Goal: Task Accomplishment & Management: Manage account settings

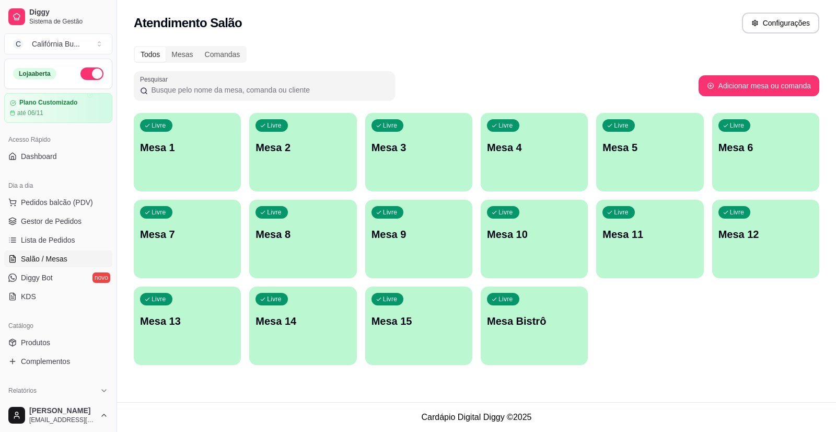
click at [418, 233] on p "Mesa 9" at bounding box center [419, 234] width 95 height 15
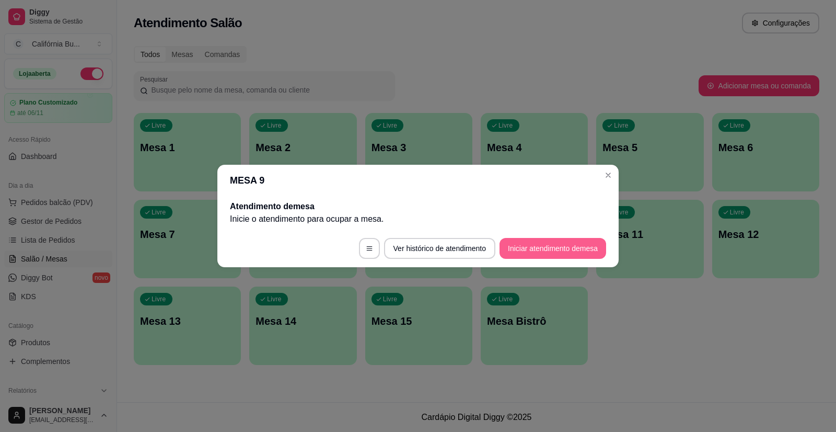
click at [529, 242] on button "Iniciar atendimento de mesa" at bounding box center [553, 248] width 107 height 21
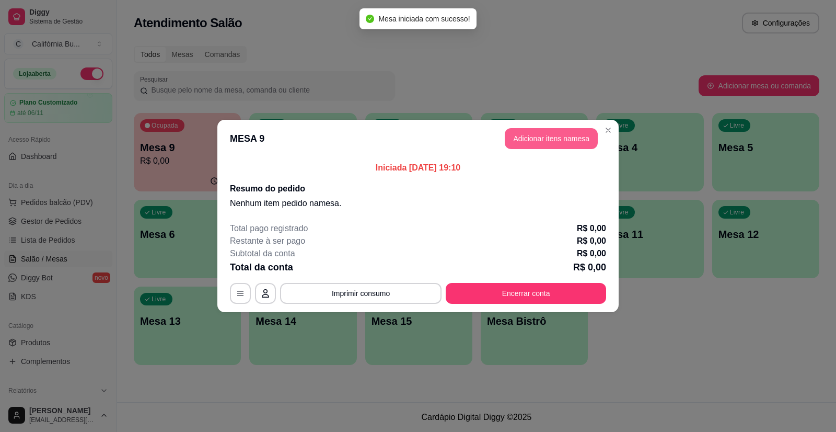
click at [561, 139] on button "Adicionar itens na mesa" at bounding box center [551, 138] width 93 height 21
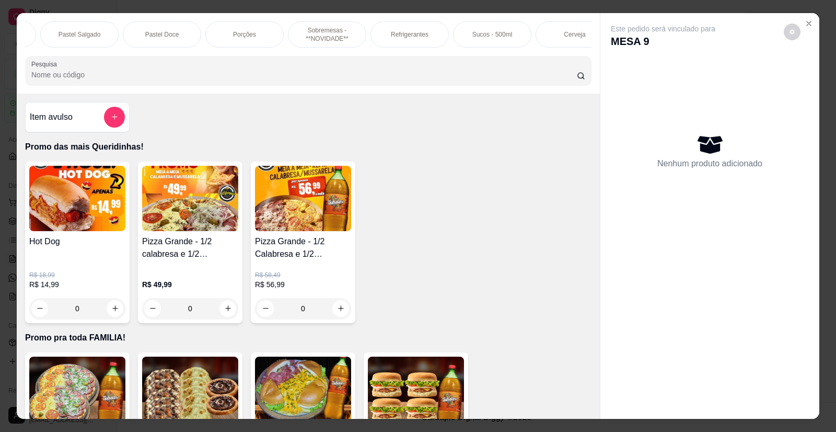
scroll to position [0, 998]
click at [554, 34] on p "Cerveja" at bounding box center [552, 34] width 21 height 8
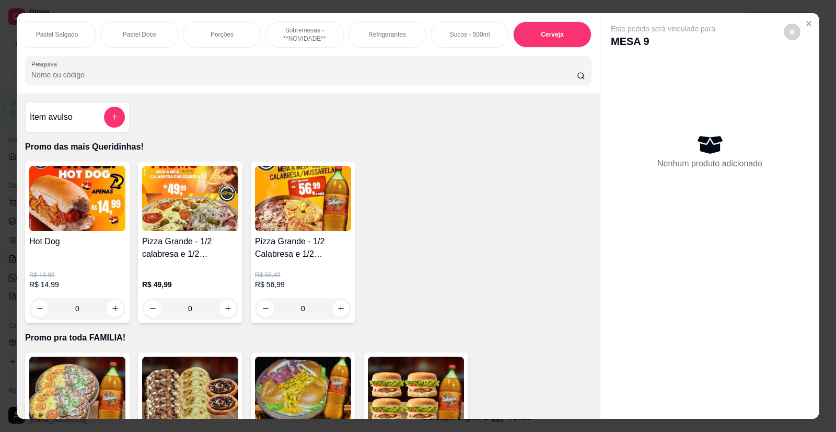
scroll to position [20, 0]
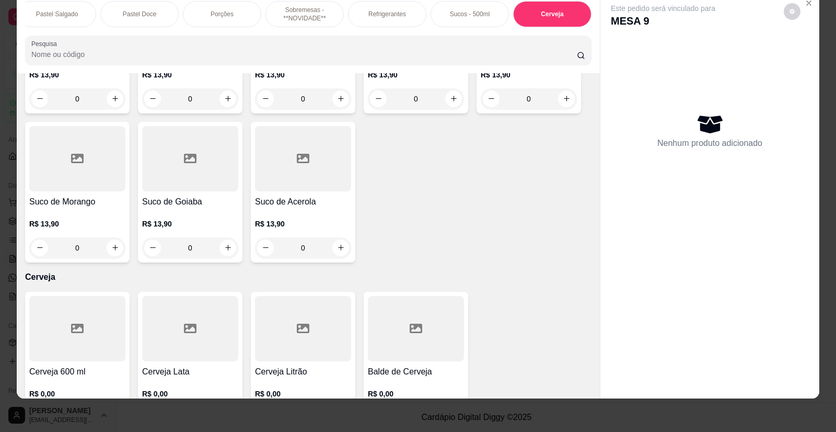
click at [296, 365] on h4 "Cerveja Litrão" at bounding box center [303, 371] width 96 height 13
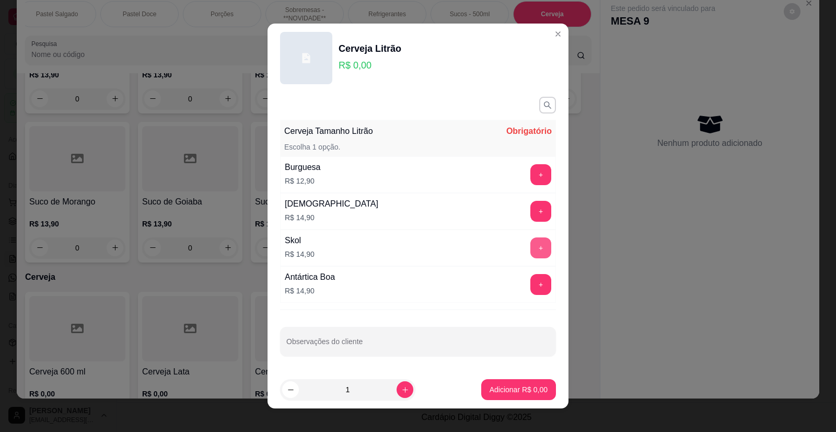
click at [534, 246] on button "+" at bounding box center [541, 247] width 21 height 21
click at [487, 387] on p "Adicionar R$ 14,90" at bounding box center [517, 389] width 61 height 10
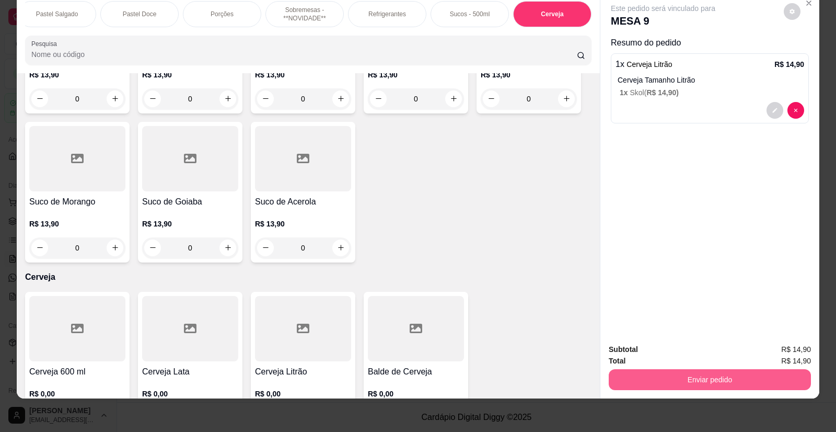
click at [618, 375] on button "Enviar pedido" at bounding box center [710, 379] width 202 height 21
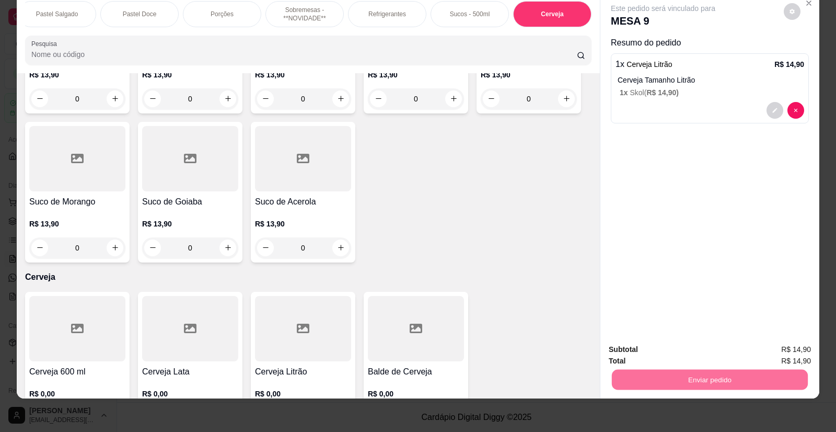
click at [778, 355] on button "Enviar pedido" at bounding box center [783, 353] width 57 height 19
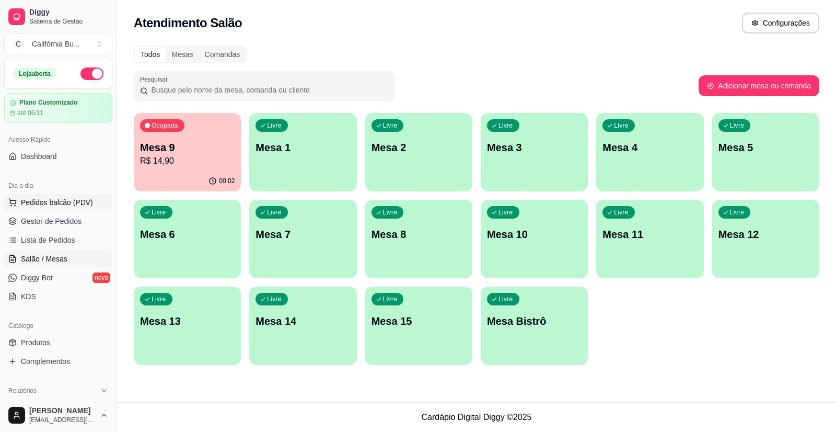
click at [69, 203] on span "Pedidos balcão (PDV)" at bounding box center [57, 202] width 72 height 10
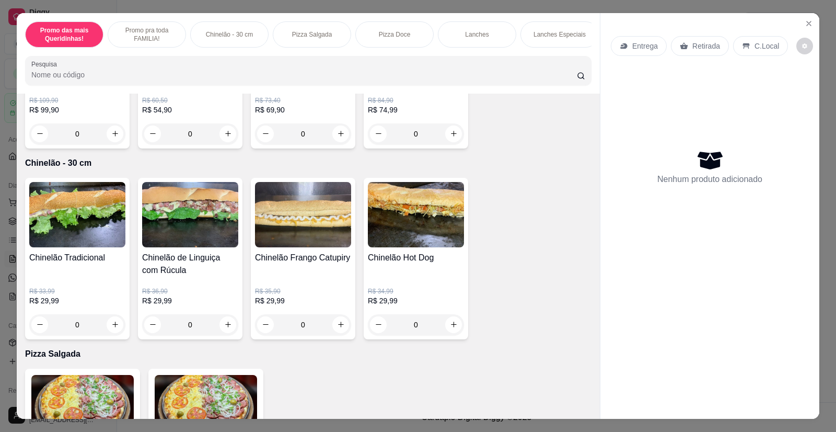
scroll to position [366, 0]
click at [227, 328] on icon "increase-product-quantity" at bounding box center [228, 324] width 8 height 8
type input "1"
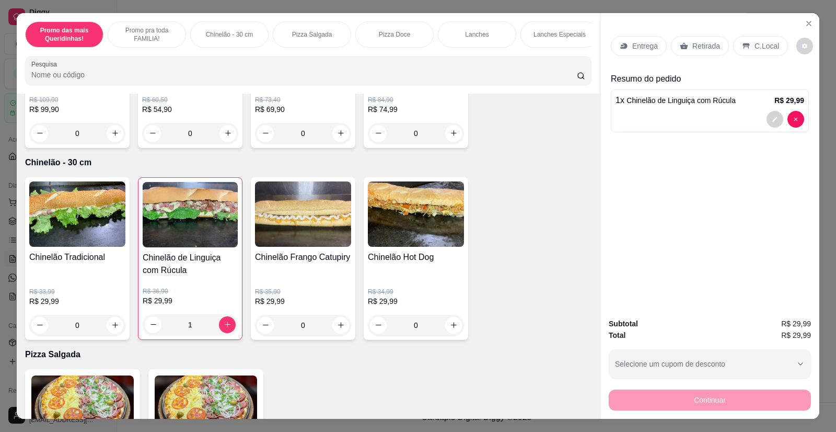
click at [641, 42] on p "Entrega" at bounding box center [645, 46] width 26 height 10
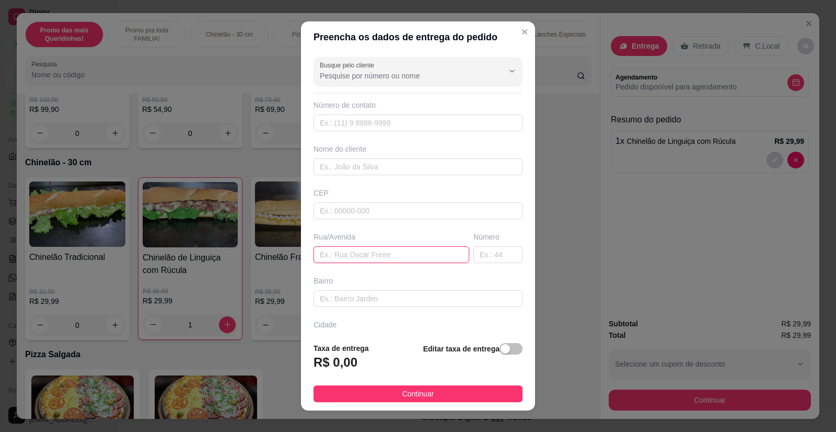
click at [363, 258] on input "text" at bounding box center [392, 254] width 156 height 17
paste input "[STREET_ADDRESS]"
type input "[STREET_ADDRESS]"
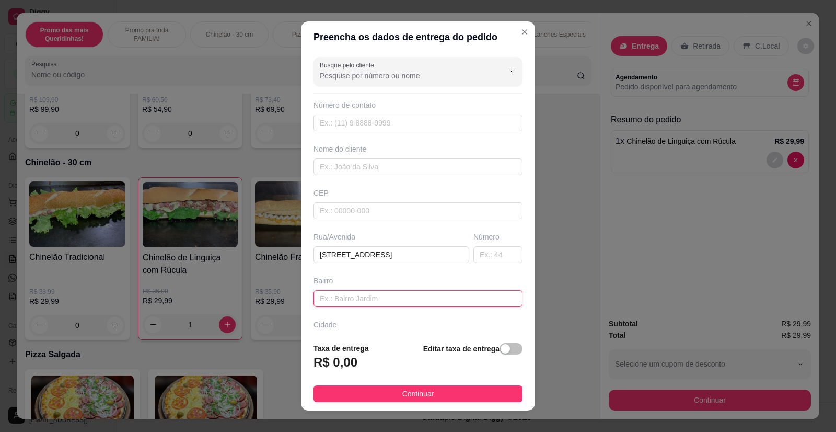
click at [367, 304] on input "text" at bounding box center [418, 298] width 209 height 17
type input "Nova Marilia"
click at [501, 345] on div "button" at bounding box center [505, 348] width 9 height 9
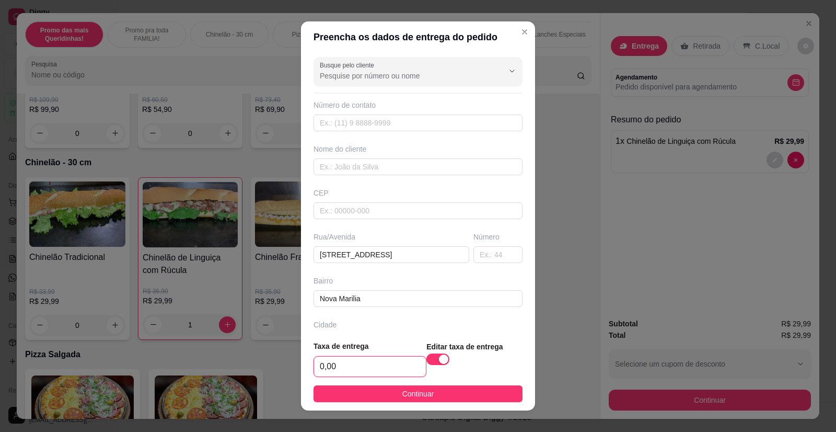
click at [351, 365] on input "0,00" at bounding box center [370, 366] width 112 height 20
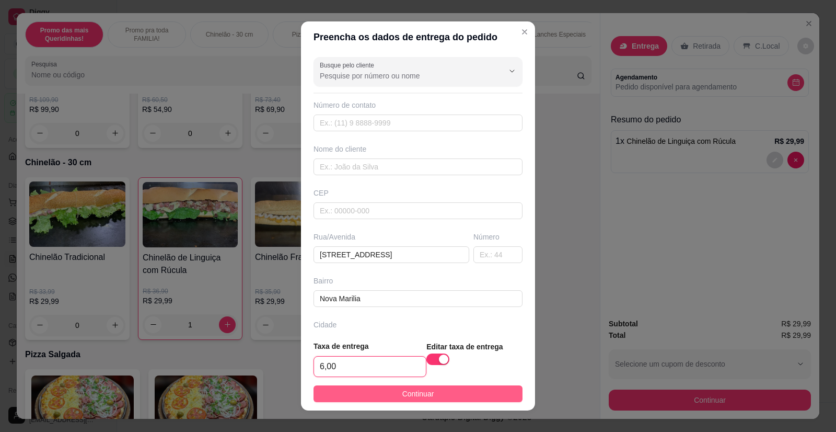
type input "6,00"
click at [389, 395] on button "Continuar" at bounding box center [418, 393] width 209 height 17
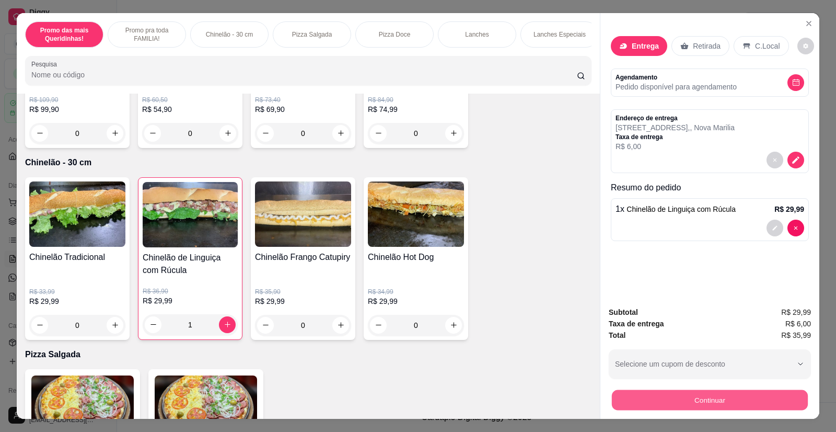
click at [647, 398] on button "Continuar" at bounding box center [710, 400] width 196 height 20
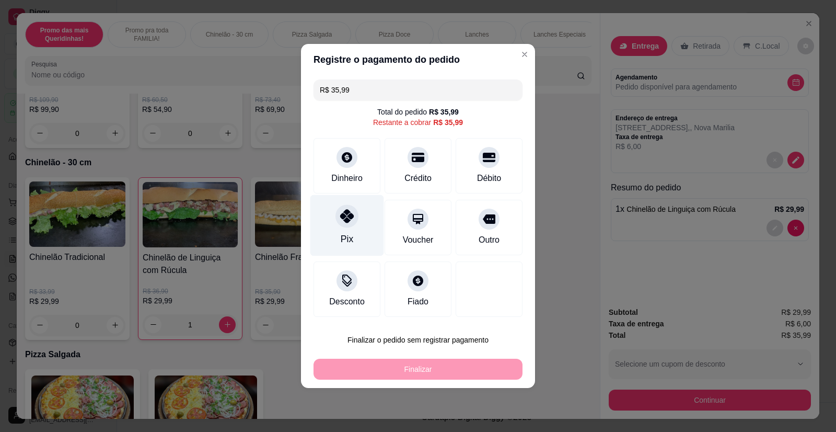
click at [341, 225] on div at bounding box center [347, 215] width 23 height 23
type input "R$ 0,00"
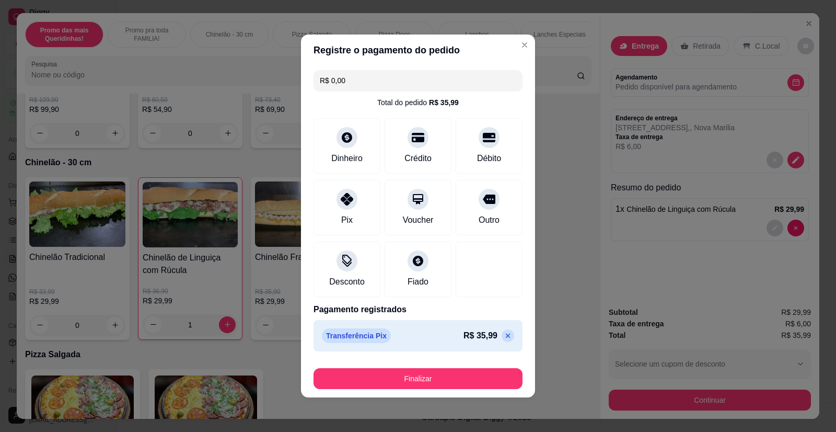
drag, startPoint x: 410, startPoint y: 364, endPoint x: 409, endPoint y: 383, distance: 18.9
click at [410, 370] on div "Finalizar" at bounding box center [418, 376] width 209 height 25
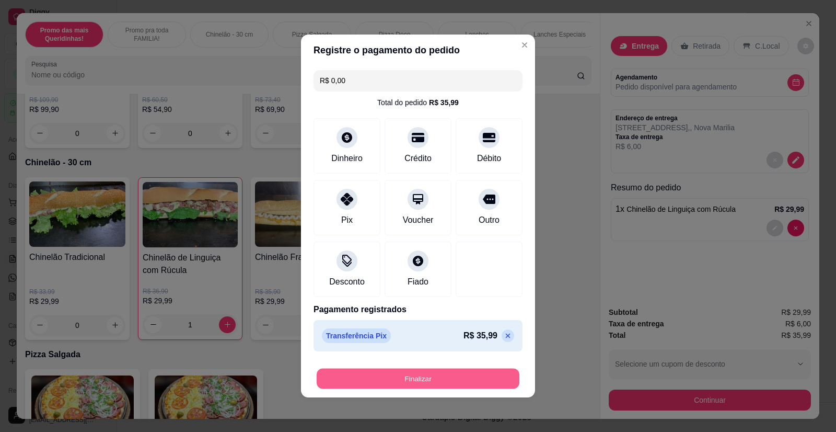
click at [409, 383] on button "Finalizar" at bounding box center [418, 379] width 203 height 20
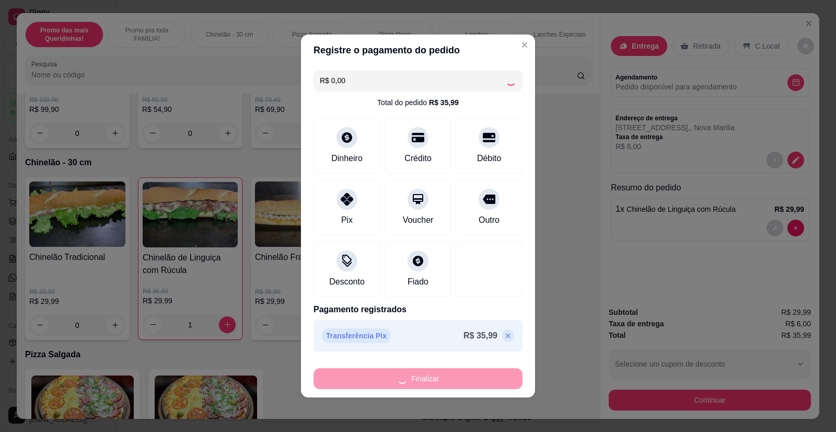
type input "0"
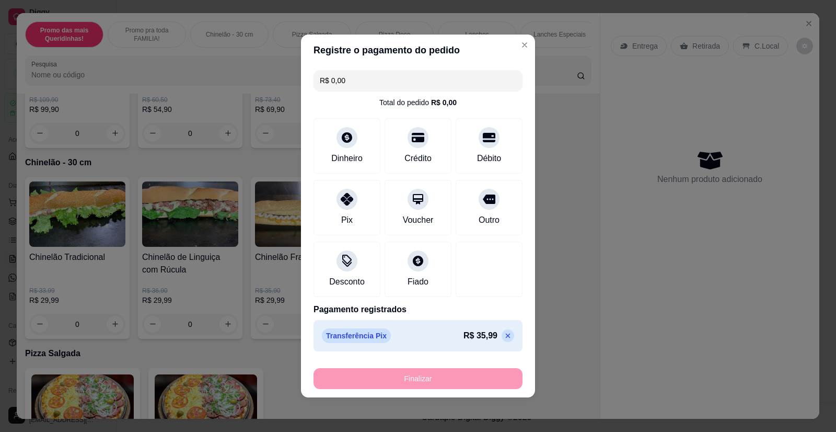
type input "-R$ 35,99"
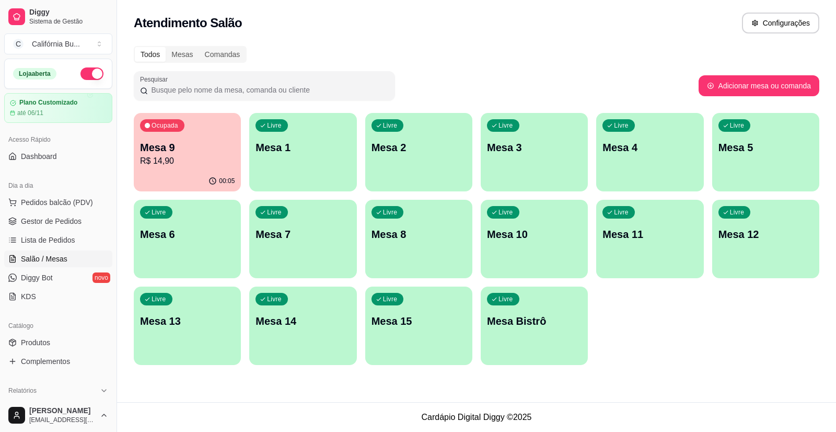
click at [525, 242] on div "Livre Mesa 10" at bounding box center [534, 233] width 107 height 66
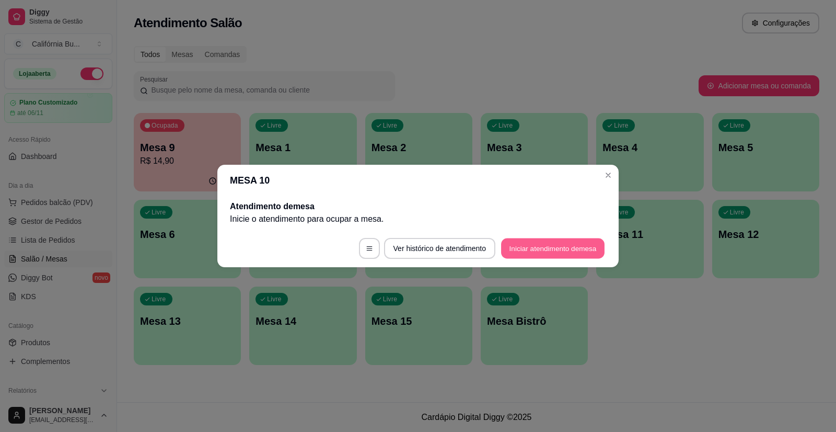
click at [525, 245] on button "Iniciar atendimento de mesa" at bounding box center [552, 248] width 103 height 20
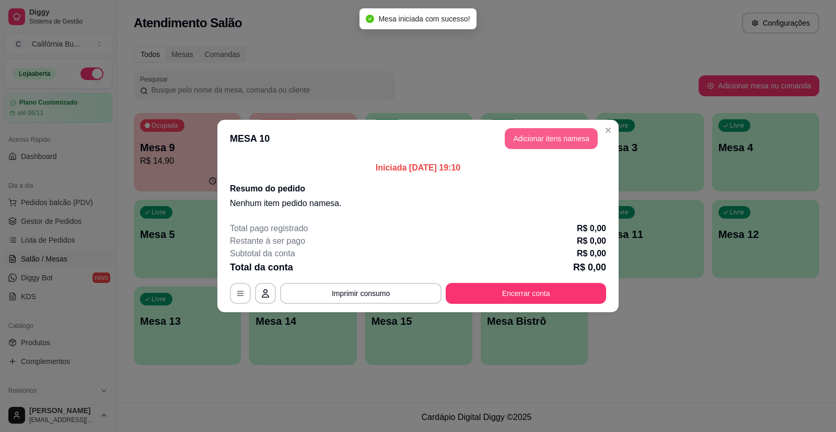
click at [551, 138] on button "Adicionar itens na mesa" at bounding box center [551, 138] width 93 height 21
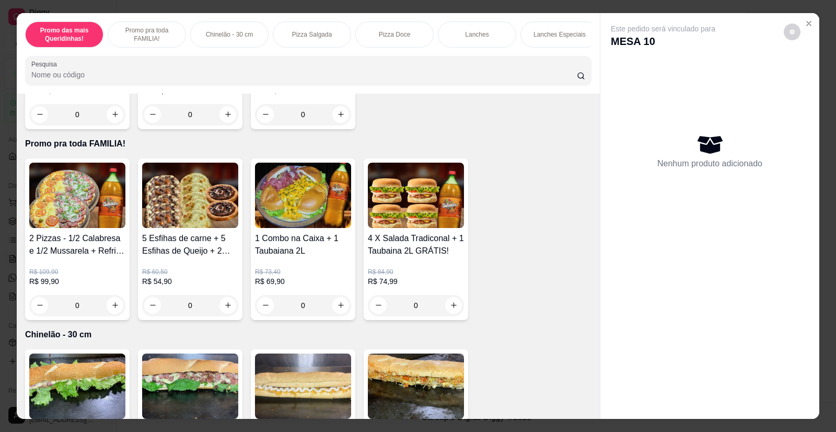
scroll to position [209, 0]
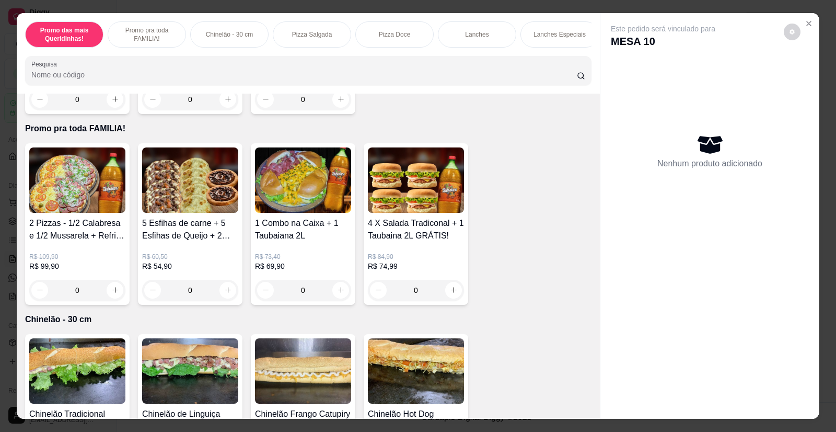
click at [111, 300] on div "0" at bounding box center [77, 290] width 96 height 21
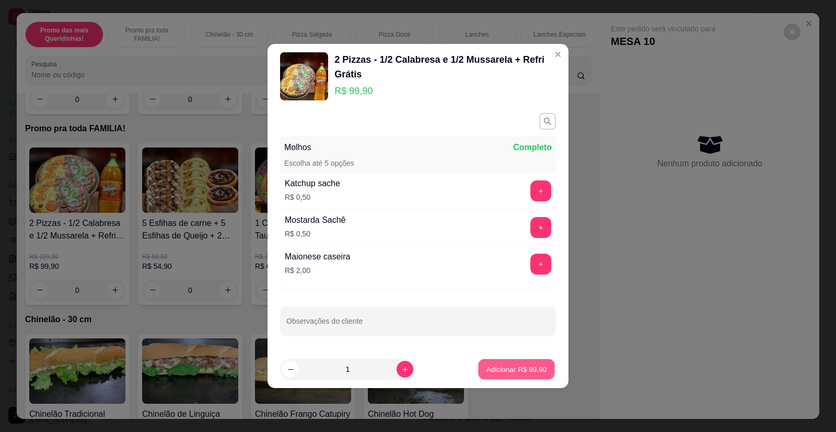
click at [509, 369] on p "Adicionar R$ 99,90" at bounding box center [517, 369] width 61 height 10
type input "1"
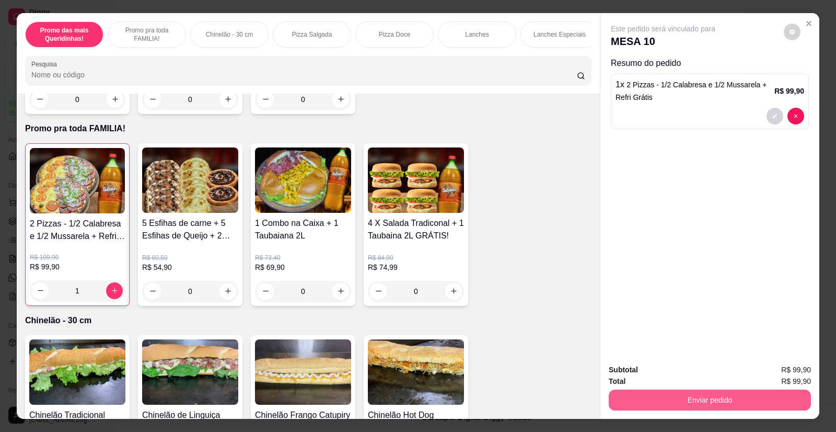
click at [677, 400] on button "Enviar pedido" at bounding box center [710, 399] width 202 height 21
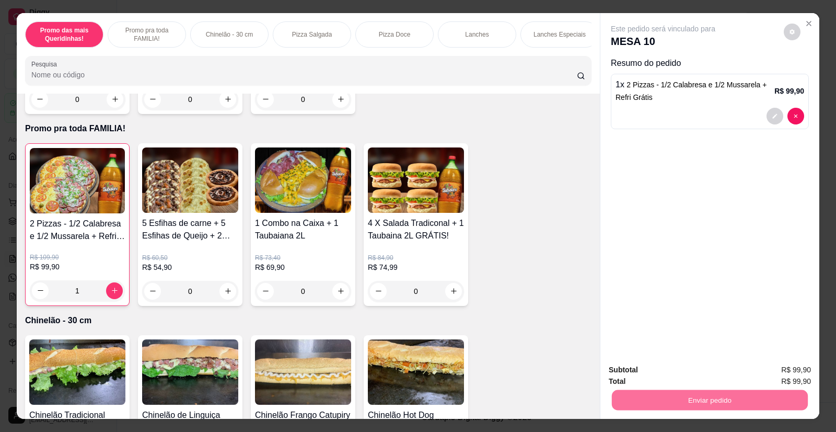
click at [785, 376] on button "Enviar pedido" at bounding box center [783, 373] width 57 height 19
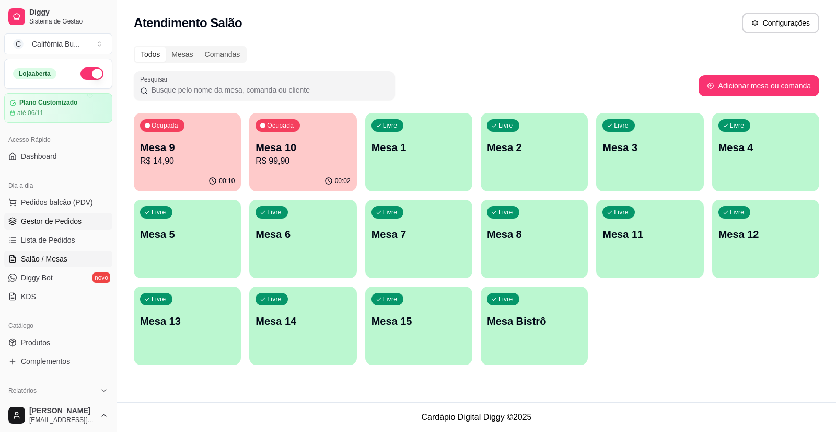
click at [38, 225] on span "Gestor de Pedidos" at bounding box center [51, 221] width 61 height 10
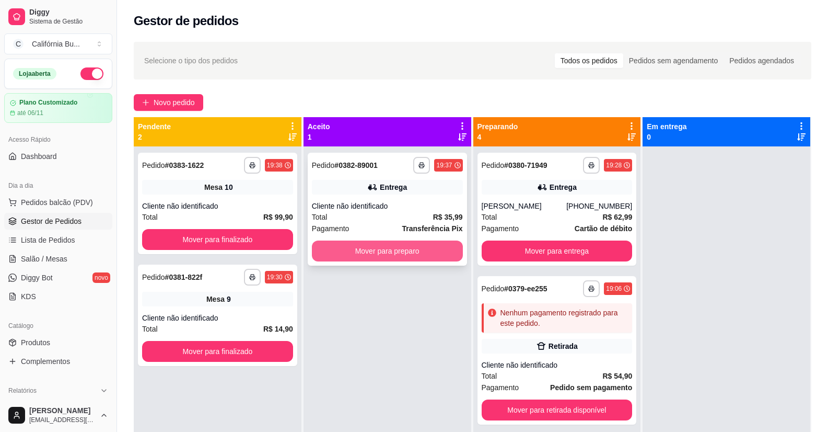
click at [368, 256] on button "Mover para preparo" at bounding box center [387, 250] width 151 height 21
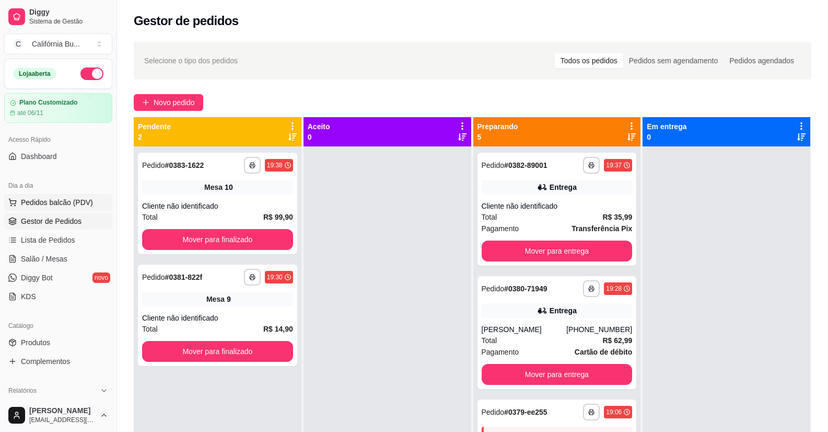
click at [56, 198] on span "Pedidos balcão (PDV)" at bounding box center [57, 202] width 72 height 10
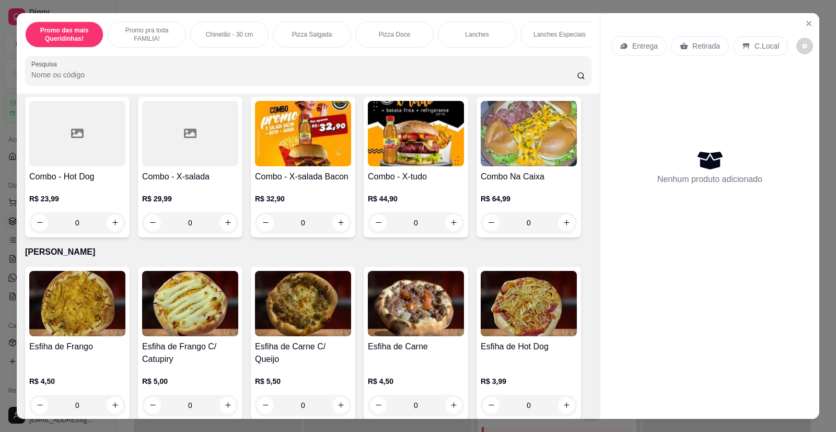
scroll to position [1673, 0]
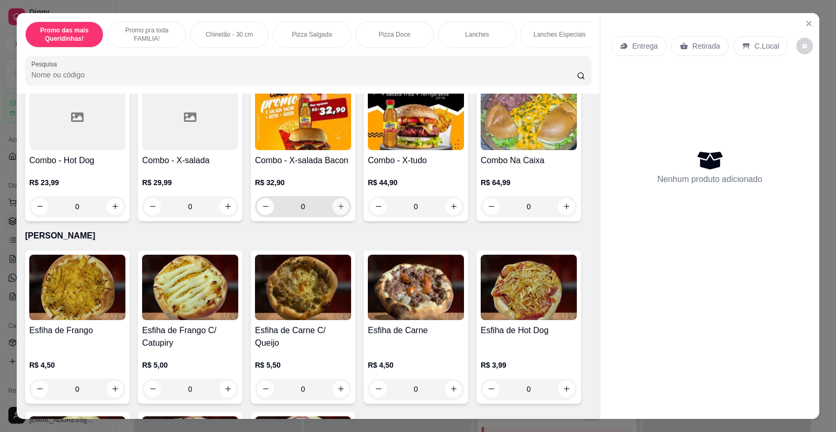
click at [339, 203] on icon "increase-product-quantity" at bounding box center [341, 206] width 8 height 8
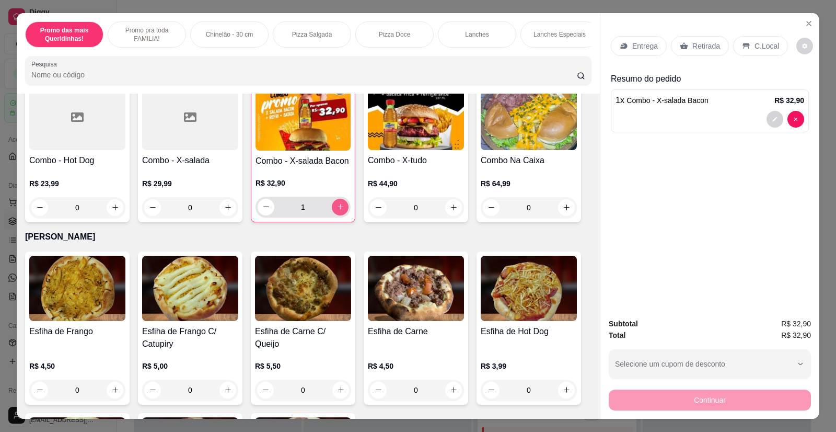
type input "1"
click at [643, 44] on p "Entrega" at bounding box center [645, 46] width 26 height 10
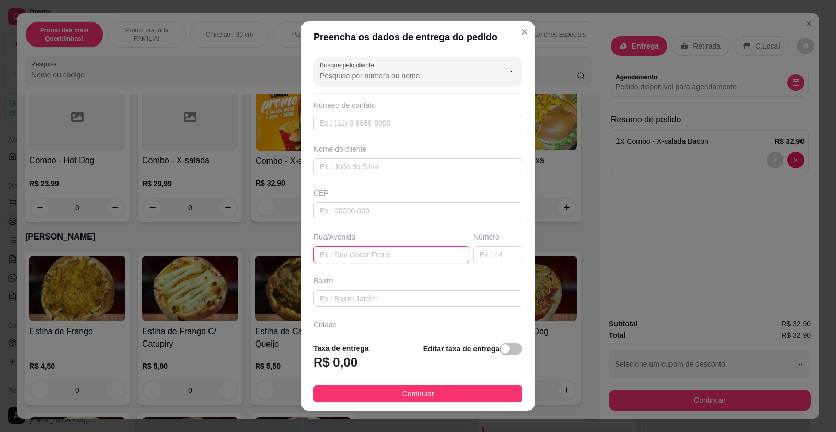
click at [355, 247] on input "text" at bounding box center [392, 254] width 156 height 17
paste input "[PERSON_NAME] 351"
type input "[PERSON_NAME] 351"
click at [501, 354] on span "button" at bounding box center [511, 348] width 23 height 11
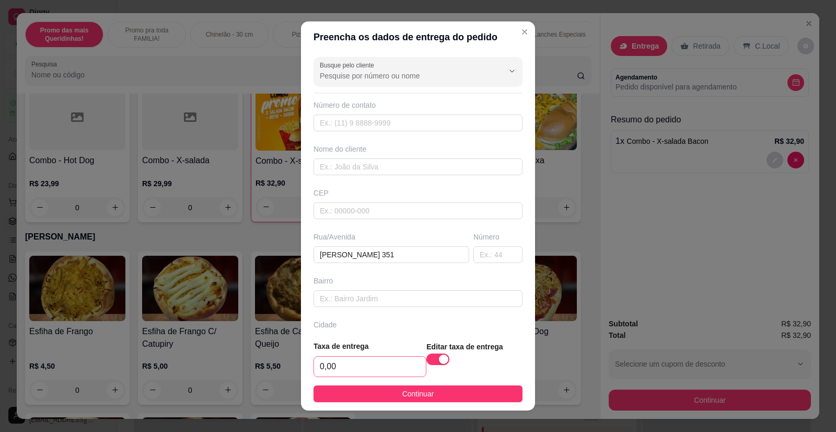
click at [365, 376] on div "0,00" at bounding box center [370, 366] width 113 height 21
click at [363, 366] on input "0,00" at bounding box center [370, 366] width 112 height 20
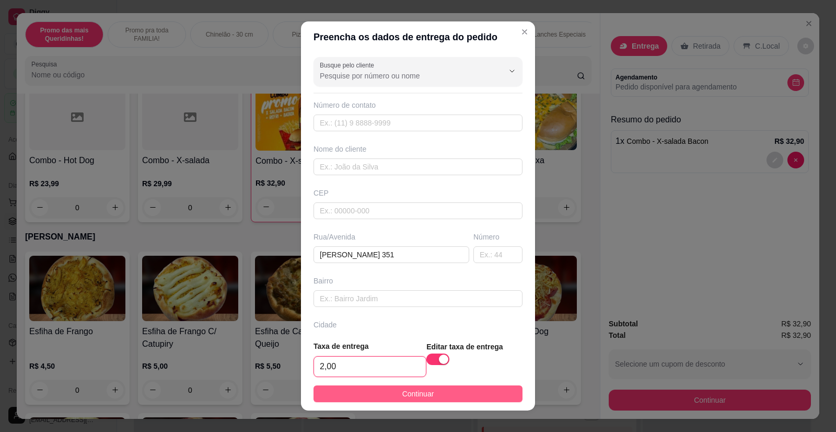
type input "2,00"
click at [418, 386] on button "Continuar" at bounding box center [418, 393] width 209 height 17
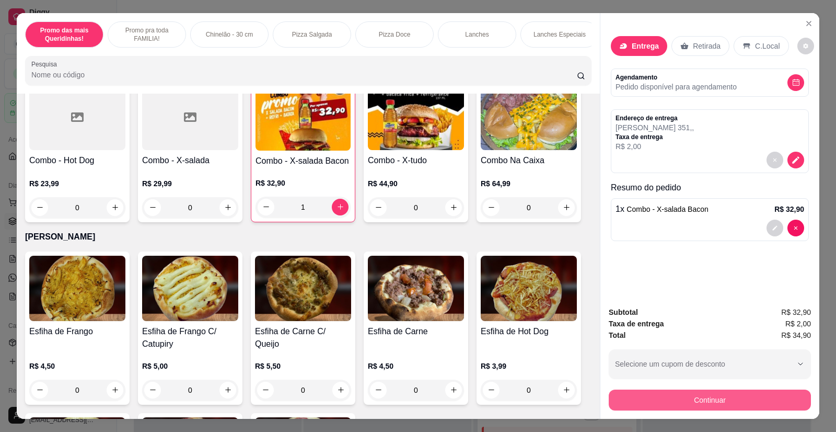
click at [648, 406] on button "Continuar" at bounding box center [710, 399] width 202 height 21
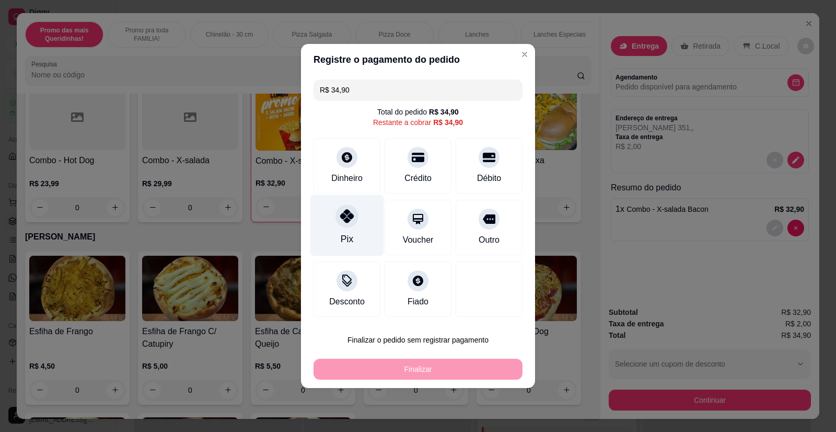
click at [346, 221] on icon at bounding box center [347, 216] width 14 height 14
type input "R$ 0,00"
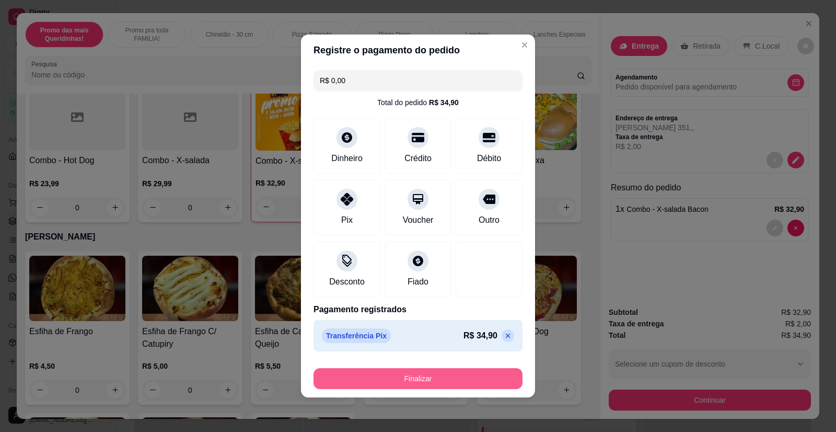
click at [434, 374] on button "Finalizar" at bounding box center [418, 378] width 209 height 21
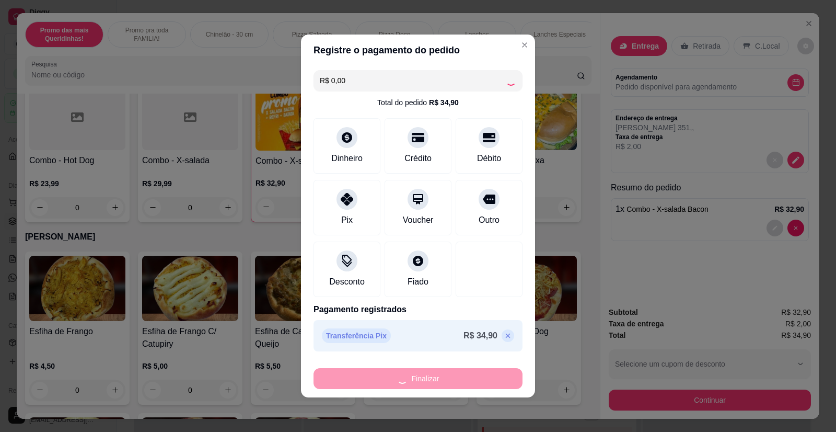
type input "0"
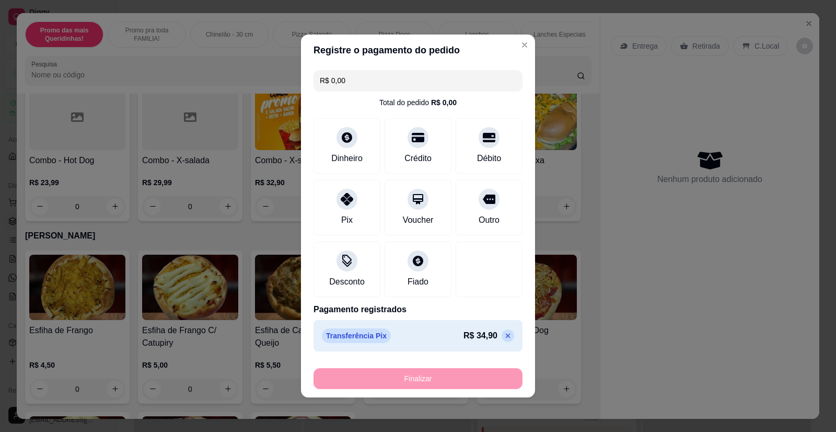
type input "-R$ 34,90"
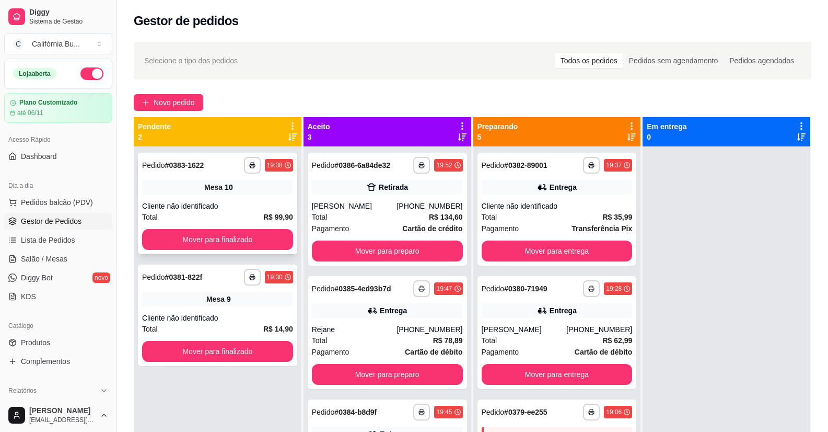
click at [185, 195] on div "**********" at bounding box center [217, 203] width 159 height 101
click at [203, 307] on div "**********" at bounding box center [217, 314] width 159 height 101
drag, startPoint x: 233, startPoint y: 417, endPoint x: 154, endPoint y: 456, distance: 88.1
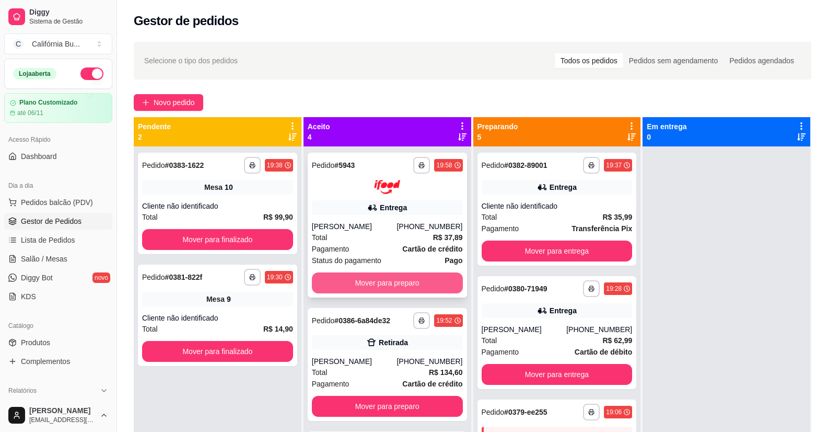
click at [386, 283] on button "Mover para preparo" at bounding box center [387, 282] width 151 height 21
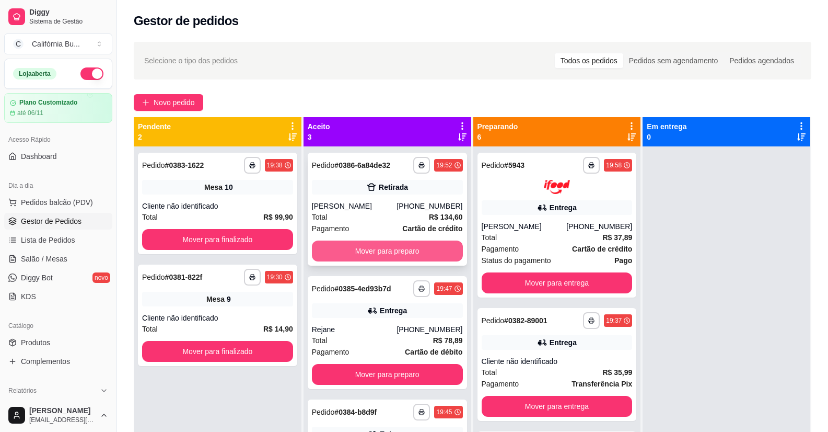
click at [378, 249] on button "Mover para preparo" at bounding box center [387, 250] width 151 height 21
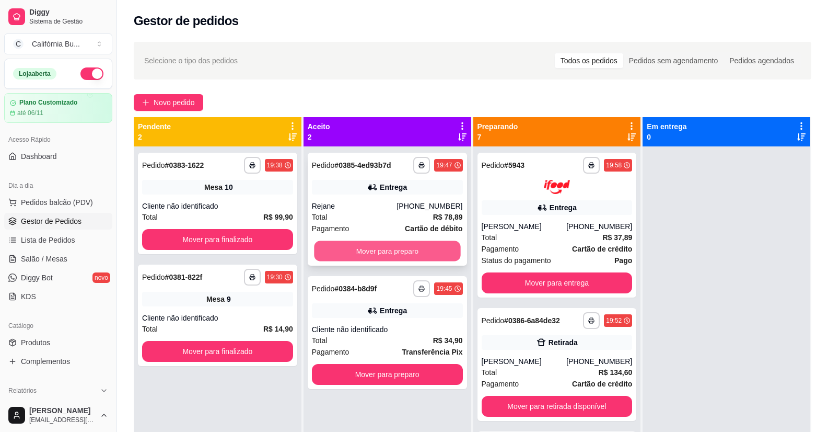
click at [394, 250] on button "Mover para preparo" at bounding box center [387, 251] width 146 height 20
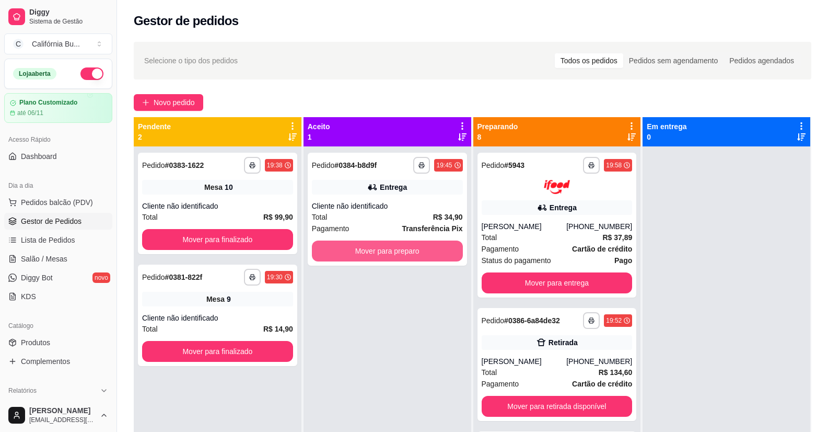
click at [394, 250] on button "Mover para preparo" at bounding box center [387, 250] width 151 height 21
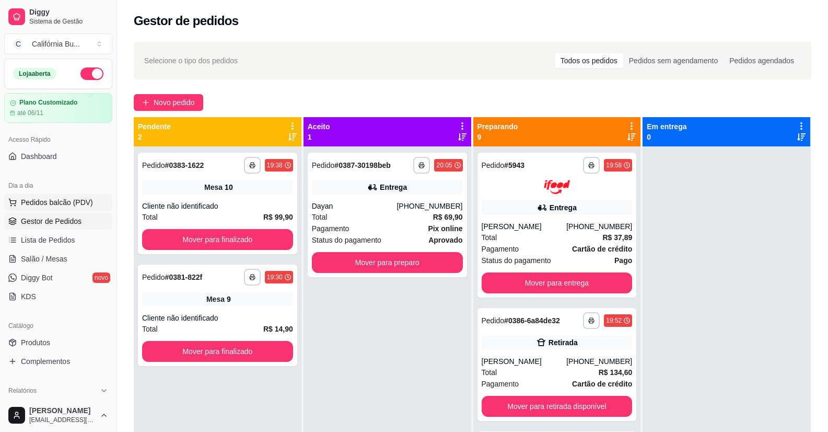
click at [50, 202] on span "Pedidos balcão (PDV)" at bounding box center [57, 202] width 72 height 10
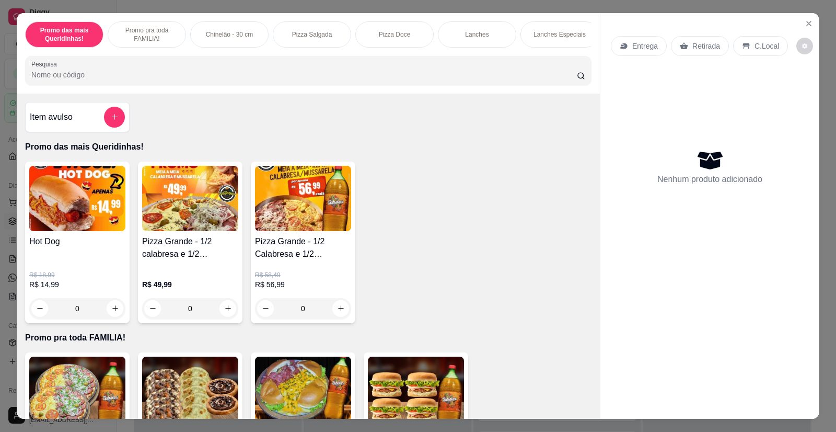
click at [225, 315] on div "0" at bounding box center [190, 308] width 96 height 21
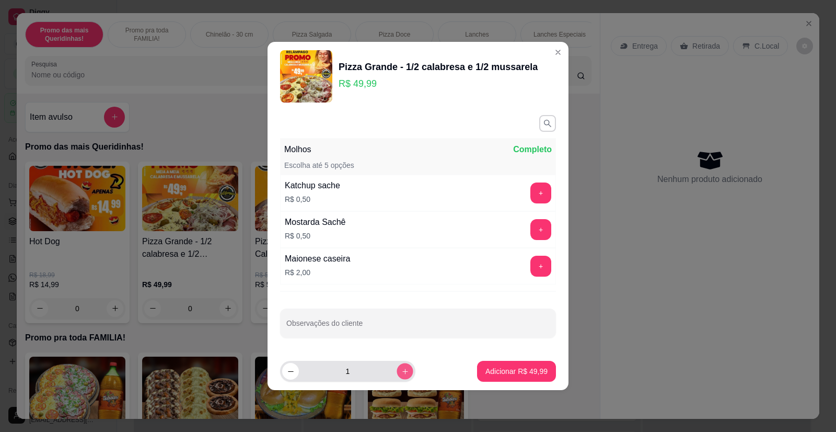
click at [401, 370] on icon "increase-product-quantity" at bounding box center [405, 371] width 8 height 8
type input "2"
click at [502, 371] on p "Adicionar R$ 99,98" at bounding box center [517, 371] width 62 height 10
type input "2"
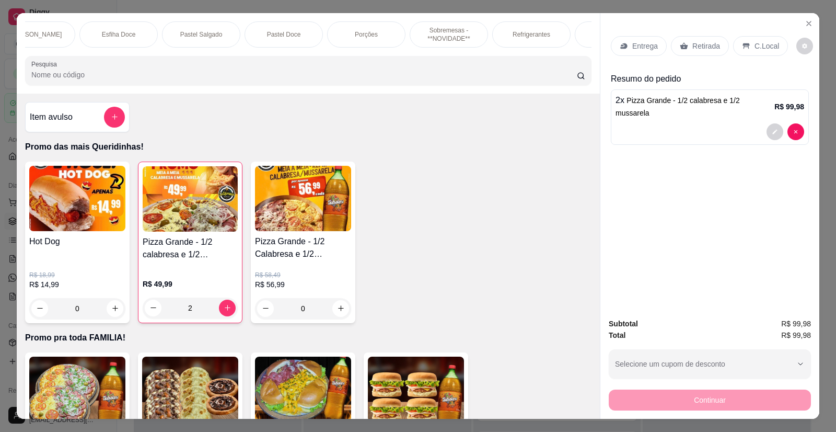
scroll to position [0, 857]
click at [531, 32] on p "Refrigerantes" at bounding box center [529, 34] width 38 height 8
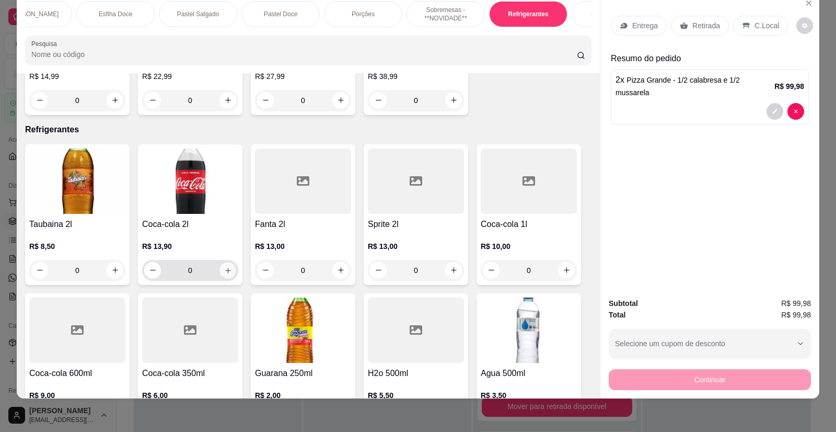
click at [224, 267] on icon "increase-product-quantity" at bounding box center [228, 271] width 8 height 8
type input "1"
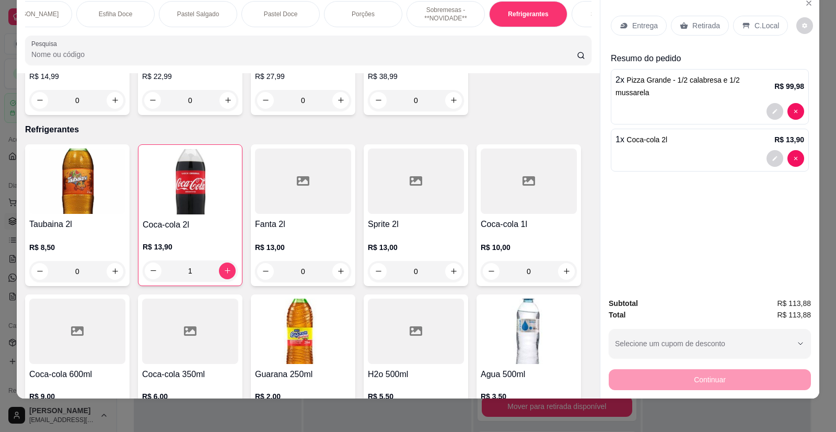
click at [711, 26] on p "Retirada" at bounding box center [707, 25] width 28 height 10
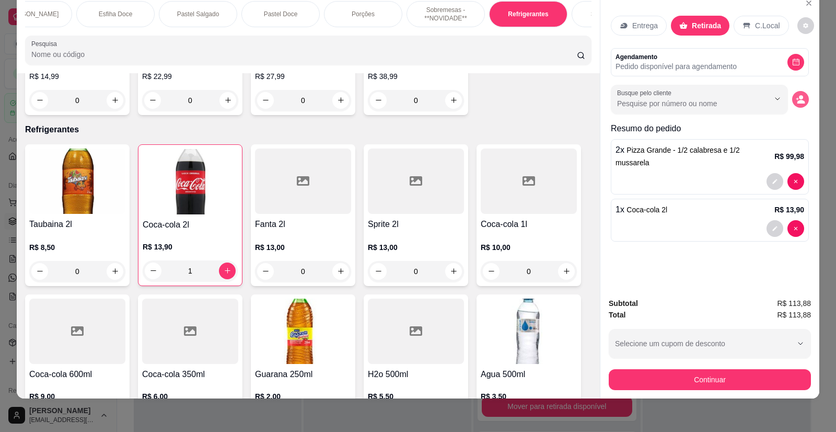
click at [797, 99] on icon "decrease-product-quantity" at bounding box center [798, 98] width 3 height 3
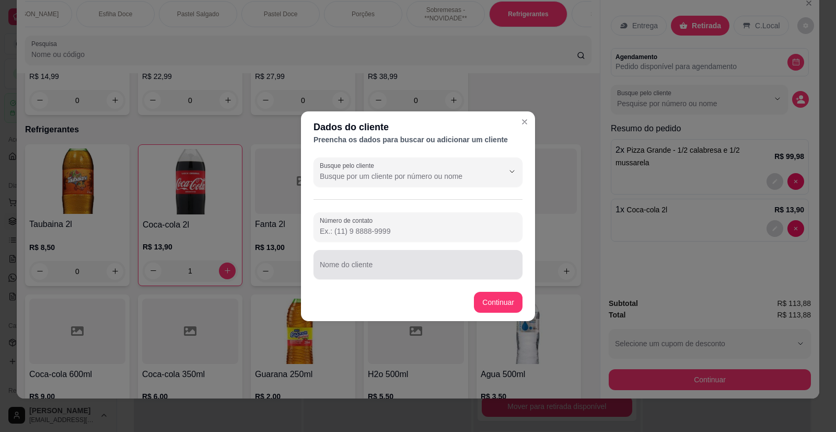
click at [371, 269] on input "Nome do cliente" at bounding box center [418, 268] width 197 height 10
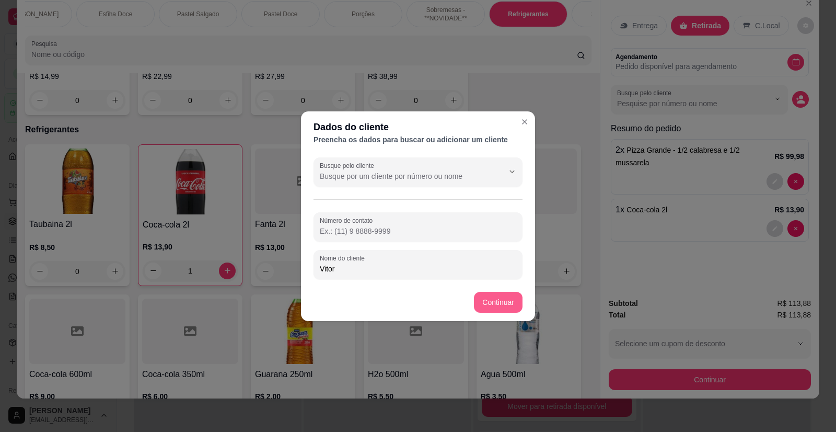
type input "Vitor"
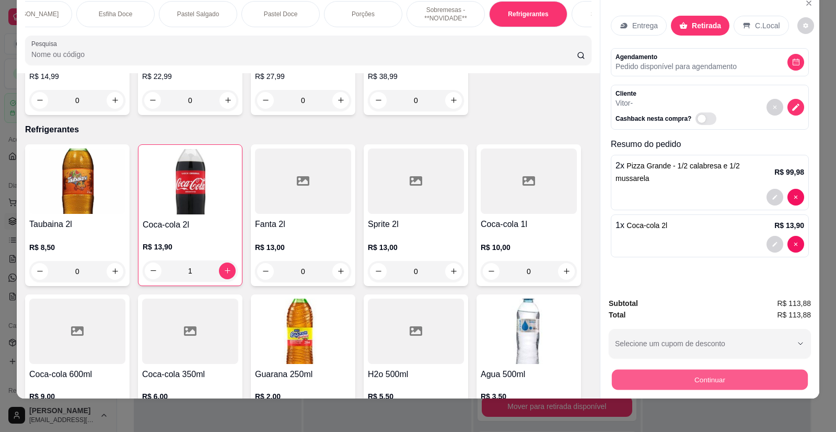
click at [699, 384] on button "Continuar" at bounding box center [710, 380] width 196 height 20
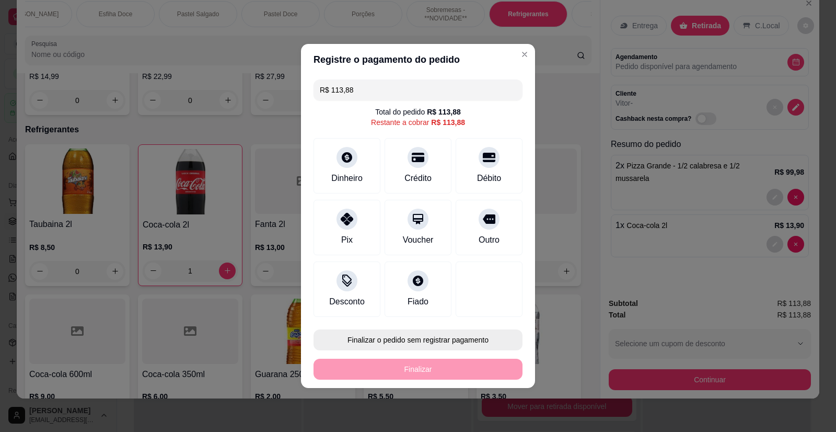
click at [457, 344] on button "Finalizar o pedido sem registrar pagamento" at bounding box center [418, 339] width 209 height 21
click at [488, 309] on button "Confirmar" at bounding box center [482, 310] width 37 height 16
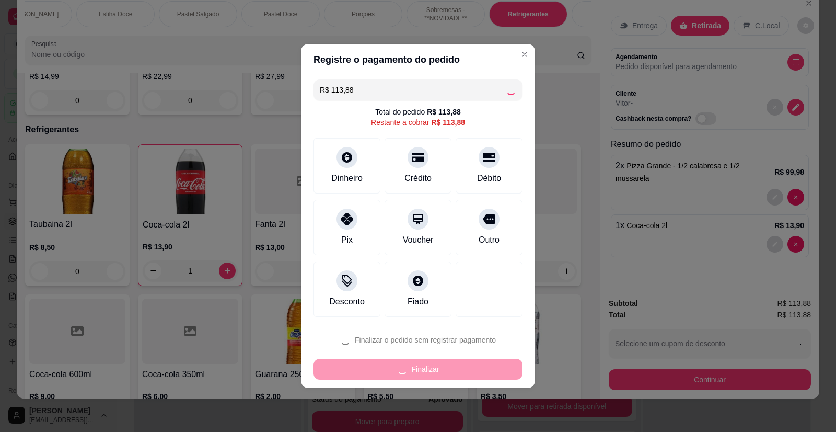
type input "0"
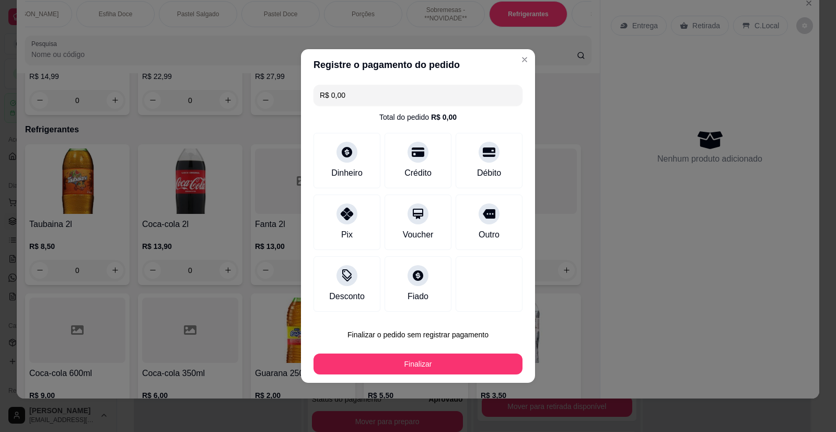
type input "R$ 0,00"
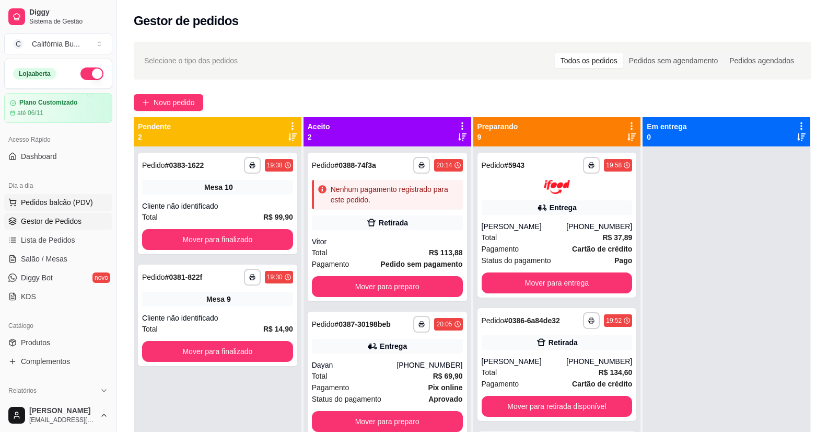
click at [65, 196] on button "Pedidos balcão (PDV)" at bounding box center [58, 202] width 108 height 17
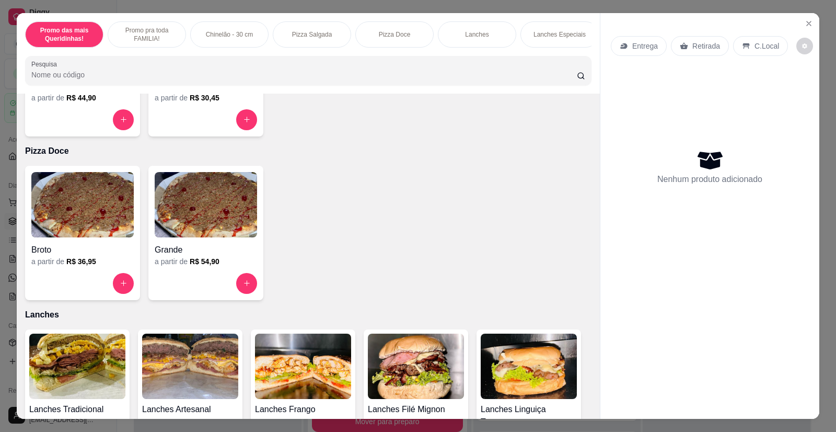
scroll to position [889, 0]
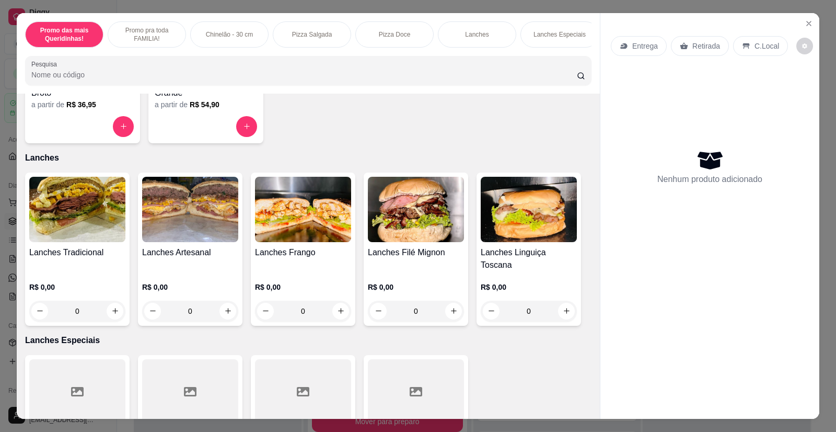
click at [193, 242] on img at bounding box center [190, 209] width 96 height 65
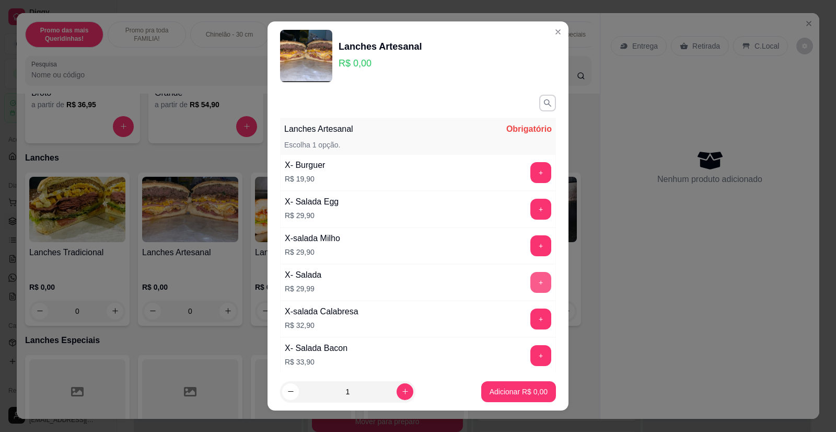
click at [531, 286] on button "+" at bounding box center [541, 282] width 21 height 21
click at [509, 394] on p "Adicionar R$ 29,99" at bounding box center [517, 391] width 62 height 10
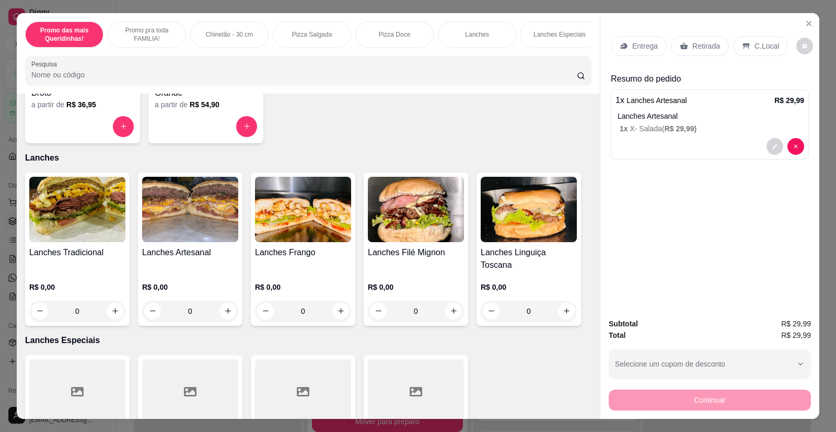
click at [637, 48] on p "Entrega" at bounding box center [645, 46] width 26 height 10
click at [772, 149] on button "decrease-product-quantity" at bounding box center [775, 146] width 16 height 16
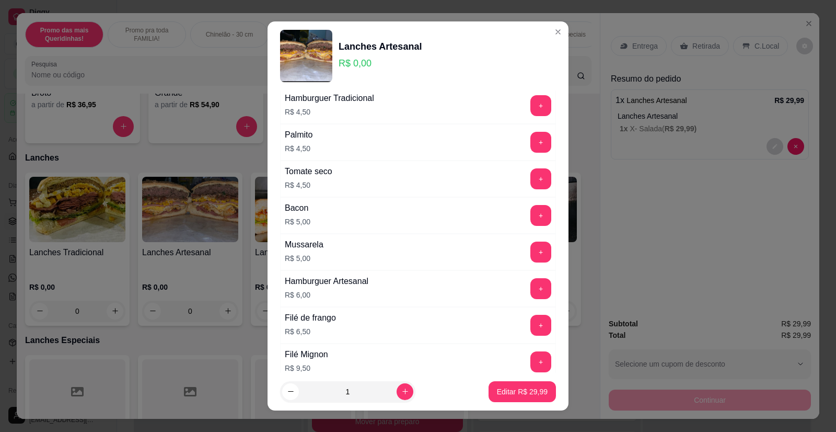
scroll to position [874, 0]
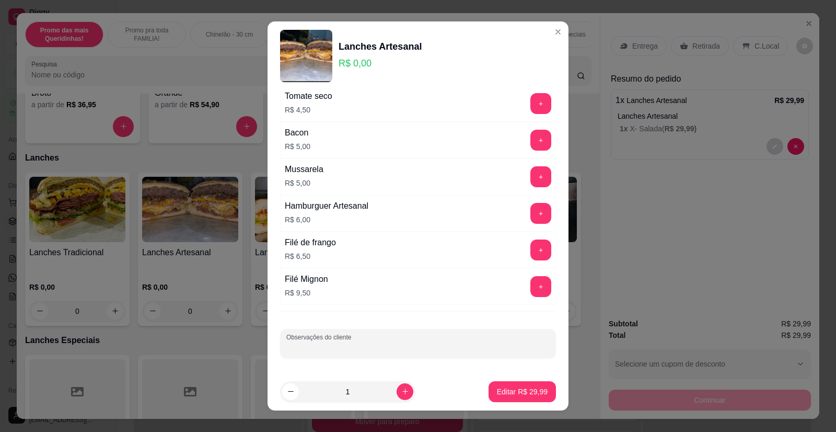
click at [335, 344] on input "Observações do cliente" at bounding box center [417, 347] width 263 height 10
type input "BEM PASSADO"
click at [519, 386] on button "Editar R$ 29,99" at bounding box center [522, 391] width 67 height 21
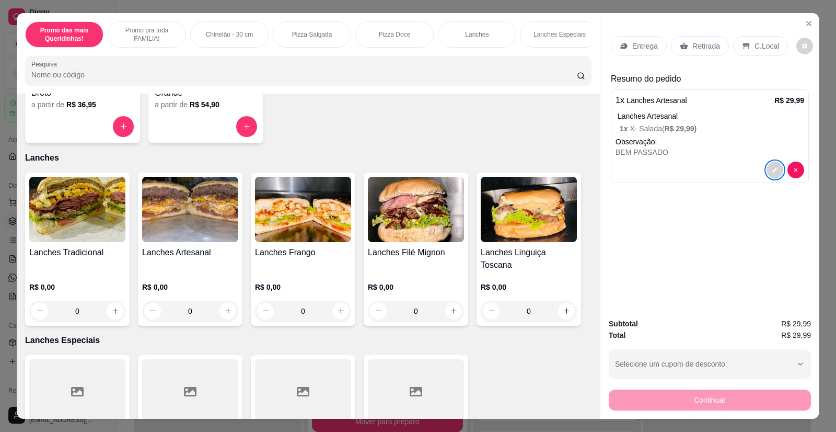
click at [646, 45] on p "Entrega" at bounding box center [645, 46] width 26 height 10
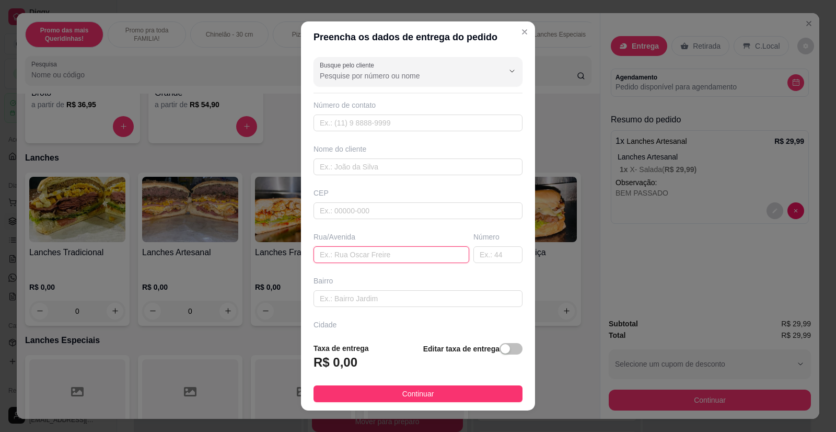
click at [354, 257] on input "text" at bounding box center [392, 254] width 156 height 17
type input "Marrakesck Bloco 08 ap 104"
click at [376, 112] on div "Número de contato" at bounding box center [418, 115] width 209 height 31
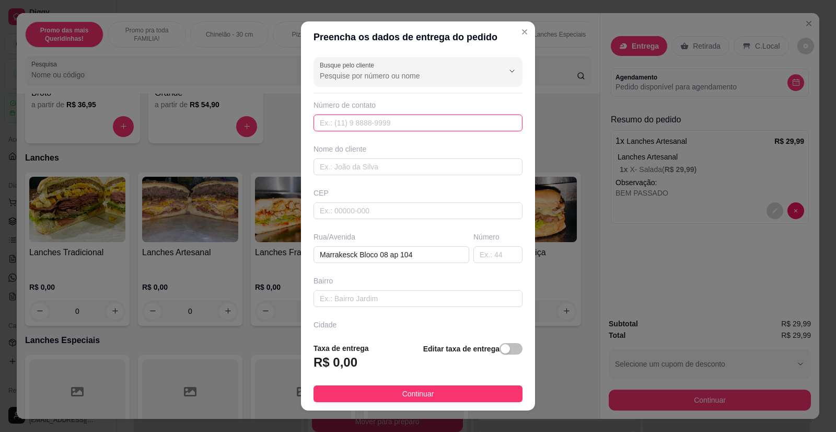
click at [384, 123] on input "text" at bounding box center [418, 122] width 209 height 17
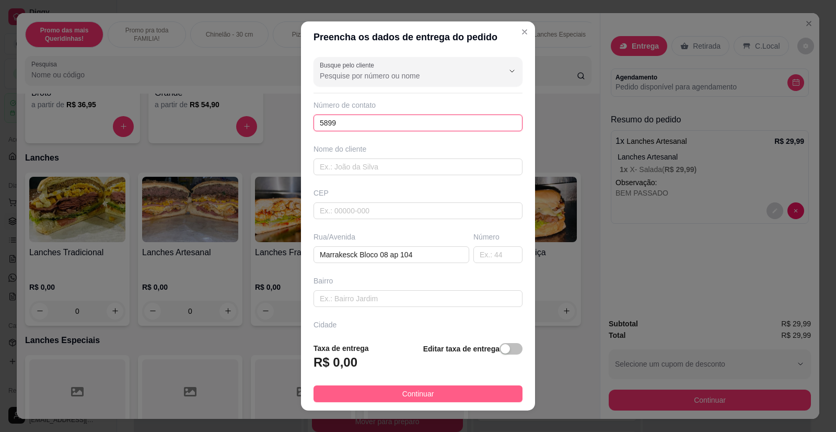
type input "5899"
click at [410, 394] on span "Continuar" at bounding box center [418, 393] width 32 height 11
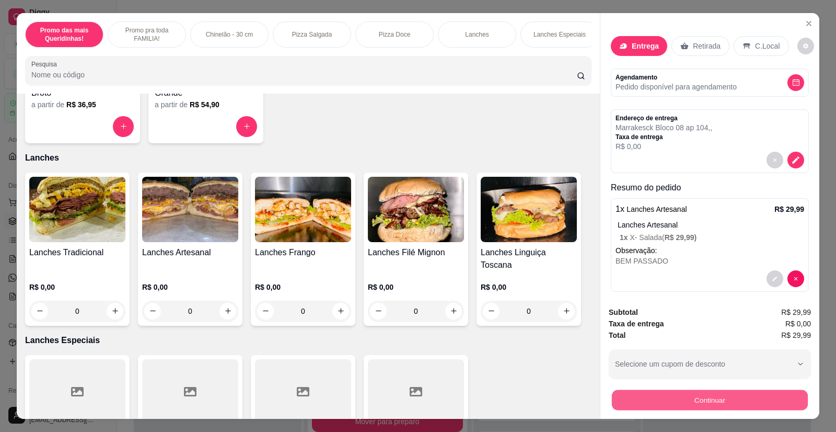
click at [723, 402] on button "Continuar" at bounding box center [710, 400] width 196 height 20
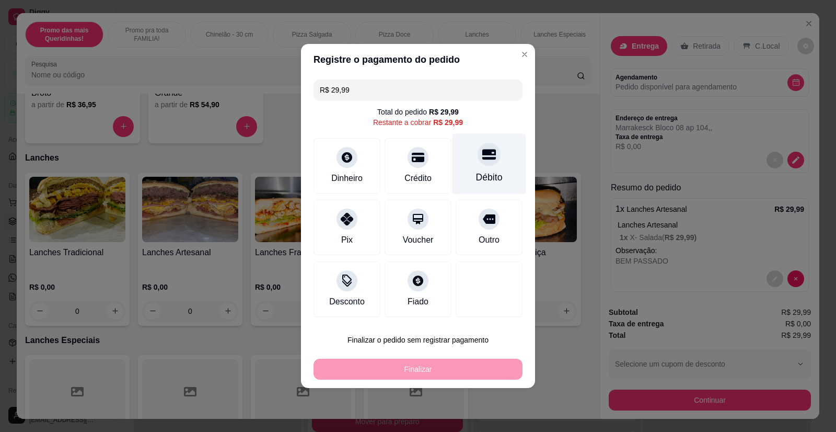
click at [491, 169] on div "Débito" at bounding box center [490, 163] width 74 height 61
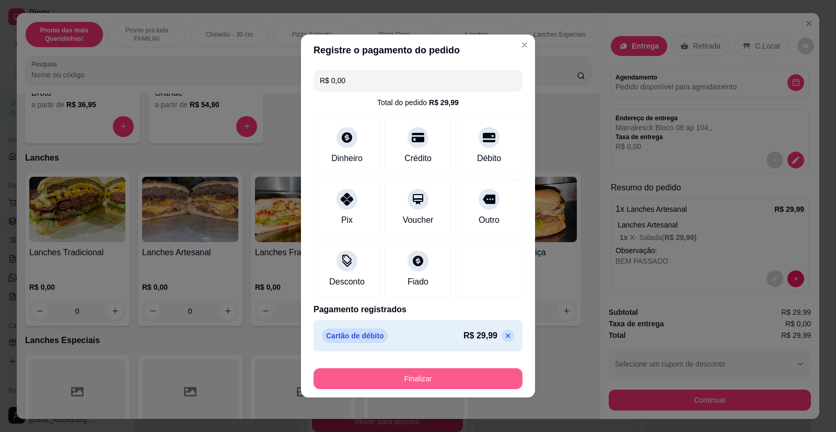
click at [459, 377] on button "Finalizar" at bounding box center [418, 378] width 209 height 21
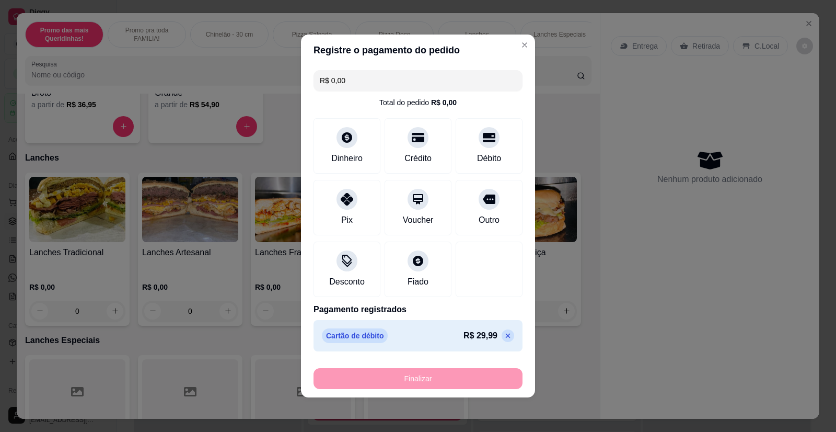
type input "-R$ 29,99"
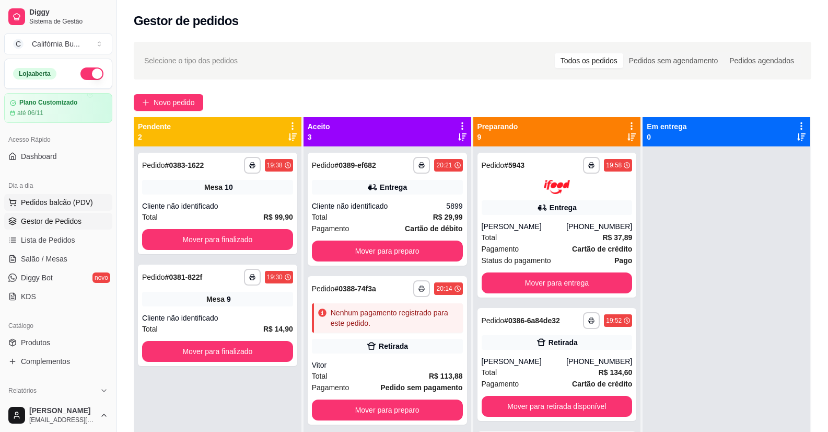
click at [71, 199] on span "Pedidos balcão (PDV)" at bounding box center [57, 202] width 72 height 10
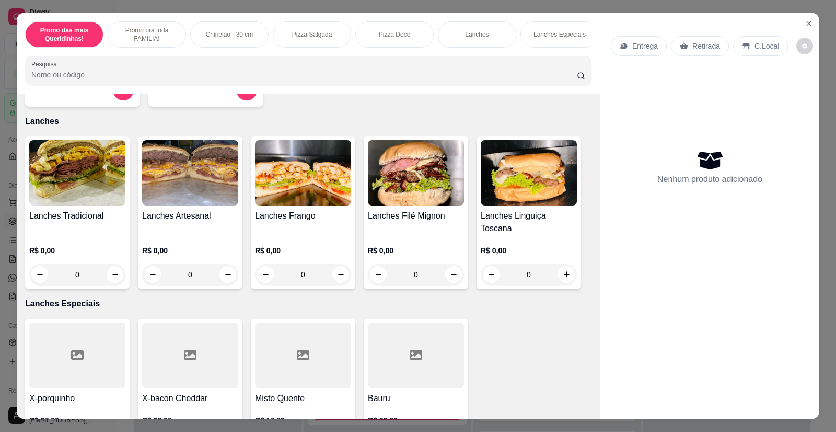
scroll to position [941, 0]
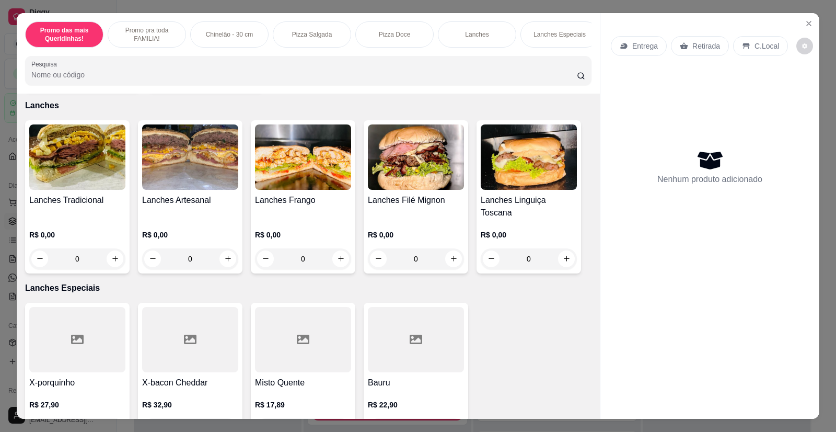
click at [73, 180] on img at bounding box center [77, 156] width 96 height 65
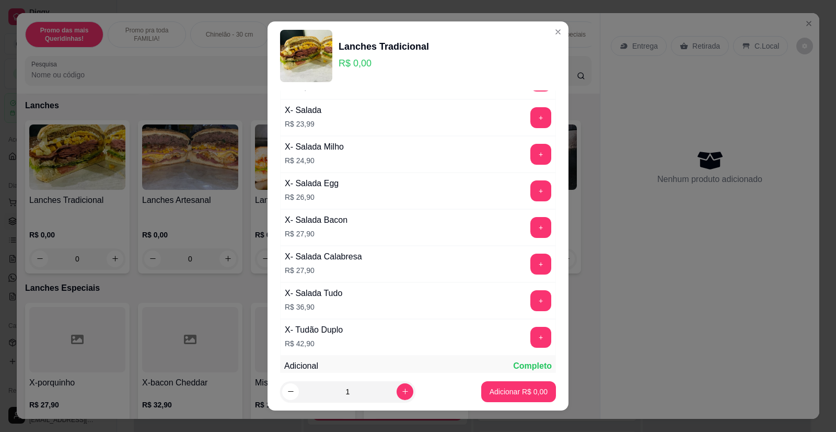
scroll to position [209, 0]
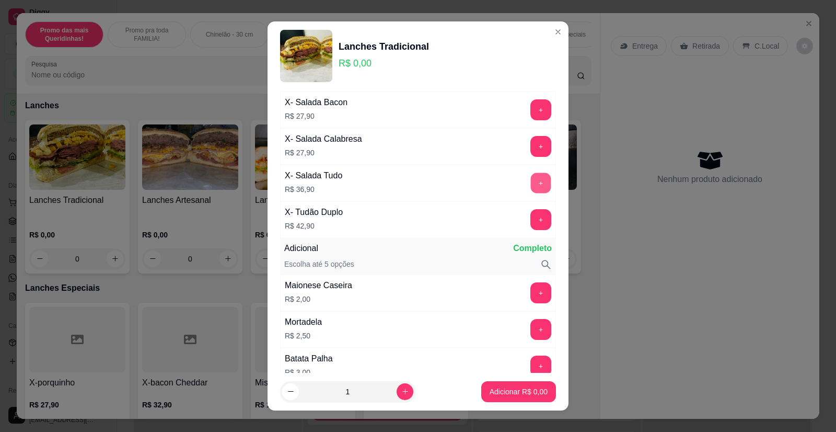
click at [531, 181] on button "+" at bounding box center [541, 183] width 20 height 20
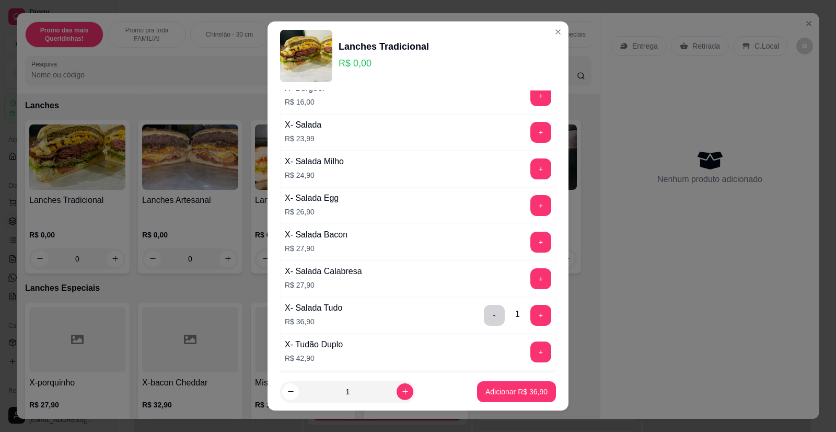
scroll to position [52, 0]
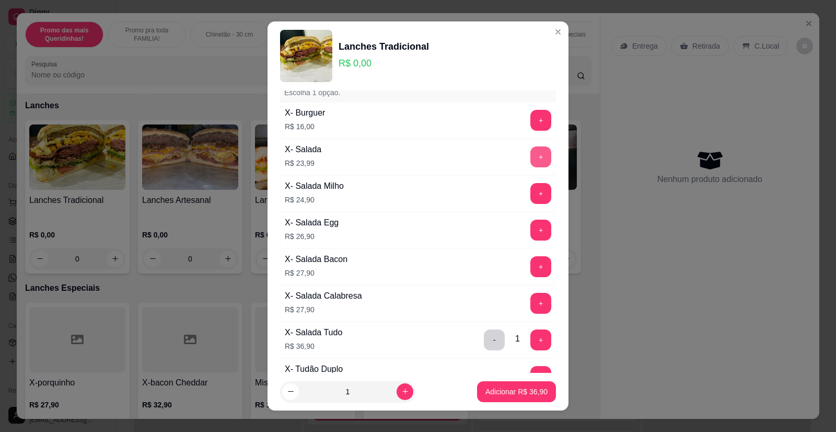
click at [531, 155] on button "+" at bounding box center [541, 156] width 21 height 21
click at [531, 155] on button "+" at bounding box center [541, 157] width 20 height 20
click at [531, 155] on button "+" at bounding box center [541, 156] width 21 height 21
click at [513, 398] on button "Adicionar R$ 108,87" at bounding box center [514, 391] width 83 height 21
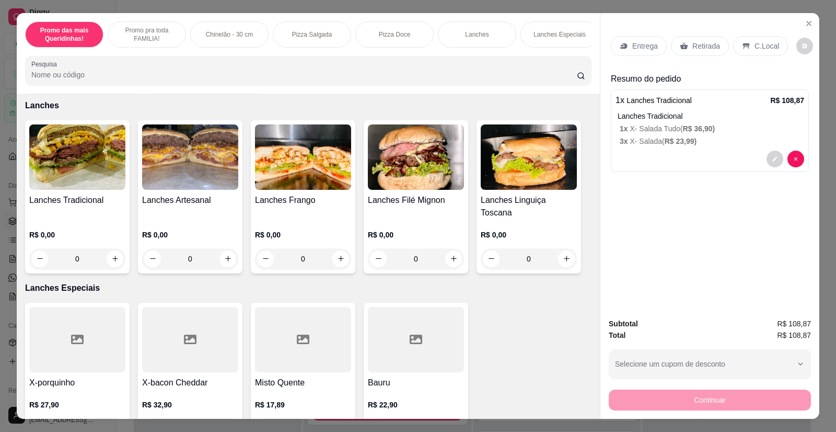
click at [639, 43] on p "Entrega" at bounding box center [645, 46] width 26 height 10
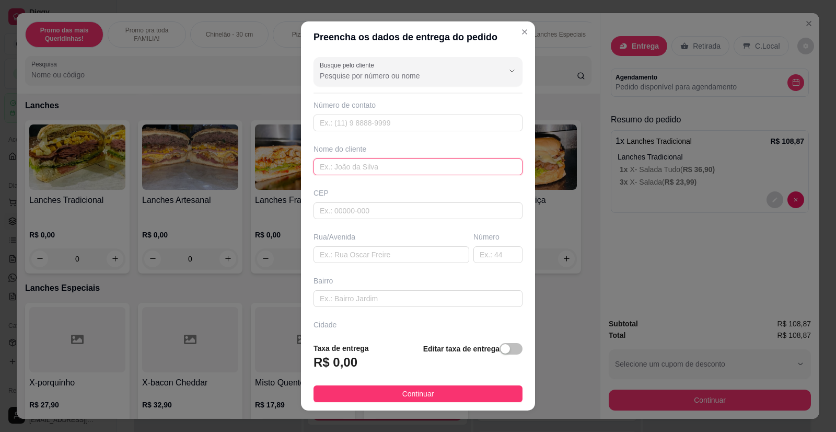
click at [410, 167] on input "text" at bounding box center [418, 166] width 209 height 17
type input "[PERSON_NAME]"
click at [336, 255] on input "text" at bounding box center [392, 254] width 156 height 17
paste input "[PERSON_NAME] 312, Comerciarios 2"
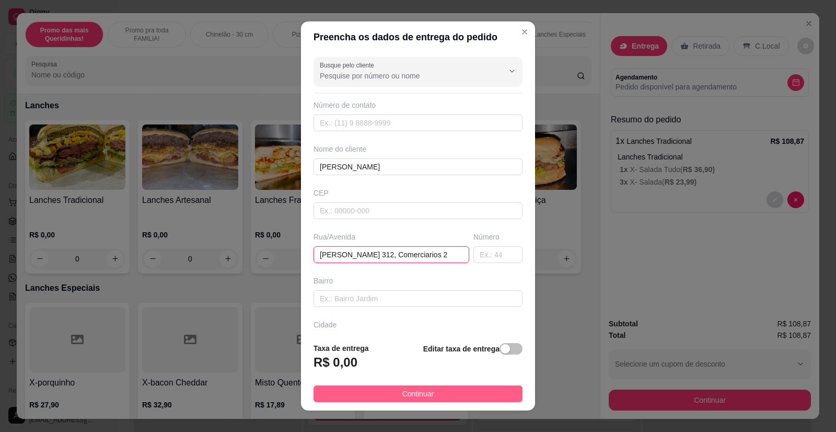
type input "[PERSON_NAME] 312, Comerciarios 2"
click at [432, 391] on button "Continuar" at bounding box center [418, 393] width 209 height 17
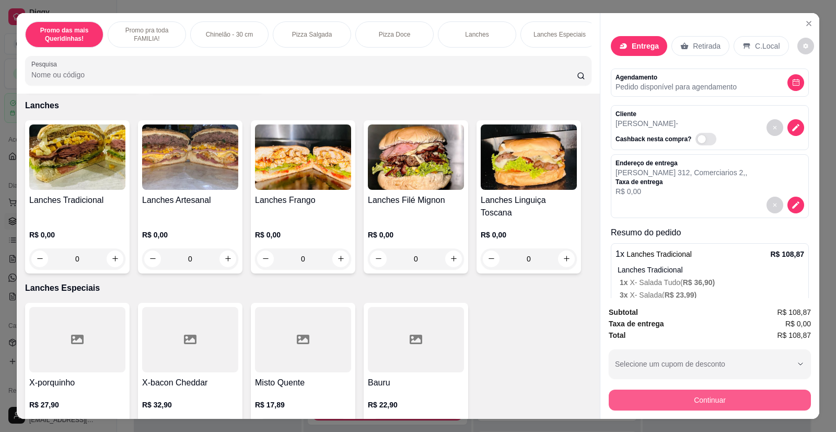
click at [703, 404] on button "Continuar" at bounding box center [710, 399] width 202 height 21
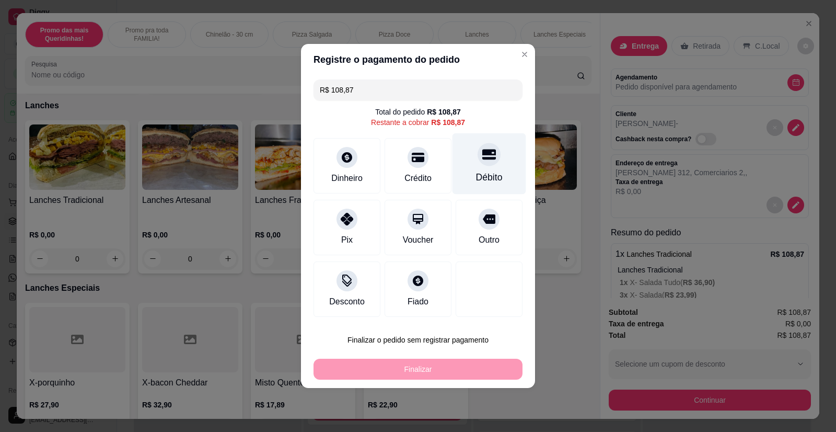
click at [482, 159] on icon at bounding box center [489, 154] width 14 height 10
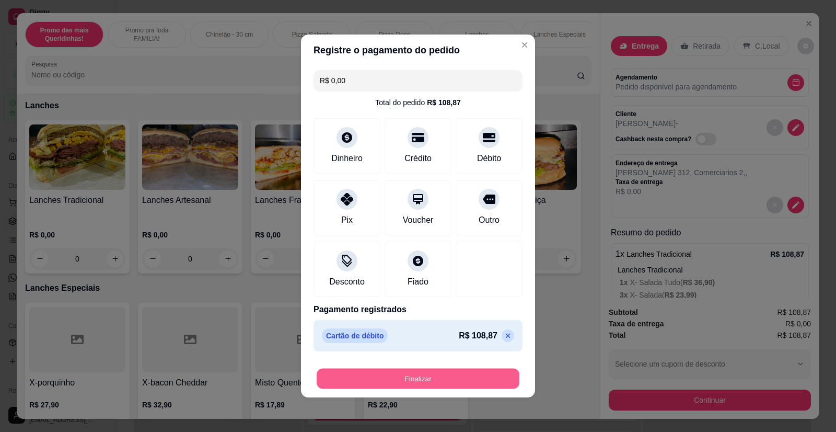
click at [445, 376] on button "Finalizar" at bounding box center [418, 379] width 203 height 20
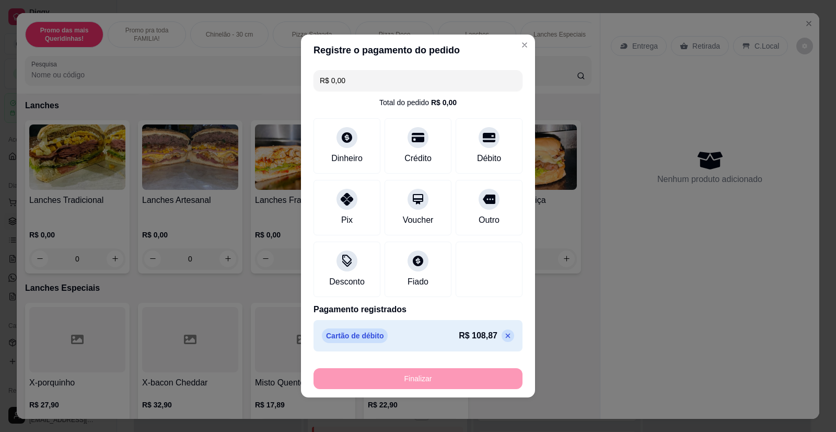
type input "-R$ 108,87"
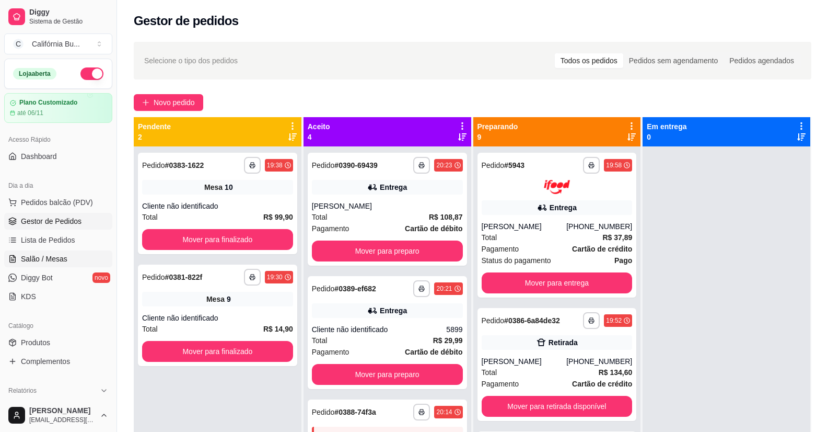
click at [48, 260] on span "Salão / Mesas" at bounding box center [44, 259] width 47 height 10
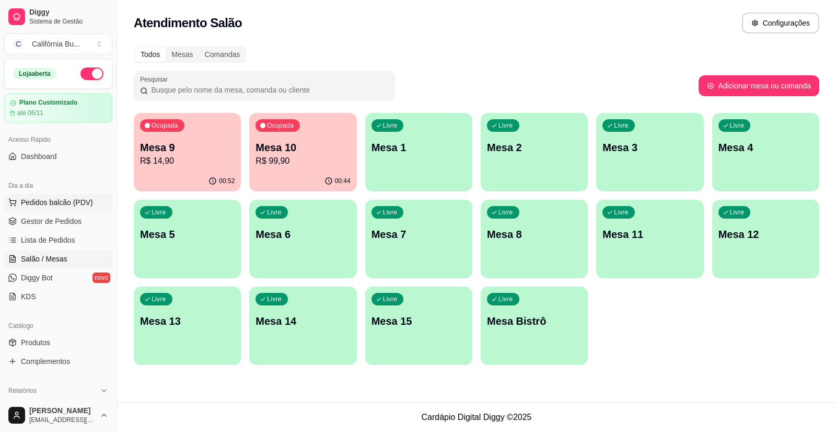
click at [53, 199] on span "Pedidos balcão (PDV)" at bounding box center [57, 202] width 72 height 10
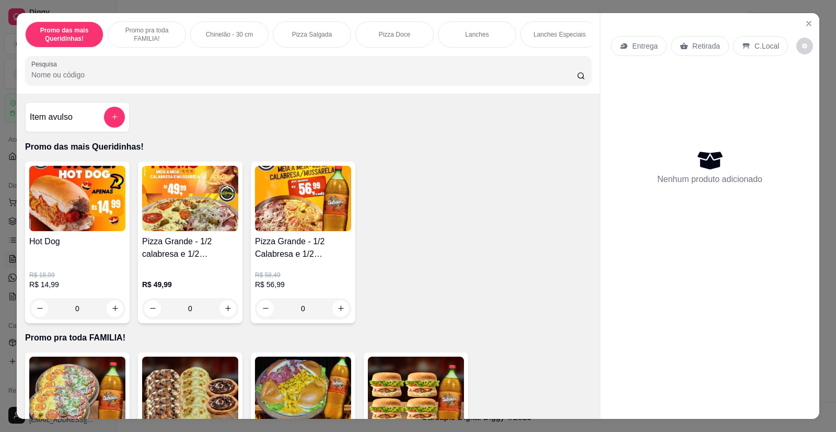
click at [223, 317] on div "0" at bounding box center [190, 308] width 96 height 21
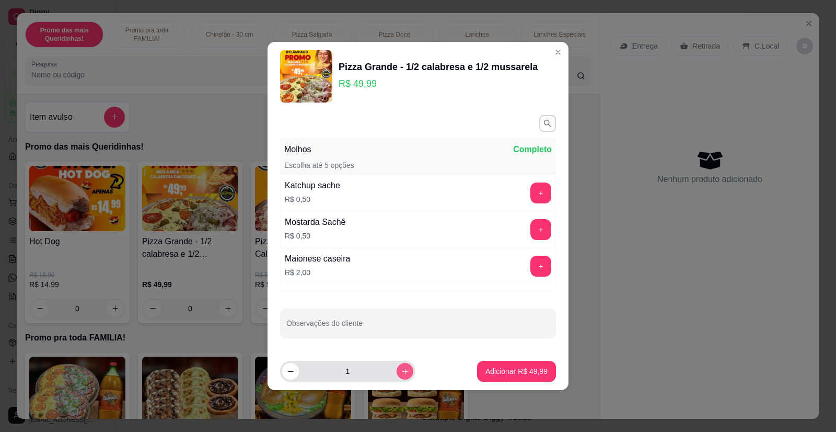
click at [397, 376] on button "increase-product-quantity" at bounding box center [405, 371] width 17 height 17
click at [402, 373] on icon "increase-product-quantity" at bounding box center [405, 372] width 6 height 6
type input "3"
click at [501, 363] on button "Adicionar R$ 149,97" at bounding box center [515, 371] width 80 height 20
type input "3"
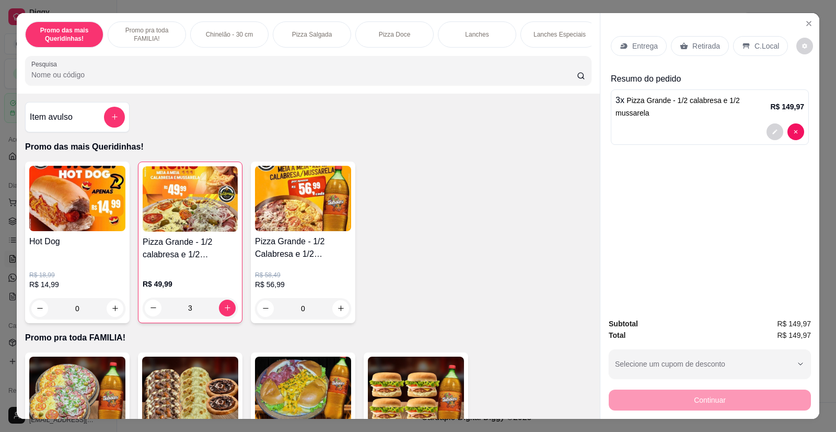
click at [701, 34] on div "Entrega Retirada C.Local" at bounding box center [710, 46] width 198 height 37
click at [699, 42] on p "Retirada" at bounding box center [707, 46] width 28 height 10
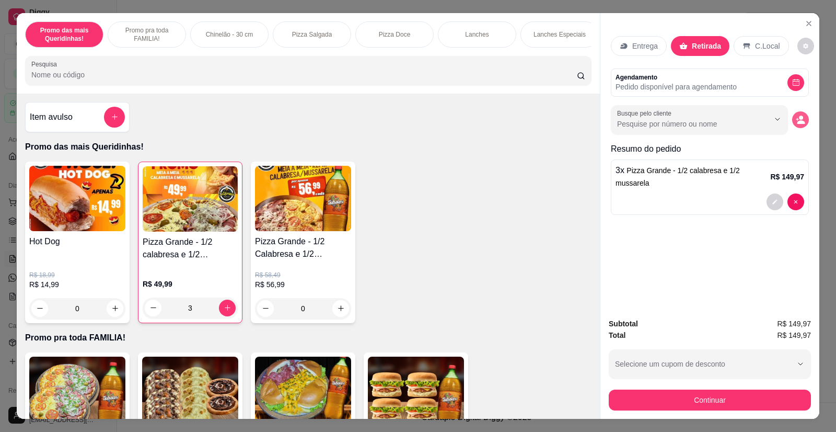
click at [805, 122] on button "decrease-product-quantity" at bounding box center [800, 119] width 17 height 17
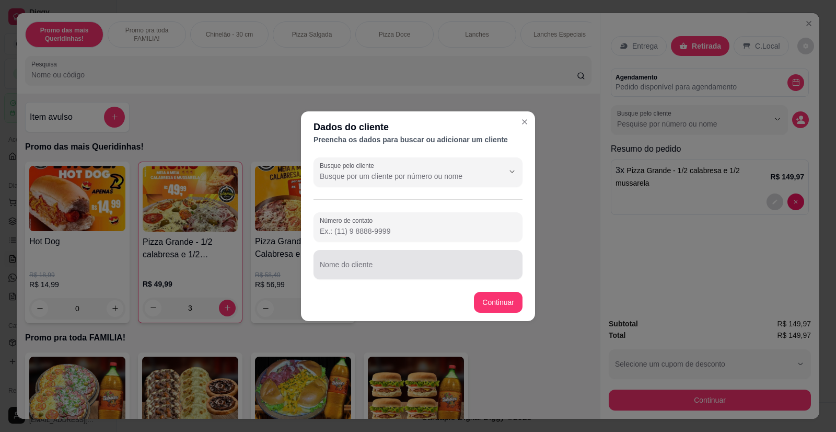
click at [384, 262] on div at bounding box center [418, 264] width 197 height 21
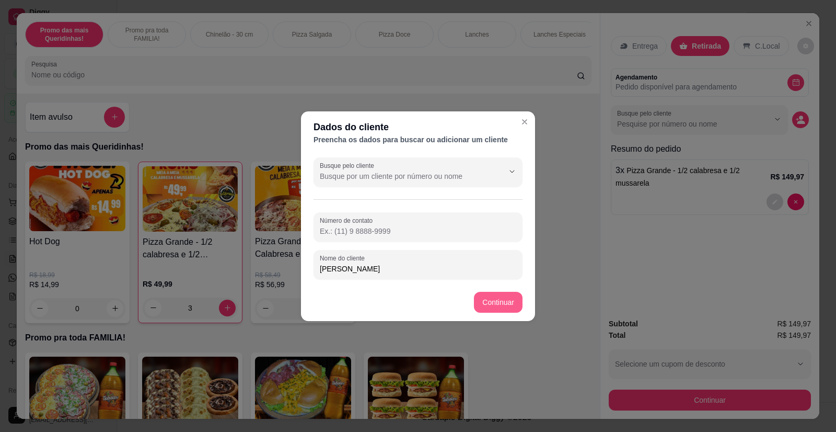
type input "[PERSON_NAME]"
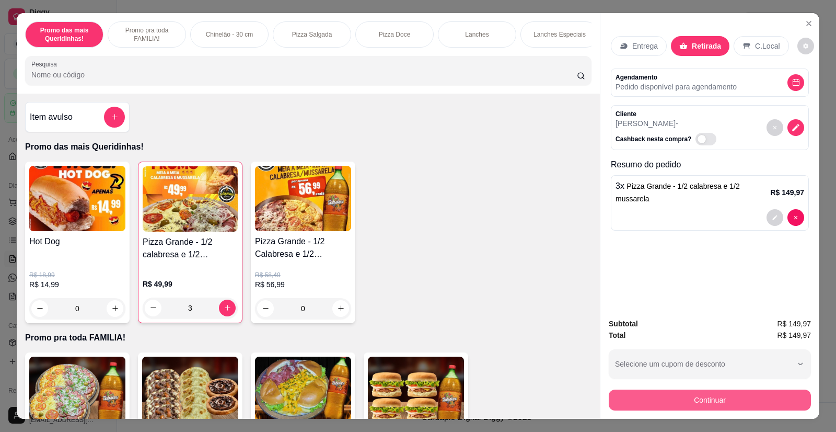
click at [652, 398] on button "Continuar" at bounding box center [710, 399] width 202 height 21
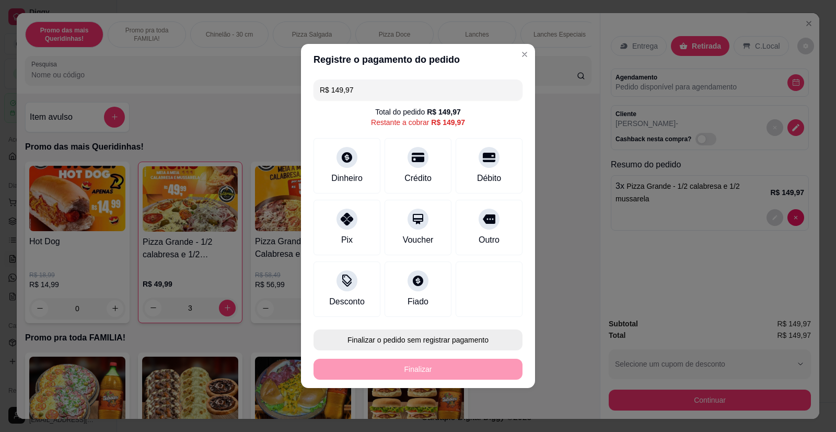
click at [436, 340] on button "Finalizar o pedido sem registrar pagamento" at bounding box center [418, 339] width 209 height 21
click at [495, 308] on button "Confirmar" at bounding box center [484, 310] width 39 height 16
type input "0"
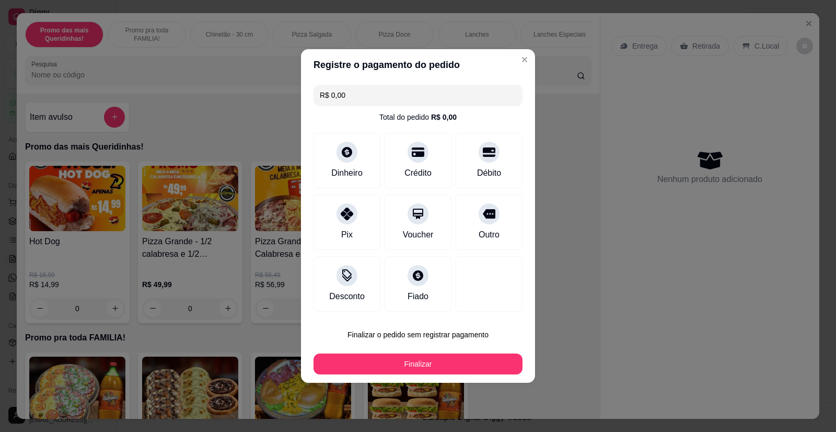
type input "R$ 0,00"
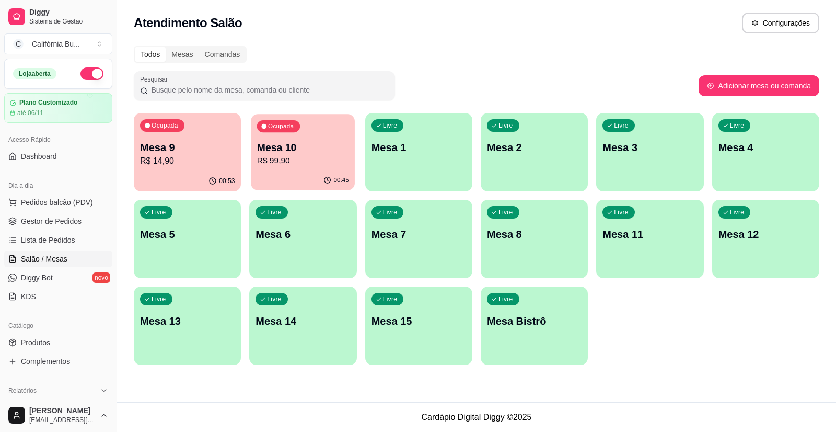
click at [295, 156] on p "R$ 99,90" at bounding box center [303, 161] width 92 height 12
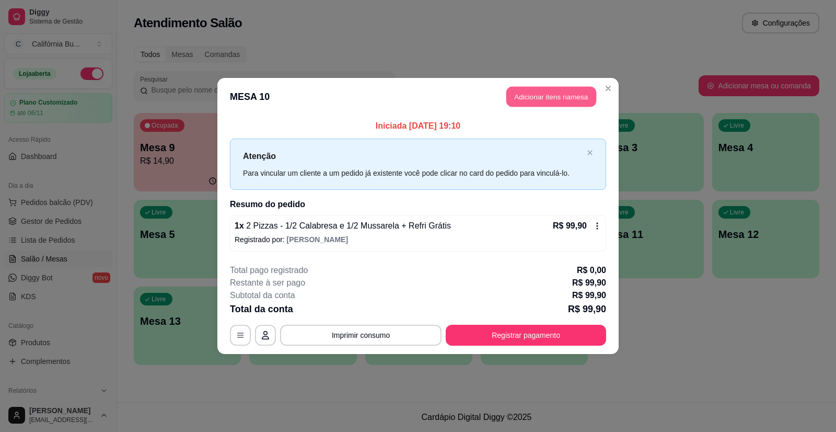
click at [551, 91] on button "Adicionar itens na mesa" at bounding box center [551, 97] width 90 height 20
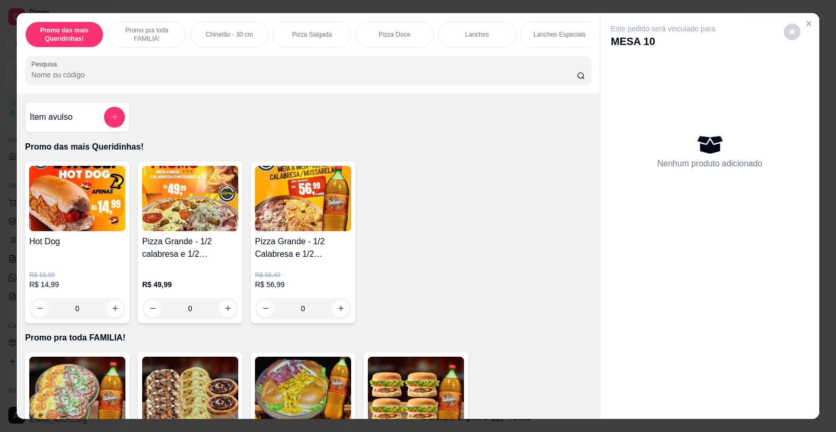
click at [111, 121] on icon "add-separate-item" at bounding box center [115, 117] width 8 height 8
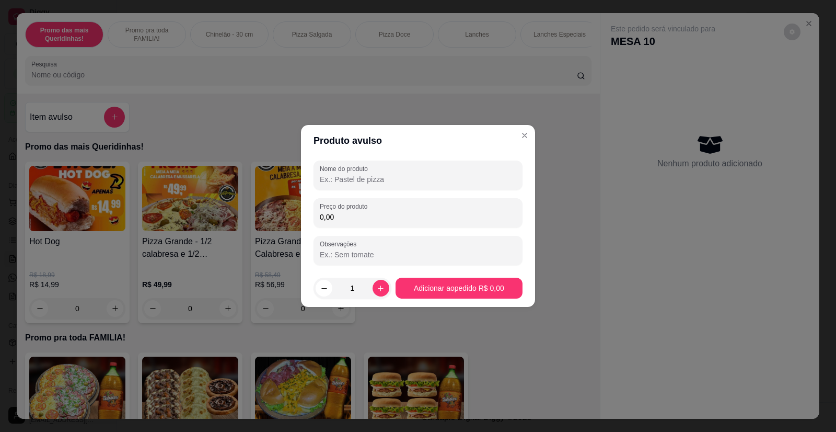
click at [359, 181] on input "Nome do produto" at bounding box center [418, 179] width 197 height 10
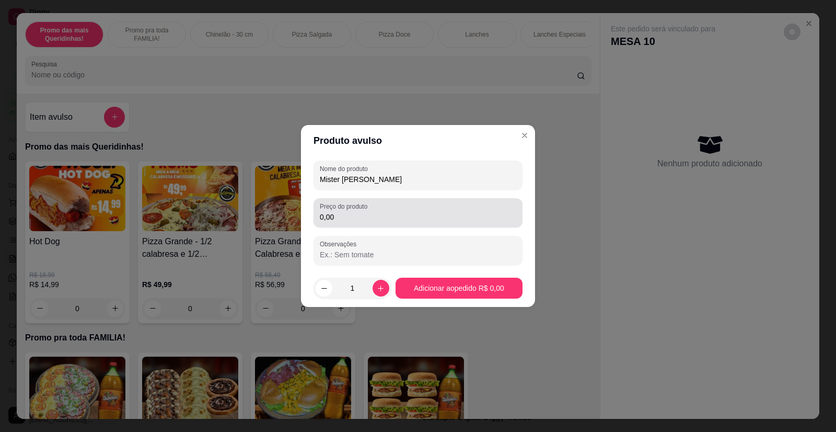
type input "Mister [PERSON_NAME]"
click at [353, 220] on input "0,00" at bounding box center [418, 217] width 197 height 10
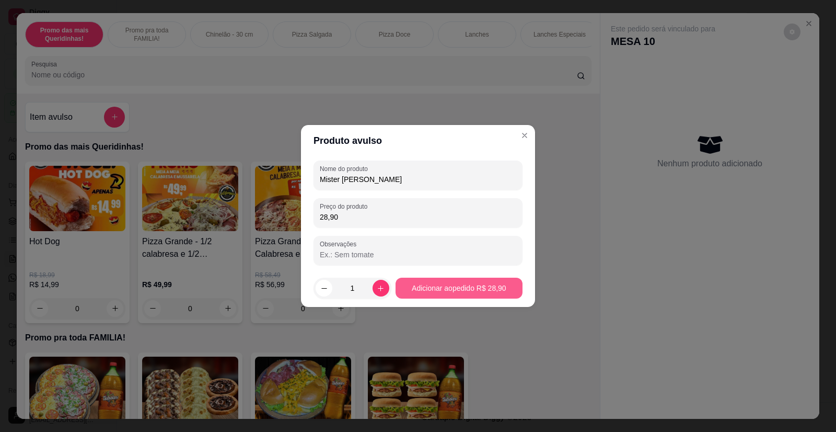
type input "28,90"
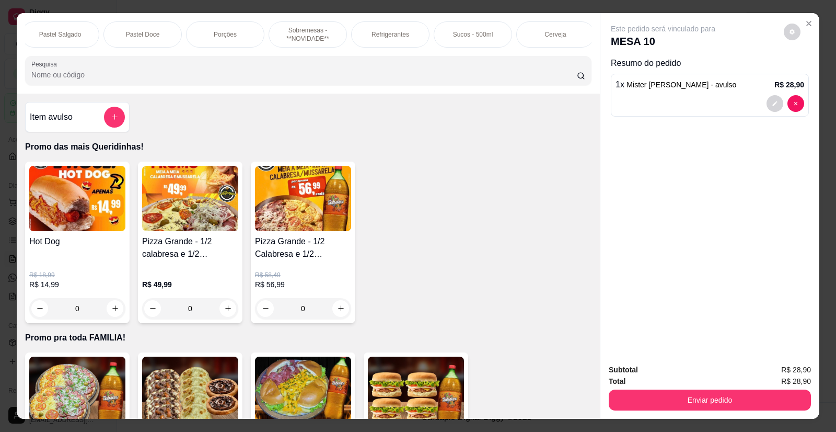
scroll to position [0, 998]
click at [457, 34] on p "Sucos - 500ml" at bounding box center [470, 34] width 40 height 8
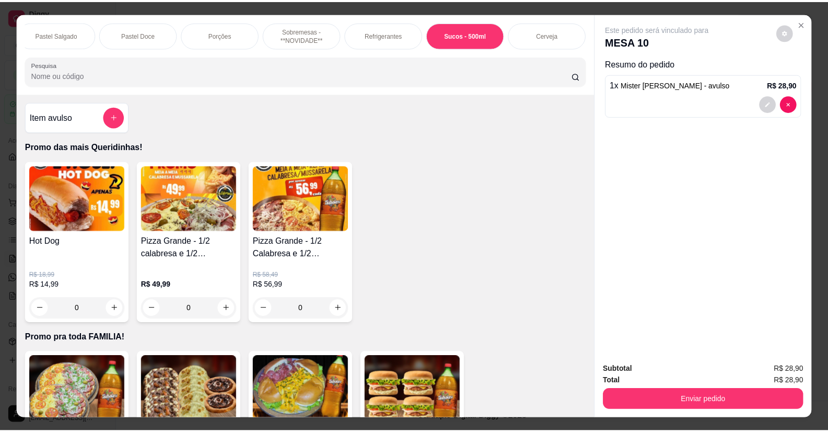
scroll to position [20, 0]
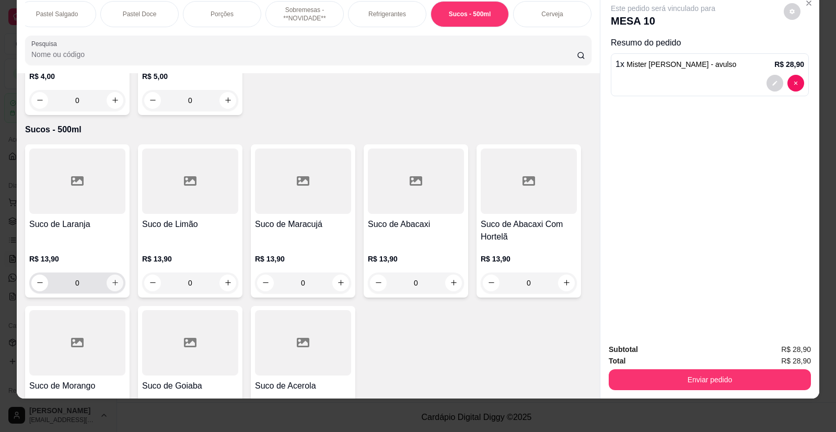
click at [116, 274] on button "increase-product-quantity" at bounding box center [115, 282] width 17 height 17
type input "1"
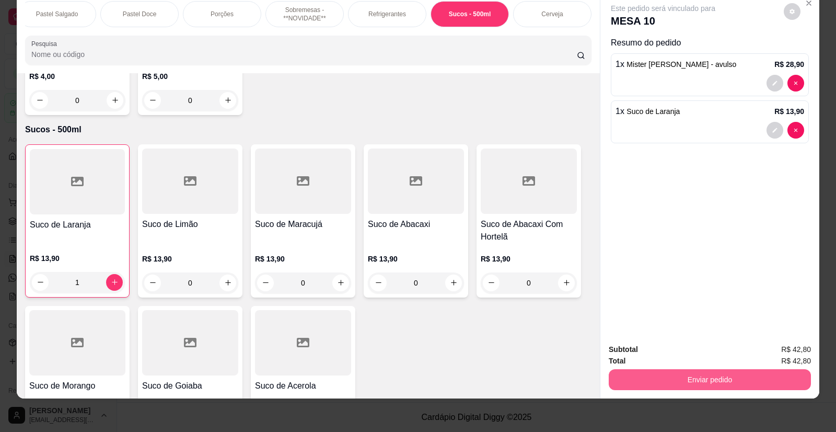
click at [700, 375] on button "Enviar pedido" at bounding box center [710, 379] width 202 height 21
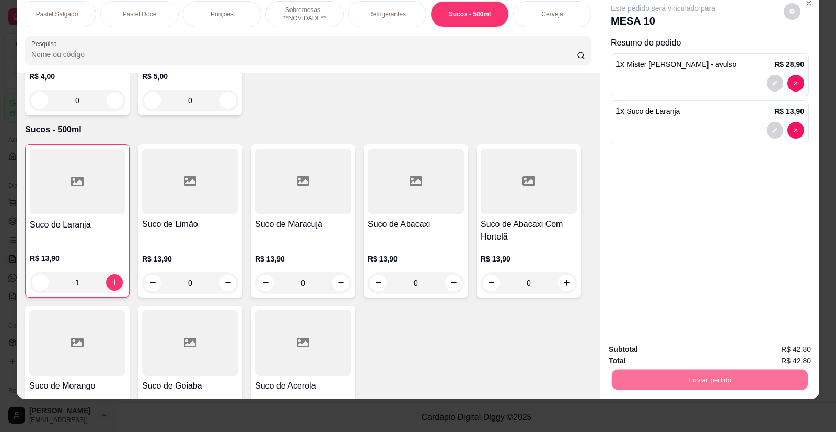
click at [785, 345] on button "Enviar pedido" at bounding box center [784, 354] width 59 height 20
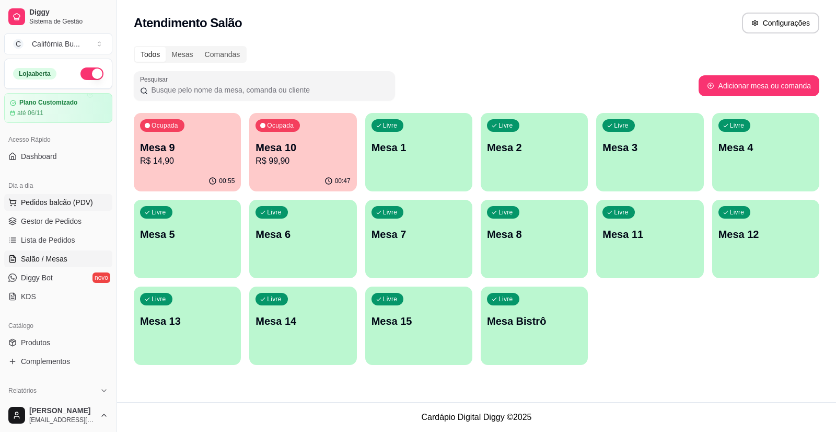
click at [35, 203] on span "Pedidos balcão (PDV)" at bounding box center [57, 202] width 72 height 10
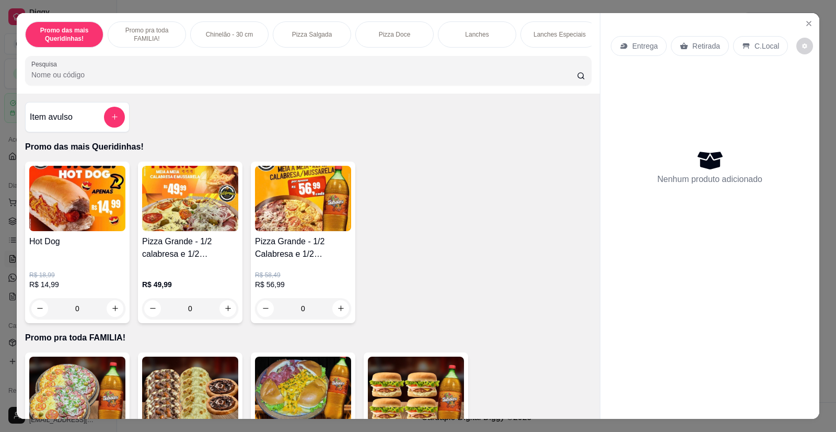
click at [110, 319] on div "0" at bounding box center [77, 308] width 96 height 21
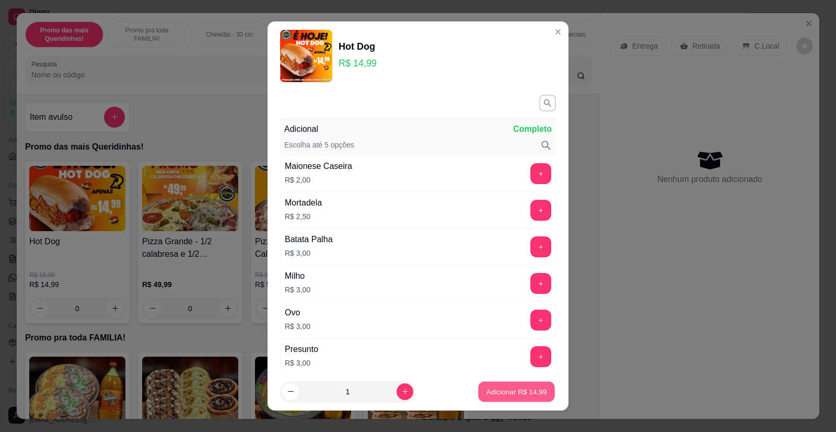
click at [492, 384] on button "Adicionar R$ 14,99" at bounding box center [516, 391] width 77 height 20
type input "1"
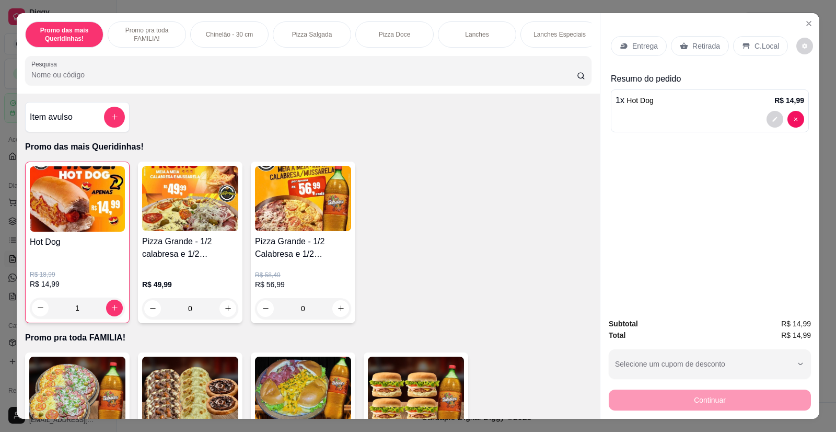
click at [701, 43] on p "Retirada" at bounding box center [707, 46] width 28 height 10
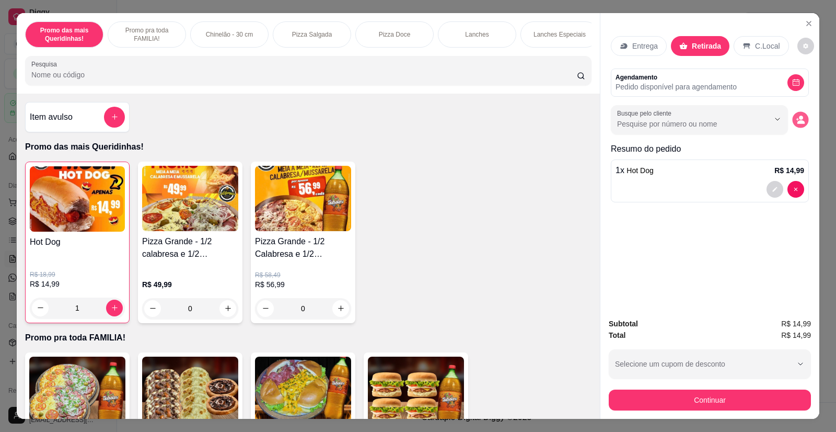
click at [799, 120] on icon "decrease-product-quantity" at bounding box center [800, 119] width 9 height 9
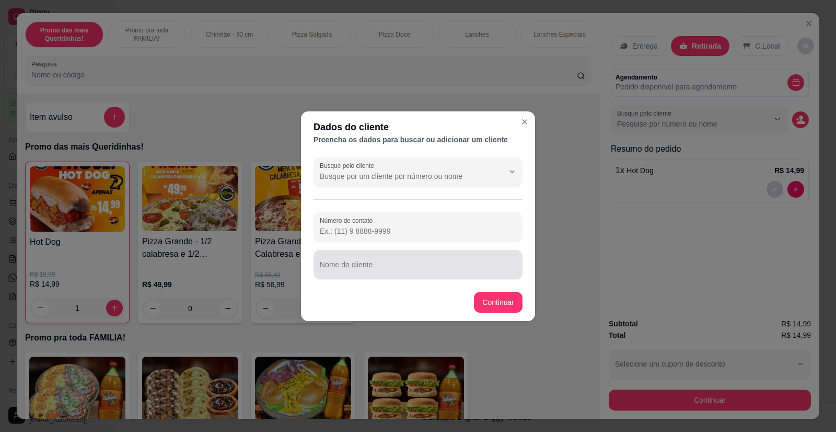
click at [397, 267] on input "Nome do cliente" at bounding box center [418, 268] width 197 height 10
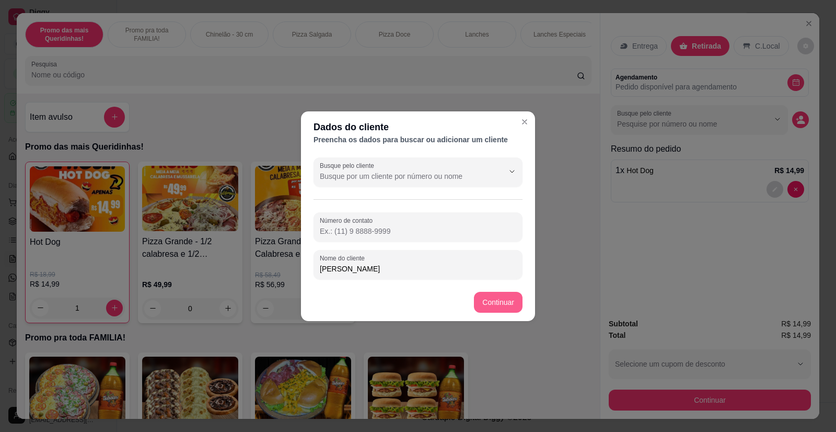
type input "[PERSON_NAME]"
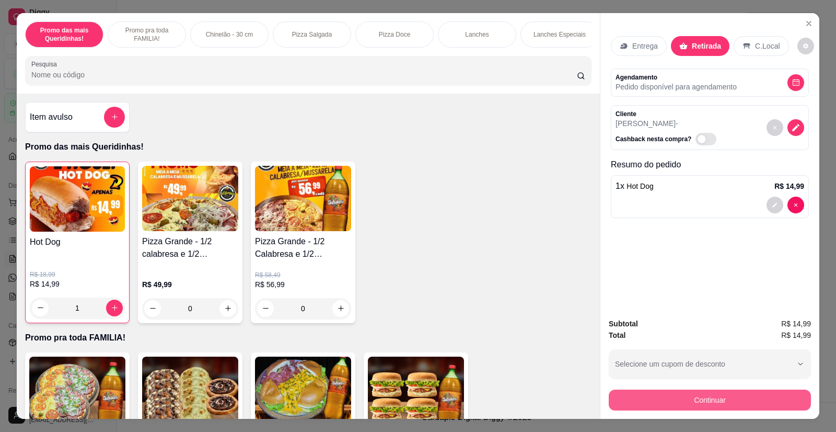
click at [642, 400] on button "Continuar" at bounding box center [710, 399] width 202 height 21
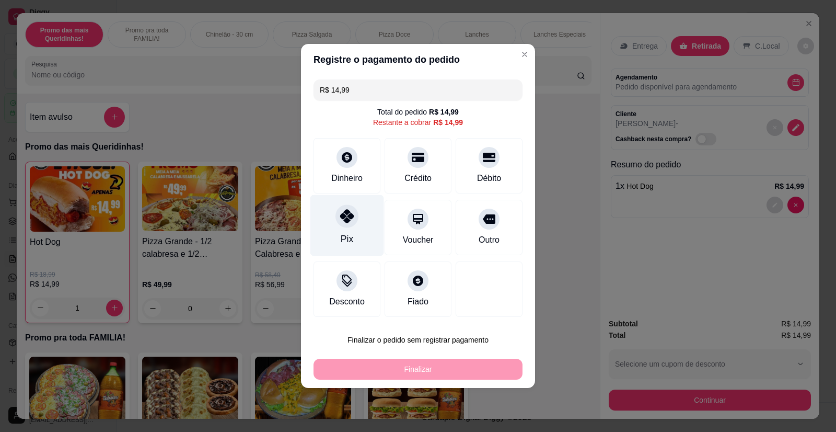
click at [348, 220] on icon at bounding box center [347, 216] width 14 height 14
type input "R$ 0,00"
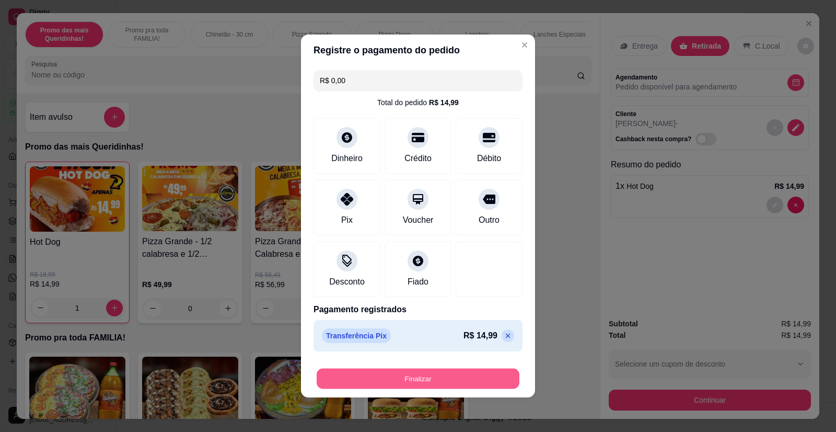
click at [424, 377] on button "Finalizar" at bounding box center [418, 379] width 203 height 20
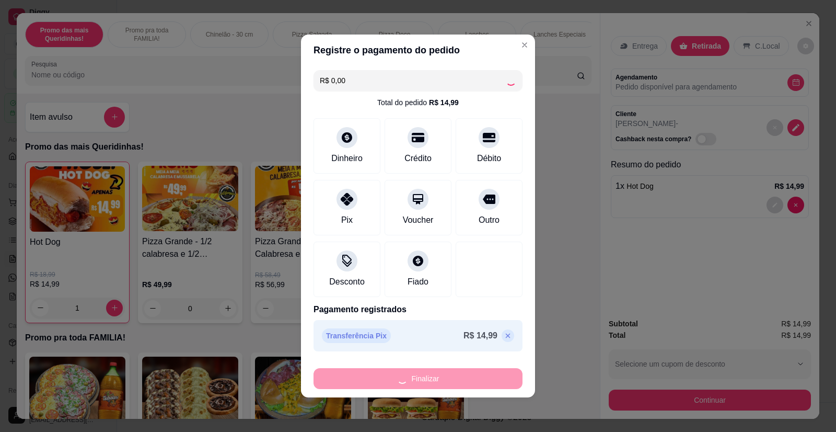
type input "0"
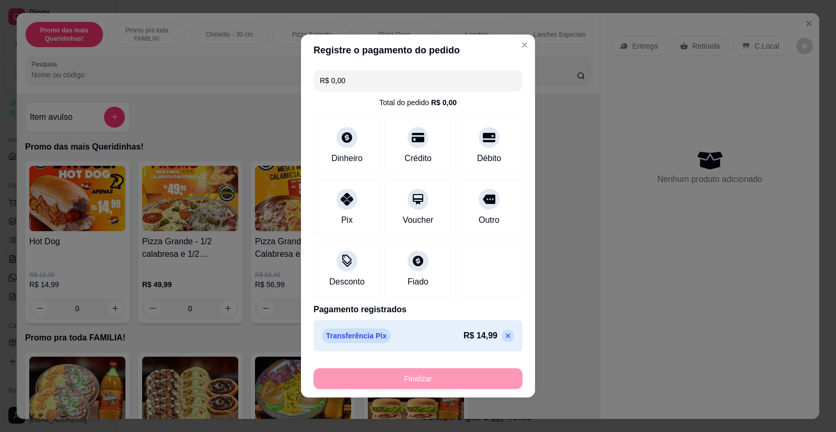
type input "-R$ 14,99"
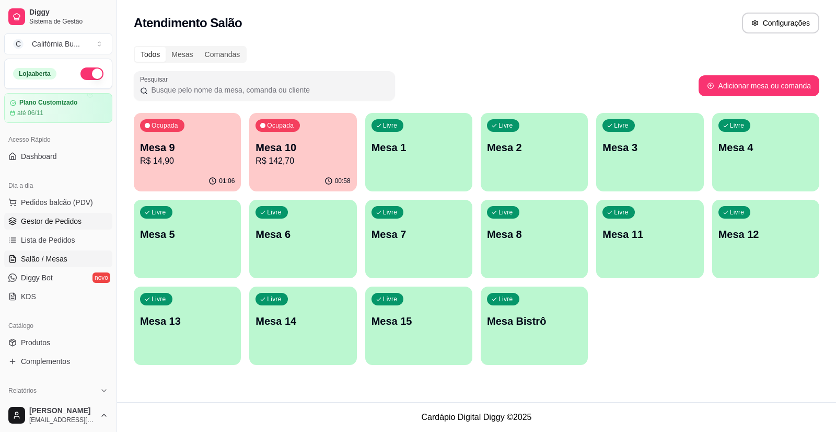
click at [37, 224] on span "Gestor de Pedidos" at bounding box center [51, 221] width 61 height 10
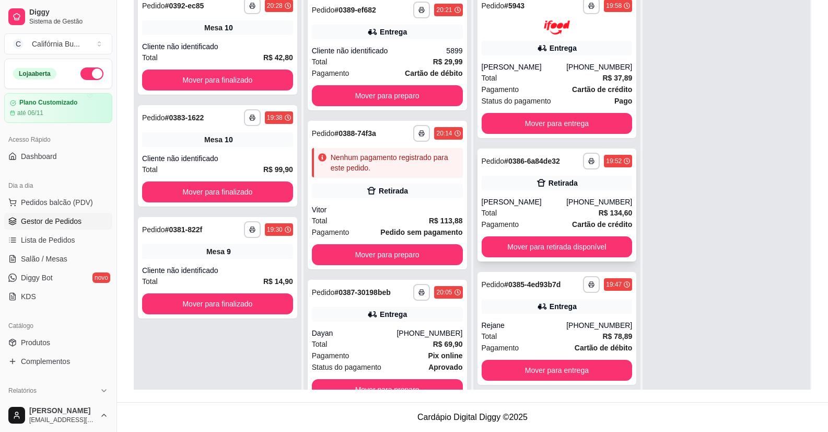
click at [511, 198] on div "[PERSON_NAME]" at bounding box center [524, 202] width 85 height 10
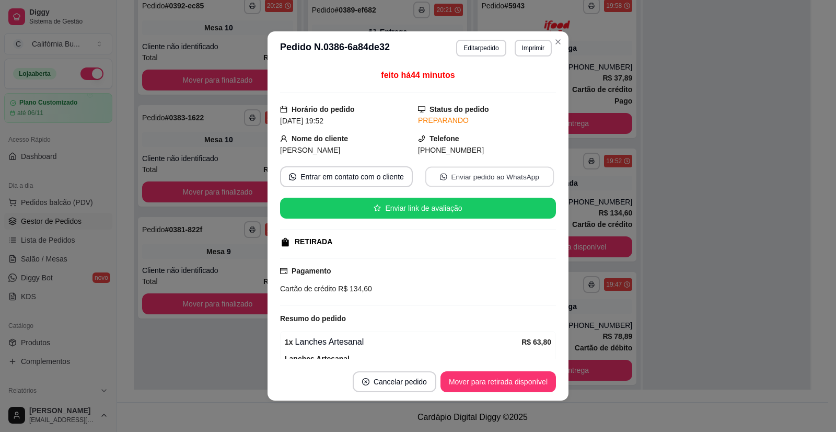
click at [466, 178] on button "Enviar pedido ao WhatsApp" at bounding box center [489, 177] width 129 height 20
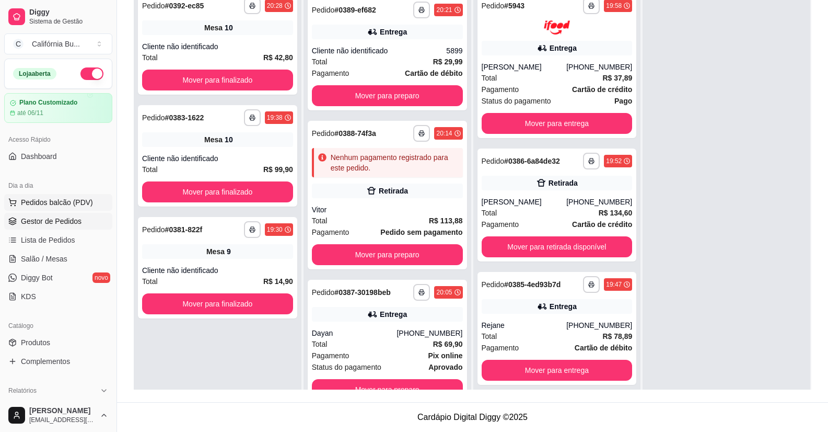
click at [64, 204] on span "Pedidos balcão (PDV)" at bounding box center [57, 202] width 72 height 10
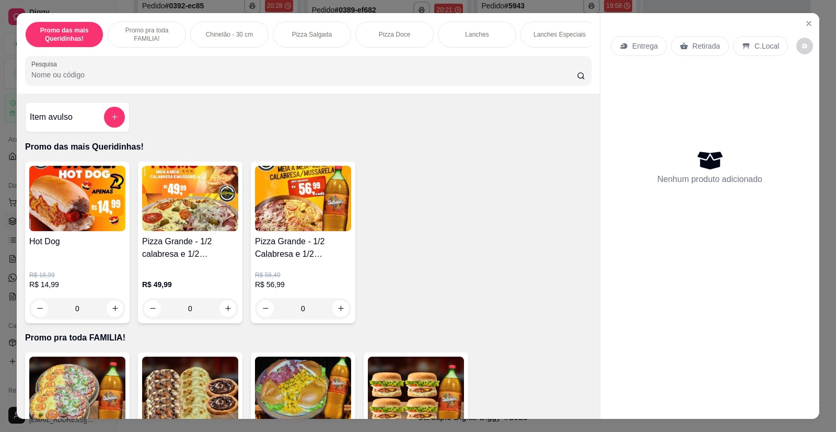
click at [111, 319] on div "0" at bounding box center [77, 308] width 96 height 21
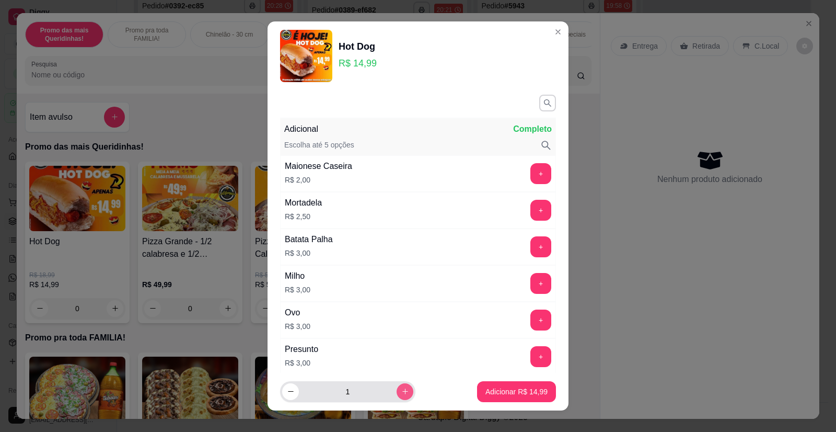
click at [401, 390] on icon "increase-product-quantity" at bounding box center [405, 391] width 8 height 8
type input "2"
click at [497, 392] on p "Adicionar R$ 29,98" at bounding box center [517, 391] width 62 height 10
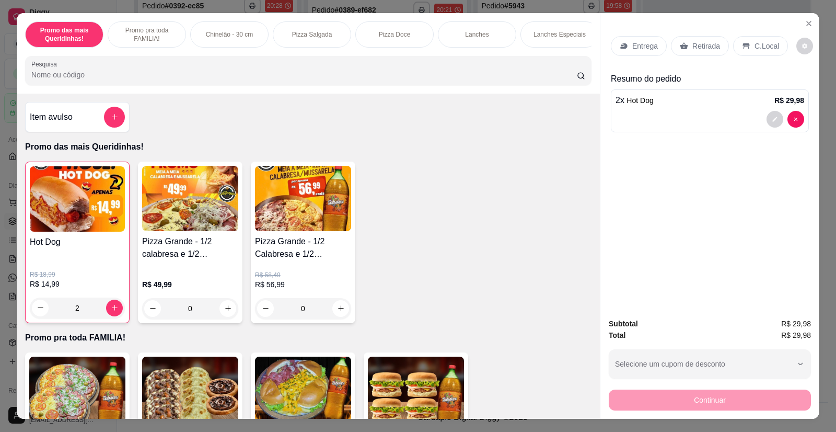
type input "2"
click at [637, 54] on div "Entrega" at bounding box center [639, 46] width 56 height 20
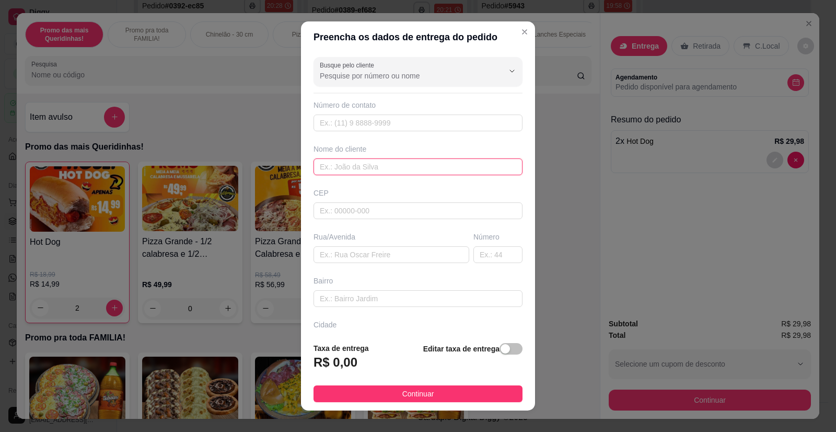
click at [370, 165] on input "text" at bounding box center [418, 166] width 209 height 17
type input "[PERSON_NAME]"
paste input "madrid AP 104 bl 24"
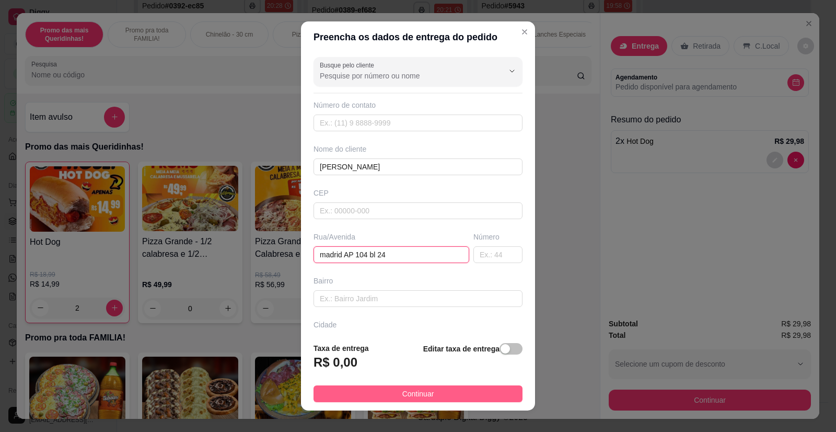
type input "madrid AP 104 bl 24"
click at [402, 388] on span "Continuar" at bounding box center [418, 393] width 32 height 11
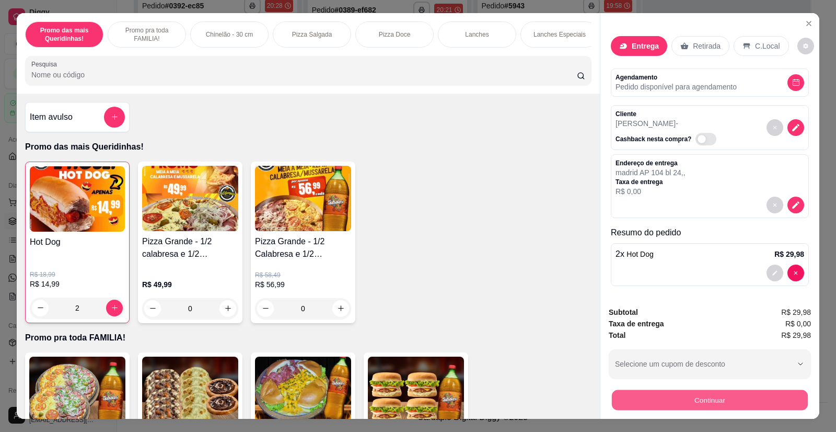
click at [694, 399] on button "Continuar" at bounding box center [710, 400] width 196 height 20
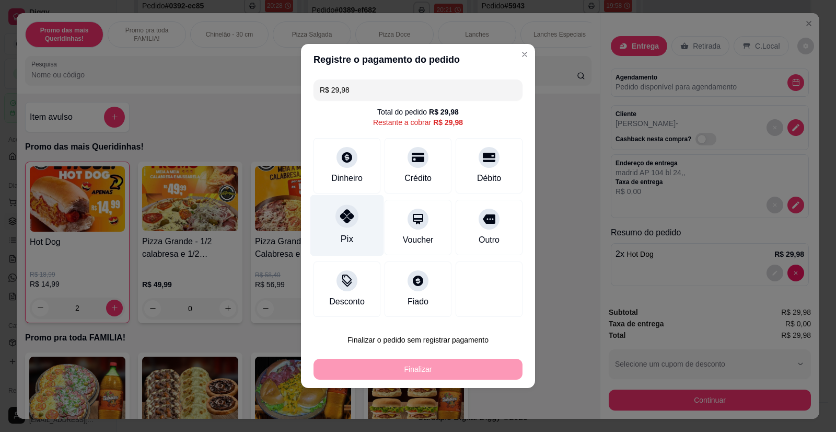
click at [349, 227] on div at bounding box center [347, 215] width 23 height 23
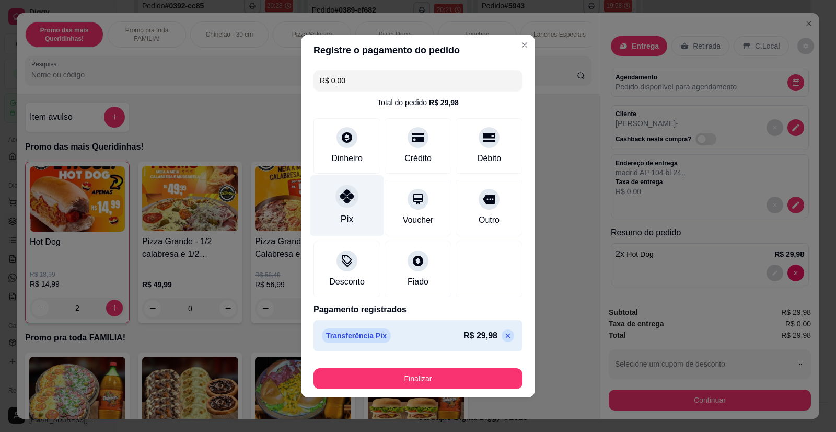
type input "R$ 0,00"
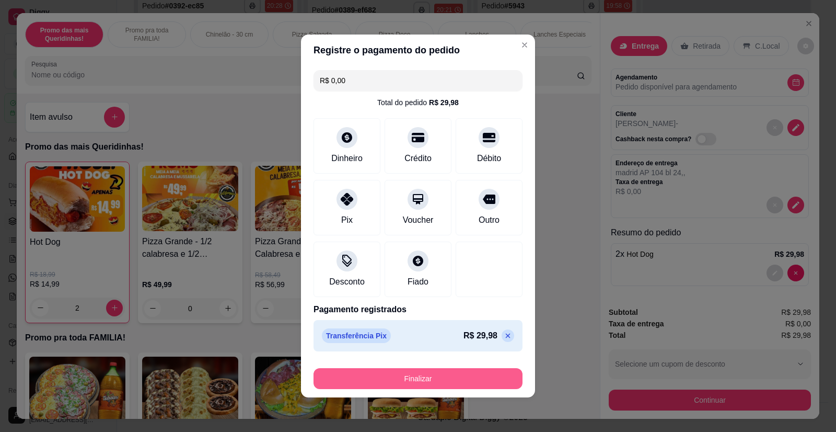
click at [407, 377] on button "Finalizar" at bounding box center [418, 378] width 209 height 21
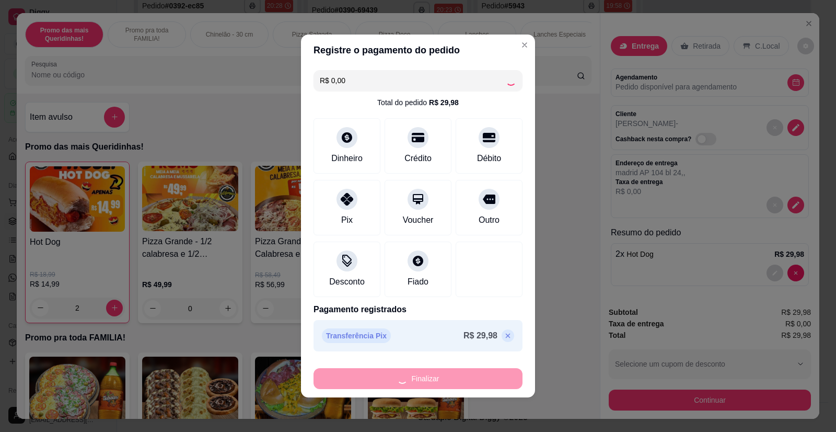
type input "0"
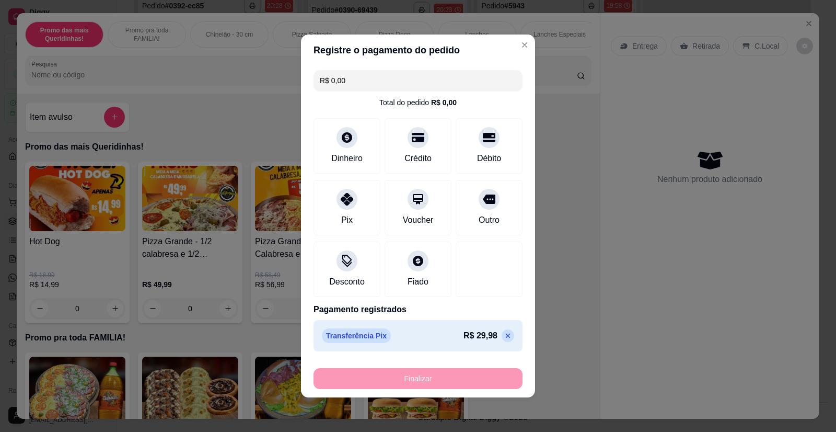
scroll to position [525, 0]
type input "-R$ 29,98"
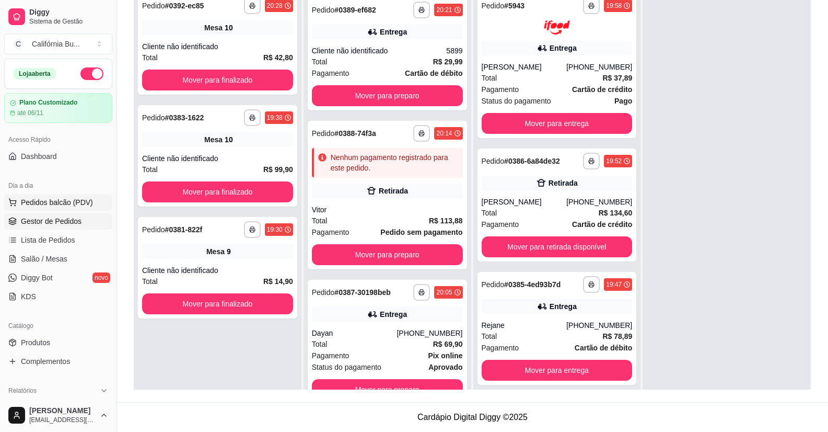
click at [69, 201] on span "Pedidos balcão (PDV)" at bounding box center [57, 202] width 72 height 10
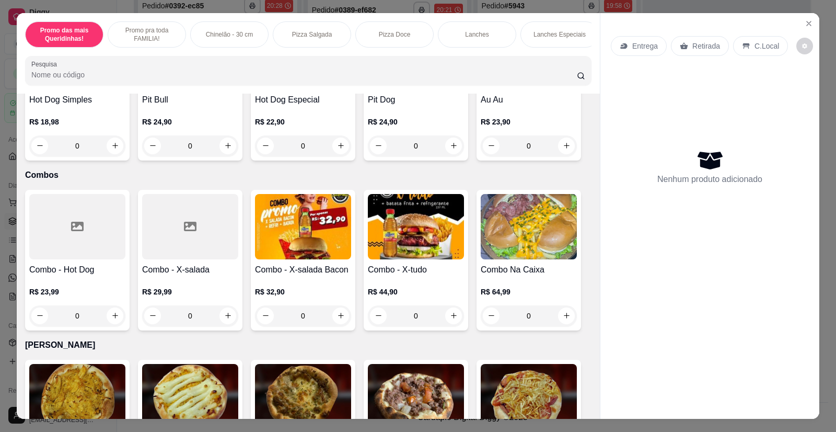
scroll to position [1568, 0]
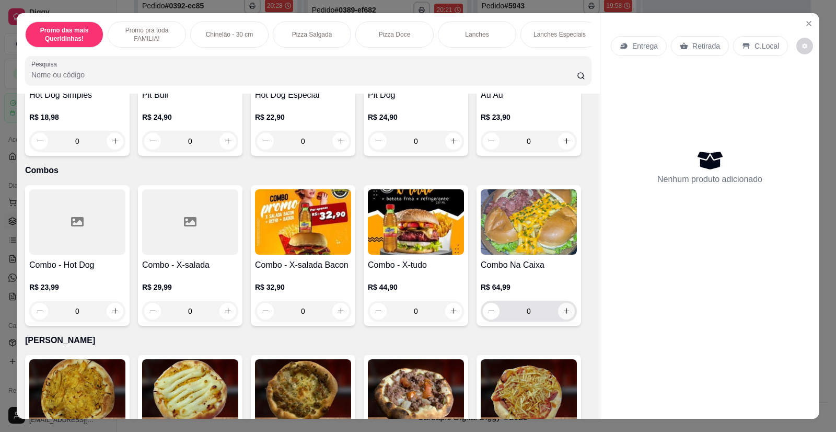
click at [564, 308] on icon "increase-product-quantity" at bounding box center [567, 311] width 6 height 6
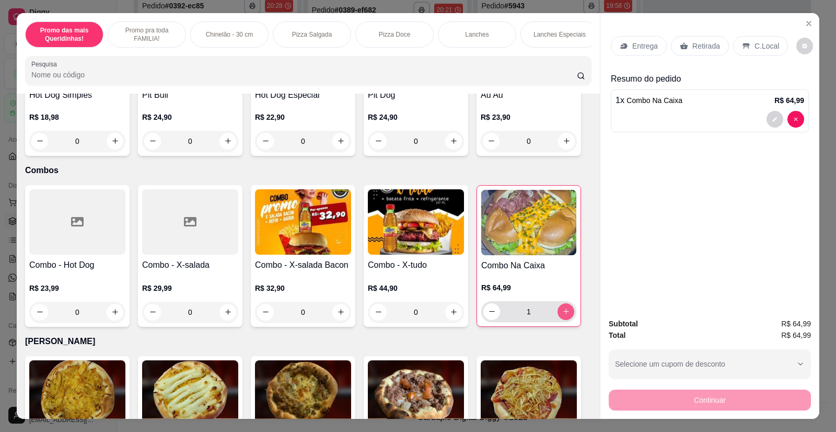
type input "1"
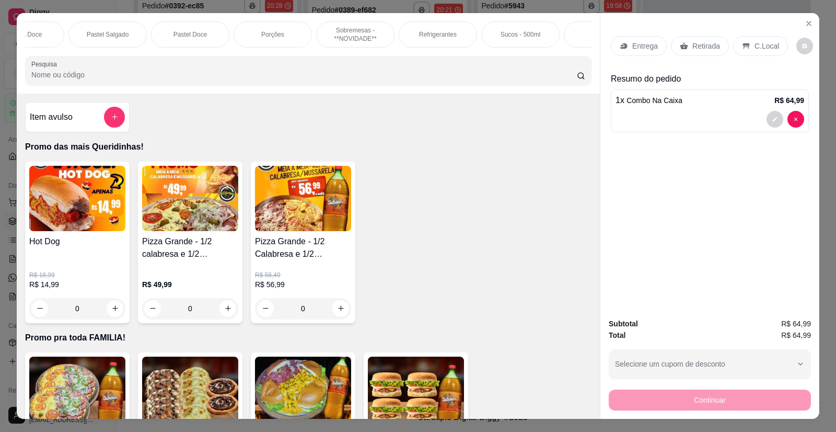
scroll to position [0, 998]
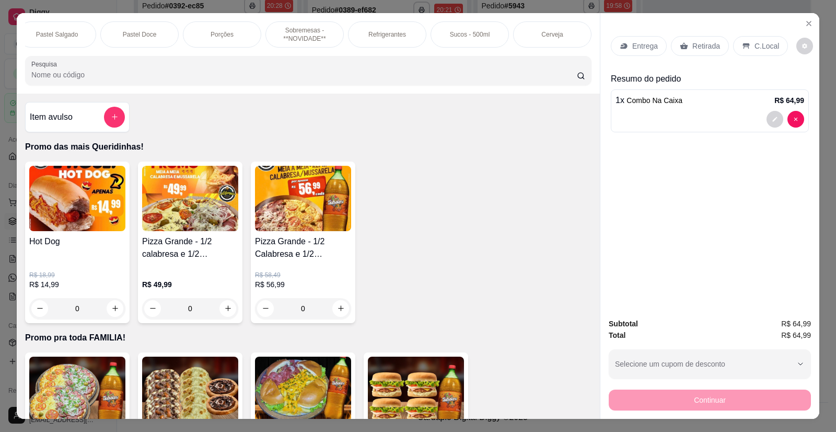
click at [393, 38] on p "Refrigerantes" at bounding box center [388, 34] width 38 height 8
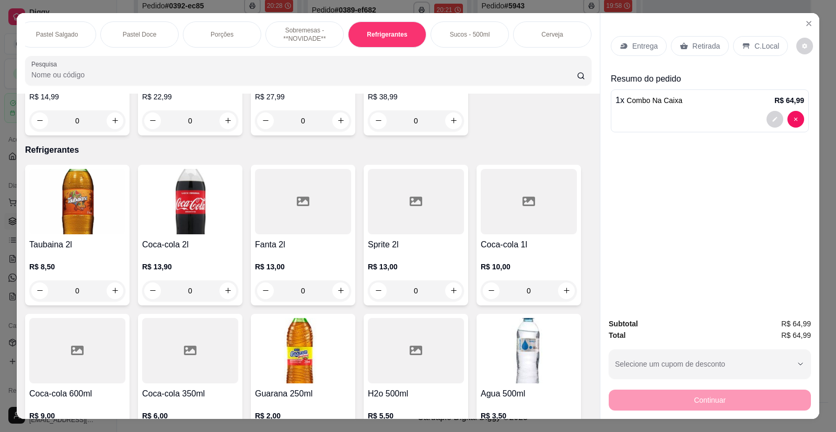
scroll to position [20, 0]
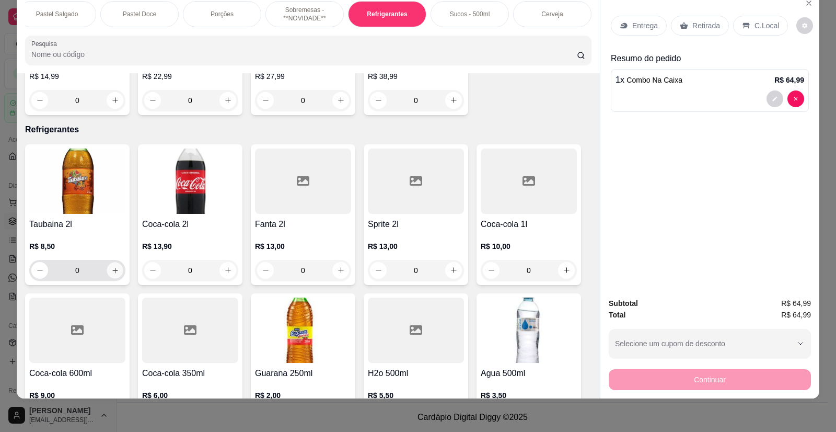
click at [113, 267] on icon "increase-product-quantity" at bounding box center [115, 271] width 8 height 8
type input "1"
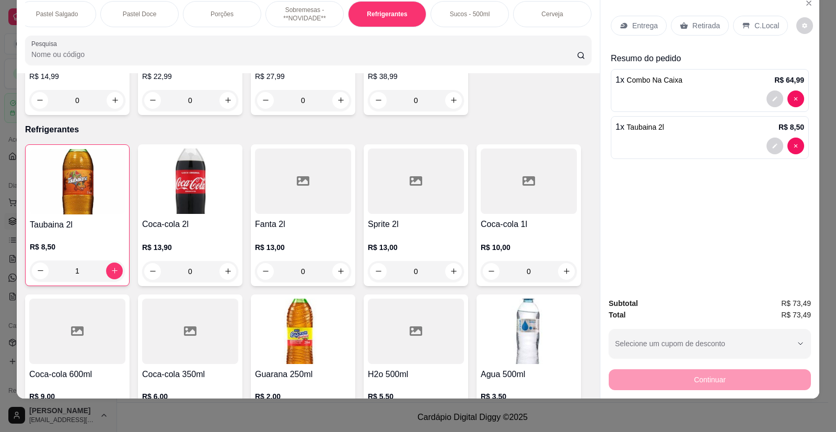
click at [637, 24] on p "Entrega" at bounding box center [645, 25] width 26 height 10
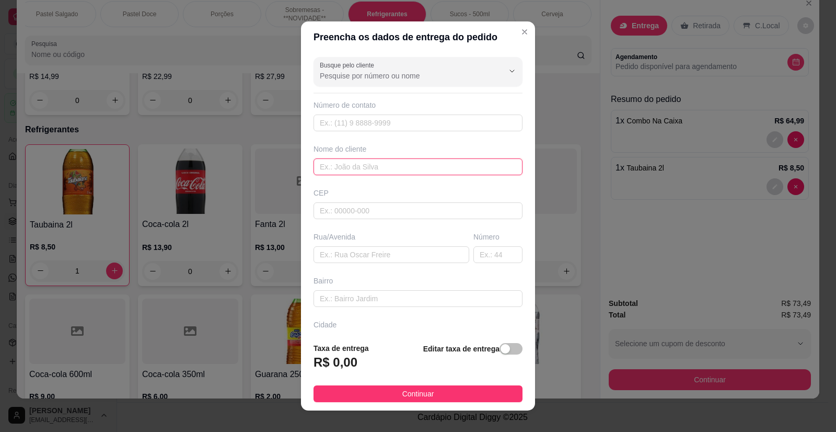
click at [331, 168] on input "text" at bounding box center [418, 166] width 209 height 17
type input "Geise"
paste input "[STREET_ADDRESS][PERSON_NAME]"
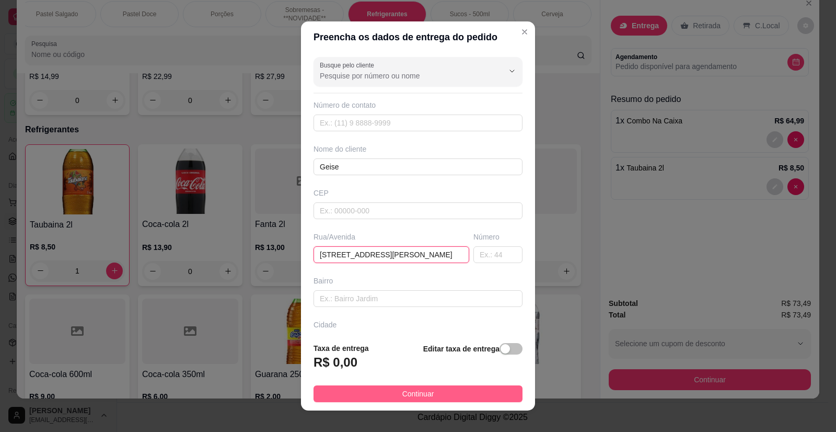
type input "[STREET_ADDRESS][PERSON_NAME]"
click at [442, 394] on button "Continuar" at bounding box center [418, 393] width 209 height 17
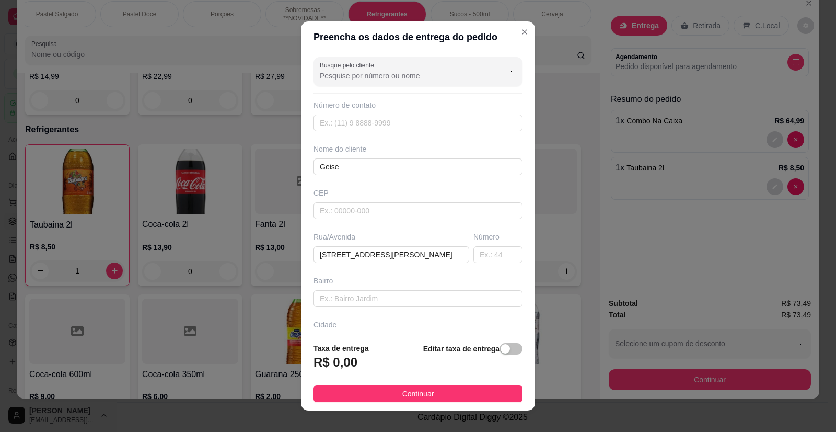
scroll to position [0, 0]
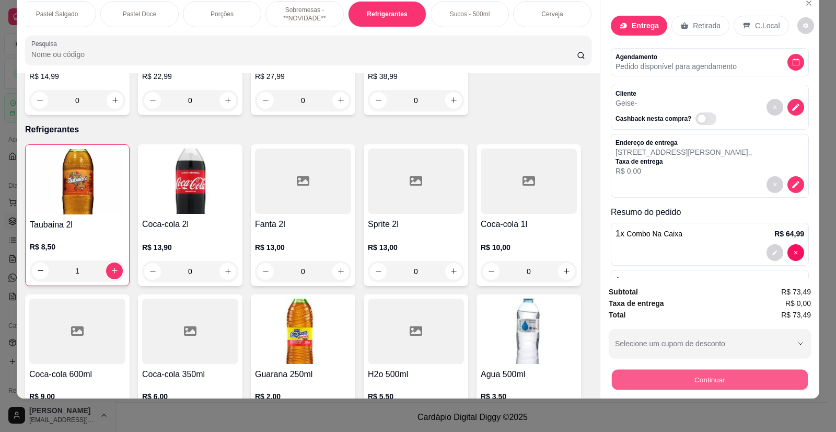
click at [641, 381] on button "Continuar" at bounding box center [710, 380] width 196 height 20
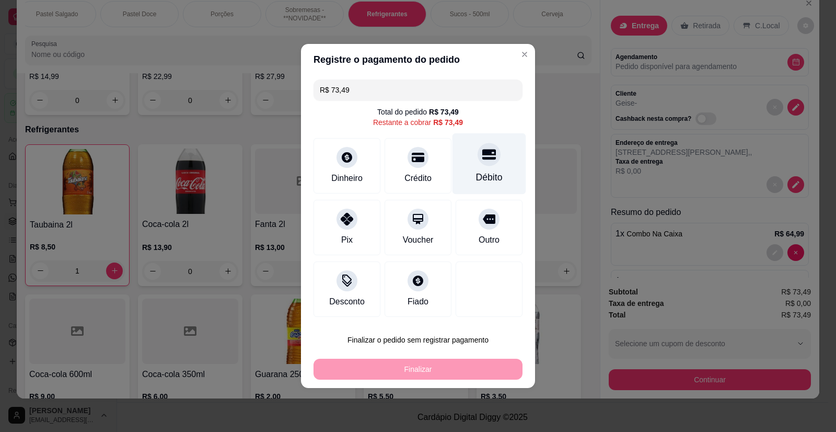
click at [483, 158] on icon at bounding box center [489, 154] width 14 height 14
type input "R$ 0,00"
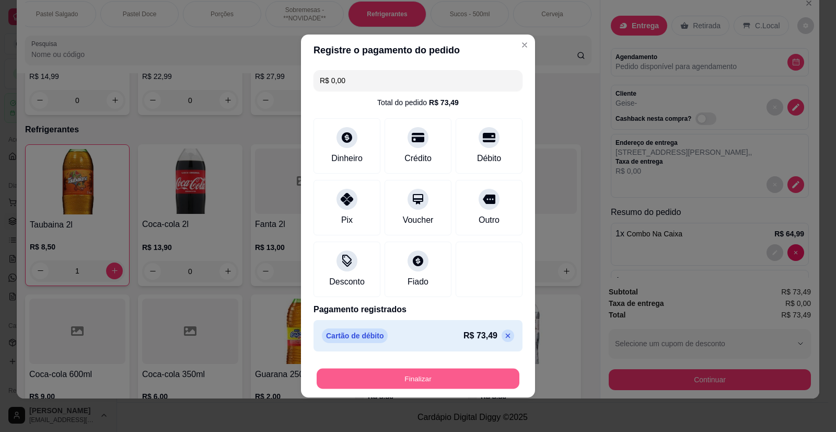
click at [442, 376] on button "Finalizar" at bounding box center [418, 379] width 203 height 20
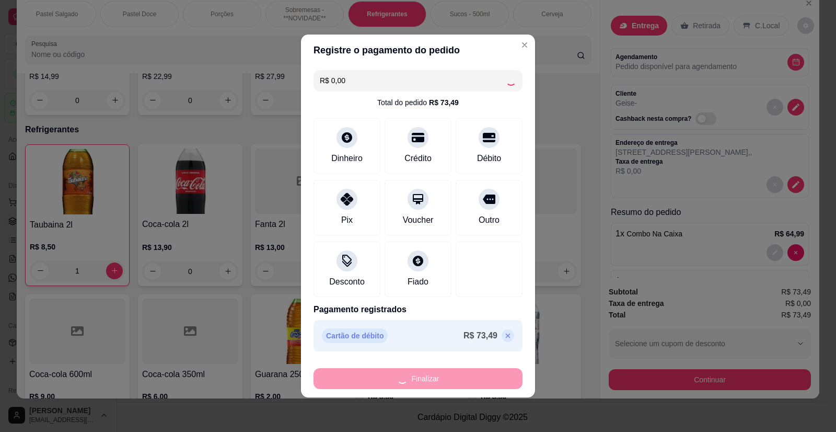
scroll to position [648, 0]
type input "0"
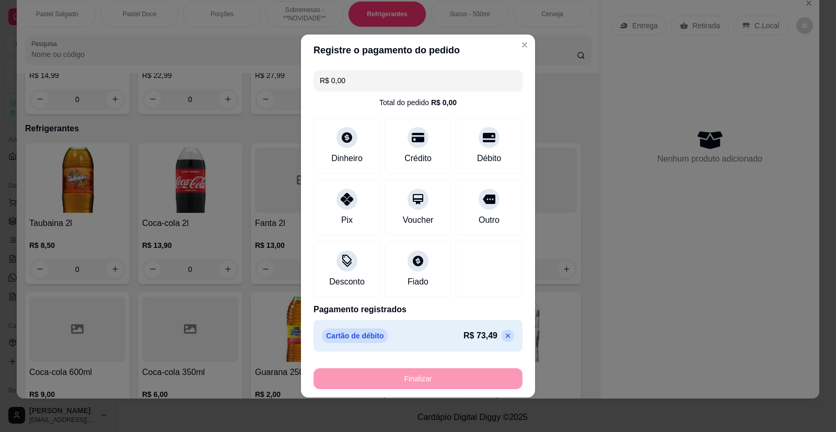
type input "-R$ 73,49"
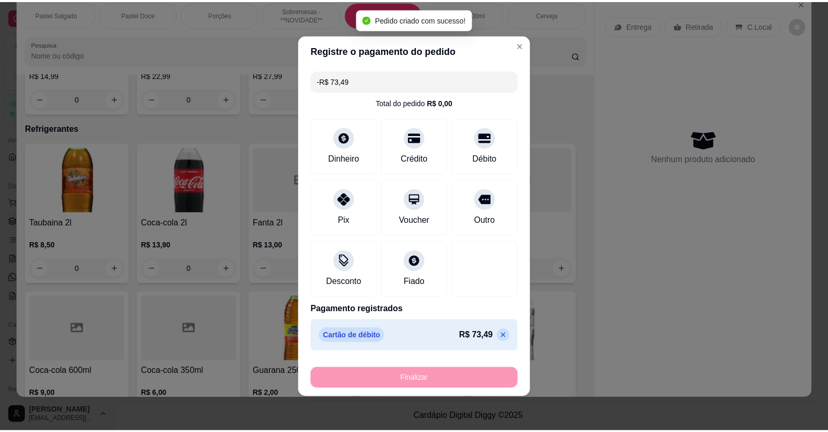
scroll to position [3631, 0]
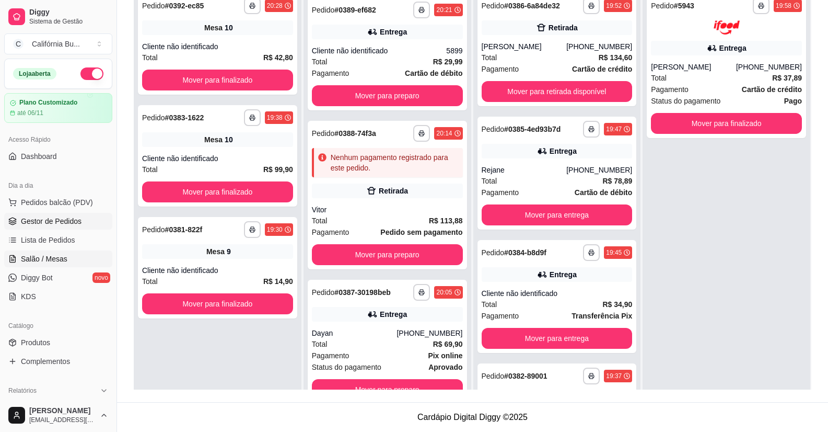
click at [39, 257] on span "Salão / Mesas" at bounding box center [44, 259] width 47 height 10
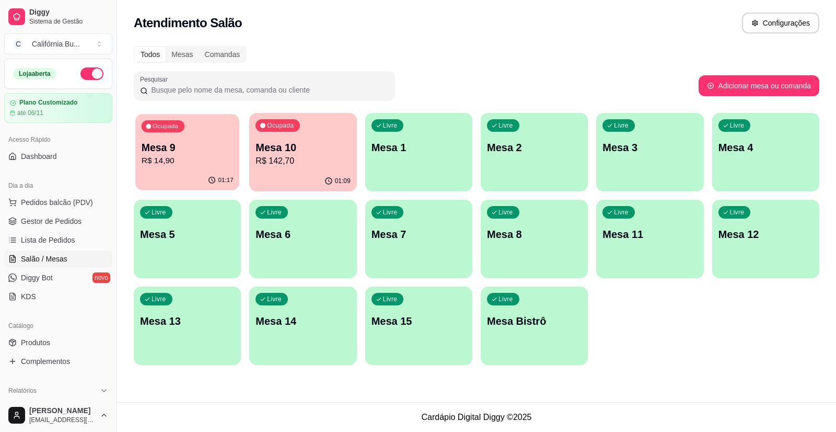
click at [201, 172] on div "01:17" at bounding box center [187, 180] width 104 height 20
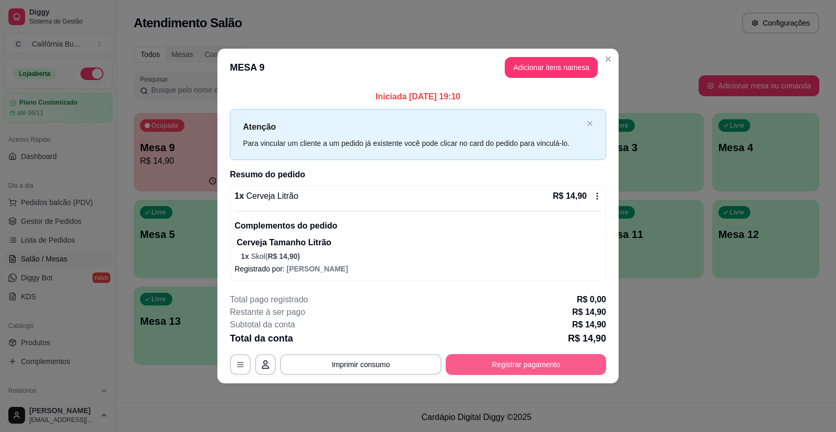
click at [537, 357] on button "Registrar pagamento" at bounding box center [526, 364] width 160 height 21
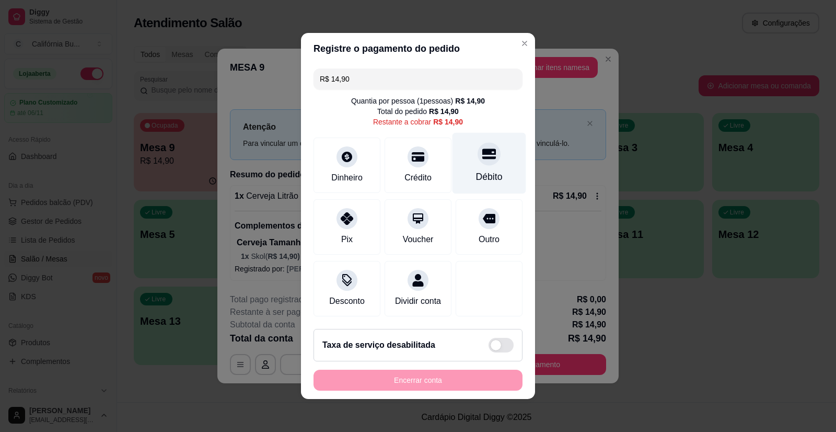
click at [482, 170] on div "Débito" at bounding box center [489, 177] width 27 height 14
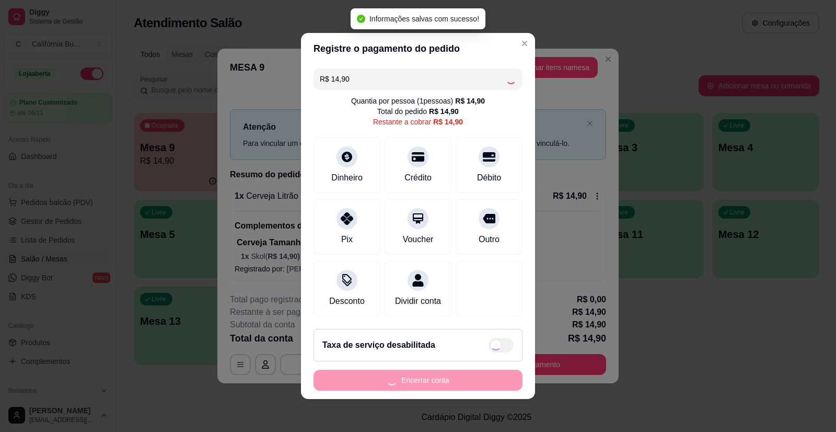
type input "R$ 0,00"
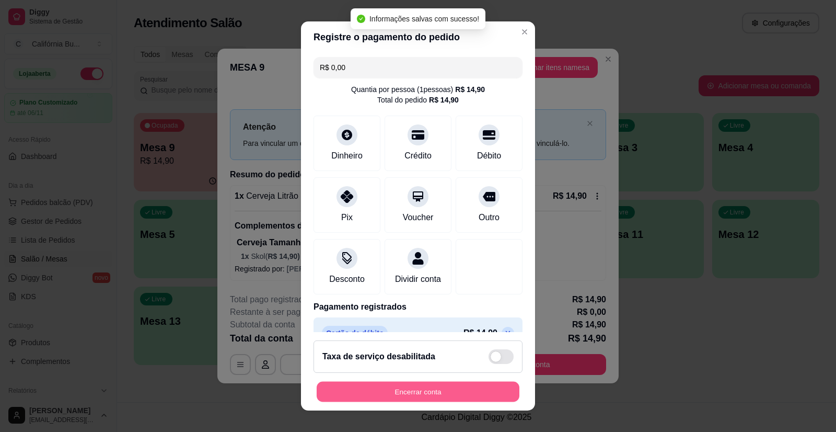
click at [414, 392] on button "Encerrar conta" at bounding box center [418, 391] width 203 height 20
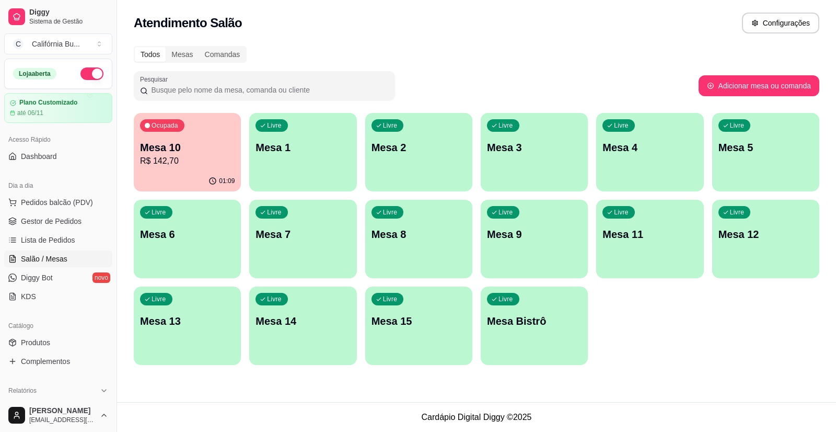
click at [647, 150] on p "Mesa 4" at bounding box center [650, 147] width 95 height 15
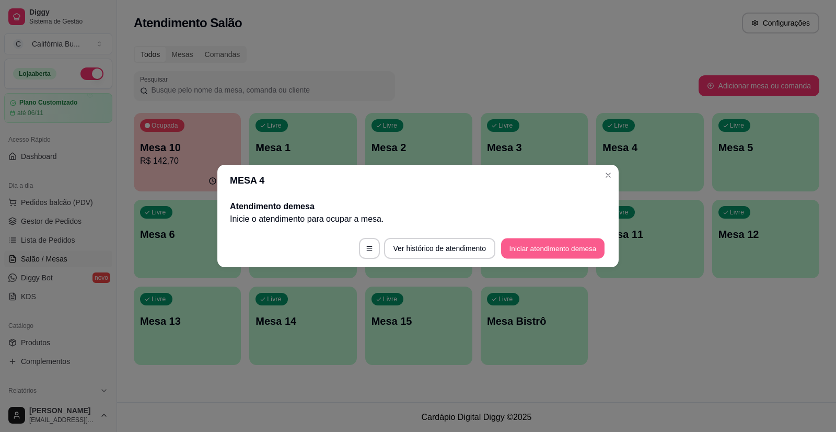
click at [535, 246] on button "Iniciar atendimento de mesa" at bounding box center [552, 248] width 103 height 20
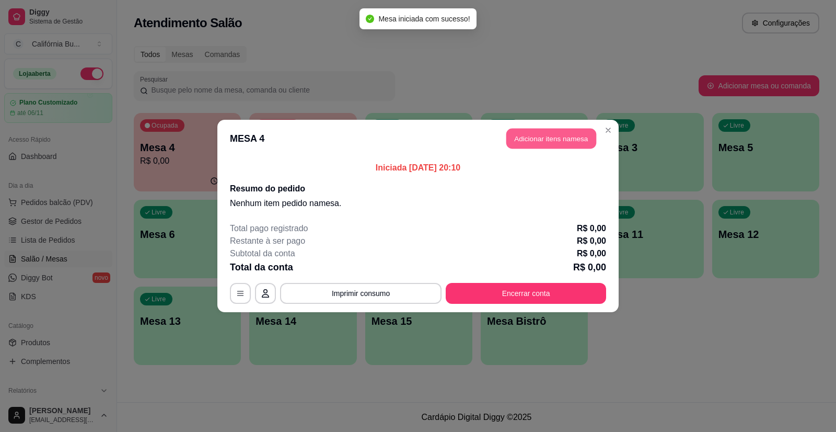
click at [551, 135] on button "Adicionar itens na mesa" at bounding box center [551, 139] width 90 height 20
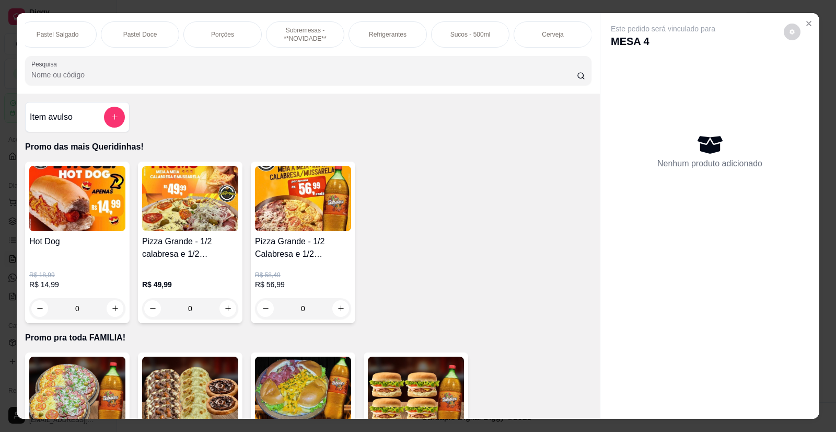
scroll to position [0, 998]
click at [380, 29] on div "Refrigerantes" at bounding box center [387, 34] width 78 height 26
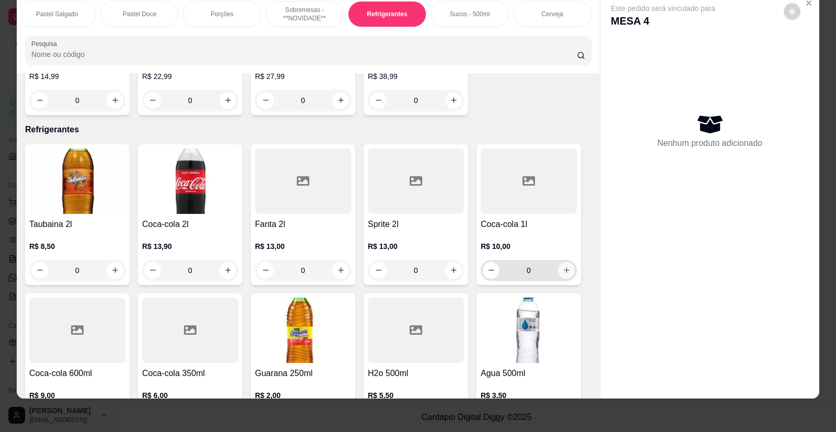
click at [564, 268] on icon "increase-product-quantity" at bounding box center [567, 271] width 6 height 6
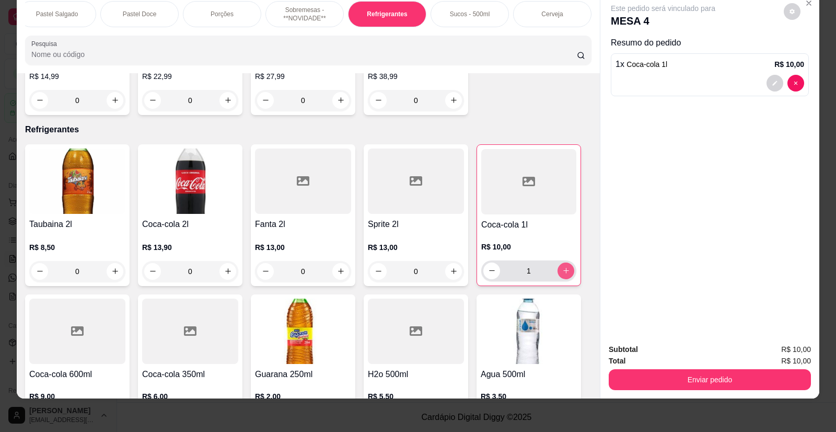
type input "1"
click at [545, 10] on p "Cerveja" at bounding box center [552, 14] width 21 height 8
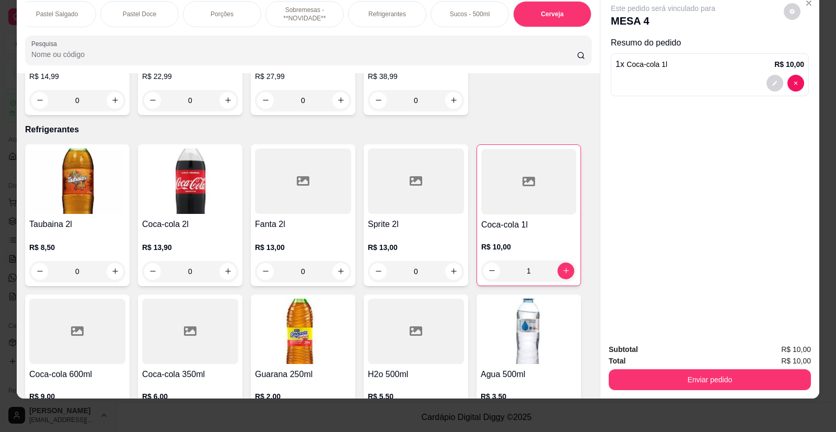
scroll to position [4284, 0]
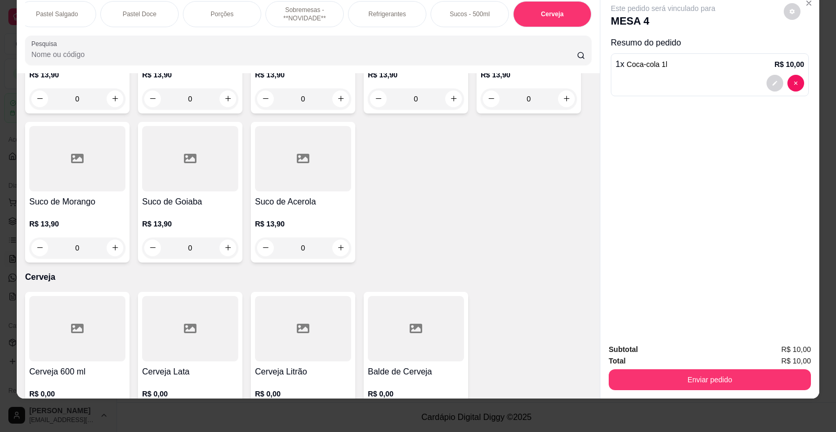
click at [74, 365] on h4 "Cerveja 600 ml" at bounding box center [77, 371] width 96 height 13
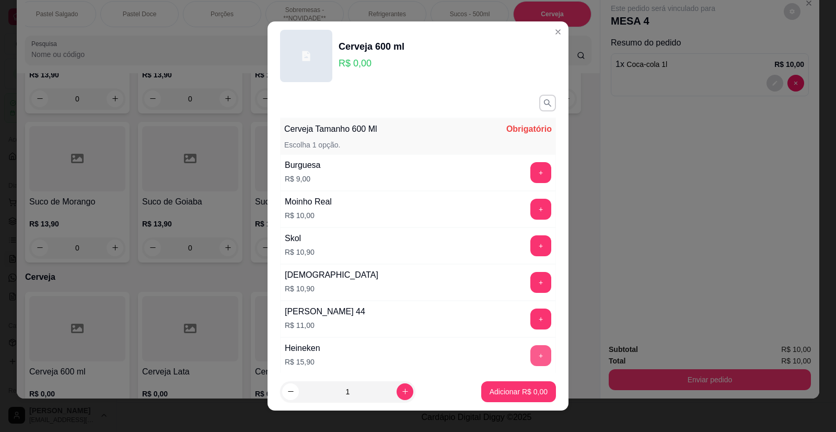
click at [531, 357] on button "+" at bounding box center [541, 355] width 21 height 21
click at [508, 393] on p "Adicionar R$ 15,90" at bounding box center [517, 391] width 62 height 10
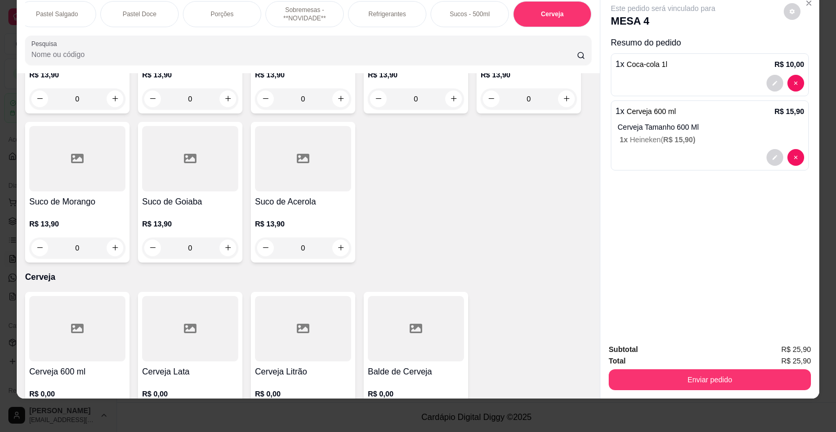
click at [211, 11] on p "Porções" at bounding box center [222, 14] width 23 height 8
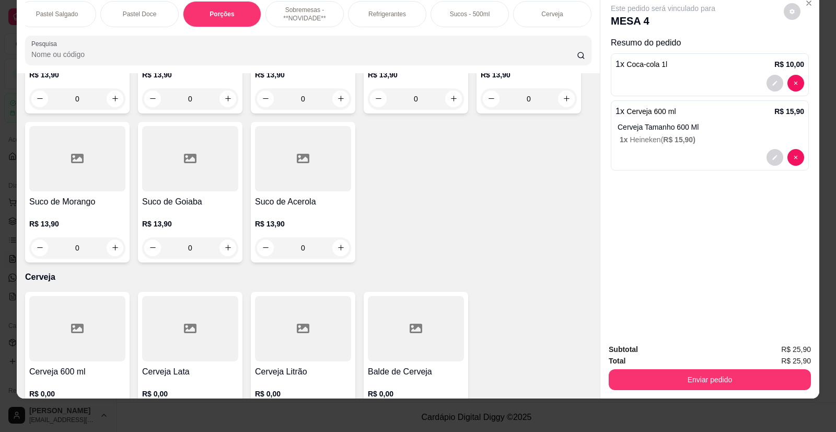
scroll to position [3271, 0]
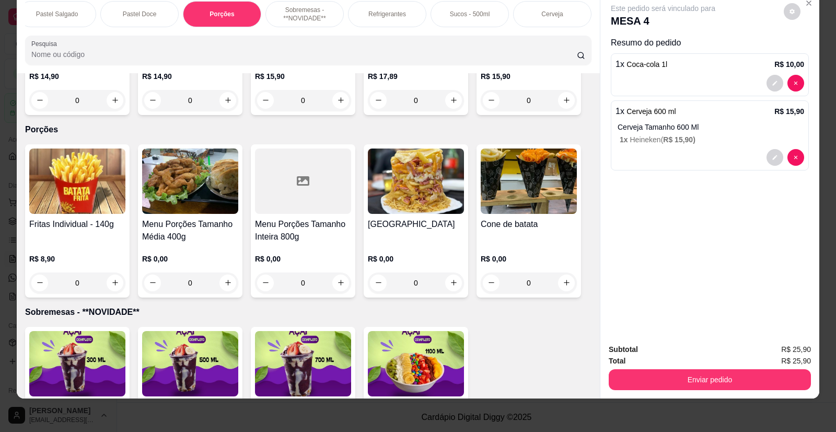
click at [297, 159] on div at bounding box center [303, 180] width 96 height 65
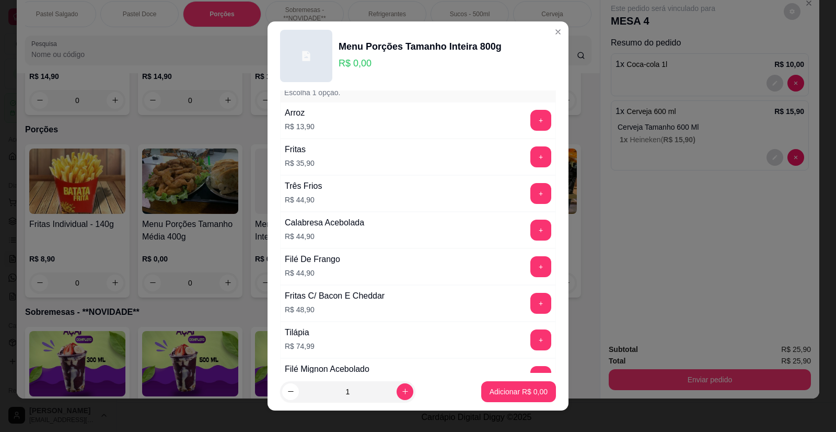
scroll to position [105, 0]
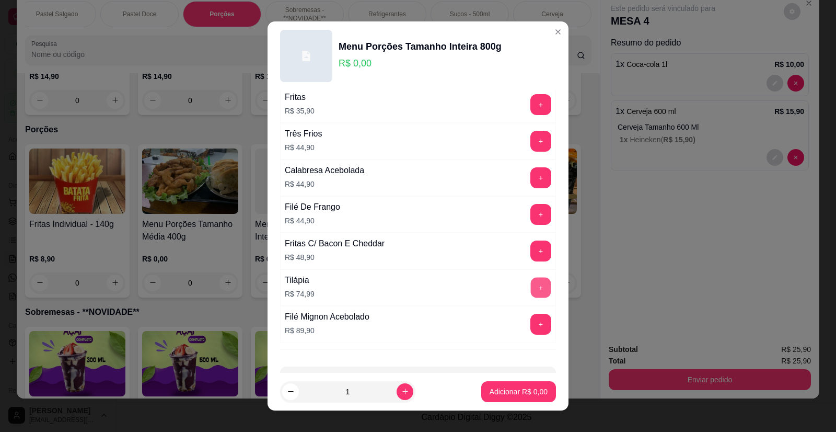
click at [531, 285] on button "+" at bounding box center [541, 288] width 20 height 20
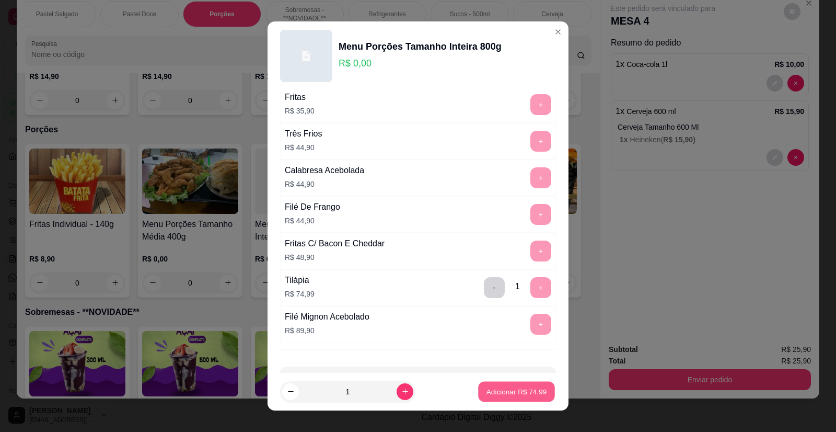
click at [505, 387] on p "Adicionar R$ 74,99" at bounding box center [517, 391] width 61 height 10
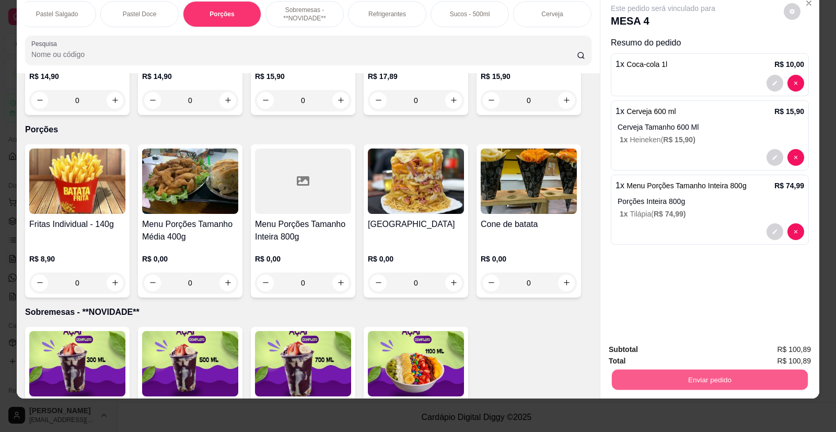
click at [670, 377] on button "Enviar pedido" at bounding box center [710, 380] width 196 height 20
click at [773, 353] on button "Enviar pedido" at bounding box center [784, 354] width 59 height 20
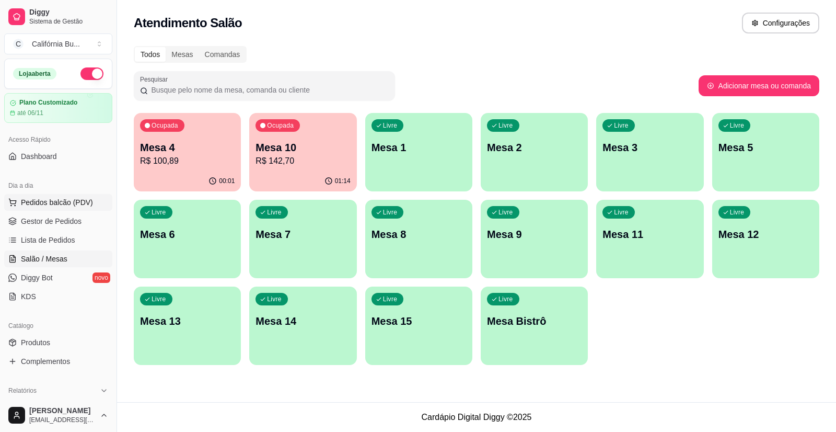
click at [45, 202] on span "Pedidos balcão (PDV)" at bounding box center [57, 202] width 72 height 10
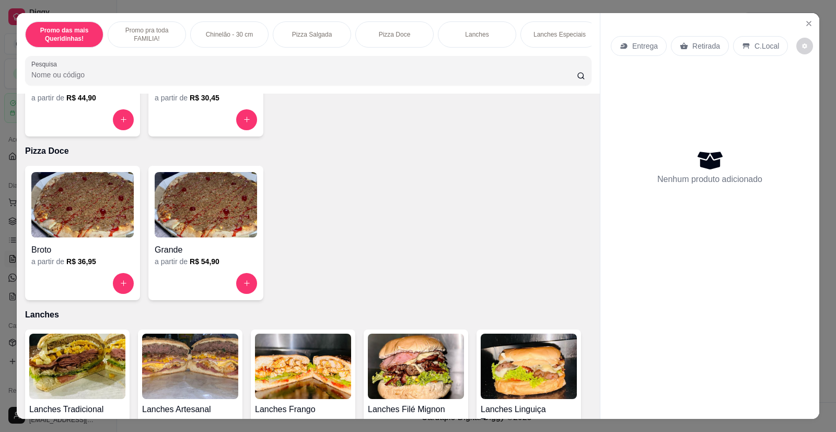
scroll to position [941, 0]
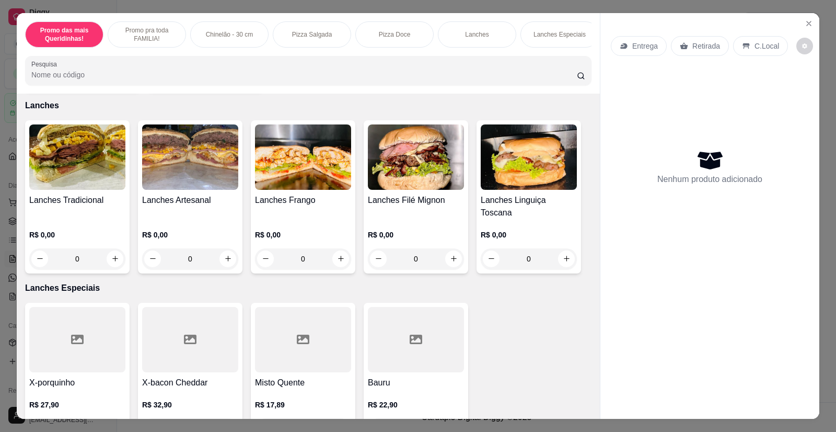
click at [70, 183] on img at bounding box center [77, 156] width 96 height 65
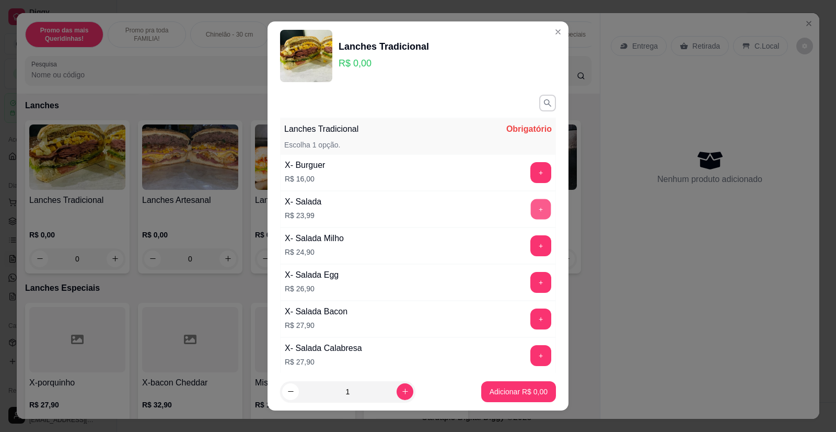
click at [531, 209] on button "+" at bounding box center [541, 209] width 20 height 20
click at [503, 386] on p "Adicionar R$ 23,99" at bounding box center [517, 391] width 61 height 10
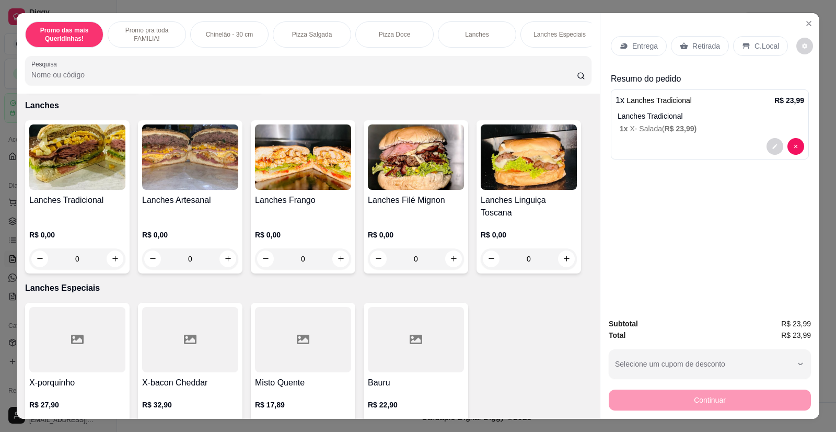
click at [636, 41] on p "Entrega" at bounding box center [645, 46] width 26 height 10
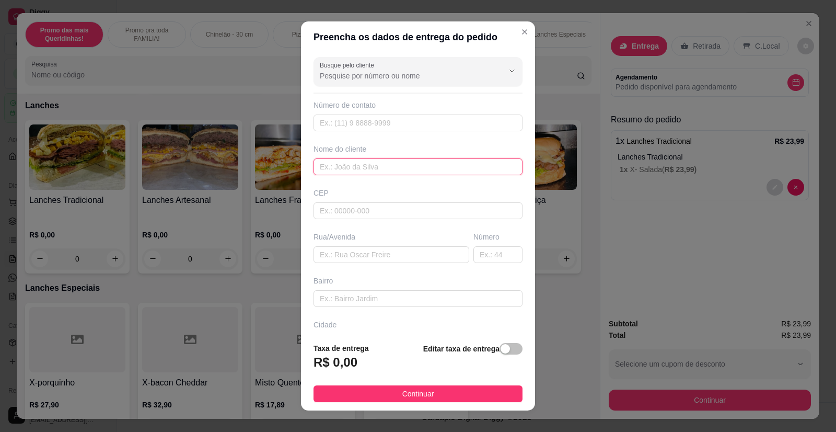
click at [356, 160] on input "text" at bounding box center [418, 166] width 209 height 17
type input "[PERSON_NAME]"
paste input "Dr [PERSON_NAME] [STREET_ADDRESS]"
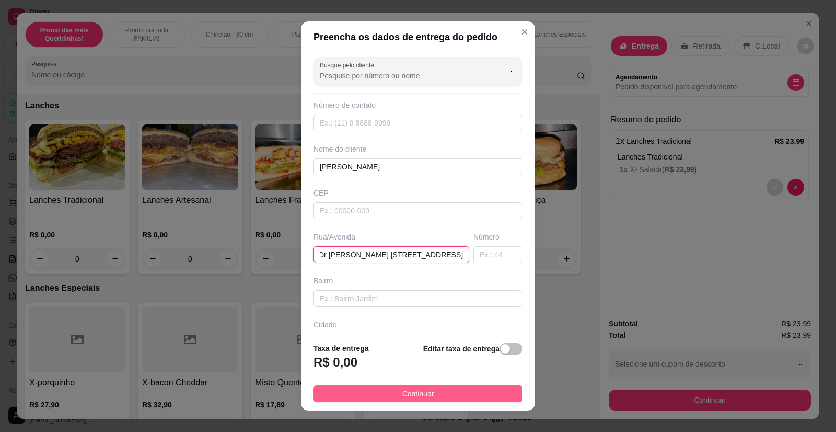
type input "Dr [PERSON_NAME] [STREET_ADDRESS]"
click at [434, 400] on button "Continuar" at bounding box center [418, 393] width 209 height 17
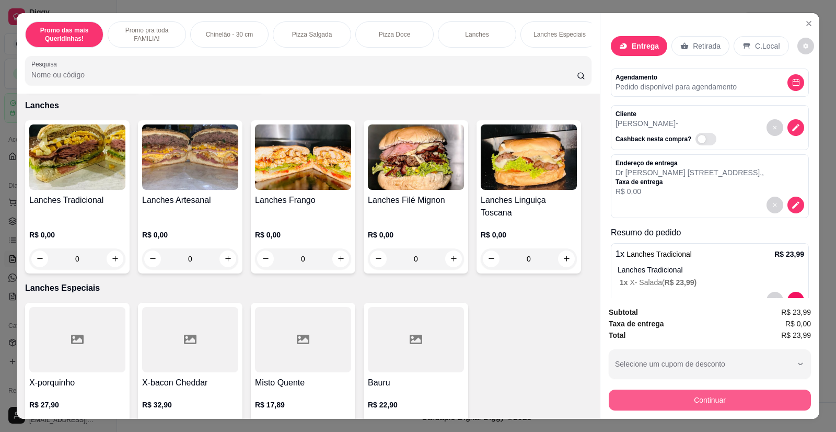
click at [697, 405] on button "Continuar" at bounding box center [710, 399] width 202 height 21
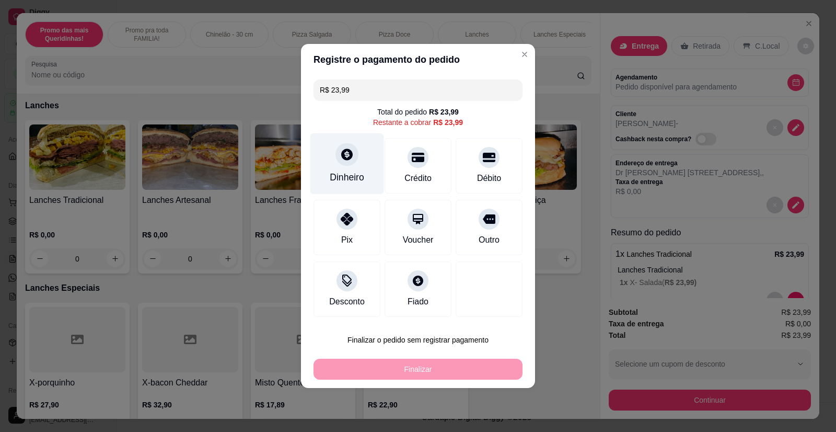
click at [347, 160] on icon at bounding box center [346, 153] width 11 height 11
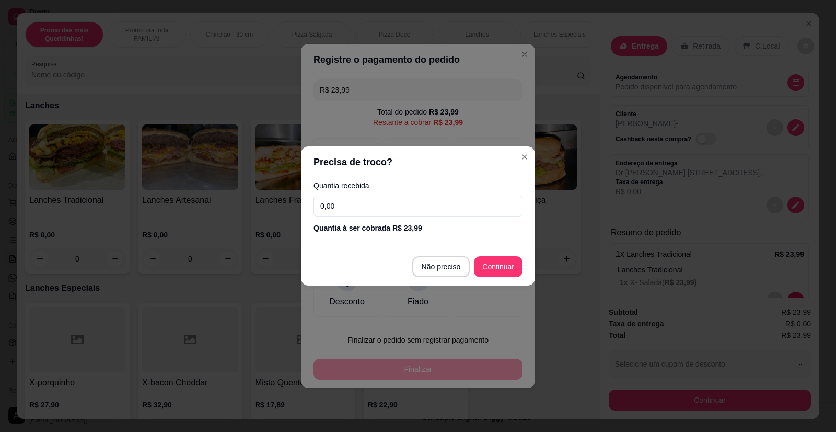
click at [370, 212] on input "0,00" at bounding box center [418, 205] width 209 height 21
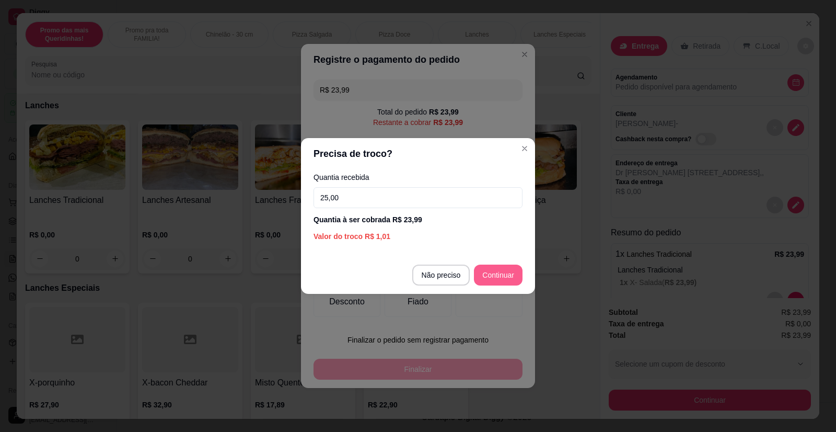
type input "25,00"
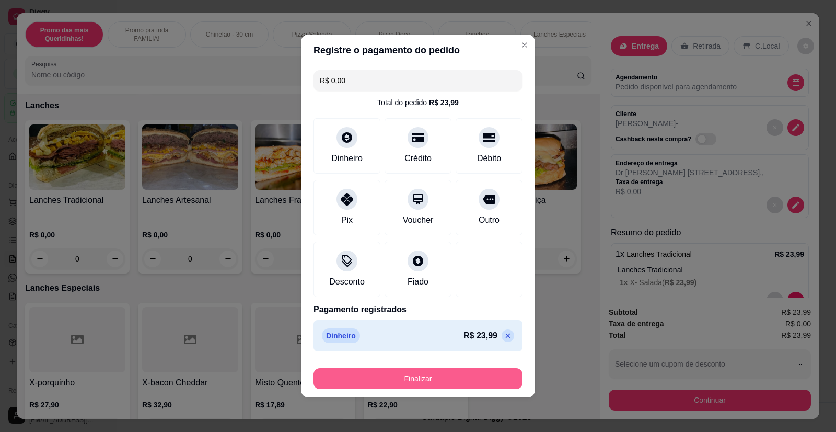
click at [428, 371] on button "Finalizar" at bounding box center [418, 378] width 209 height 21
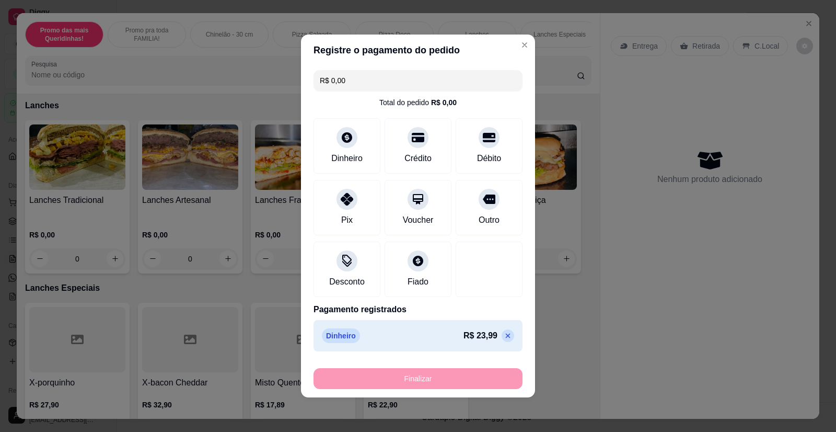
type input "-R$ 23,99"
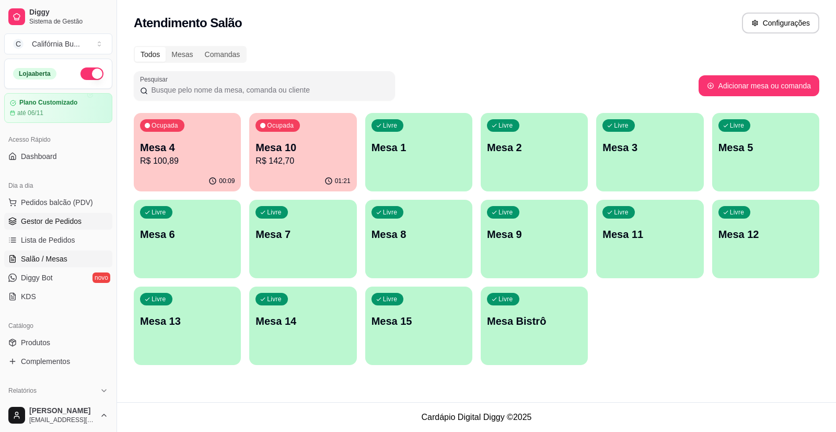
click at [56, 221] on span "Gestor de Pedidos" at bounding box center [51, 221] width 61 height 10
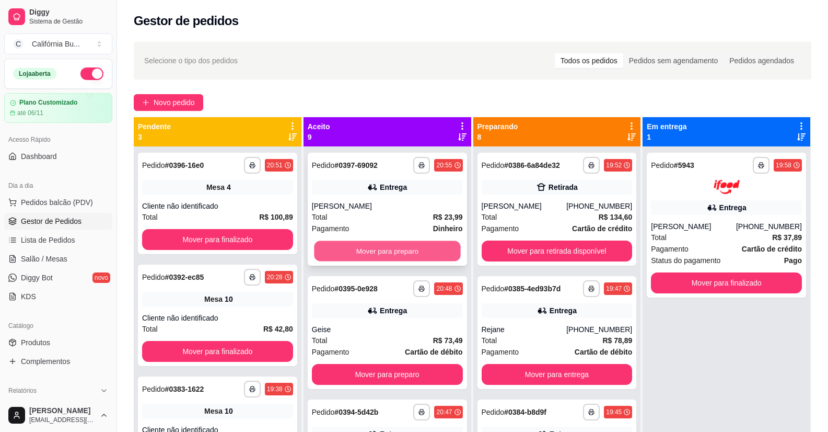
click at [365, 256] on button "Mover para preparo" at bounding box center [387, 251] width 146 height 20
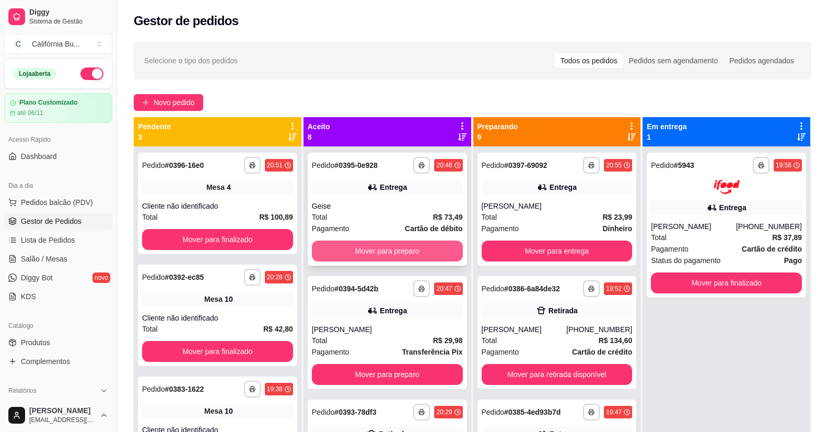
click at [376, 254] on button "Mover para preparo" at bounding box center [387, 250] width 151 height 21
click at [375, 251] on button "Mover para preparo" at bounding box center [387, 250] width 151 height 21
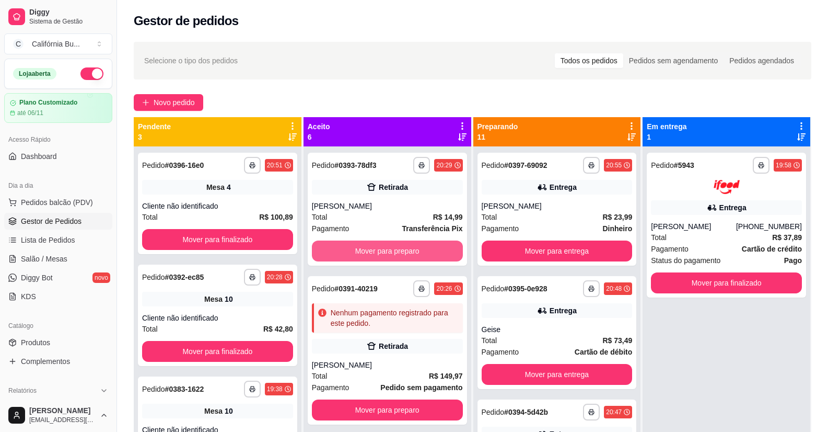
click at [375, 251] on button "Mover para preparo" at bounding box center [387, 250] width 151 height 21
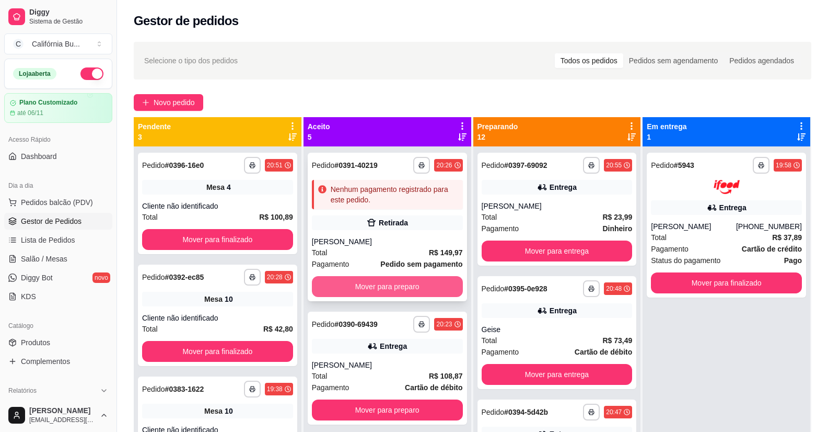
click at [374, 286] on button "Mover para preparo" at bounding box center [387, 286] width 151 height 21
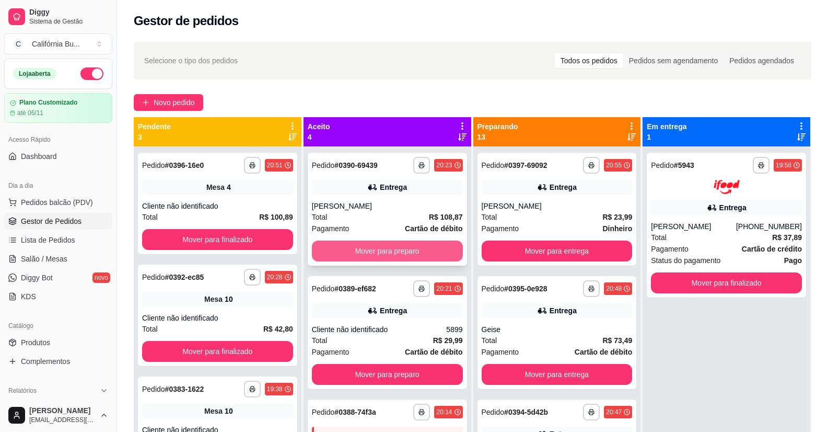
click at [378, 258] on button "Mover para preparo" at bounding box center [387, 250] width 151 height 21
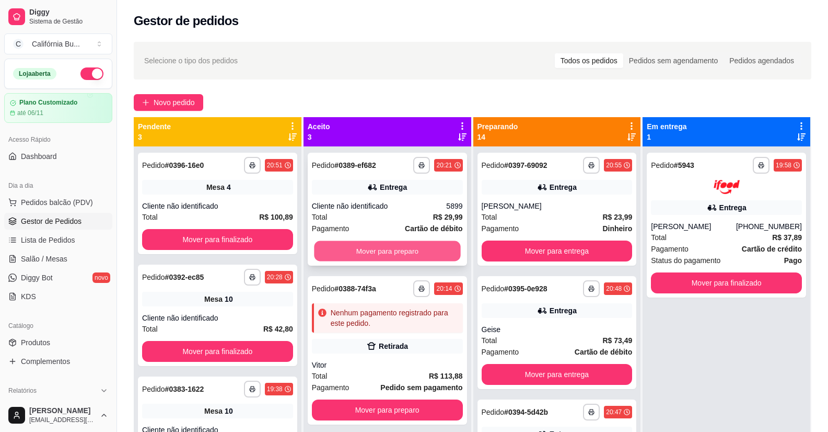
click at [391, 251] on button "Mover para preparo" at bounding box center [387, 251] width 146 height 20
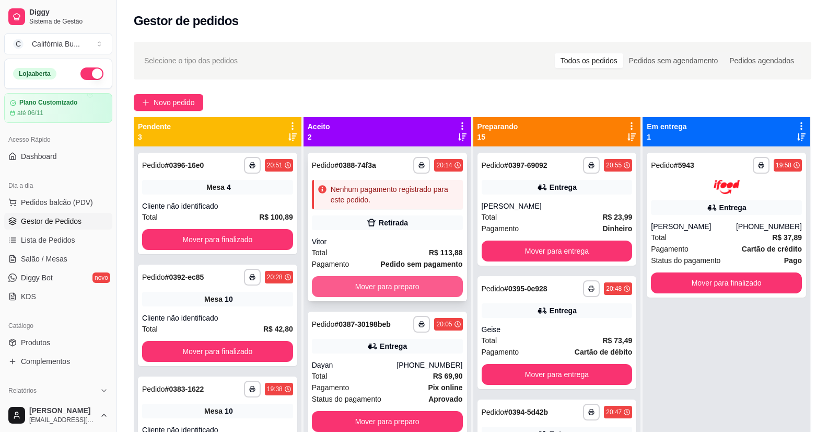
click at [377, 289] on button "Mover para preparo" at bounding box center [387, 286] width 151 height 21
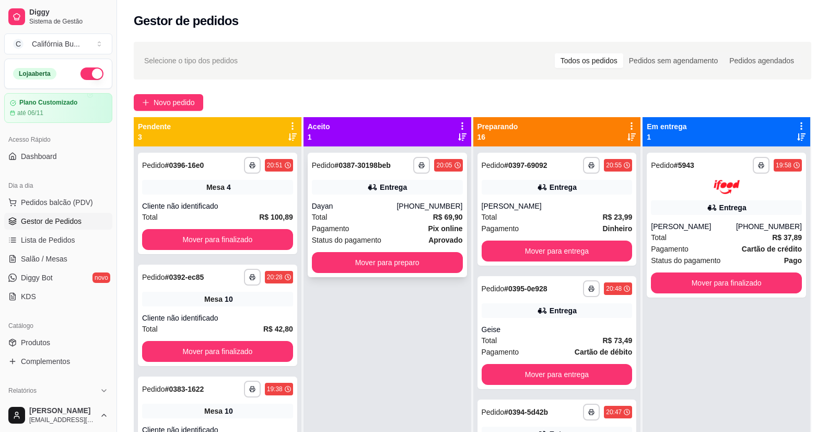
click at [386, 273] on div "**********" at bounding box center [387, 215] width 159 height 124
click at [393, 263] on button "Mover para preparo" at bounding box center [387, 262] width 146 height 20
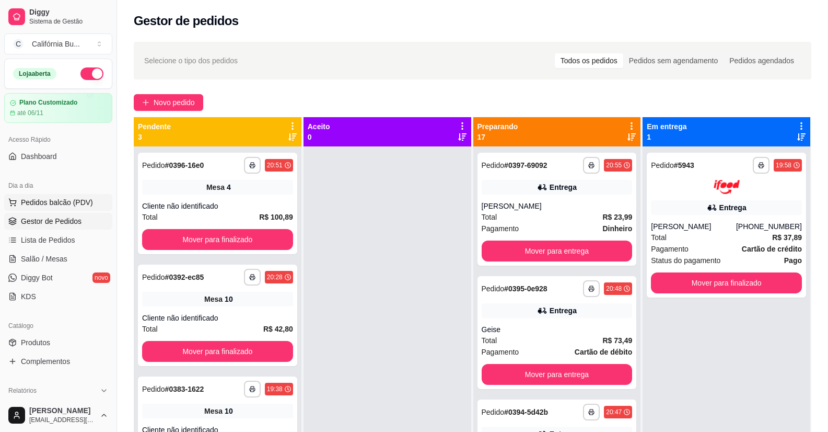
click at [88, 199] on span "Pedidos balcão (PDV)" at bounding box center [57, 202] width 72 height 10
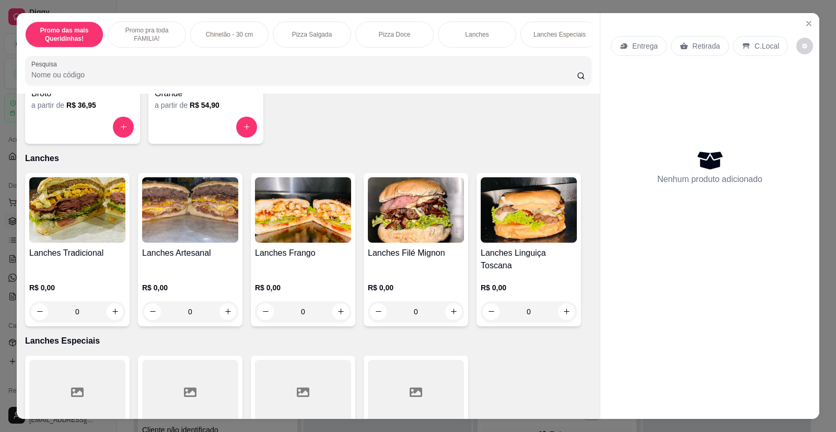
scroll to position [889, 0]
click at [308, 233] on img at bounding box center [303, 209] width 96 height 65
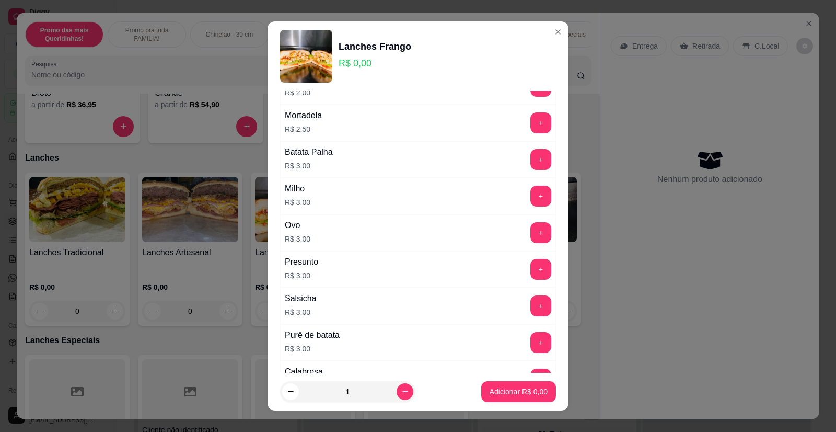
scroll to position [418, 0]
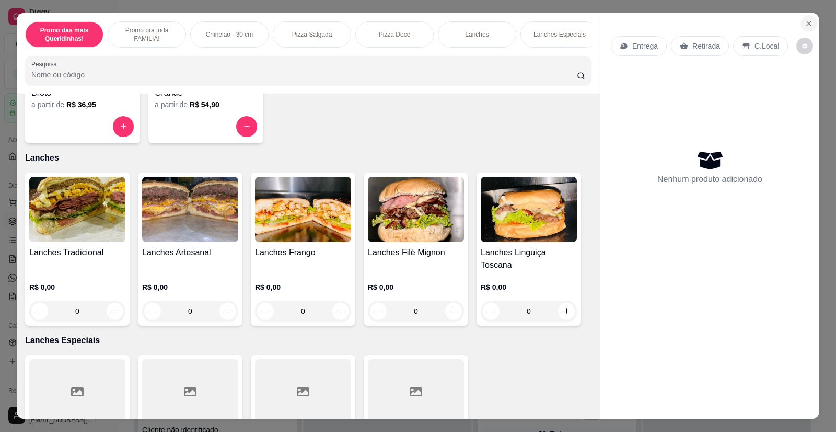
click at [805, 25] on icon "Close" at bounding box center [809, 23] width 8 height 8
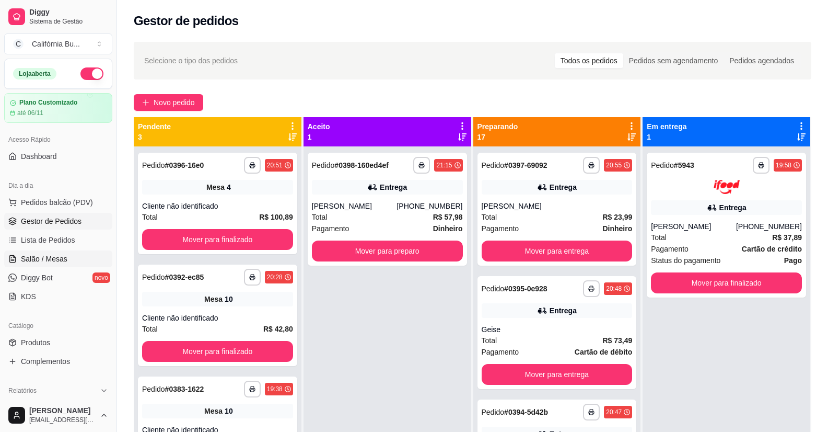
click at [49, 264] on link "Salão / Mesas" at bounding box center [58, 258] width 108 height 17
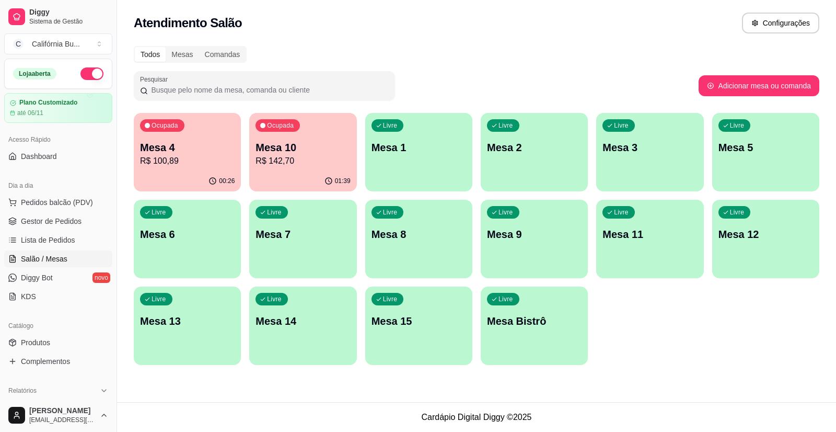
click at [296, 158] on p "R$ 142,70" at bounding box center [303, 161] width 95 height 13
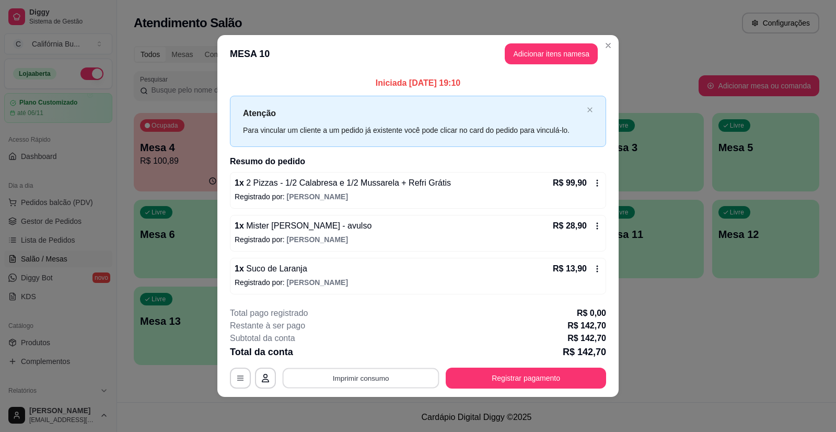
click at [394, 376] on button "Imprimir consumo" at bounding box center [361, 377] width 157 height 20
click at [370, 331] on button "Balcão" at bounding box center [364, 332] width 76 height 17
click at [485, 373] on button "Registrar pagamento" at bounding box center [526, 377] width 160 height 21
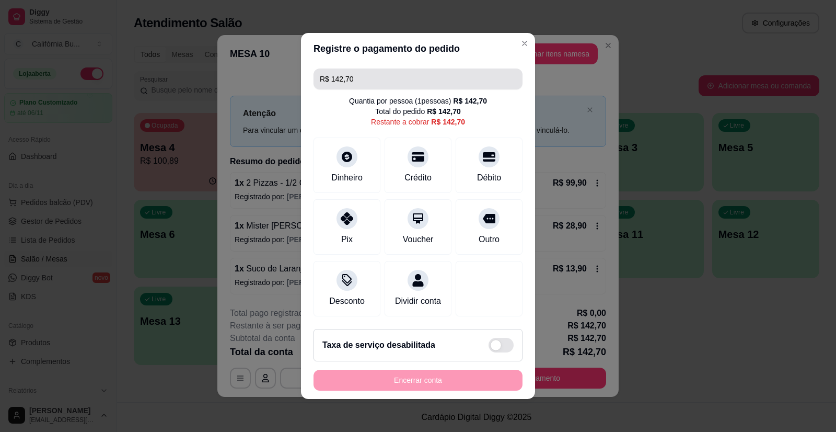
click at [354, 76] on input "R$ 142,70" at bounding box center [418, 78] width 197 height 21
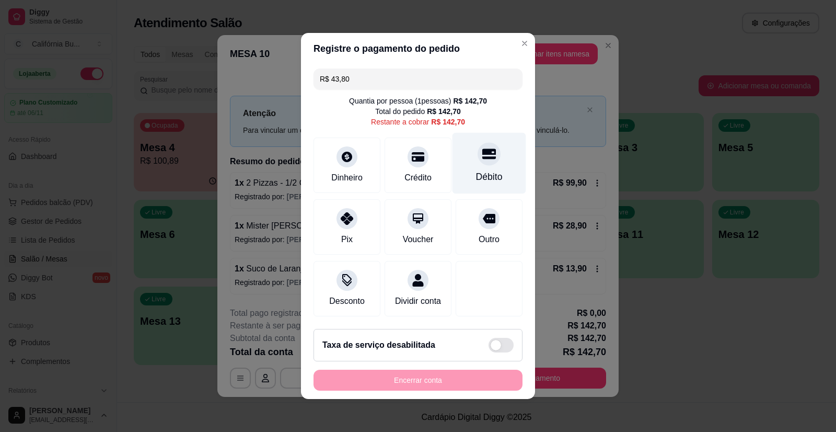
click at [482, 170] on div "Débito" at bounding box center [489, 177] width 27 height 14
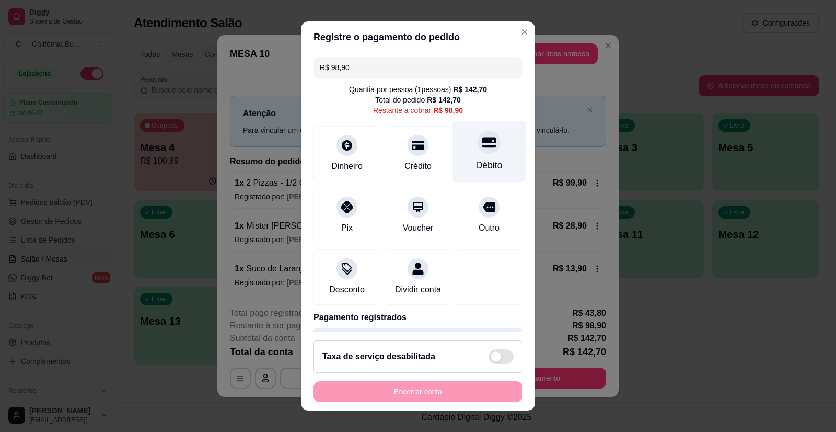
click at [482, 167] on div "Débito" at bounding box center [489, 166] width 27 height 14
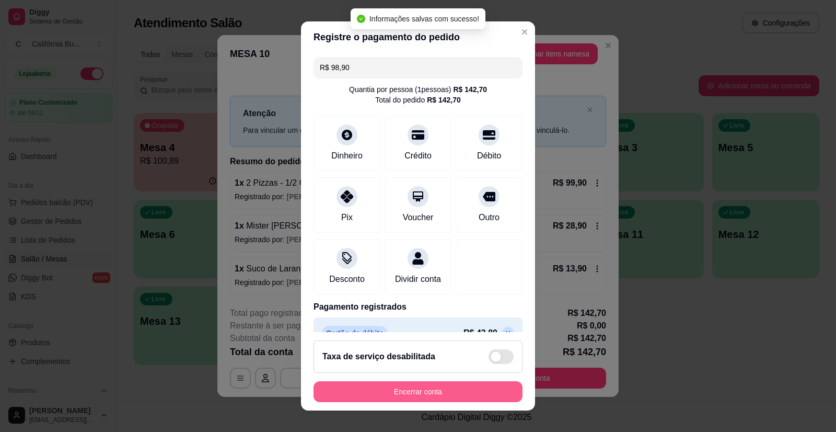
type input "R$ 0,00"
click at [472, 387] on button "Encerrar conta" at bounding box center [418, 391] width 209 height 21
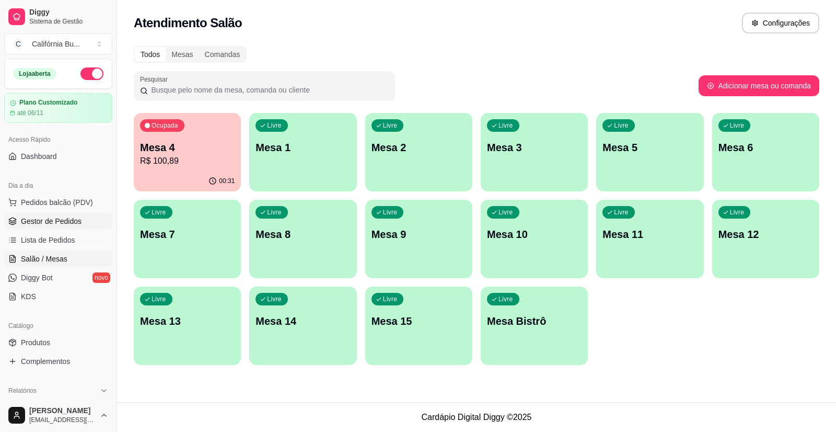
click at [49, 219] on span "Gestor de Pedidos" at bounding box center [51, 221] width 61 height 10
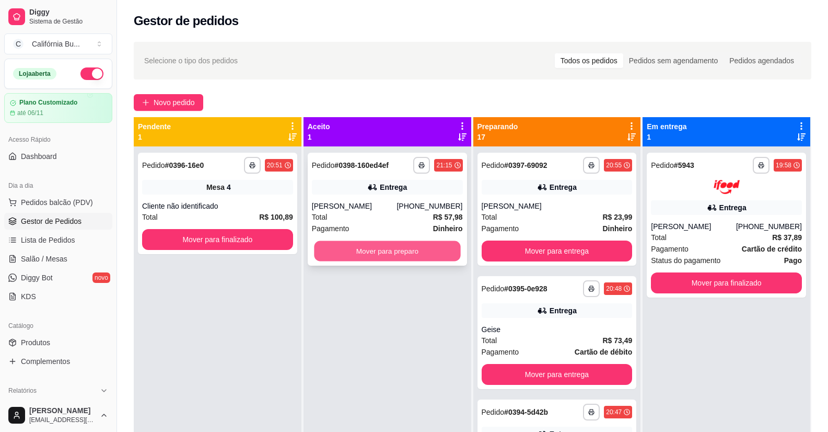
click at [387, 251] on button "Mover para preparo" at bounding box center [387, 251] width 146 height 20
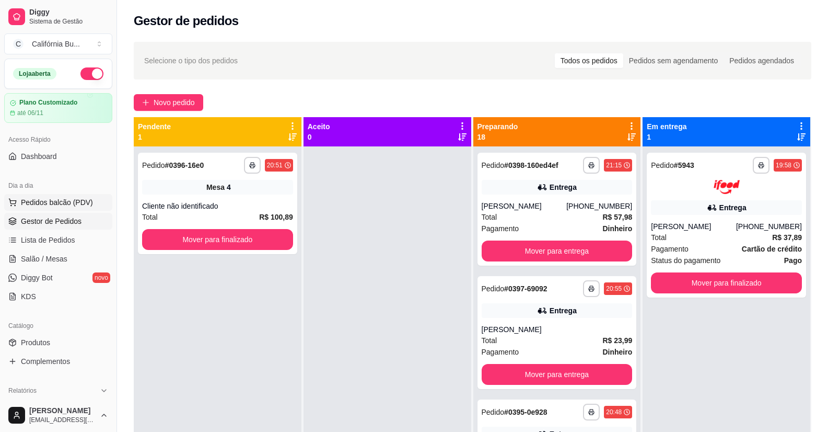
click at [48, 199] on span "Pedidos balcão (PDV)" at bounding box center [57, 202] width 72 height 10
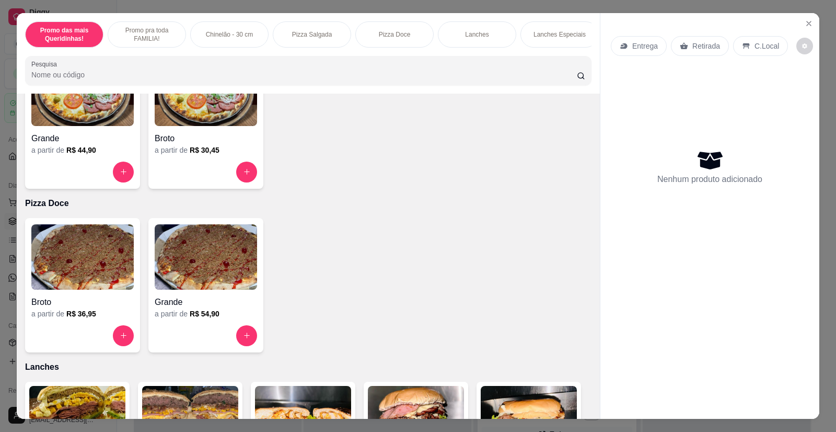
scroll to position [627, 0]
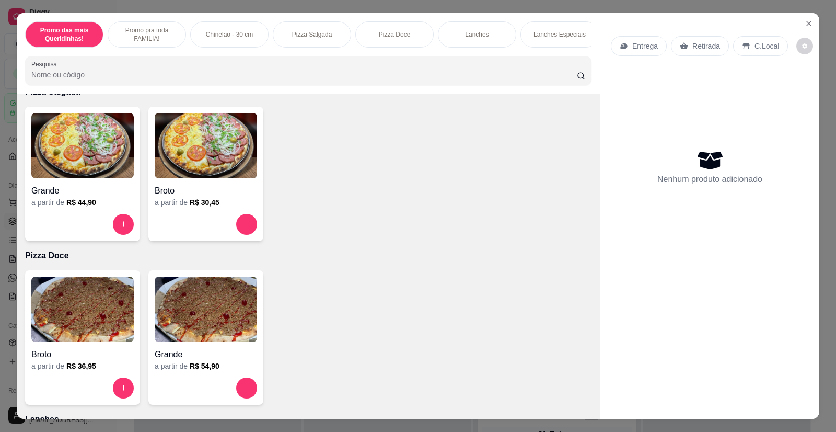
click at [75, 161] on img at bounding box center [82, 145] width 102 height 65
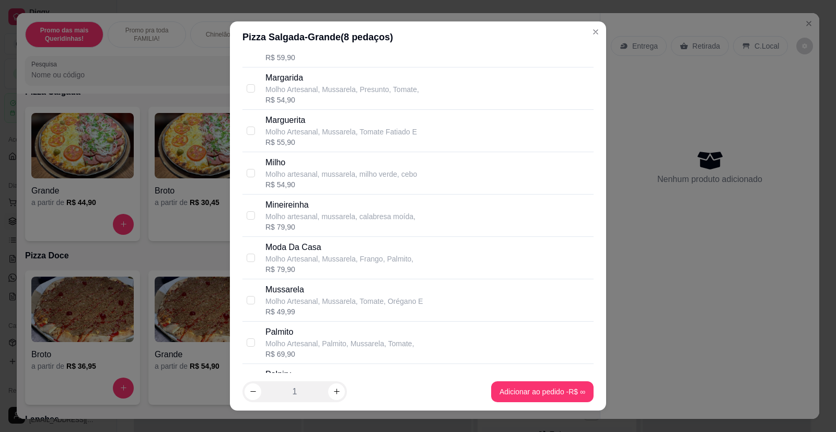
scroll to position [1307, 0]
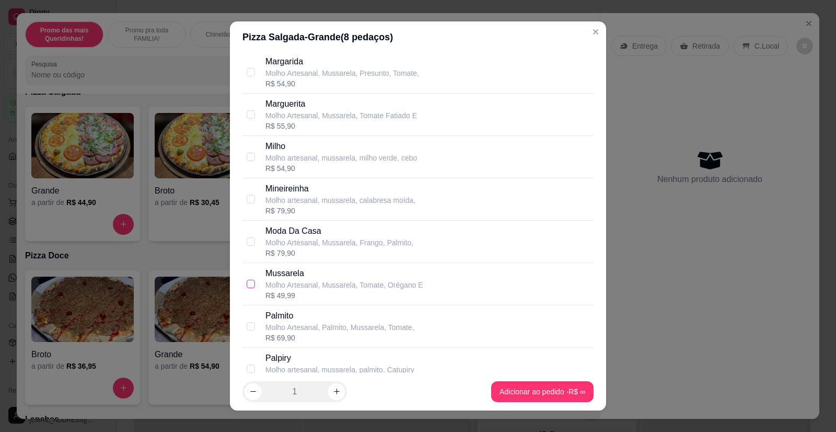
click at [247, 282] on input "checkbox" at bounding box center [251, 284] width 8 height 8
checkbox input "true"
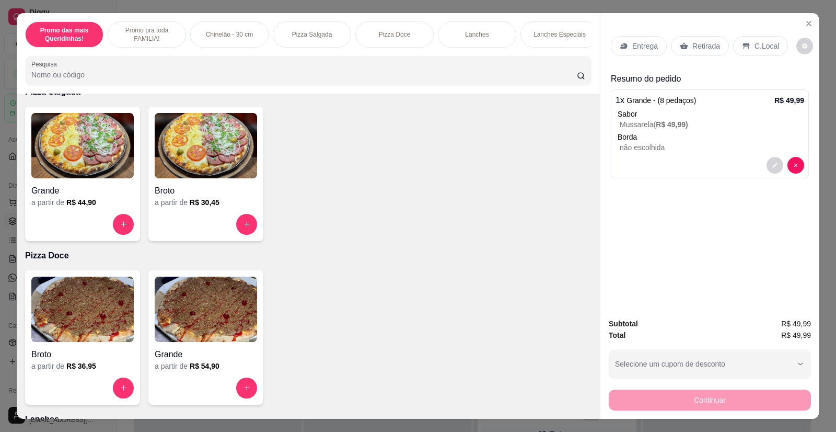
click at [708, 41] on p "Retirada" at bounding box center [707, 46] width 28 height 10
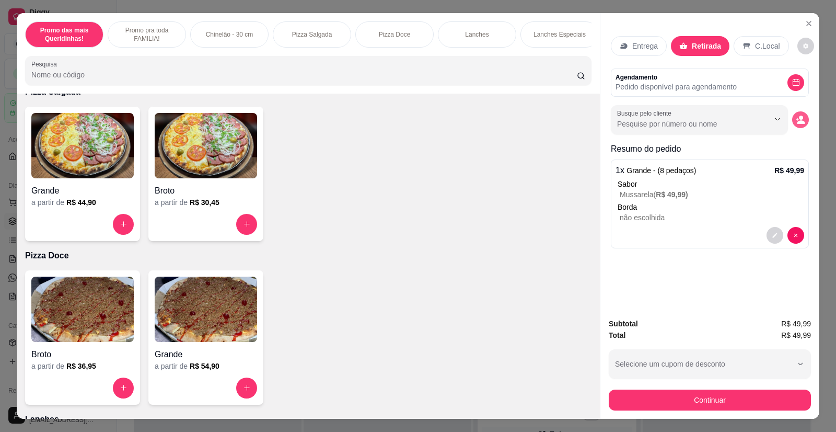
click at [800, 122] on icon "decrease-product-quantity" at bounding box center [802, 122] width 8 height 4
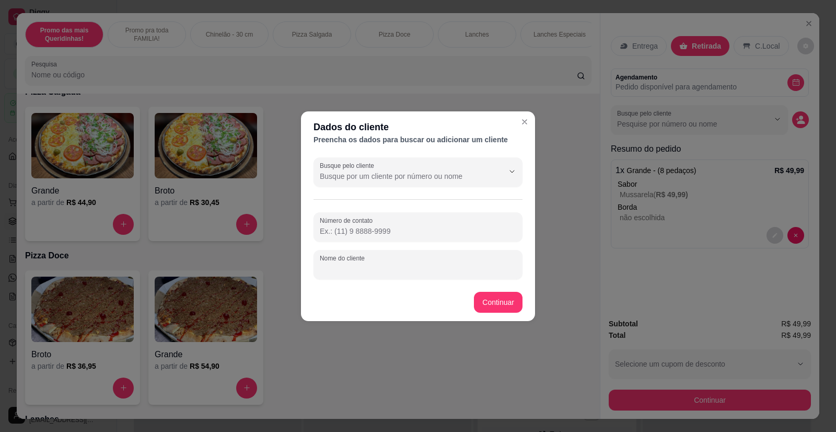
click at [362, 271] on input "Nome do cliente" at bounding box center [418, 268] width 197 height 10
type input "Tiago"
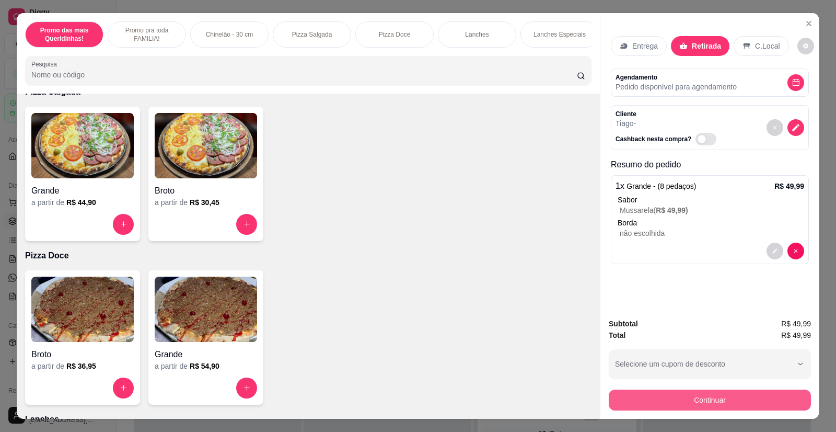
click at [678, 398] on button "Continuar" at bounding box center [710, 399] width 202 height 21
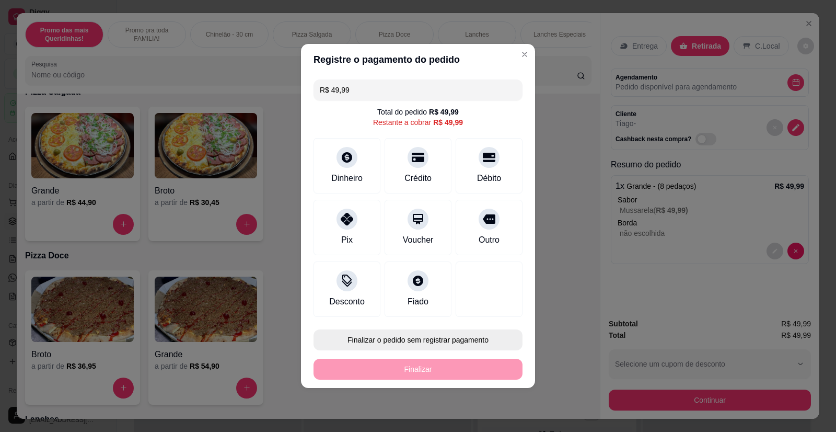
click at [411, 339] on button "Finalizar o pedido sem registrar pagamento" at bounding box center [418, 339] width 209 height 21
click at [491, 312] on button "Confirmar" at bounding box center [482, 310] width 37 height 16
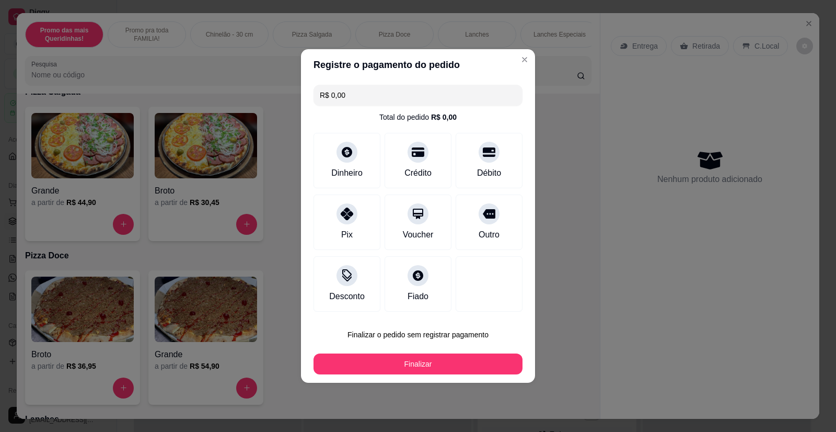
type input "R$ 0,00"
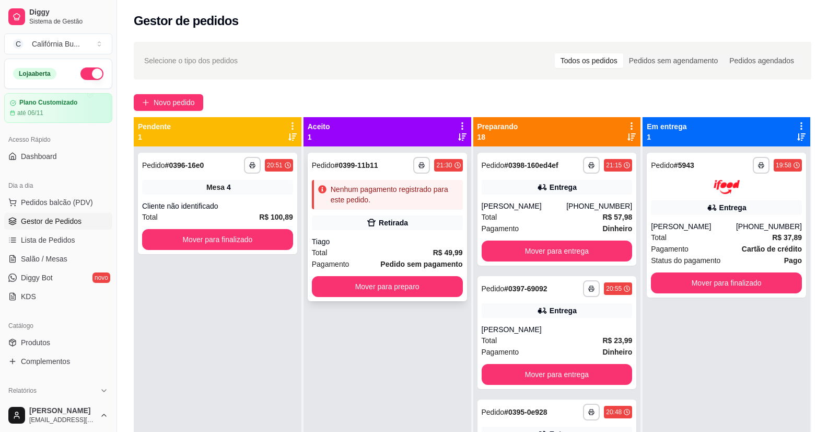
click at [408, 226] on div "Retirada" at bounding box center [387, 222] width 151 height 15
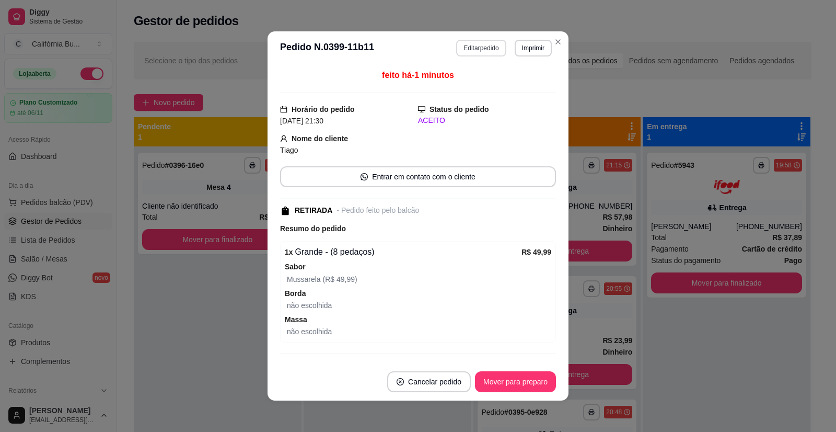
click at [473, 48] on button "Editar pedido" at bounding box center [481, 48] width 50 height 17
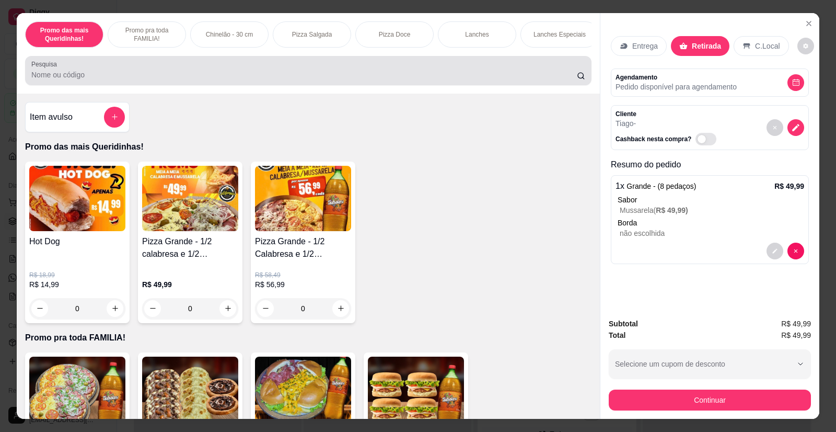
scroll to position [0, 496]
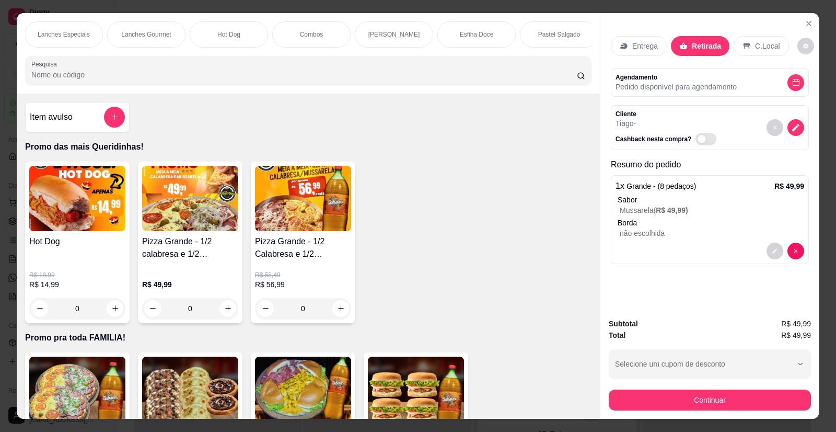
click at [637, 44] on p "Entrega" at bounding box center [645, 46] width 26 height 10
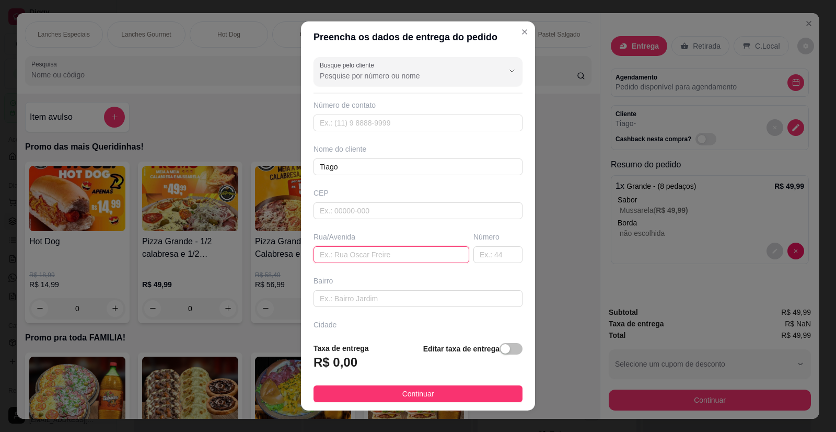
click at [350, 252] on input "text" at bounding box center [392, 254] width 156 height 17
drag, startPoint x: 400, startPoint y: 258, endPoint x: 312, endPoint y: 261, distance: 88.4
click at [314, 261] on input "Hiderau Hukakaua 154" at bounding box center [392, 254] width 156 height 17
type input "Hiderau Hukakaua 154"
paste input "[STREET_ADDRESS][PERSON_NAME]"
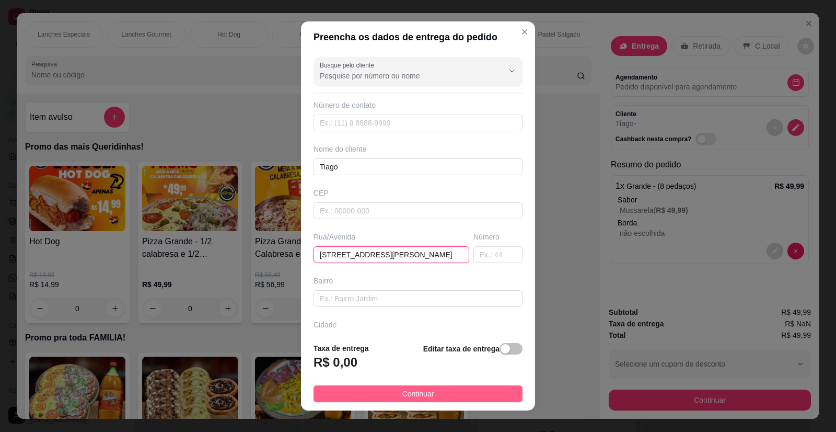
type input "[STREET_ADDRESS][PERSON_NAME]"
click at [420, 390] on span "Continuar" at bounding box center [418, 393] width 32 height 11
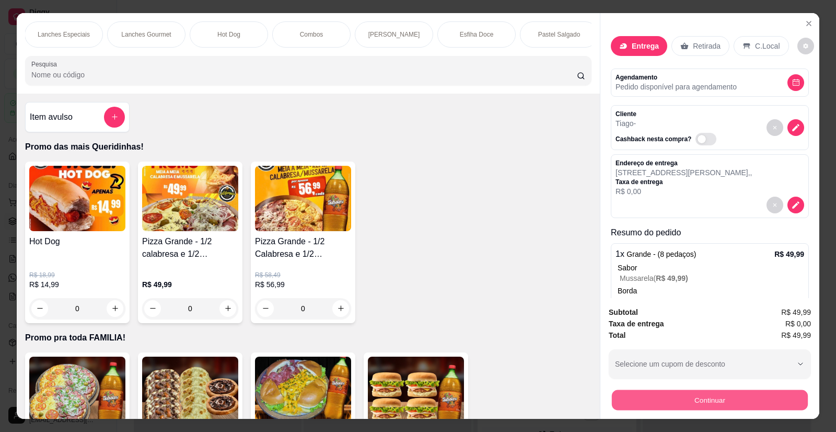
click at [619, 398] on button "Continuar" at bounding box center [710, 400] width 196 height 20
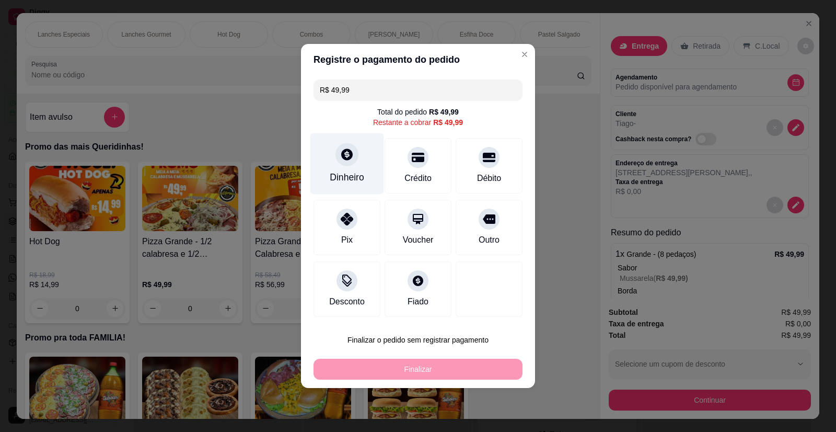
click at [343, 164] on div at bounding box center [347, 154] width 23 height 23
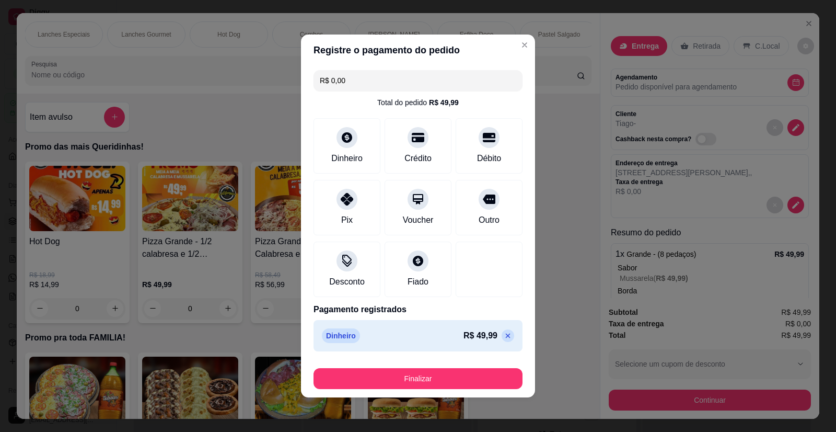
type input "R$ 0,00"
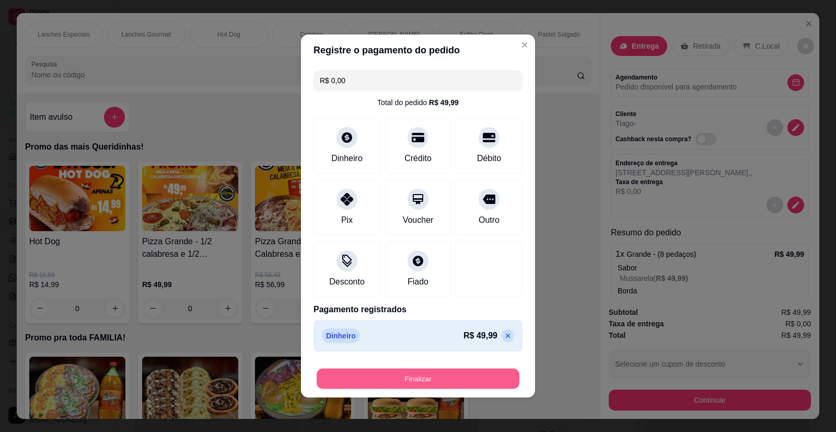
click at [478, 379] on button "Finalizar" at bounding box center [418, 379] width 203 height 20
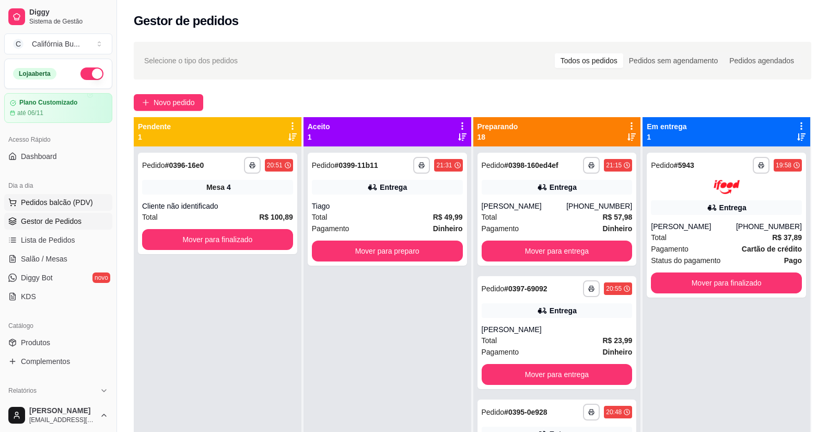
click at [54, 197] on button "Pedidos balcão (PDV)" at bounding box center [58, 202] width 108 height 17
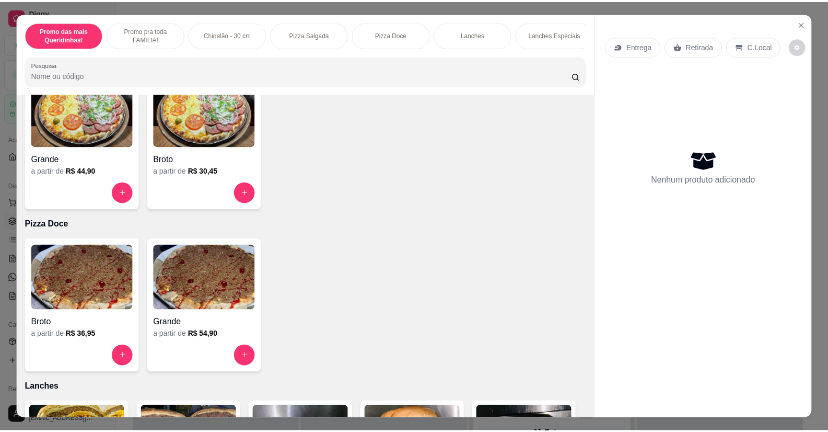
scroll to position [784, 0]
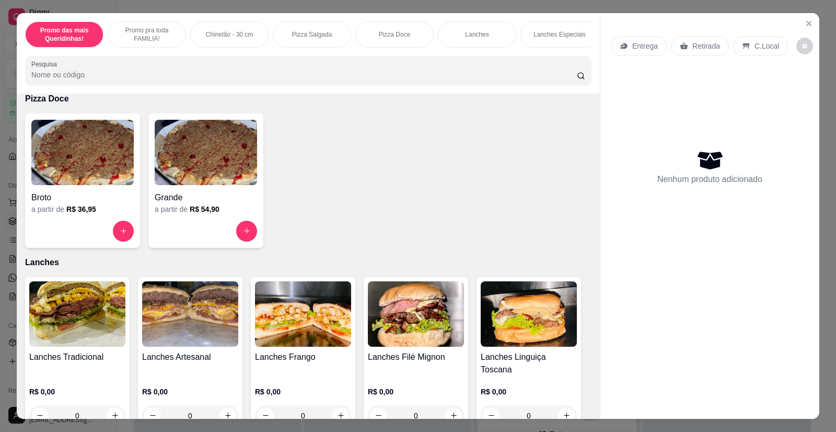
click at [175, 321] on img at bounding box center [190, 313] width 96 height 65
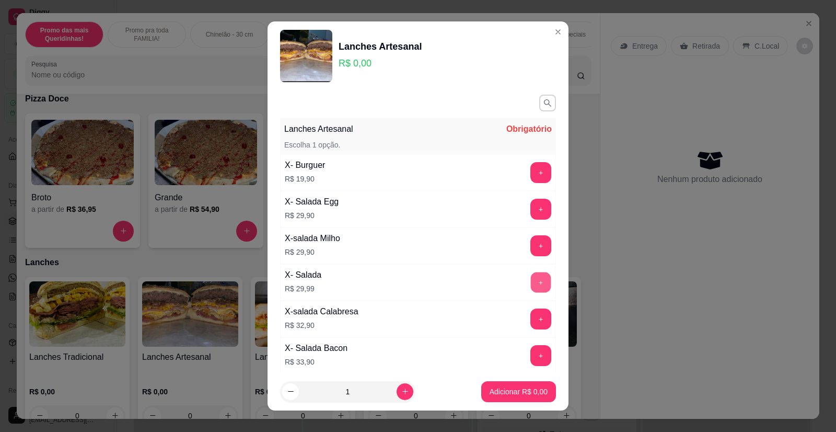
click at [531, 284] on button "+" at bounding box center [541, 282] width 20 height 20
click at [502, 394] on p "Adicionar R$ 29,99" at bounding box center [517, 391] width 62 height 10
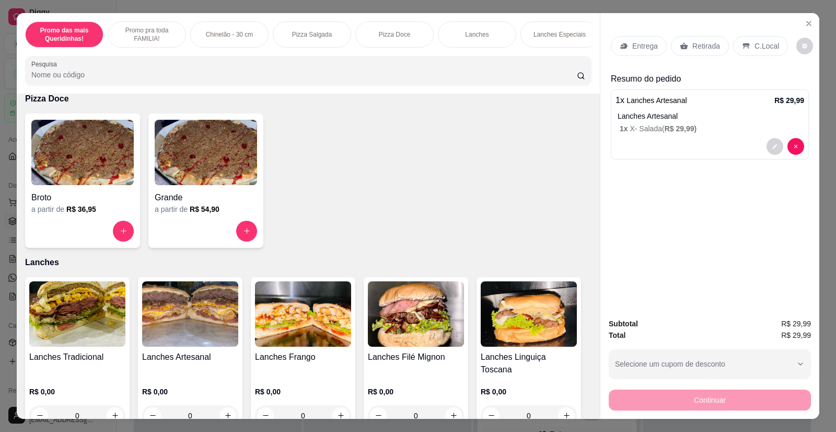
click at [637, 44] on p "Entrega" at bounding box center [645, 46] width 26 height 10
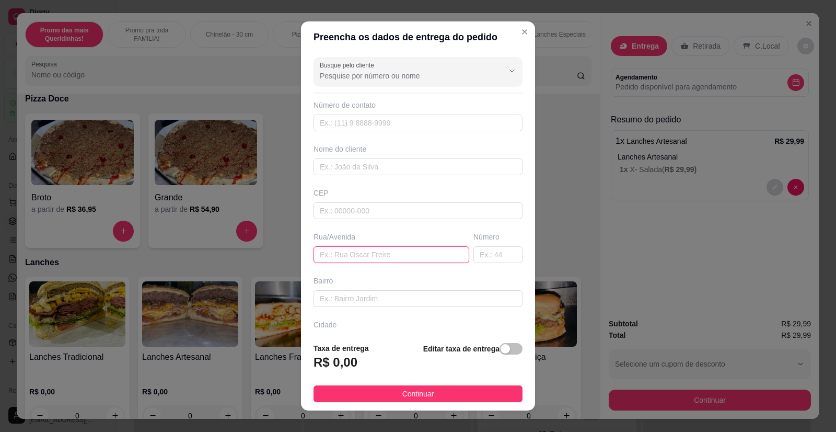
click at [352, 251] on input "text" at bounding box center [392, 254] width 156 height 17
type input "[PERSON_NAME] 760"
click at [385, 176] on div "Busque pelo cliente Número de contato Nome do cliente CEP Rua/[STREET_ADDRESS][…" at bounding box center [418, 193] width 234 height 281
click at [387, 174] on input "text" at bounding box center [418, 166] width 209 height 17
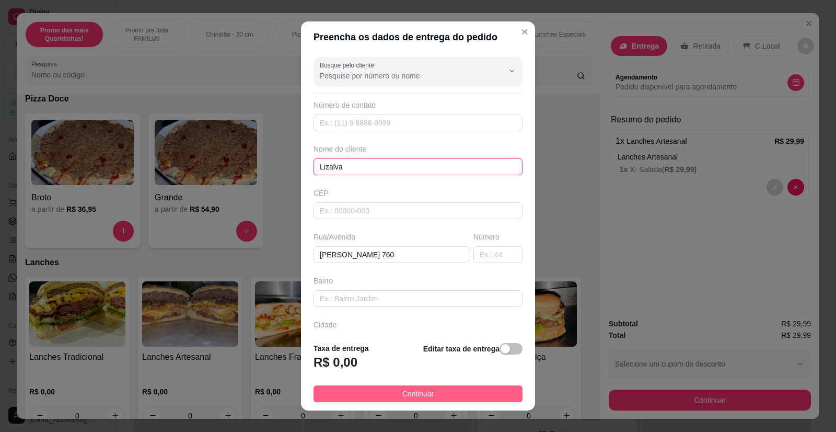
type input "Lizalva"
click at [393, 397] on button "Continuar" at bounding box center [418, 393] width 209 height 17
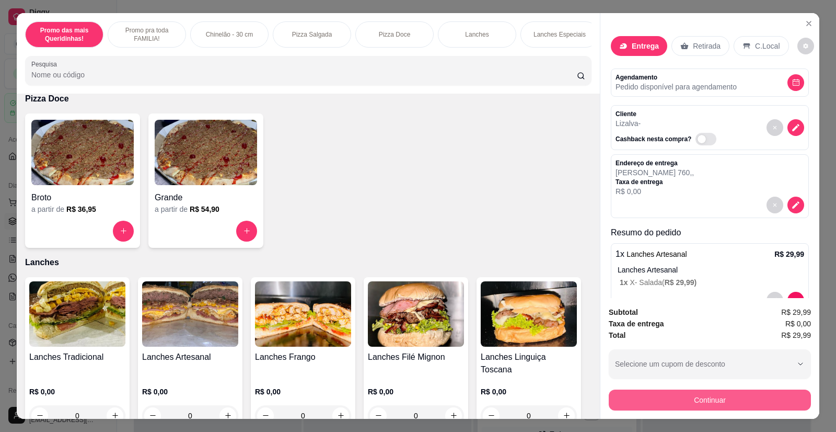
click at [682, 396] on button "Continuar" at bounding box center [710, 399] width 202 height 21
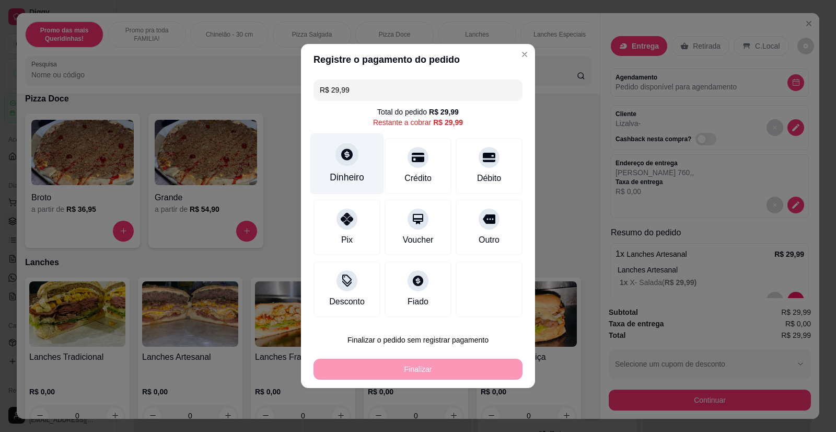
click at [347, 169] on div "Dinheiro" at bounding box center [347, 163] width 74 height 61
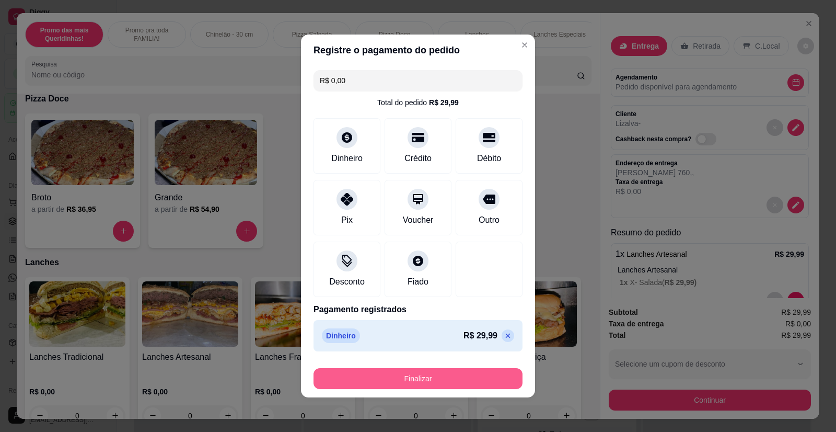
click at [443, 374] on button "Finalizar" at bounding box center [418, 378] width 209 height 21
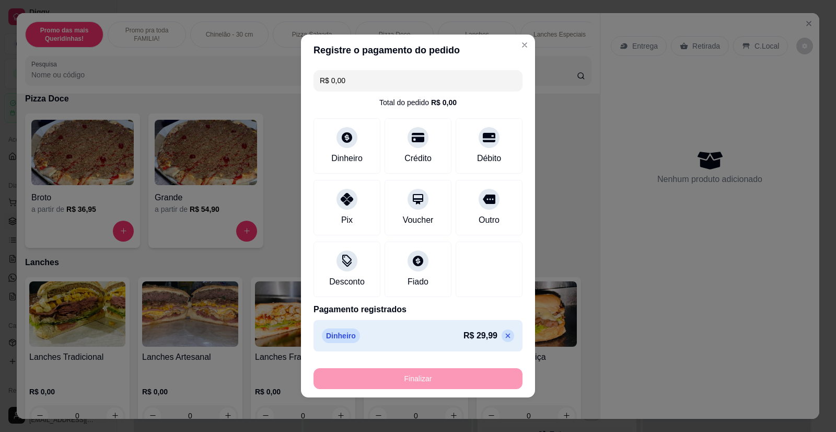
type input "-R$ 29,99"
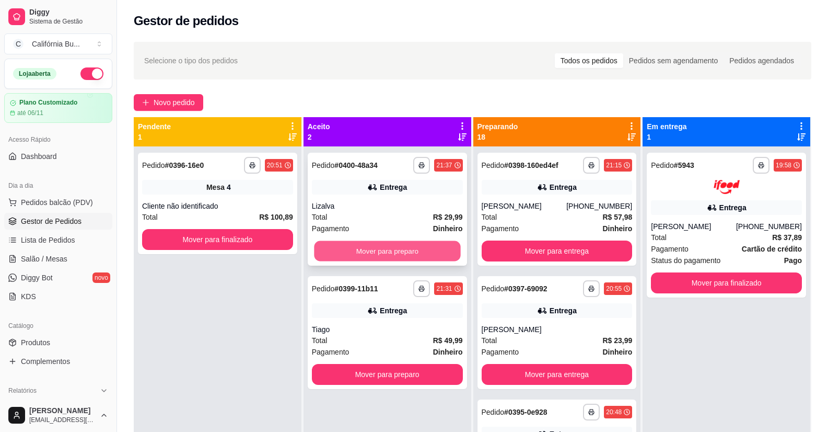
click at [369, 259] on button "Mover para preparo" at bounding box center [387, 251] width 146 height 20
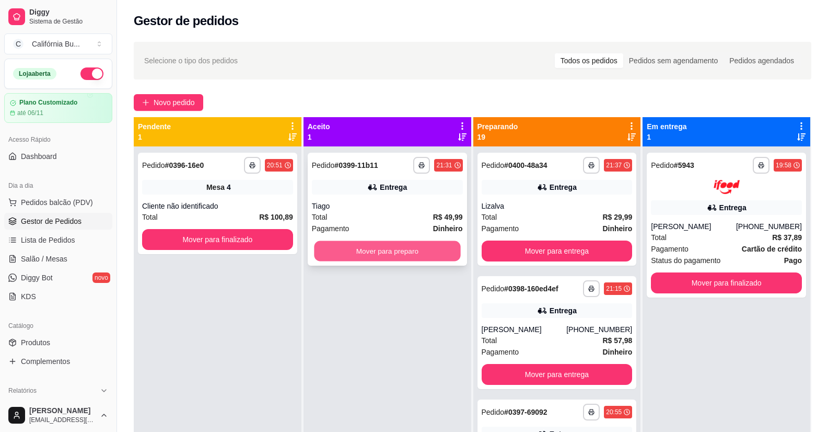
click at [385, 257] on button "Mover para preparo" at bounding box center [387, 251] width 146 height 20
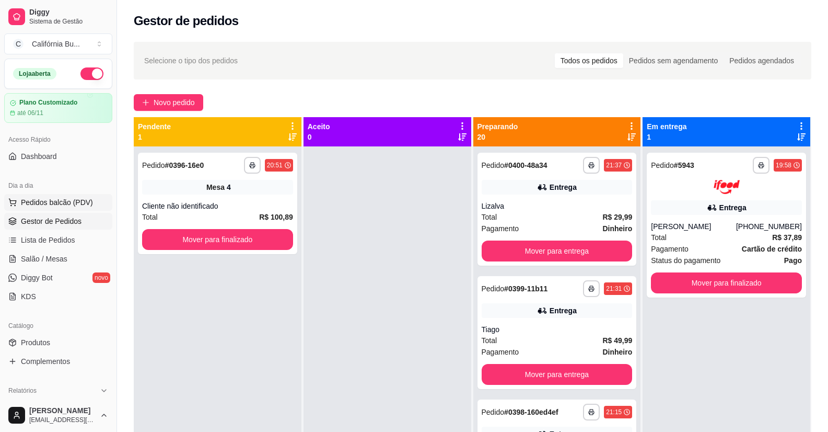
click at [78, 199] on span "Pedidos balcão (PDV)" at bounding box center [57, 202] width 72 height 10
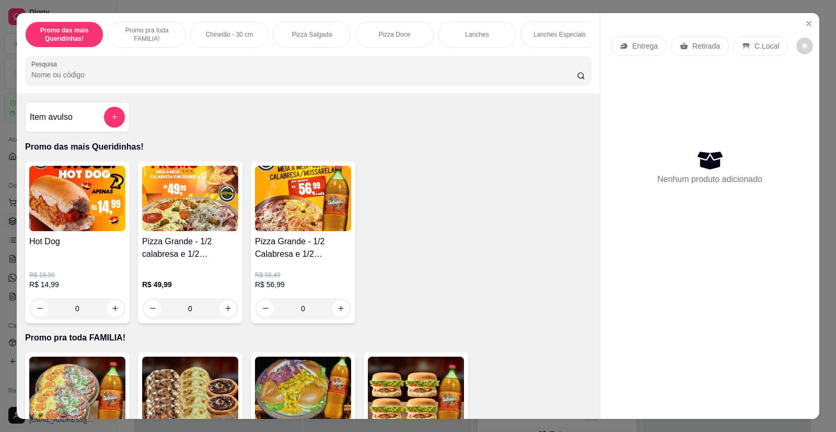
click at [220, 317] on div "0" at bounding box center [190, 308] width 96 height 21
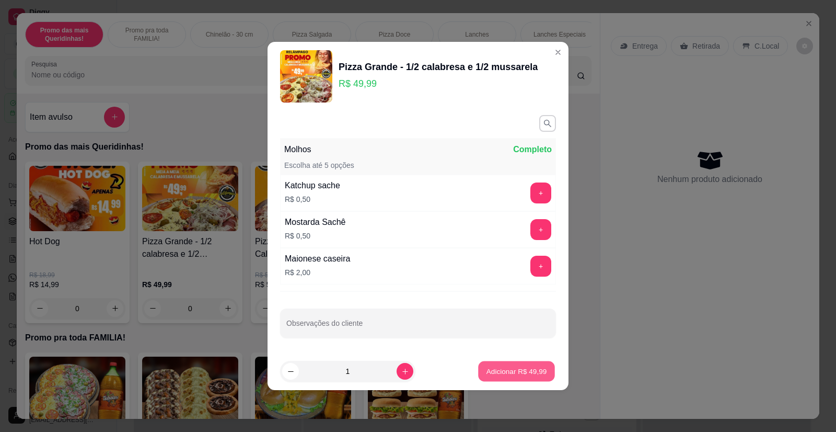
click at [511, 372] on p "Adicionar R$ 49,99" at bounding box center [517, 371] width 61 height 10
type input "1"
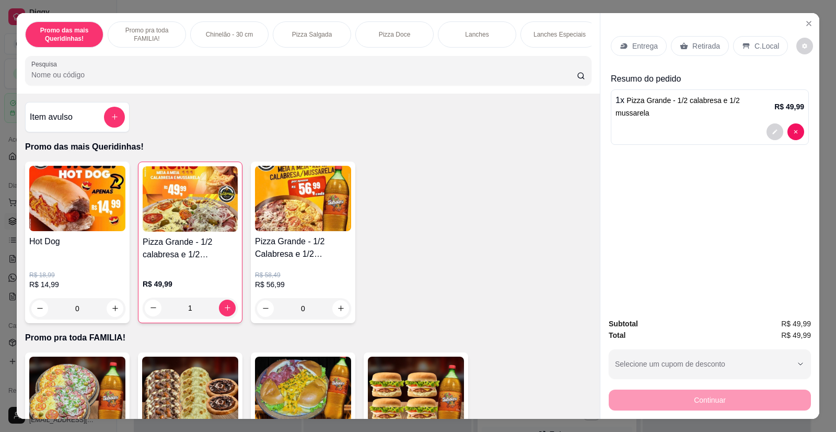
click at [699, 41] on p "Retirada" at bounding box center [707, 46] width 28 height 10
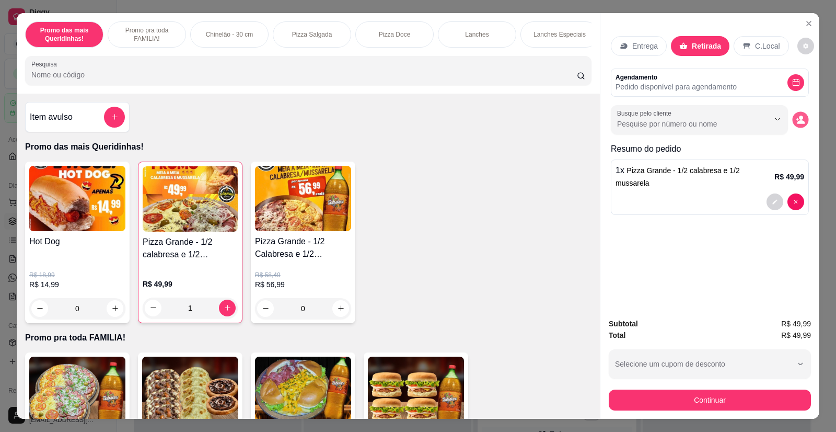
click at [799, 121] on icon "decrease-product-quantity" at bounding box center [801, 122] width 7 height 4
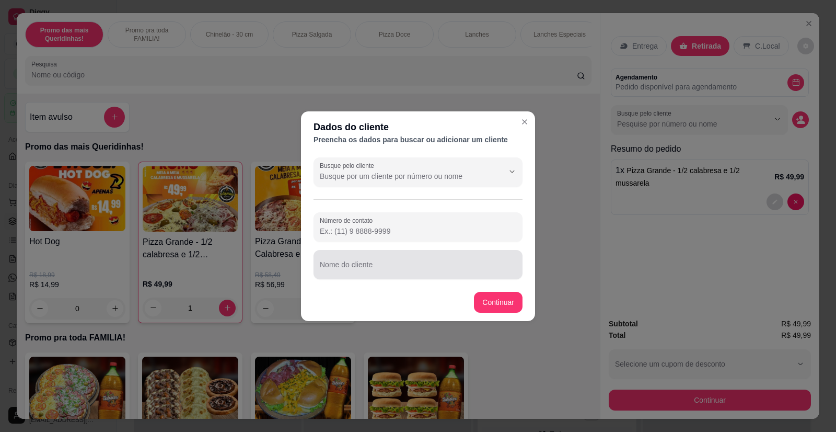
click at [369, 268] on input "Nome do cliente" at bounding box center [418, 268] width 197 height 10
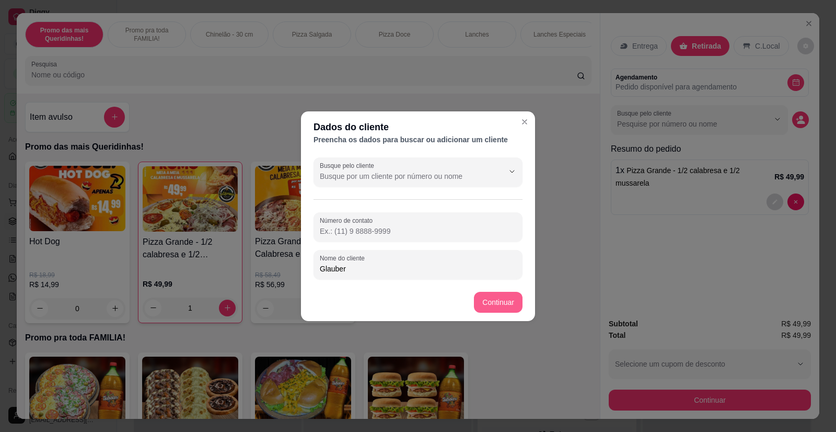
type input "Glauber"
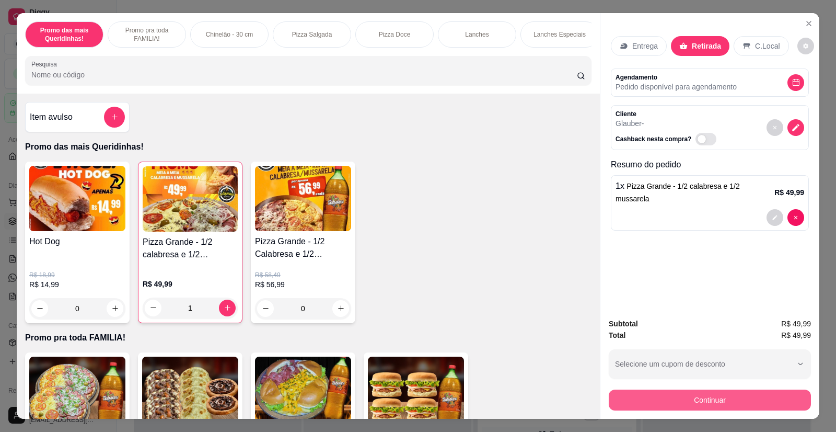
click at [688, 400] on button "Continuar" at bounding box center [710, 399] width 202 height 21
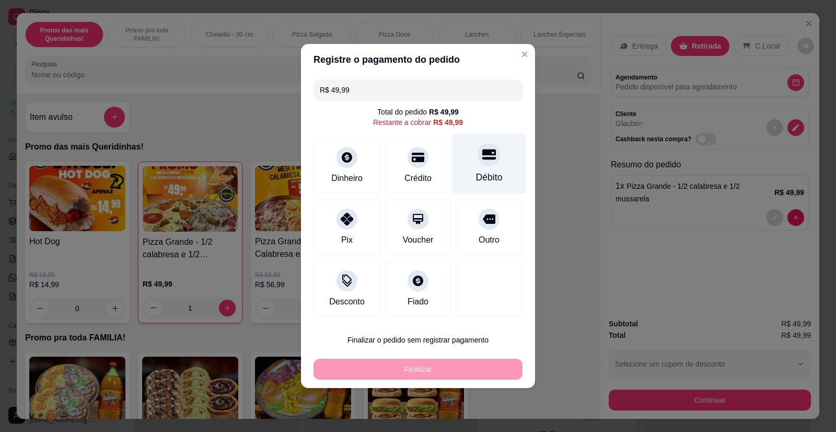
click at [481, 166] on div "Débito" at bounding box center [490, 163] width 74 height 61
type input "R$ 0,00"
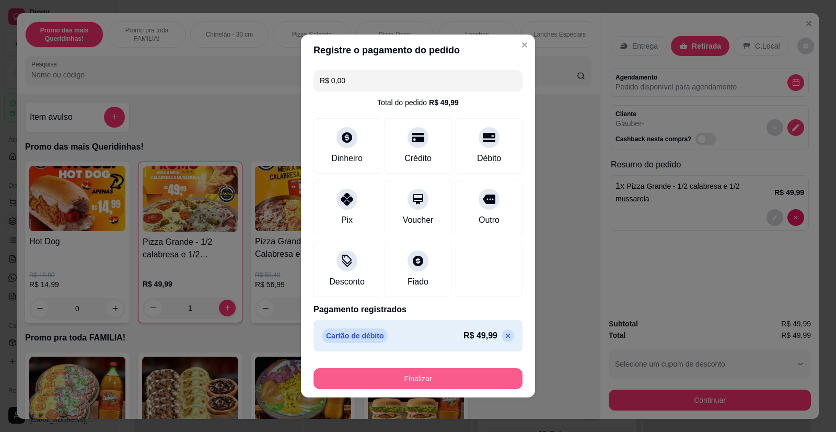
click at [443, 372] on button "Finalizar" at bounding box center [418, 378] width 209 height 21
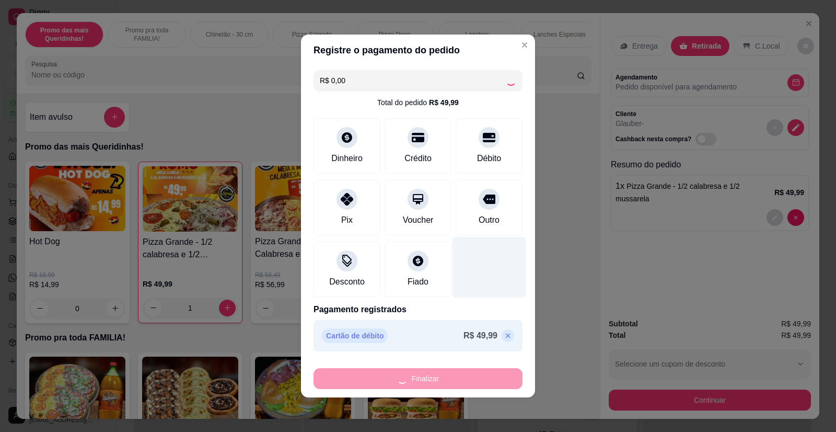
type input "0"
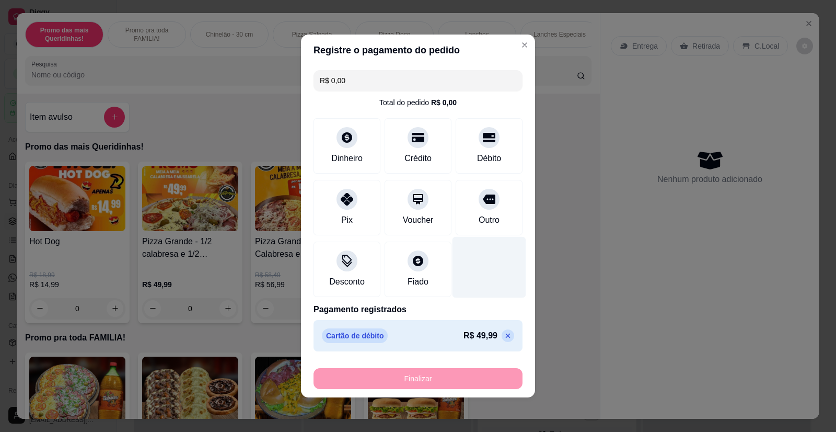
type input "-R$ 49,99"
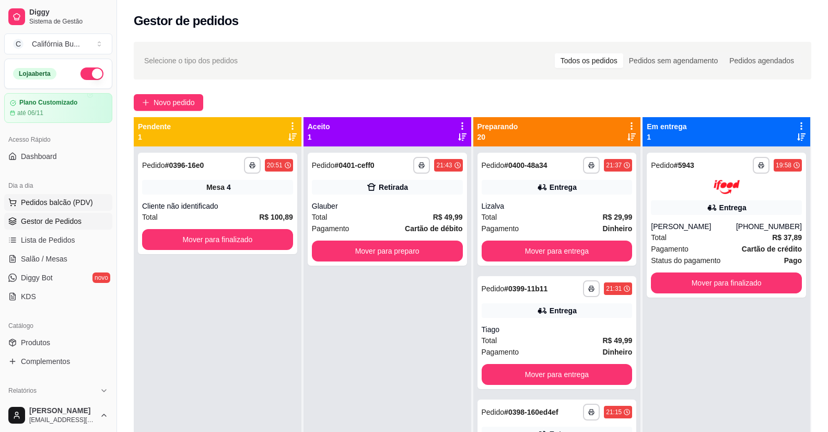
click at [66, 201] on span "Pedidos balcão (PDV)" at bounding box center [57, 202] width 72 height 10
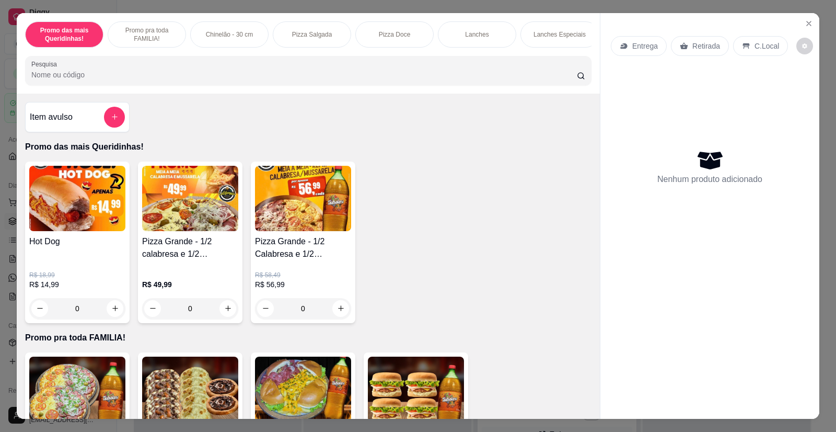
click at [111, 315] on div "0" at bounding box center [77, 308] width 96 height 21
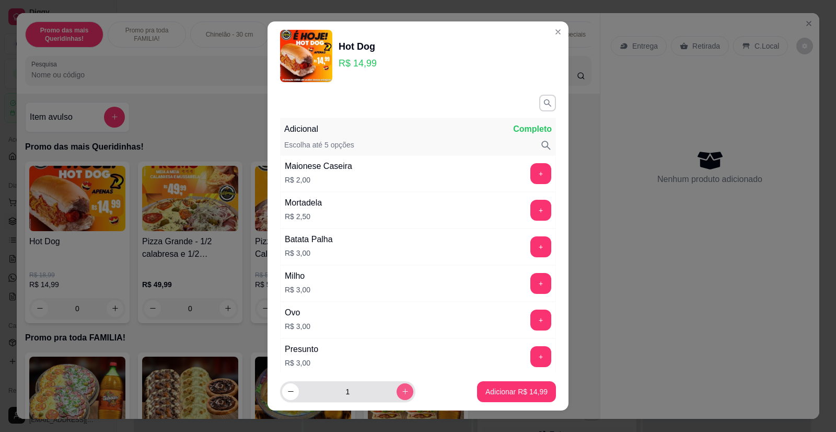
click at [397, 396] on button "increase-product-quantity" at bounding box center [405, 391] width 17 height 17
click at [401, 393] on icon "increase-product-quantity" at bounding box center [405, 391] width 8 height 8
click at [288, 392] on icon "decrease-product-quantity" at bounding box center [290, 391] width 5 height 1
type input "3"
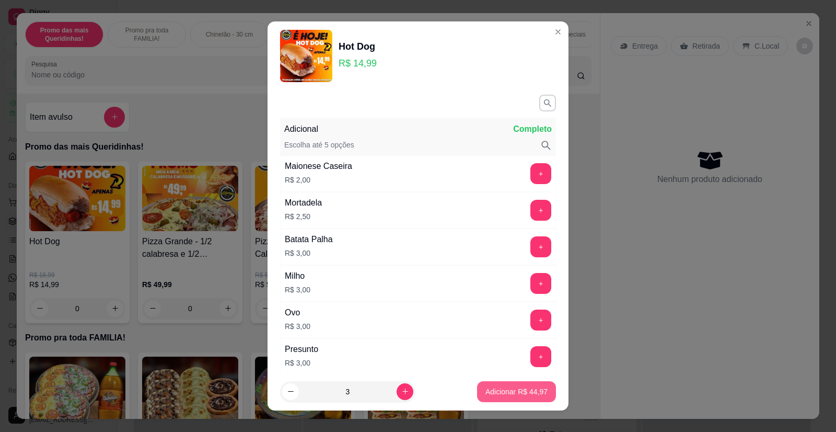
click at [510, 393] on p "Adicionar R$ 44,97" at bounding box center [517, 391] width 62 height 10
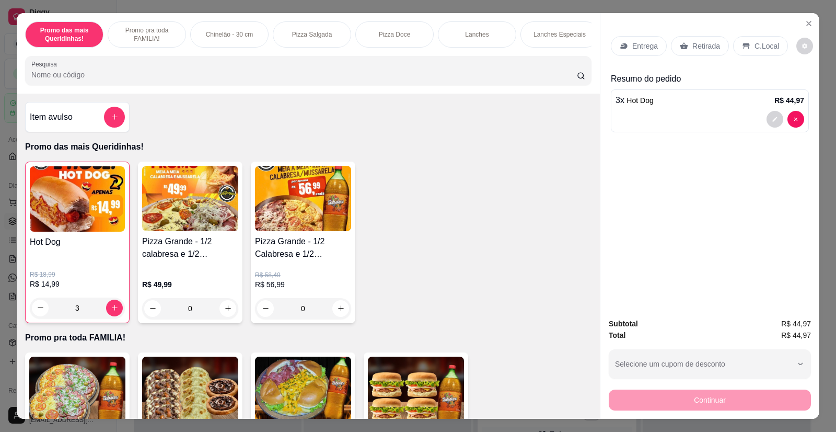
type input "3"
click at [694, 51] on div "Retirada" at bounding box center [700, 46] width 58 height 20
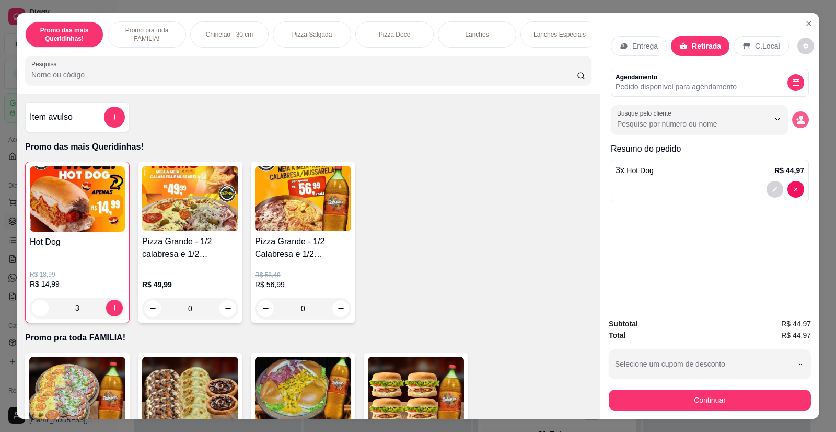
click at [799, 123] on icon "decrease-product-quantity" at bounding box center [802, 122] width 8 height 4
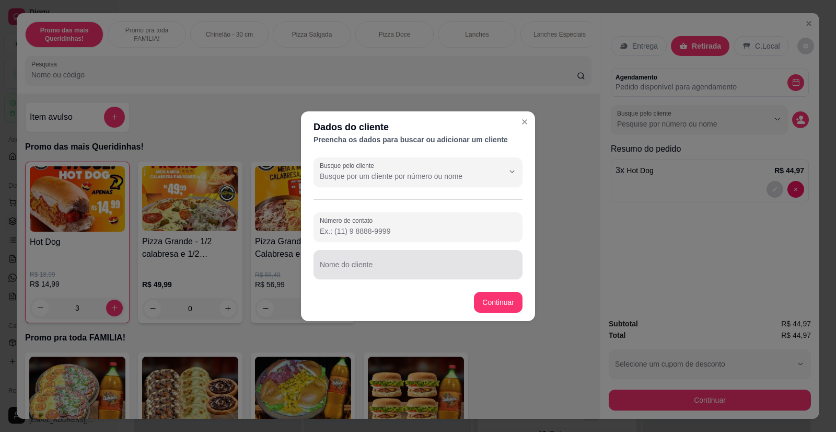
click at [365, 269] on input "Nome do cliente" at bounding box center [418, 268] width 197 height 10
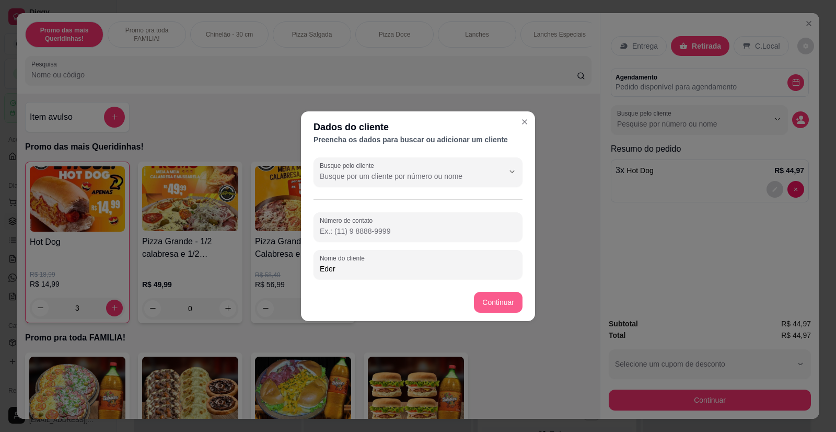
type input "Eder"
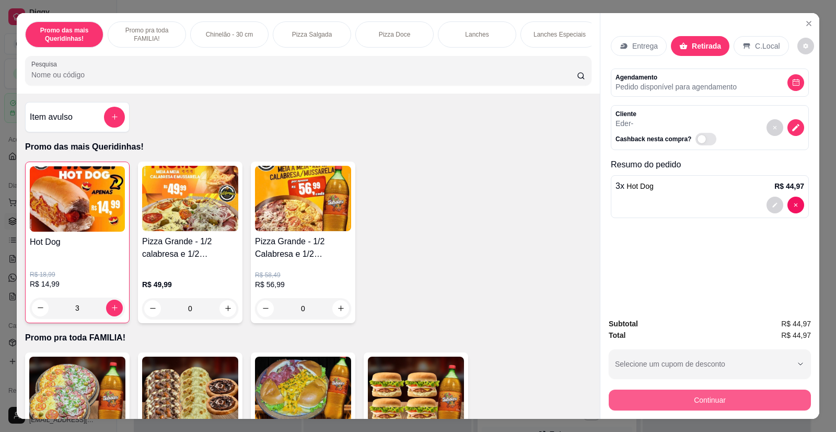
click at [687, 408] on button "Continuar" at bounding box center [710, 399] width 202 height 21
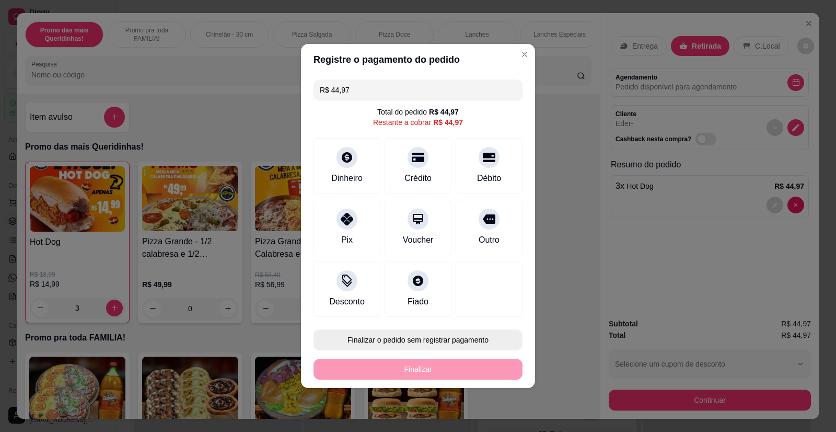
click at [438, 340] on button "Finalizar o pedido sem registrar pagamento" at bounding box center [418, 339] width 209 height 21
click at [473, 310] on button "Confirmar" at bounding box center [482, 310] width 39 height 16
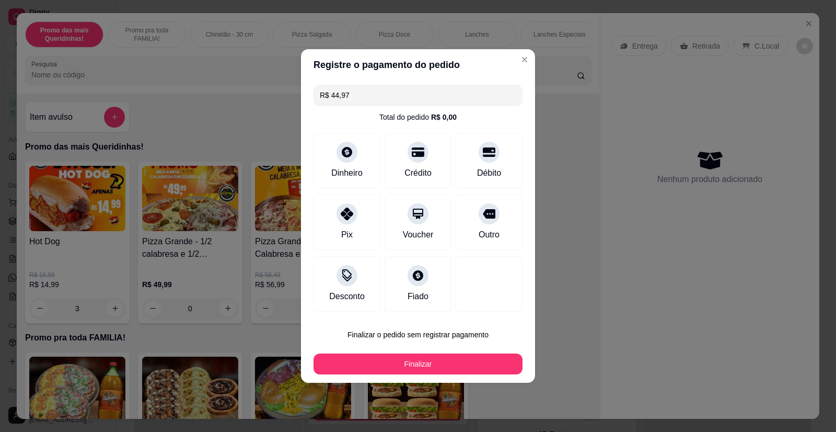
type input "0"
type input "R$ 0,00"
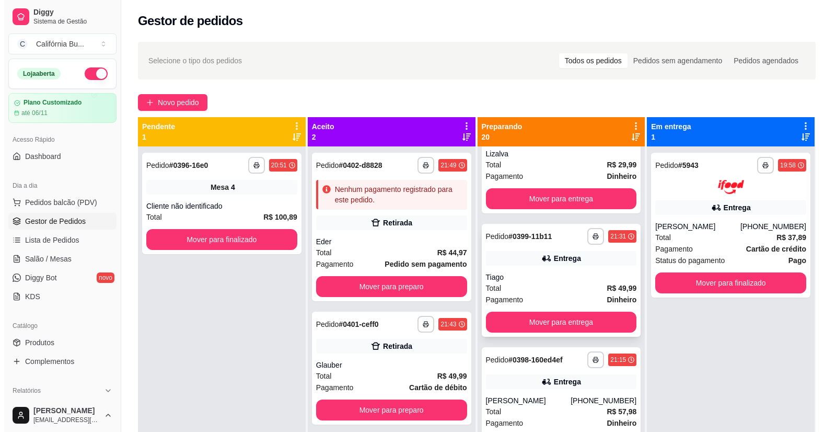
scroll to position [105, 0]
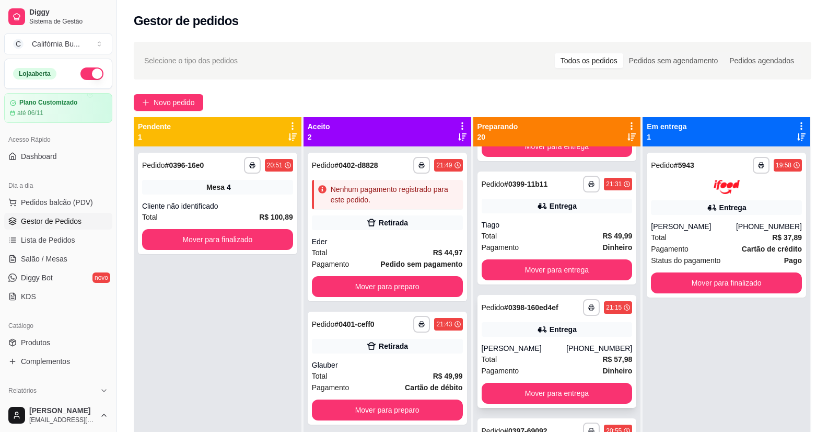
click at [527, 342] on div "**********" at bounding box center [557, 351] width 159 height 113
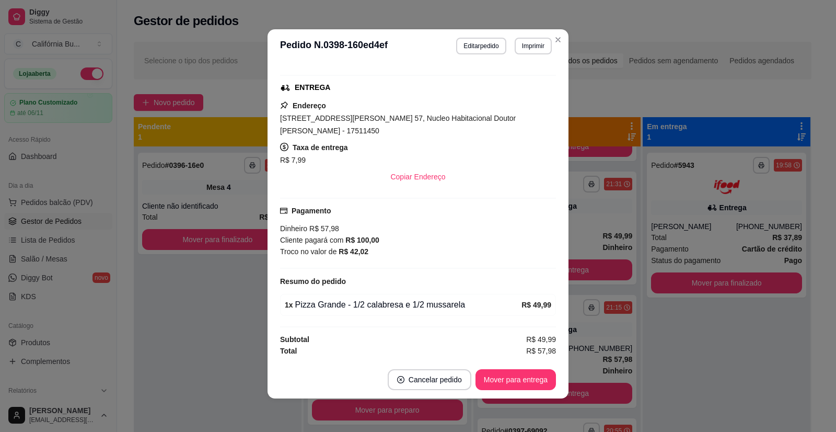
scroll to position [152, 0]
click at [482, 47] on button "Editar pedido" at bounding box center [481, 46] width 50 height 17
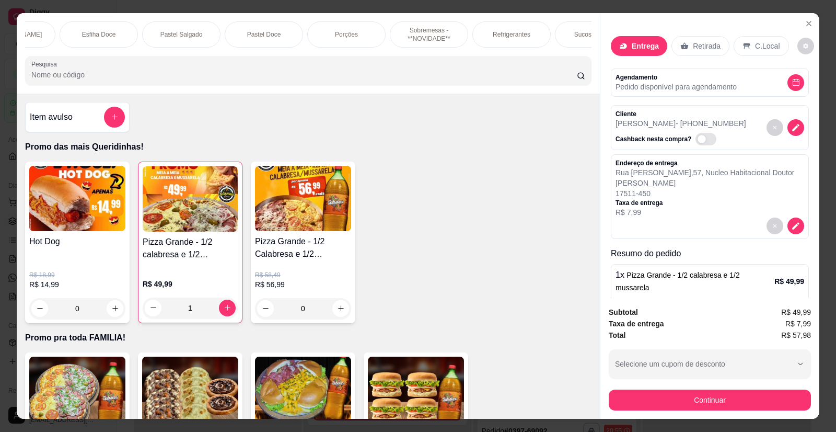
scroll to position [0, 878]
click at [489, 33] on p "Refrigerantes" at bounding box center [508, 34] width 38 height 8
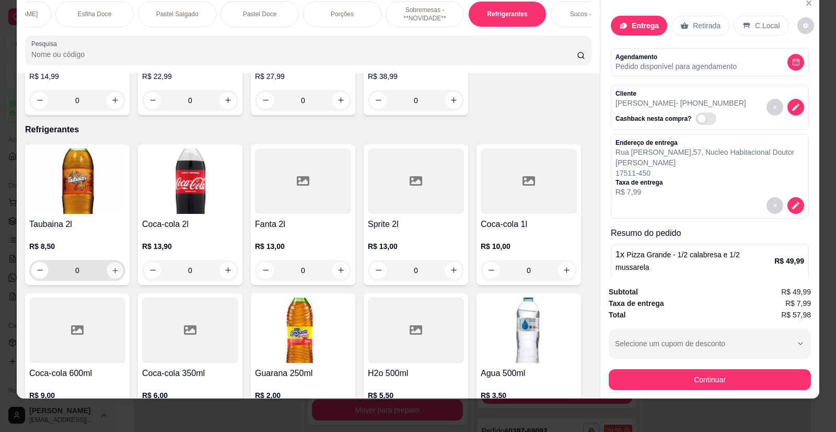
click at [112, 267] on icon "increase-product-quantity" at bounding box center [115, 271] width 8 height 8
type input "1"
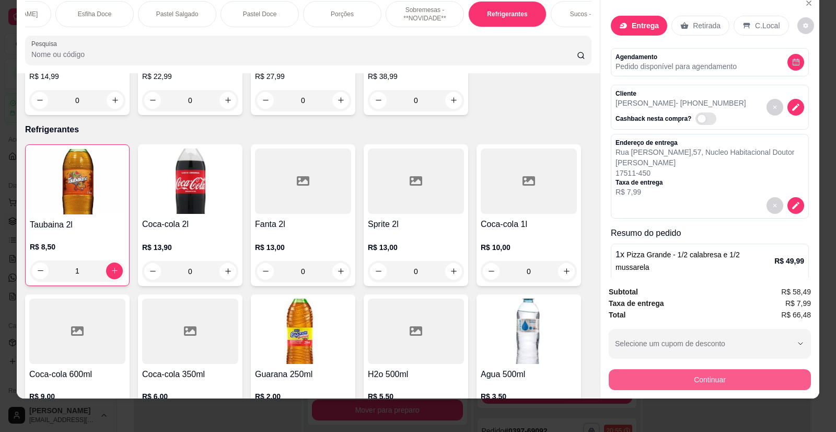
click at [659, 374] on button "Continuar" at bounding box center [710, 379] width 202 height 21
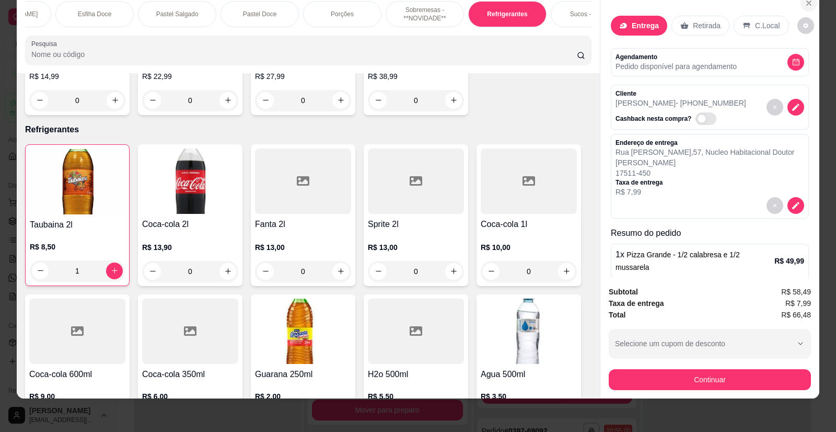
click at [805, 5] on icon "Close" at bounding box center [809, 3] width 8 height 8
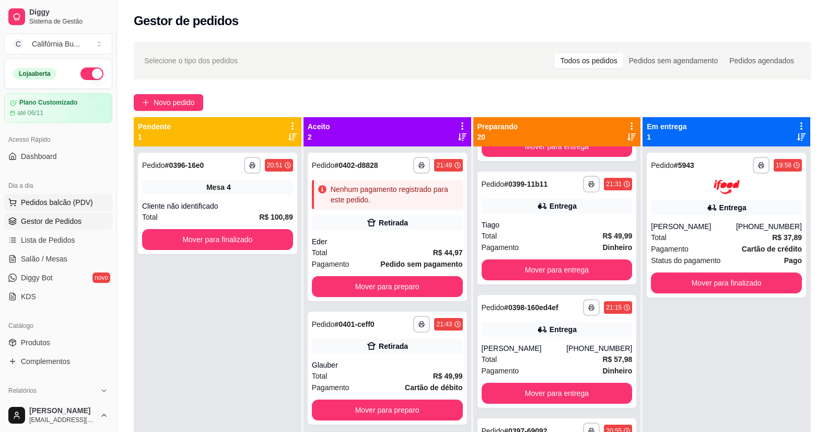
click at [51, 203] on span "Pedidos balcão (PDV)" at bounding box center [57, 202] width 72 height 10
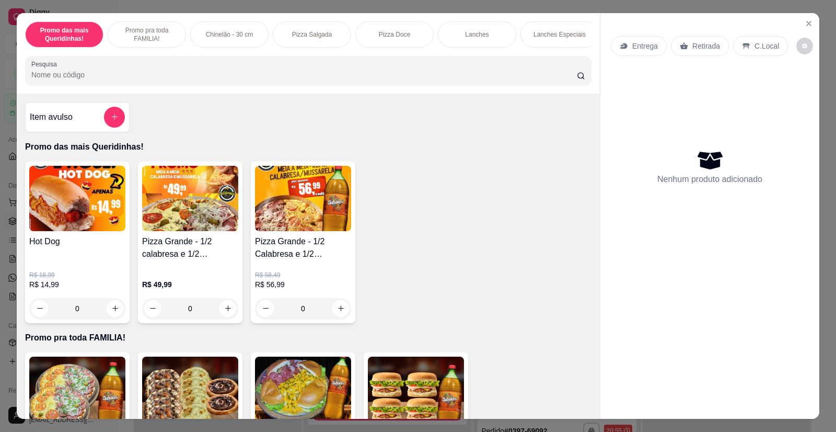
click at [226, 315] on div "0" at bounding box center [190, 308] width 96 height 21
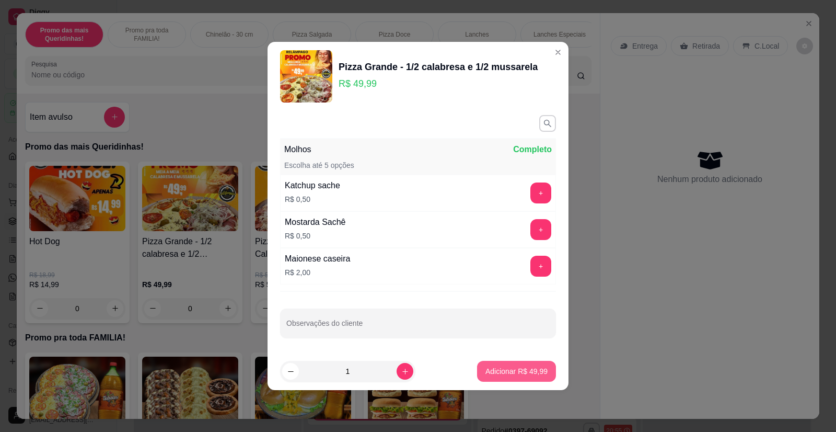
click at [500, 376] on p "Adicionar R$ 49,99" at bounding box center [517, 371] width 62 height 10
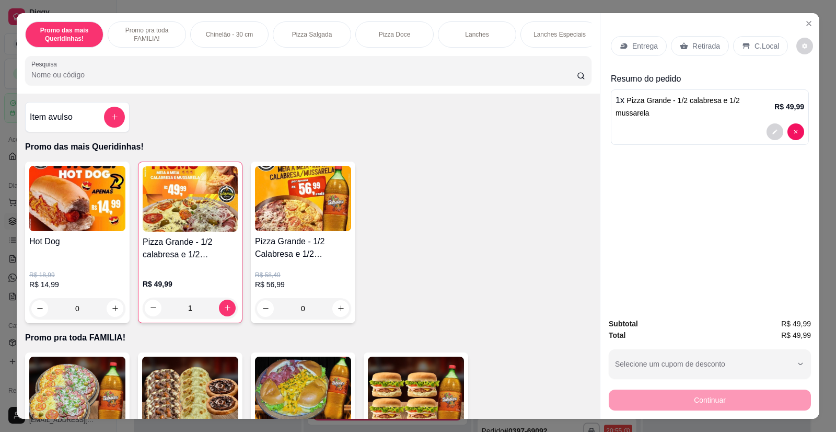
type input "1"
click at [640, 47] on p "Entrega" at bounding box center [645, 46] width 26 height 10
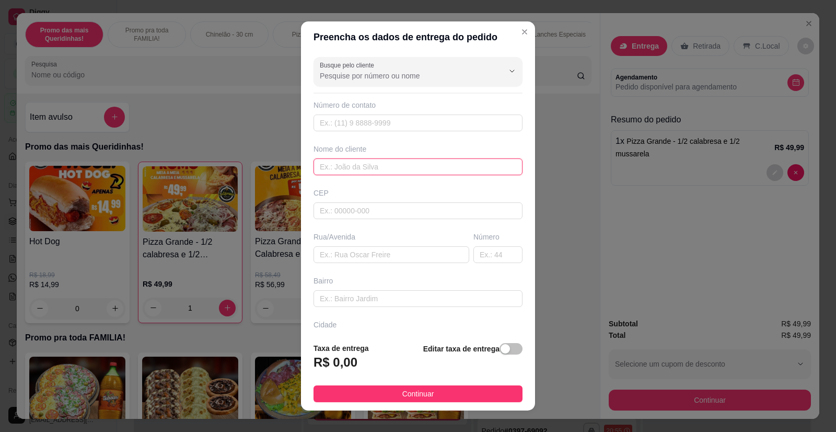
click at [357, 164] on input "text" at bounding box center [418, 166] width 209 height 17
type input "[PERSON_NAME]"
paste input "[PERSON_NAME] 172"
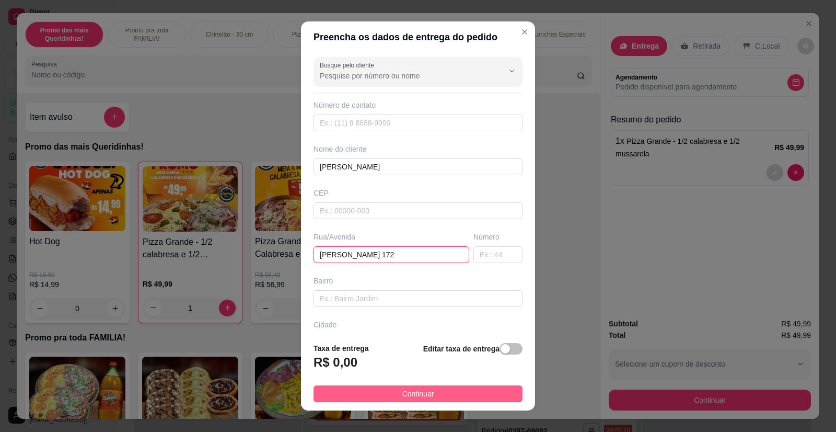
type input "[PERSON_NAME] 172"
click at [425, 393] on span "Continuar" at bounding box center [418, 393] width 32 height 11
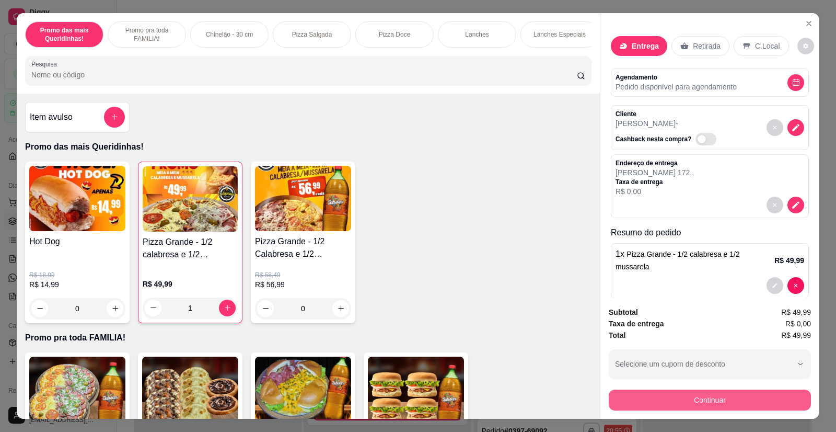
click at [705, 400] on button "Continuar" at bounding box center [710, 399] width 202 height 21
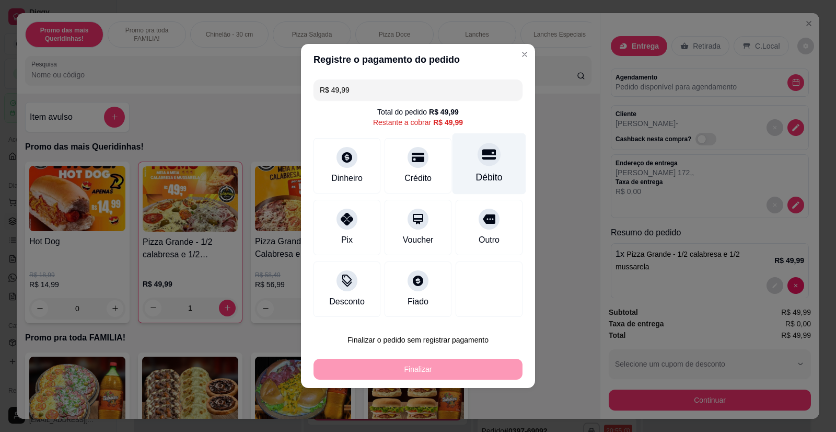
click at [485, 165] on div at bounding box center [489, 154] width 23 height 23
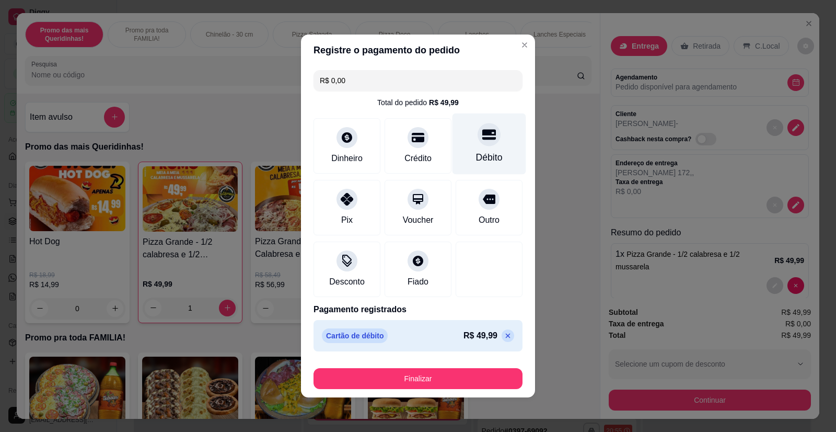
type input "R$ 0,00"
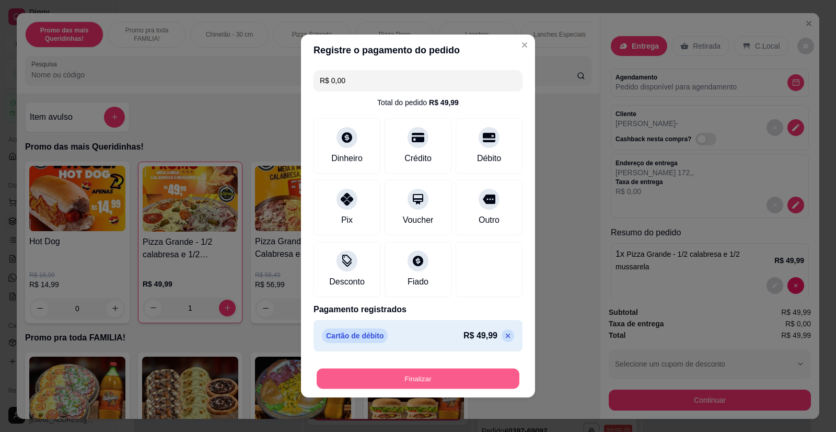
click at [445, 379] on button "Finalizar" at bounding box center [418, 379] width 203 height 20
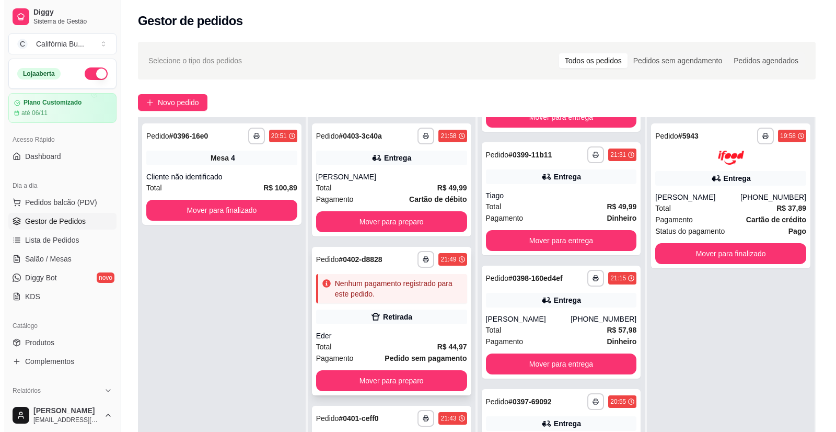
scroll to position [105, 0]
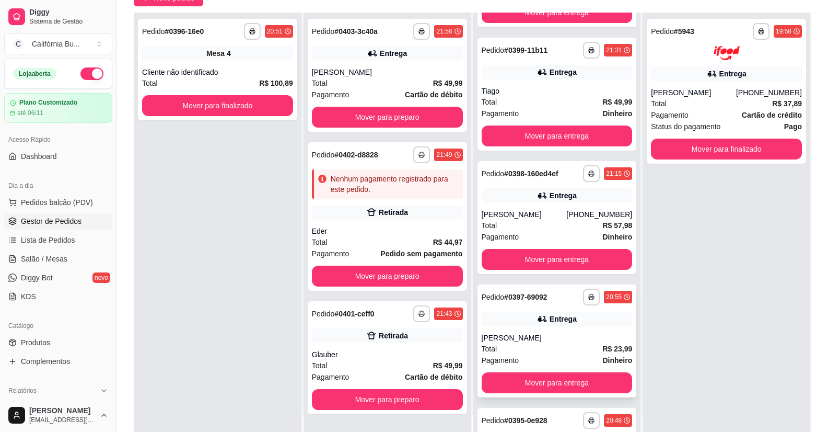
click at [555, 332] on div "**********" at bounding box center [557, 340] width 159 height 113
click at [532, 222] on div "Total R$ 57,98" at bounding box center [557, 225] width 151 height 11
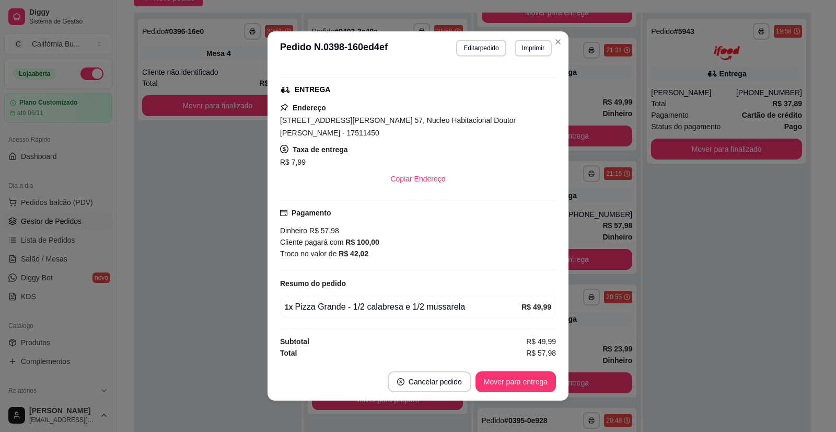
scroll to position [2, 0]
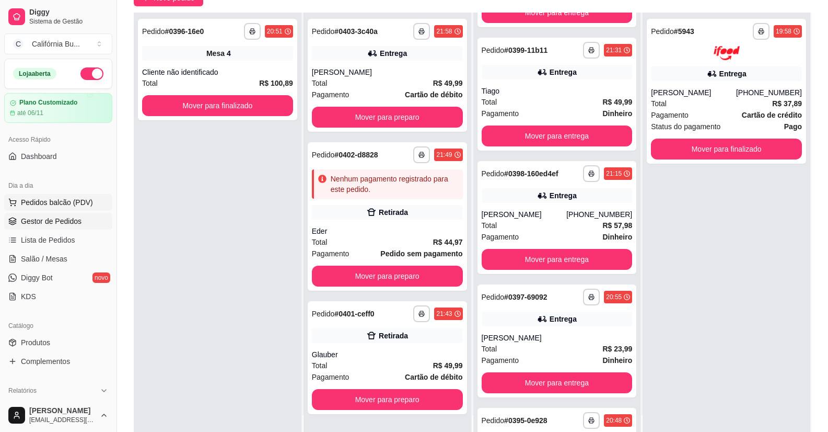
click at [80, 207] on span "Pedidos balcão (PDV)" at bounding box center [57, 202] width 72 height 10
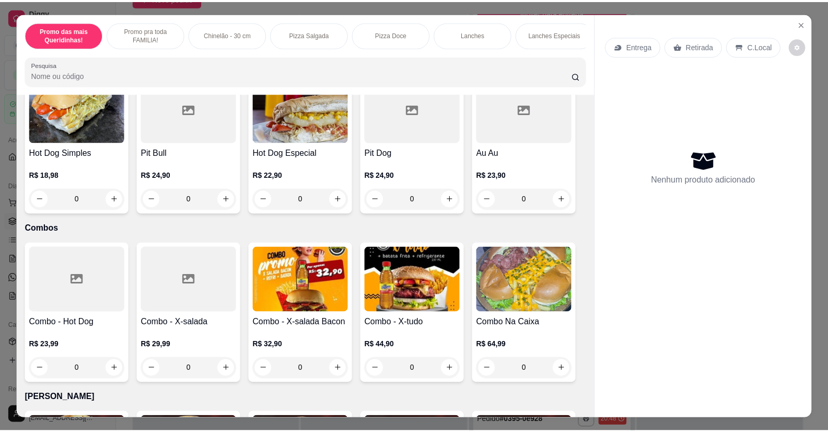
scroll to position [1572, 0]
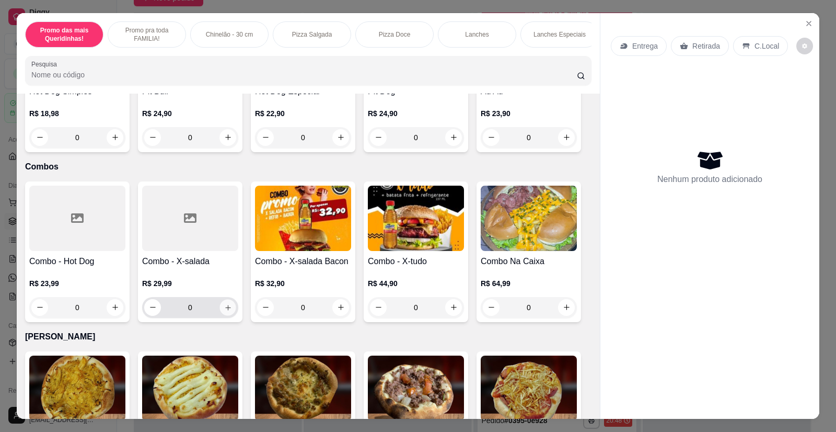
click at [227, 304] on icon "increase-product-quantity" at bounding box center [228, 308] width 8 height 8
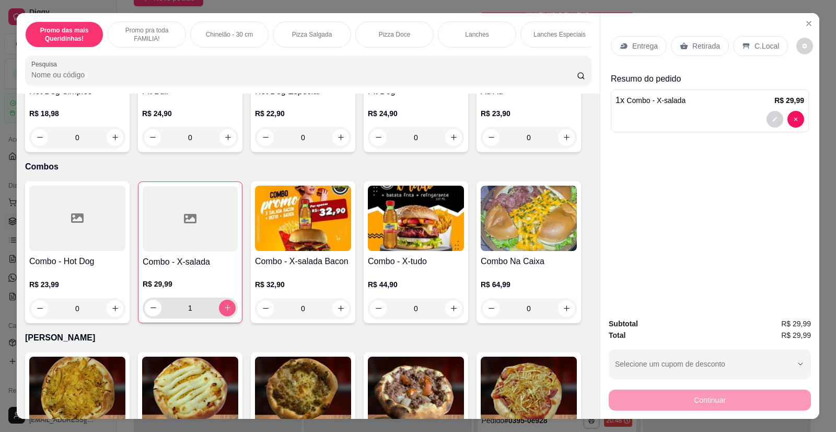
click at [227, 304] on button "increase-product-quantity" at bounding box center [227, 308] width 17 height 17
type input "2"
click at [638, 48] on p "Entrega" at bounding box center [645, 46] width 26 height 10
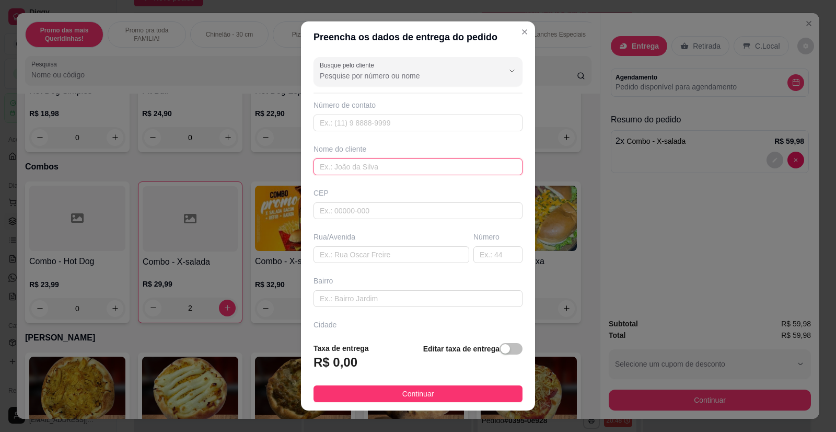
click at [339, 168] on input "text" at bounding box center [418, 166] width 209 height 17
type input "Amabeli"
paste input "[PERSON_NAME] 36 Jardim pollyana"
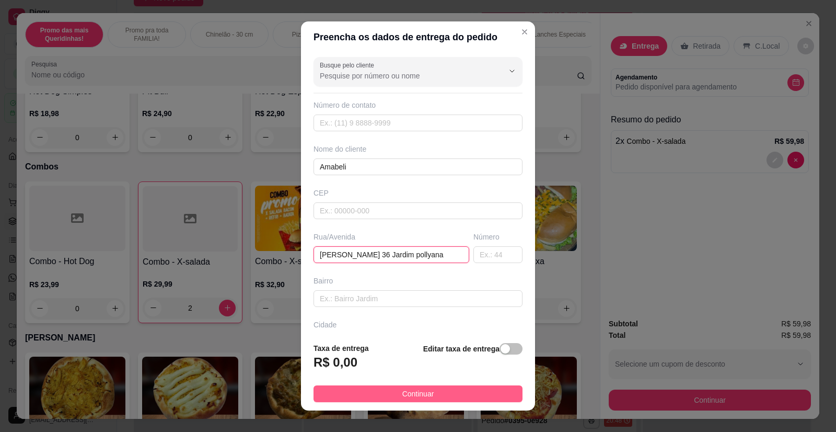
type input "[PERSON_NAME] 36 Jardim pollyana"
click at [436, 386] on button "Continuar" at bounding box center [418, 393] width 209 height 17
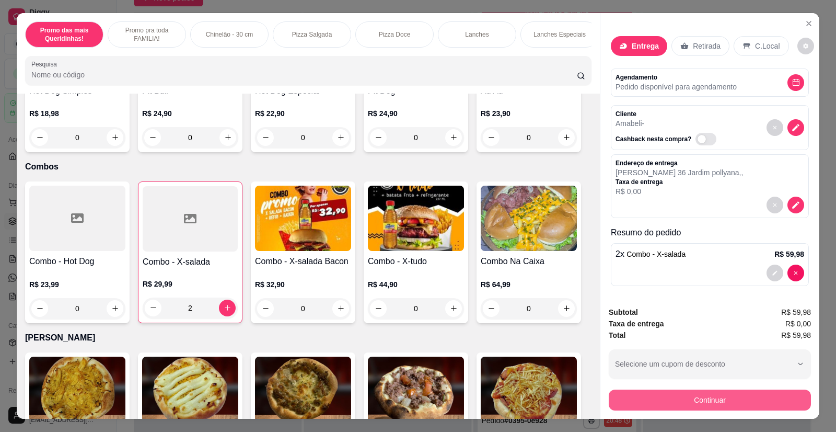
click at [664, 395] on button "Continuar" at bounding box center [710, 399] width 202 height 21
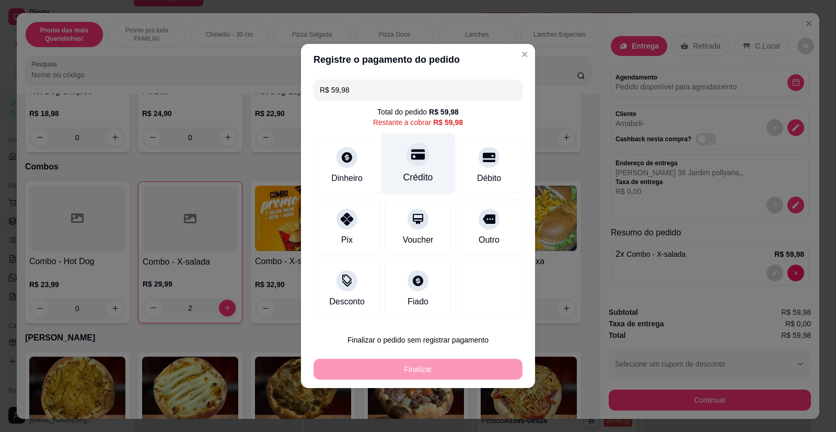
click at [421, 168] on div "Crédito" at bounding box center [419, 163] width 74 height 61
type input "R$ 0,00"
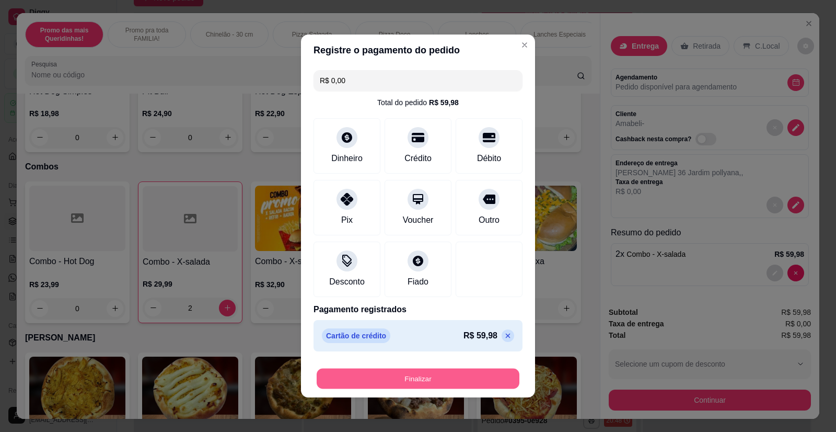
click at [394, 375] on button "Finalizar" at bounding box center [418, 379] width 203 height 20
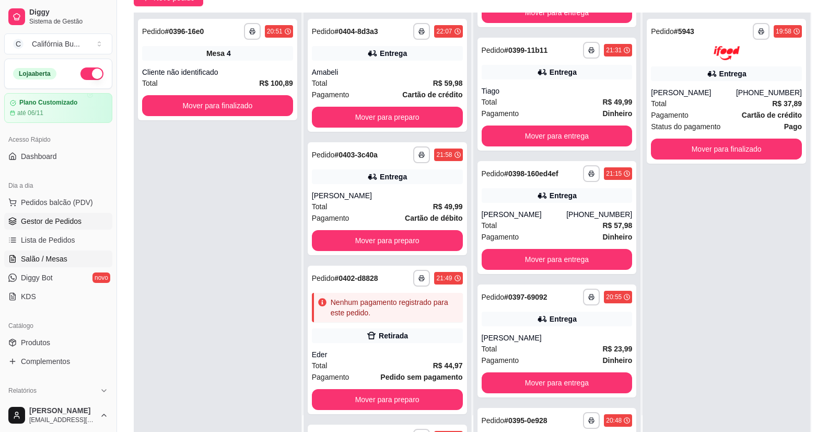
click at [49, 261] on span "Salão / Mesas" at bounding box center [44, 259] width 47 height 10
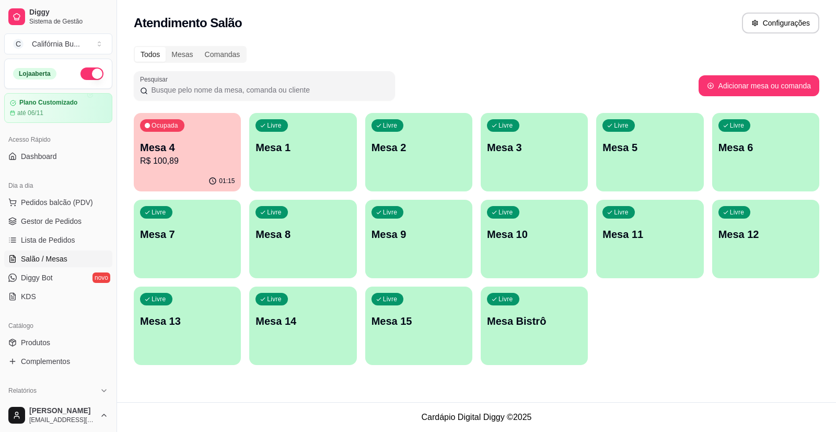
click at [748, 152] on p "Mesa 6" at bounding box center [766, 147] width 95 height 15
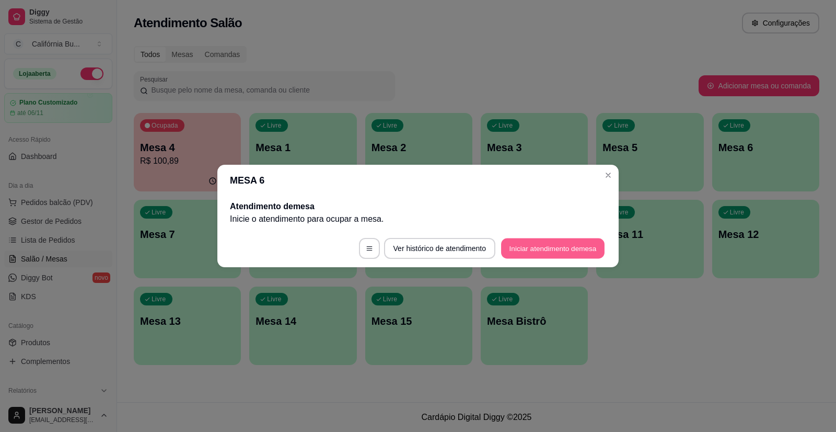
click at [538, 249] on button "Iniciar atendimento de mesa" at bounding box center [552, 248] width 103 height 20
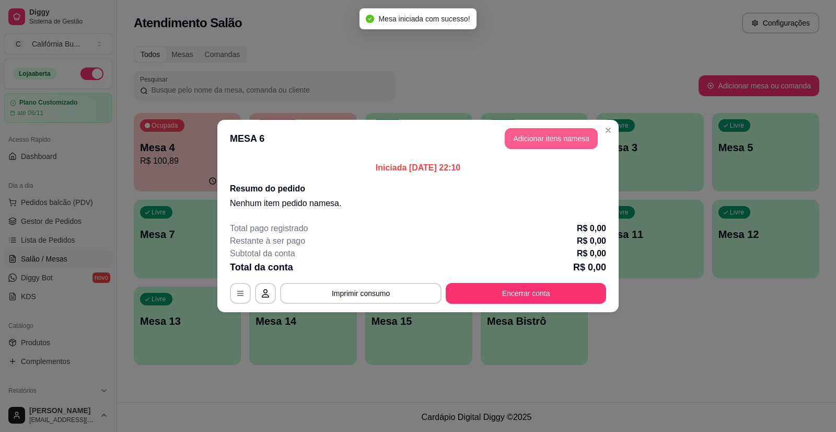
click at [561, 135] on button "Adicionar itens na mesa" at bounding box center [551, 138] width 93 height 21
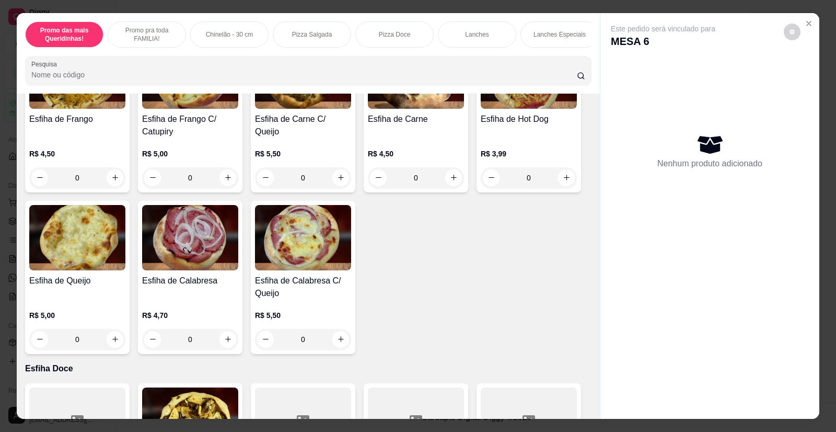
scroll to position [1777, 0]
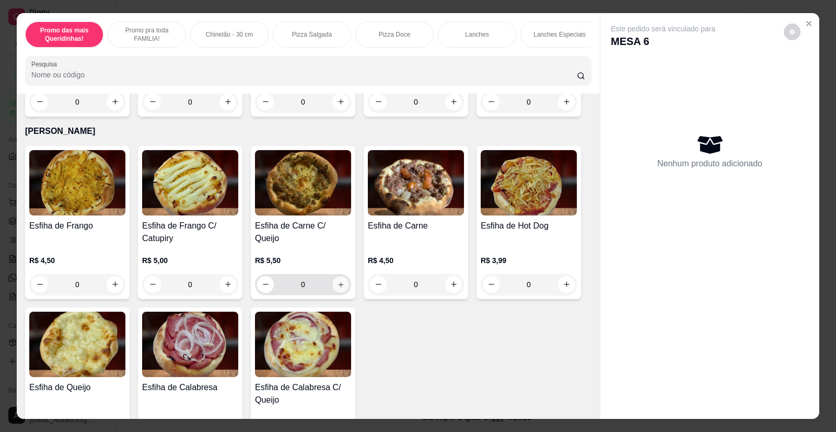
click at [340, 281] on icon "increase-product-quantity" at bounding box center [341, 285] width 8 height 8
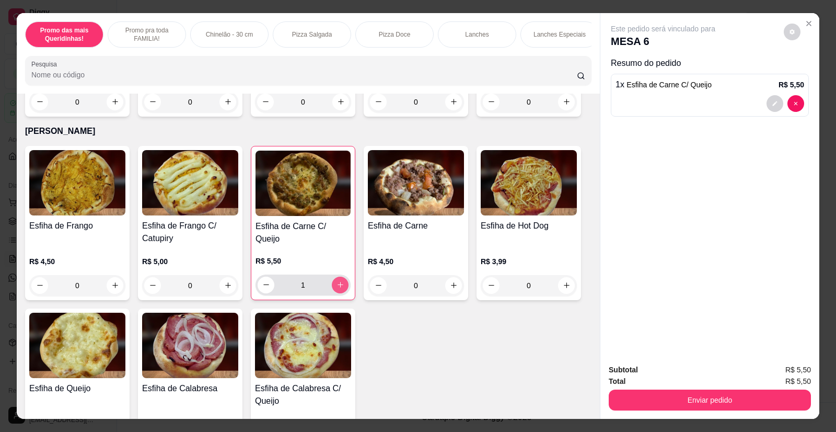
click at [340, 281] on icon "increase-product-quantity" at bounding box center [341, 285] width 8 height 8
type input "4"
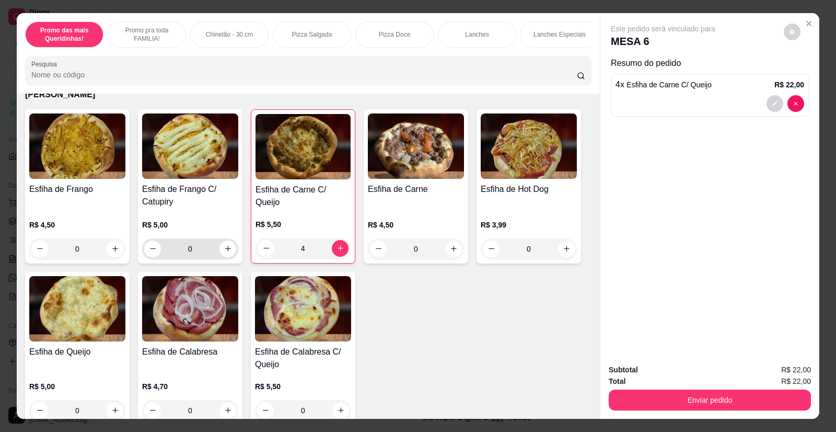
scroll to position [1829, 0]
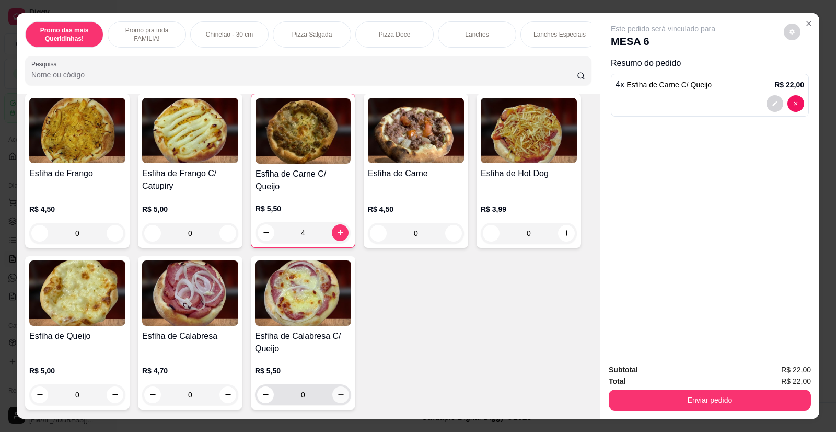
click at [338, 392] on icon "increase-product-quantity" at bounding box center [341, 395] width 6 height 6
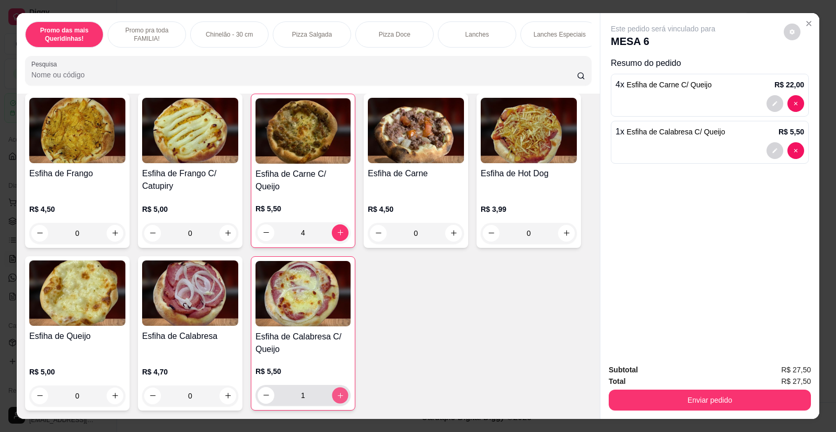
click at [338, 393] on icon "increase-product-quantity" at bounding box center [340, 395] width 5 height 5
click at [338, 393] on icon "increase-product-quantity" at bounding box center [341, 396] width 6 height 6
click at [338, 393] on icon "increase-product-quantity" at bounding box center [340, 395] width 5 height 5
type input "4"
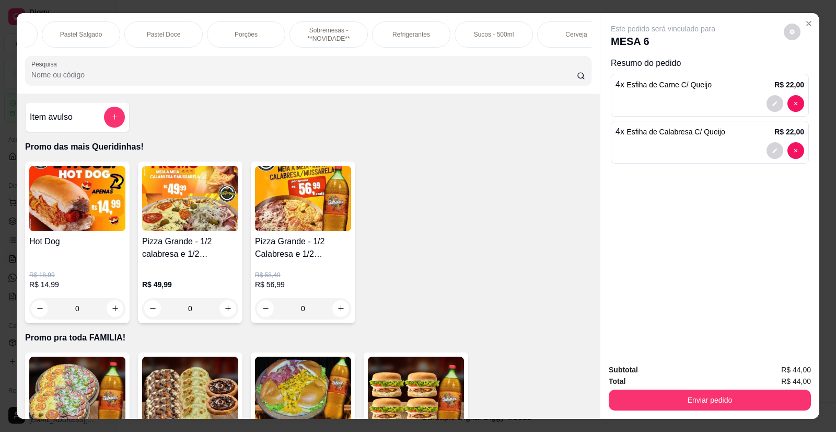
scroll to position [0, 998]
click at [554, 36] on p "Cerveja" at bounding box center [552, 34] width 21 height 8
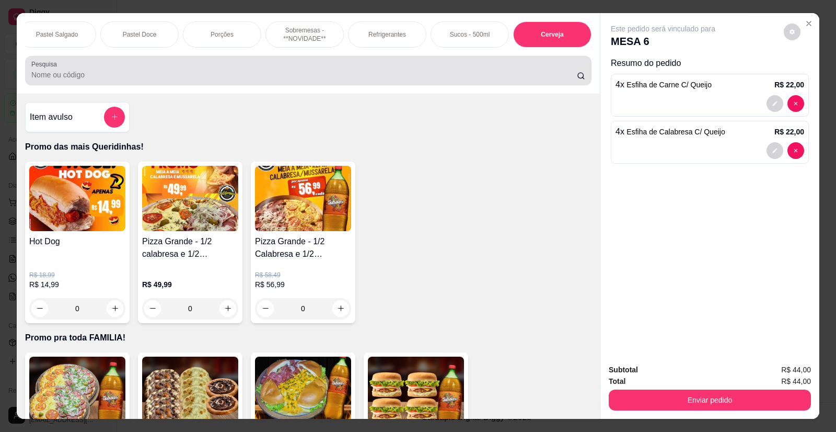
scroll to position [20, 0]
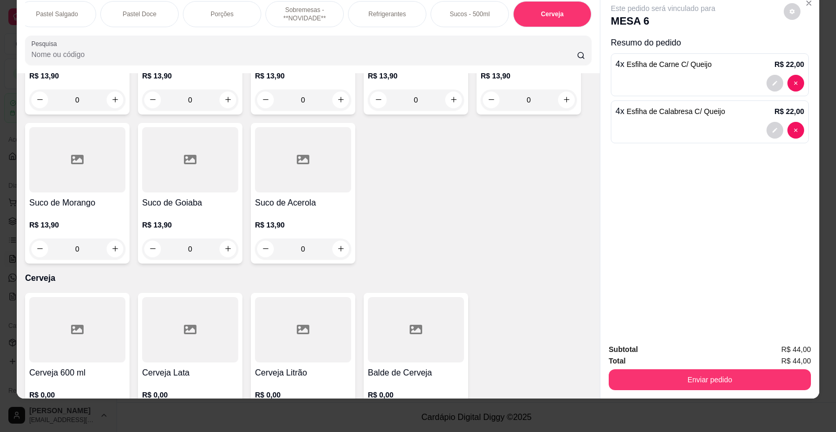
click at [296, 310] on div at bounding box center [303, 329] width 96 height 65
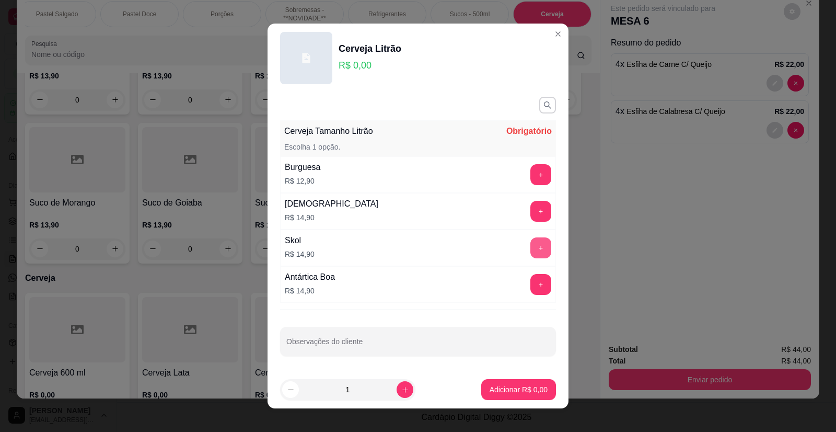
click at [539, 252] on button "+" at bounding box center [541, 247] width 21 height 21
click at [521, 385] on p "Adicionar R$ 14,90" at bounding box center [517, 389] width 61 height 10
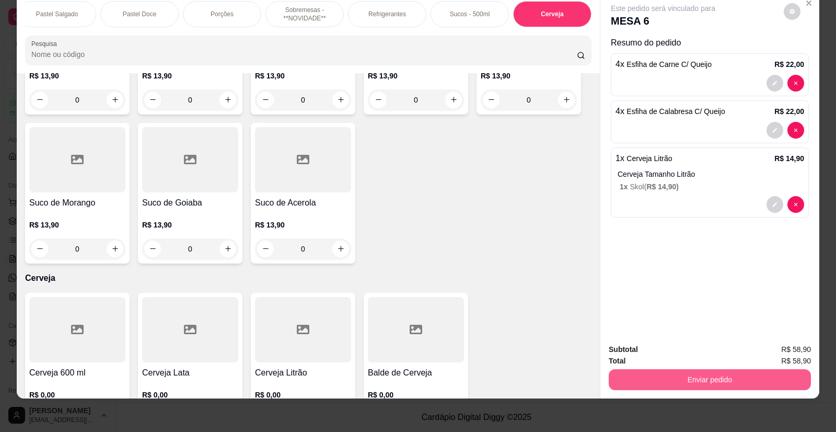
click at [680, 378] on button "Enviar pedido" at bounding box center [710, 379] width 202 height 21
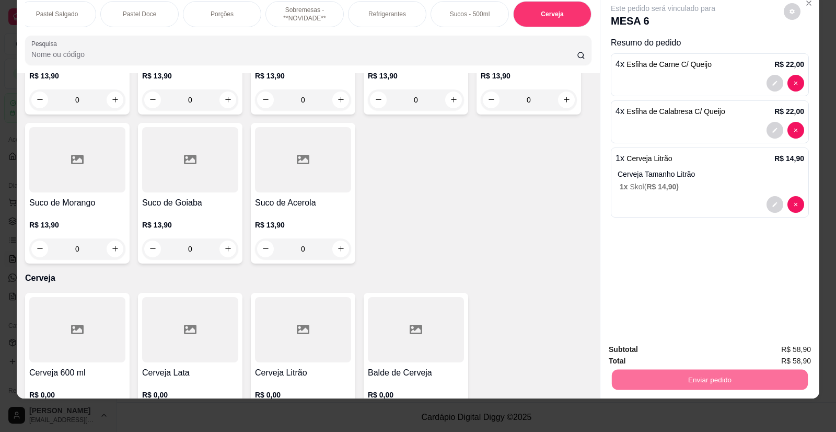
click at [787, 352] on button "Enviar pedido" at bounding box center [784, 354] width 59 height 20
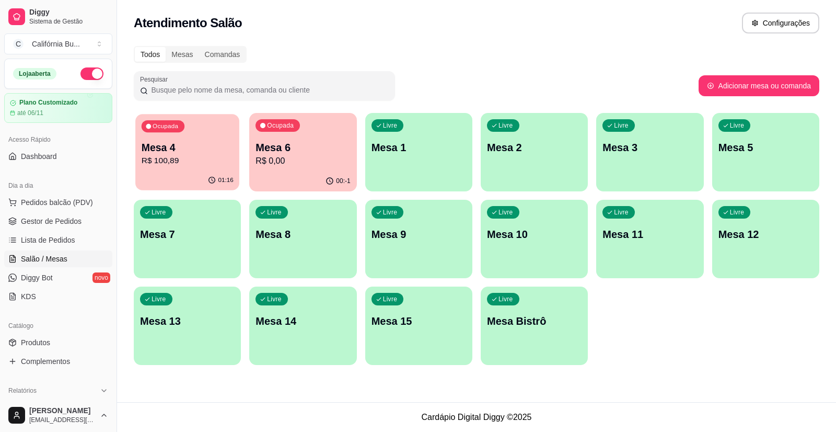
click at [224, 162] on p "R$ 100,89" at bounding box center [188, 161] width 92 height 12
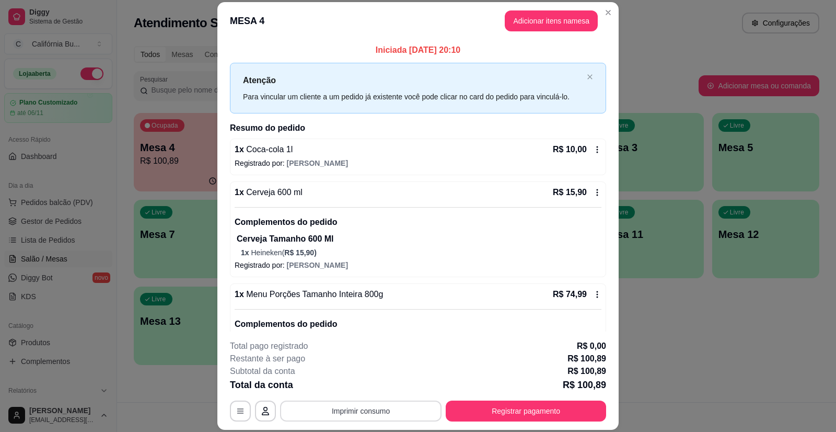
click at [363, 410] on button "Imprimir consumo" at bounding box center [361, 410] width 162 height 21
click at [366, 360] on button "Balcão" at bounding box center [361, 366] width 76 height 17
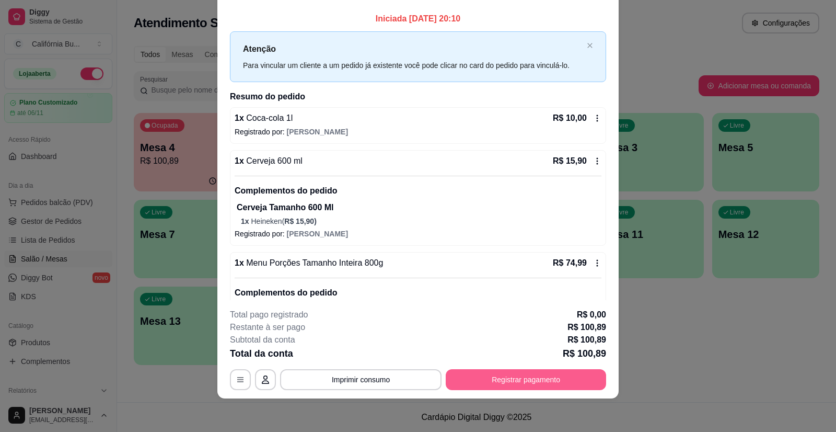
click at [548, 379] on button "Registrar pagamento" at bounding box center [526, 379] width 160 height 21
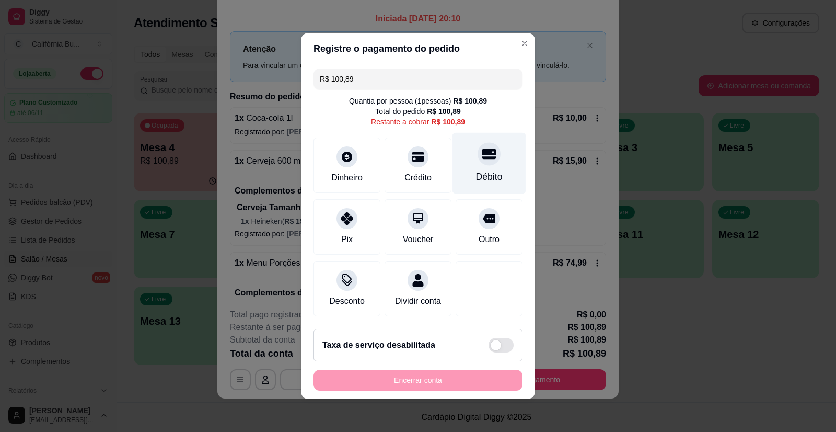
click at [489, 170] on div "Débito" at bounding box center [489, 177] width 27 height 14
type input "R$ 0,00"
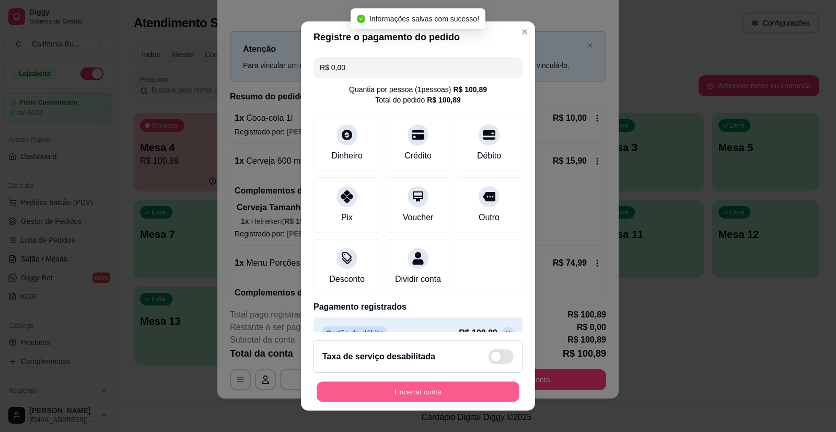
click at [439, 387] on button "Encerrar conta" at bounding box center [418, 391] width 203 height 20
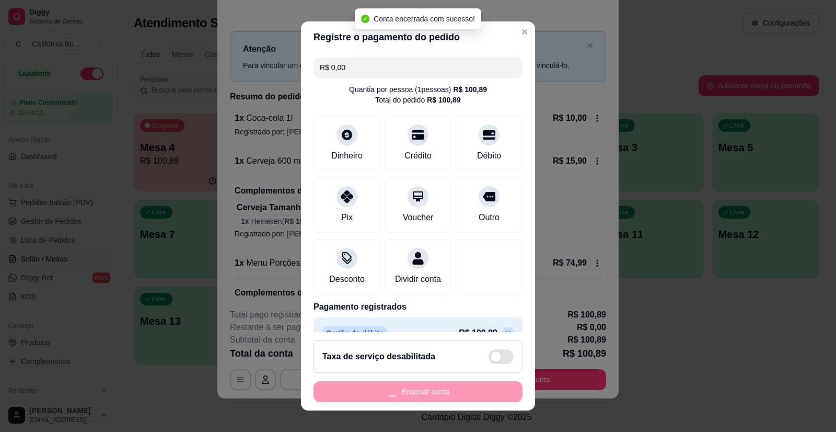
scroll to position [0, 0]
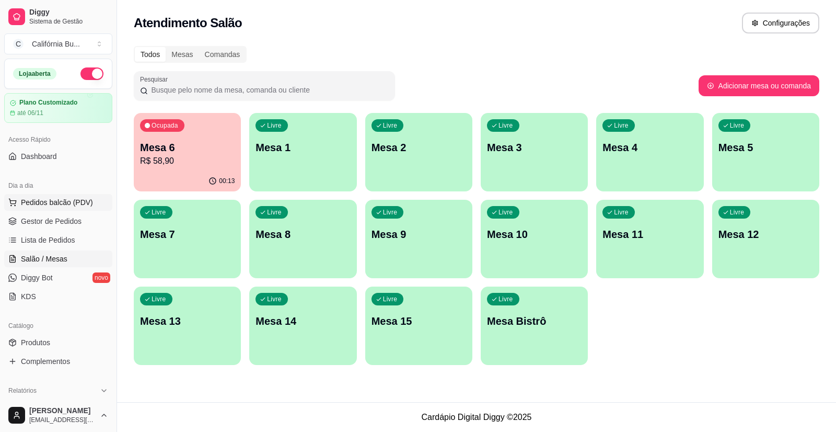
click at [77, 195] on button "Pedidos balcão (PDV)" at bounding box center [58, 202] width 108 height 17
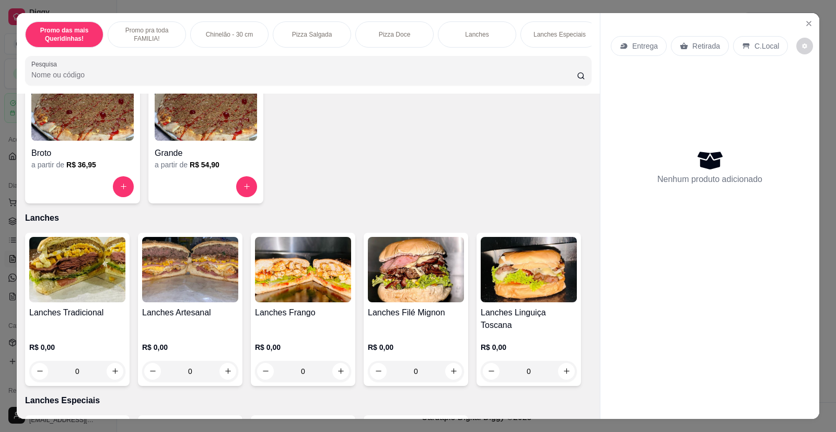
scroll to position [836, 0]
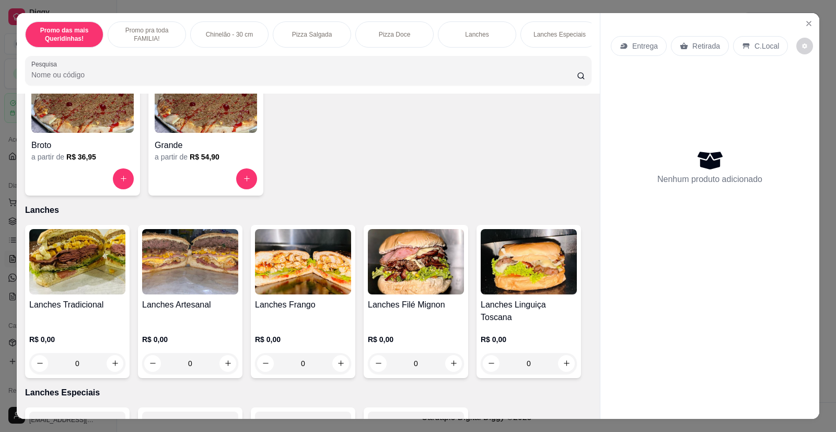
click at [78, 274] on img at bounding box center [77, 261] width 96 height 65
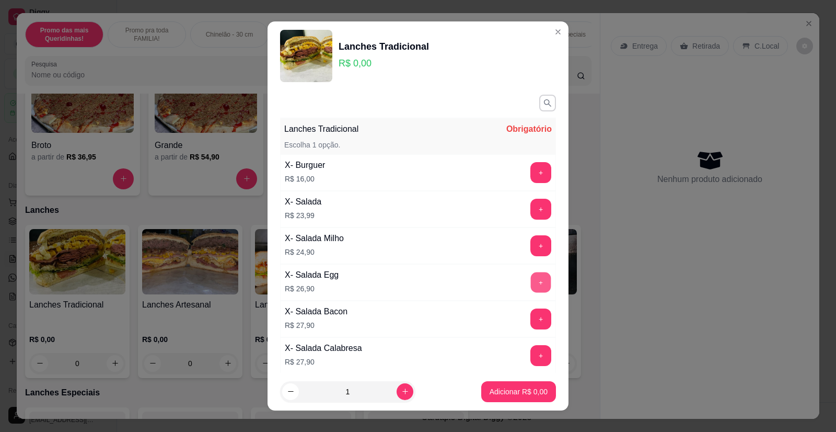
click at [531, 289] on button "+" at bounding box center [541, 282] width 20 height 20
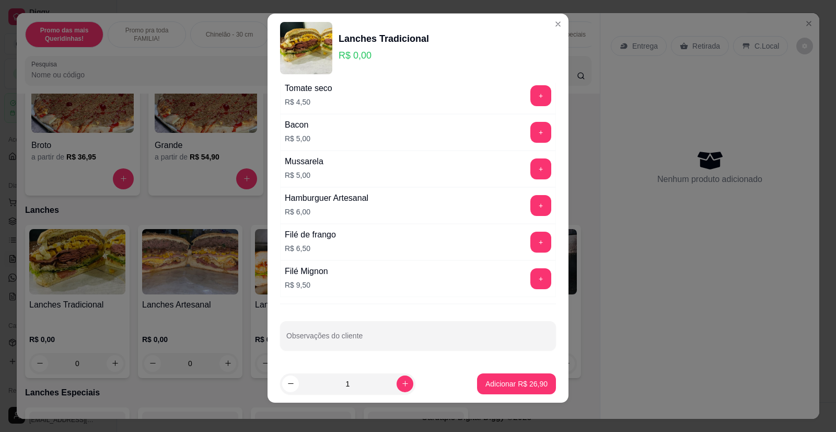
scroll to position [12, 0]
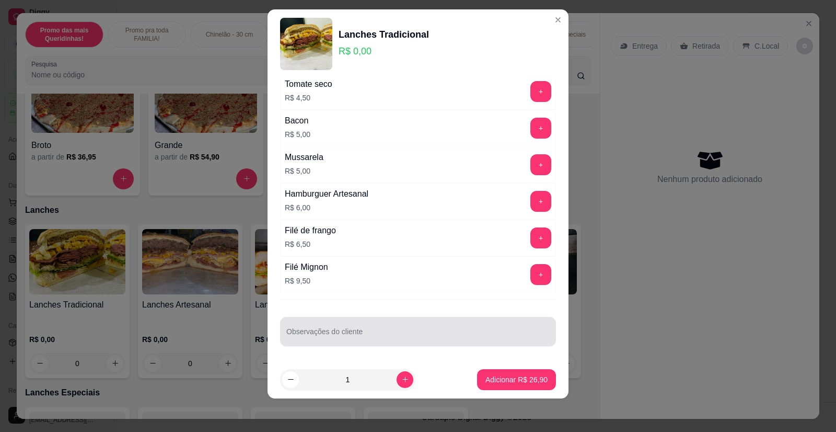
click at [369, 333] on input "Observações do cliente" at bounding box center [417, 335] width 263 height 10
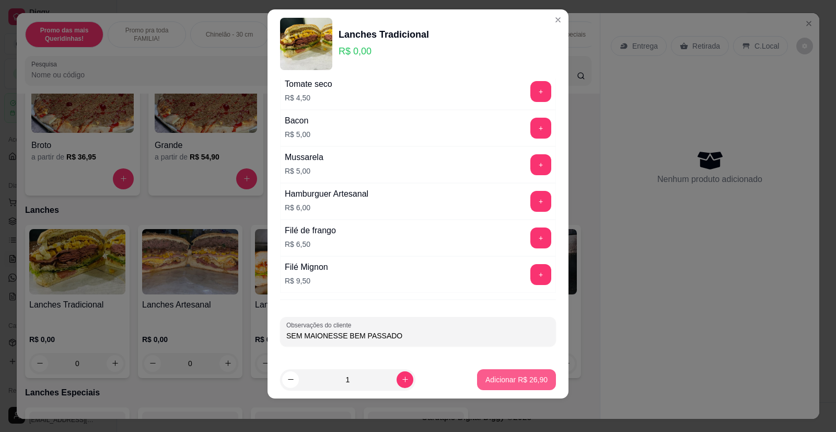
type input "SEM MAIONESSE BEM PASSADO"
click at [499, 374] on button "Adicionar R$ 26,90" at bounding box center [516, 379] width 79 height 21
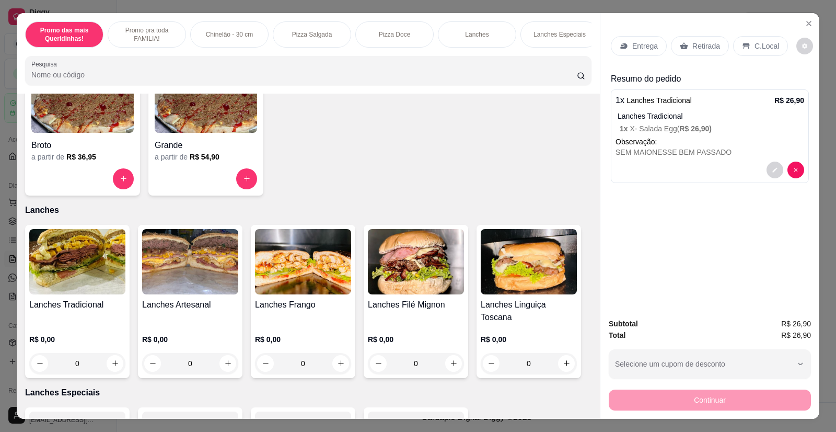
click at [694, 40] on div "Retirada" at bounding box center [700, 46] width 58 height 20
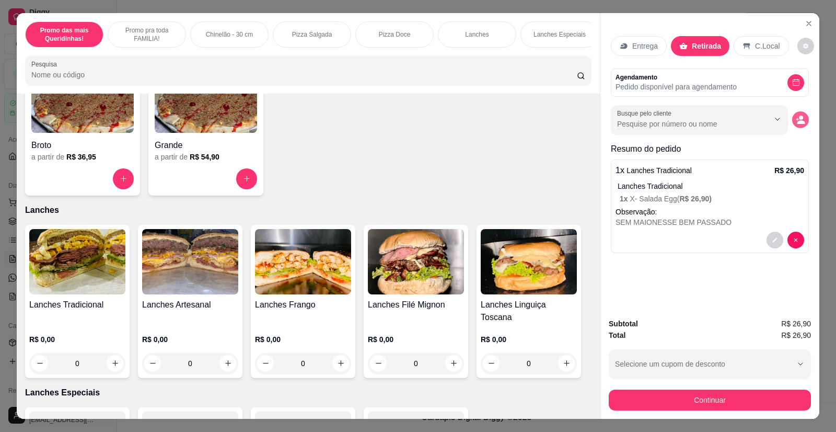
click at [802, 120] on button "decrease-product-quantity" at bounding box center [800, 119] width 17 height 17
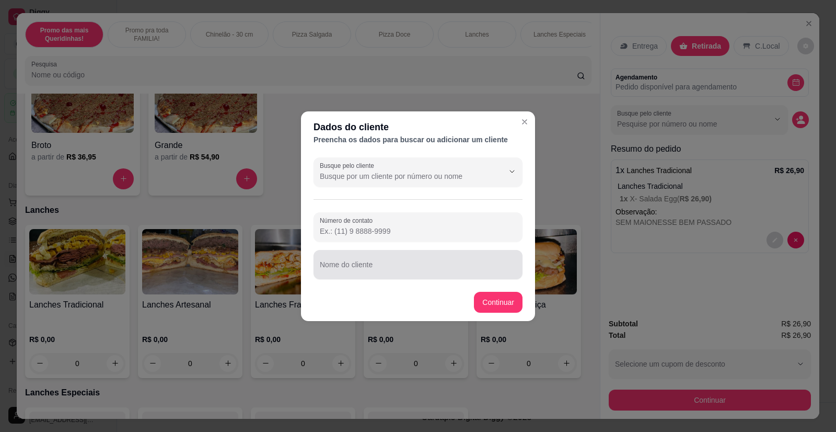
click at [352, 267] on input "Nome do cliente" at bounding box center [418, 268] width 197 height 10
type input "d"
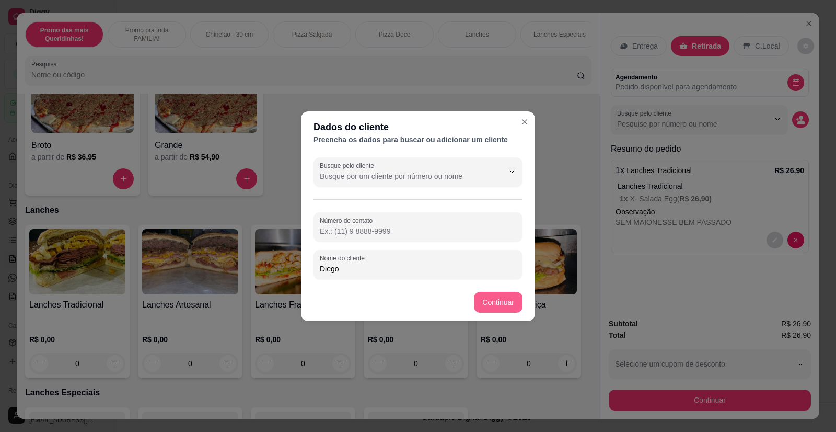
type input "Diego"
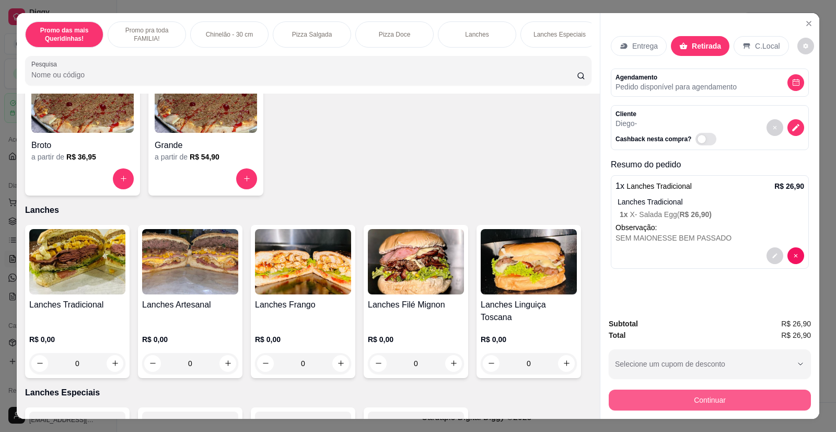
click at [677, 404] on button "Continuar" at bounding box center [710, 399] width 202 height 21
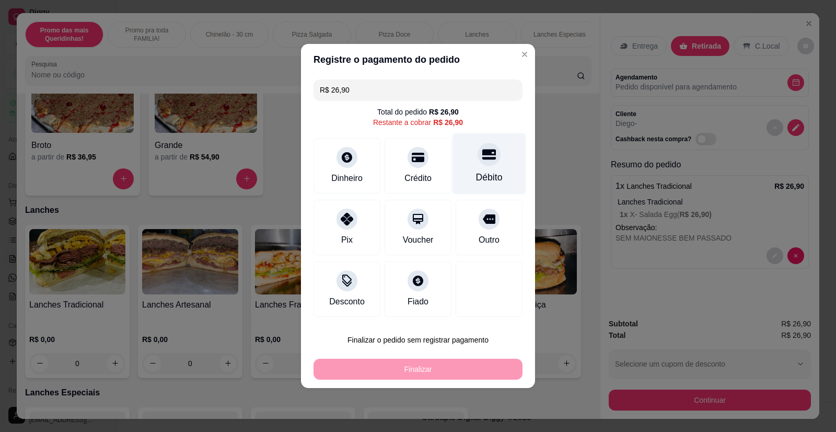
click at [487, 170] on div "Débito" at bounding box center [490, 163] width 74 height 61
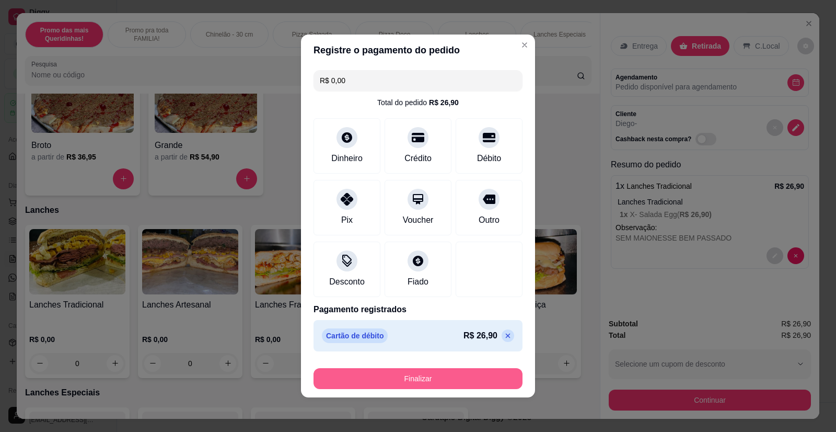
click at [415, 382] on button "Finalizar" at bounding box center [418, 378] width 209 height 21
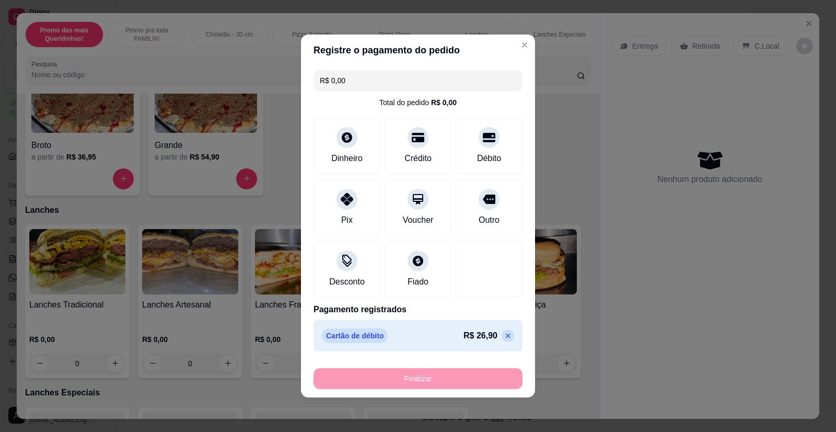
type input "-R$ 26,90"
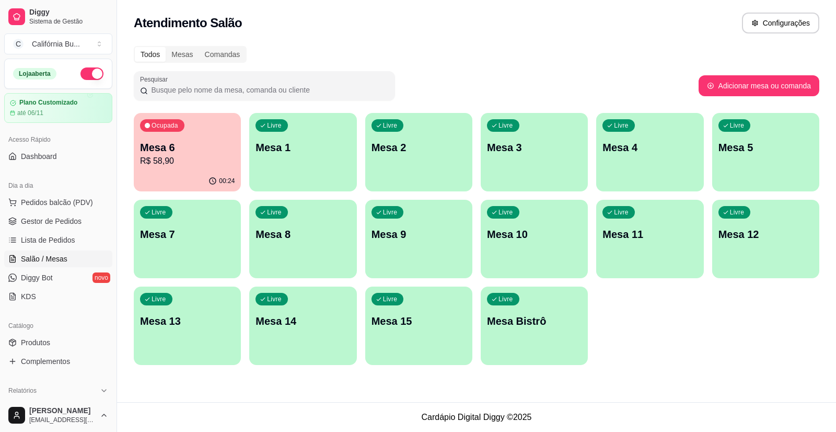
click at [551, 232] on p "Mesa 10" at bounding box center [534, 234] width 95 height 15
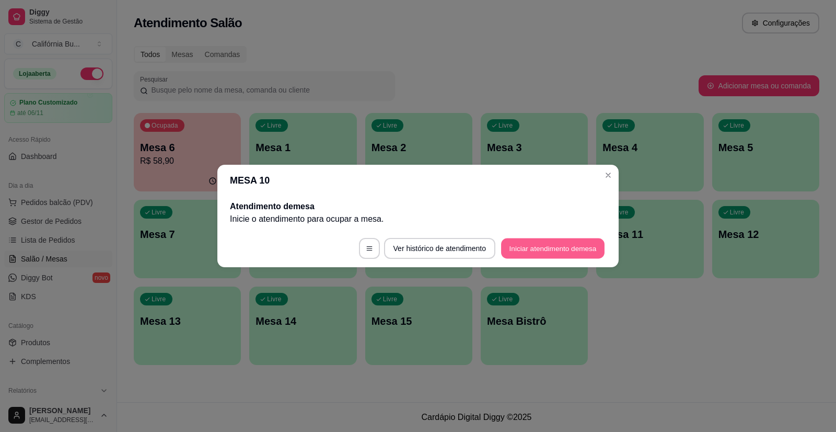
click at [542, 247] on button "Iniciar atendimento de mesa" at bounding box center [552, 248] width 103 height 20
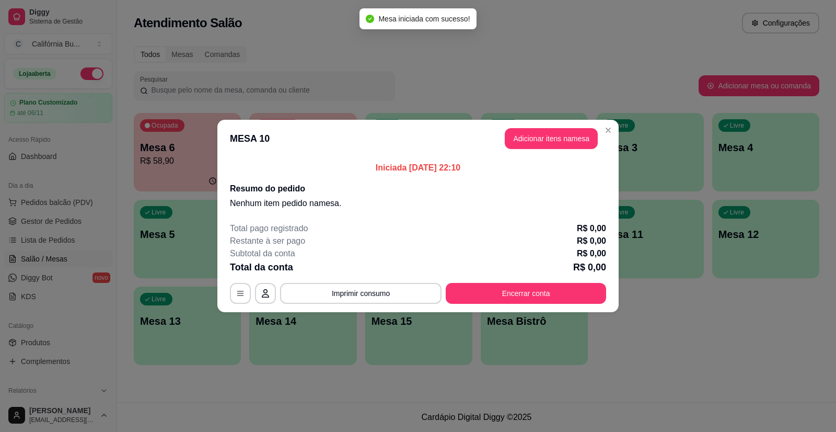
click at [567, 152] on header "MESA 10 Adicionar itens na mesa" at bounding box center [417, 139] width 401 height 38
click at [568, 144] on button "Adicionar itens na mesa" at bounding box center [551, 138] width 93 height 21
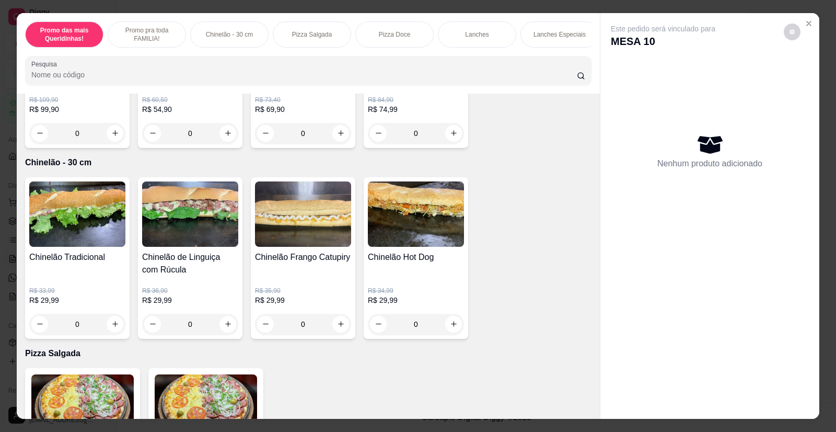
scroll to position [680, 0]
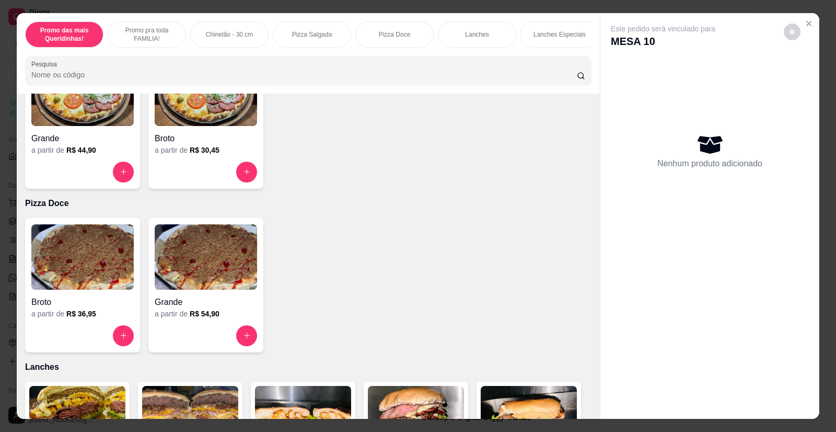
click at [94, 123] on img at bounding box center [82, 93] width 102 height 65
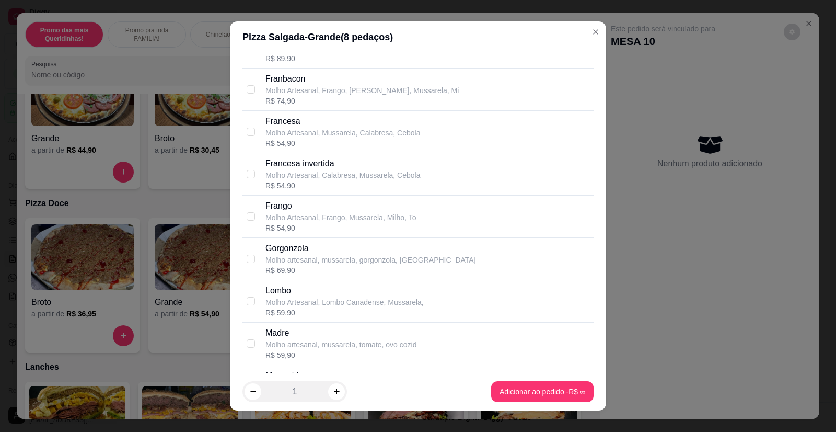
scroll to position [941, 0]
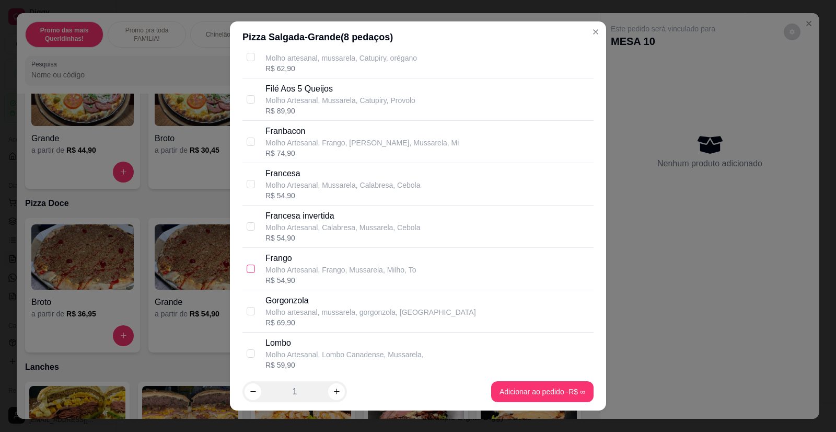
click at [247, 268] on input "checkbox" at bounding box center [251, 268] width 8 height 8
checkbox input "true"
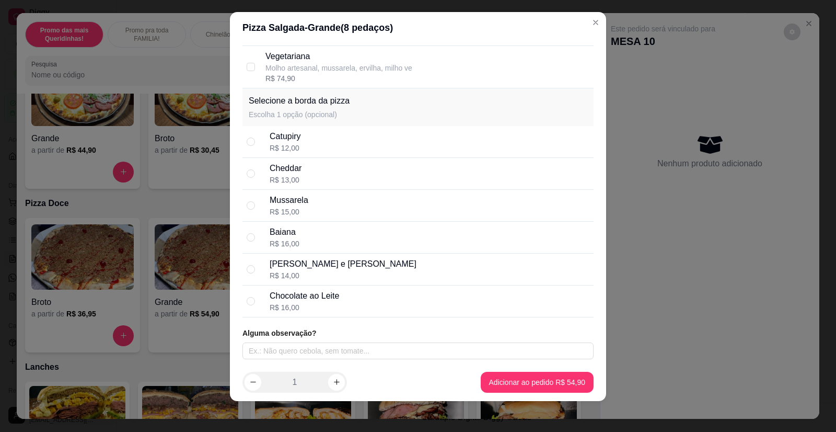
scroll to position [12, 0]
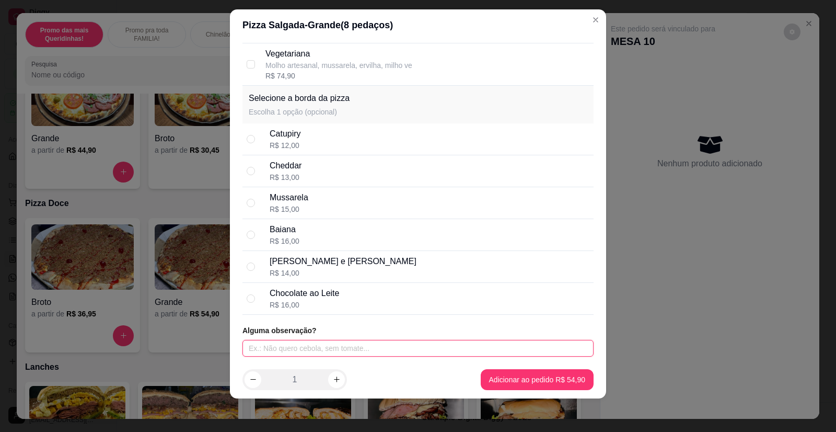
click at [335, 351] on input "text" at bounding box center [418, 348] width 351 height 17
type input "SEM MILHO"
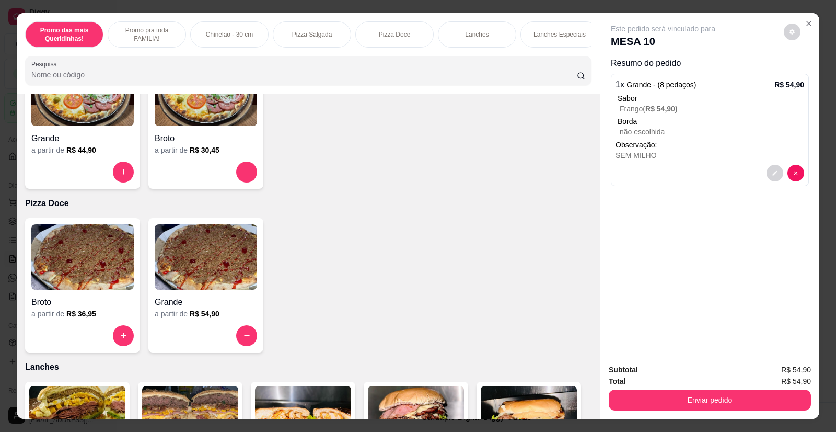
click at [582, 47] on div "Lanches Especiais" at bounding box center [560, 34] width 78 height 26
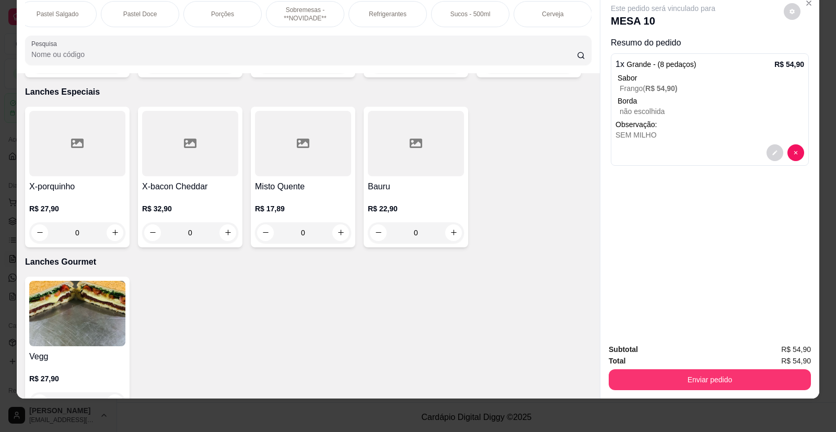
scroll to position [0, 998]
click at [386, 15] on p "Refrigerantes" at bounding box center [388, 14] width 38 height 8
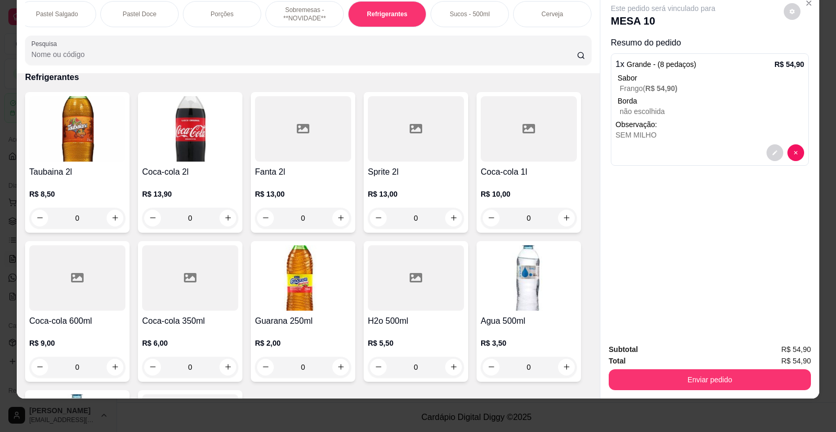
scroll to position [3527, 0]
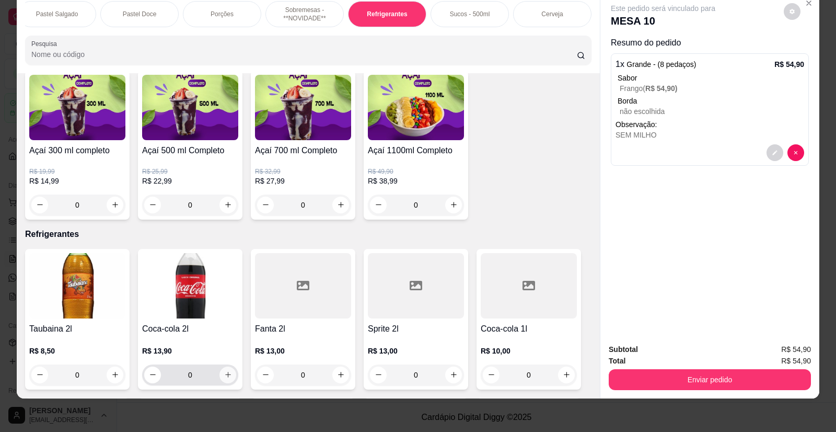
click at [225, 371] on icon "increase-product-quantity" at bounding box center [228, 375] width 8 height 8
type input "1"
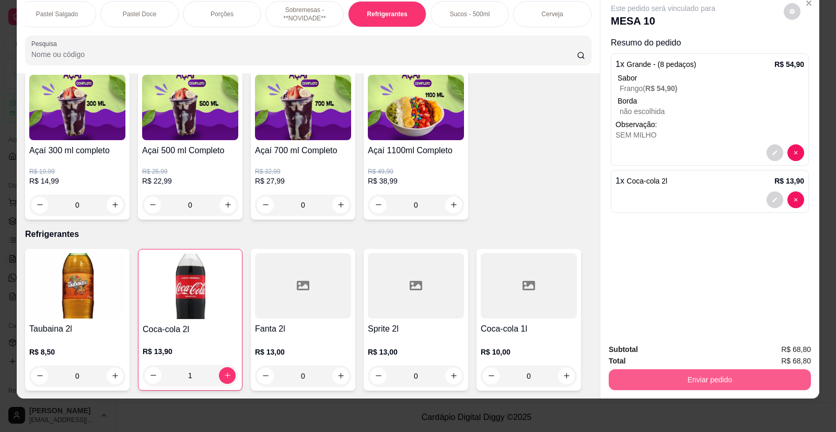
click at [726, 381] on button "Enviar pedido" at bounding box center [710, 379] width 202 height 21
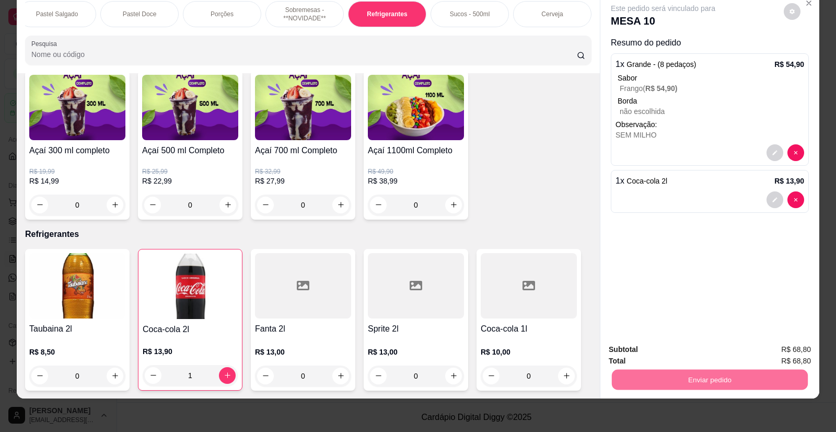
click at [802, 353] on button "Enviar pedido" at bounding box center [784, 354] width 59 height 20
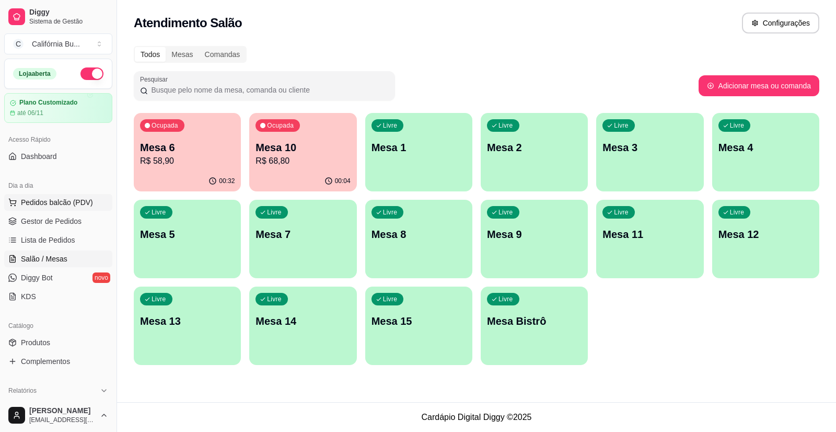
click at [82, 203] on span "Pedidos balcão (PDV)" at bounding box center [57, 202] width 72 height 10
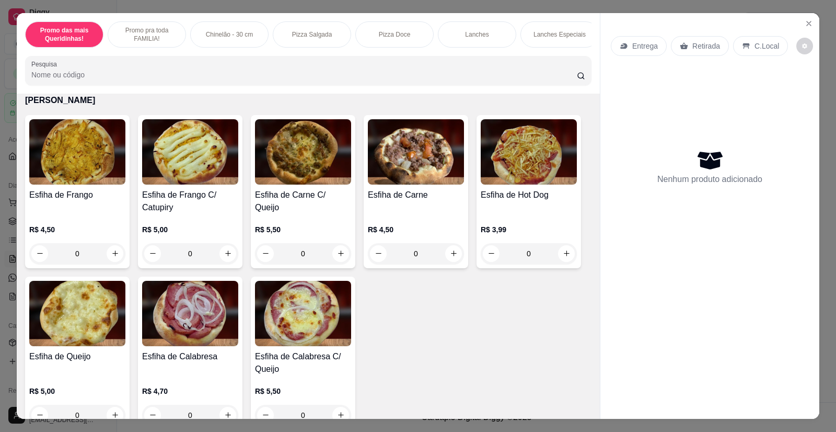
scroll to position [1725, 0]
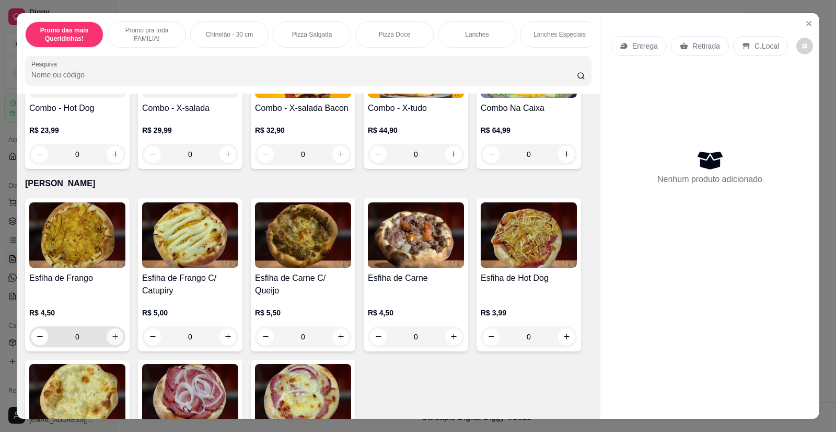
click at [111, 334] on icon "increase-product-quantity" at bounding box center [115, 336] width 8 height 8
type input "1"
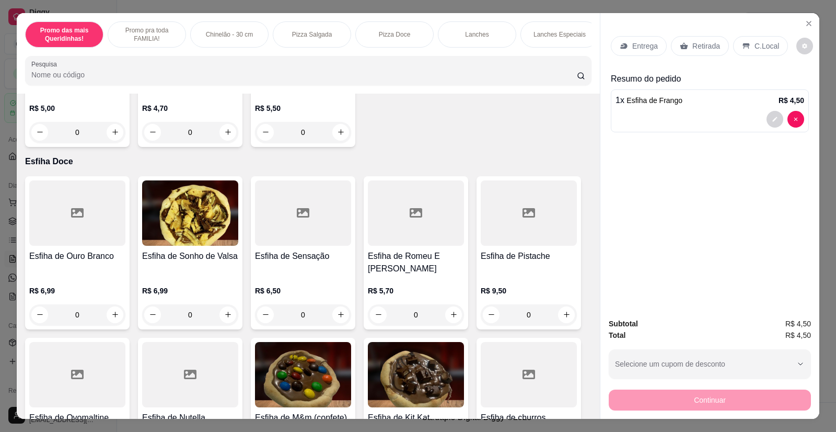
scroll to position [2195, 0]
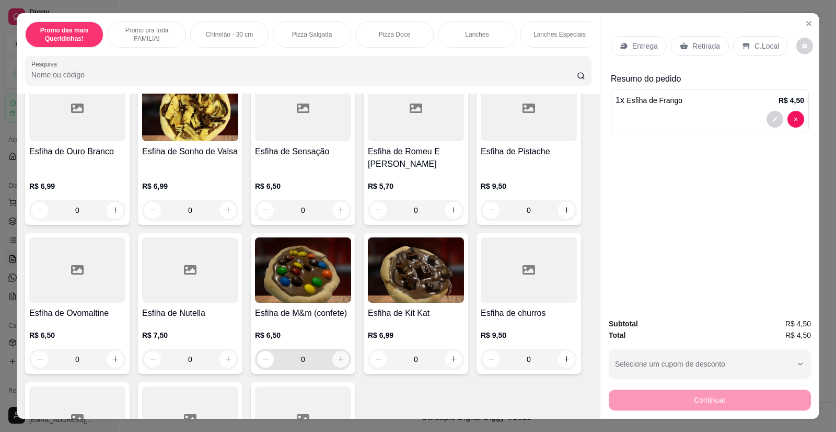
click at [337, 351] on button "increase-product-quantity" at bounding box center [340, 359] width 17 height 17
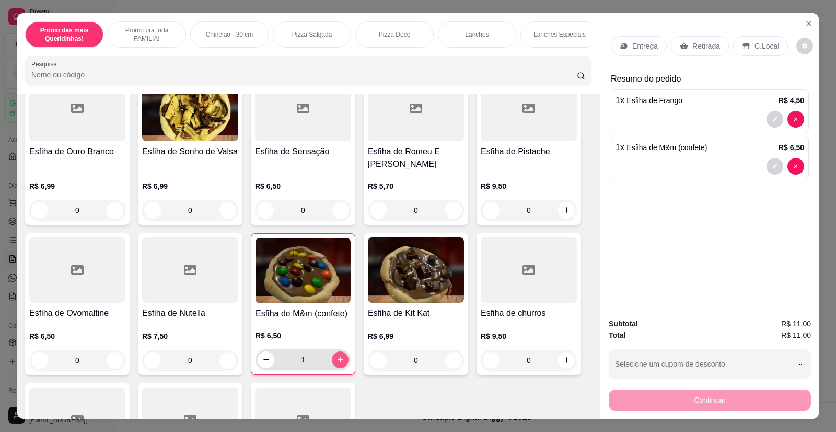
type input "1"
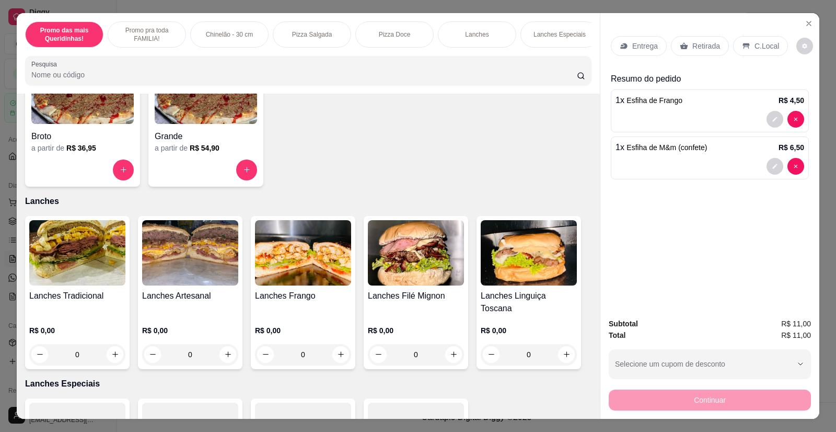
scroll to position [732, 0]
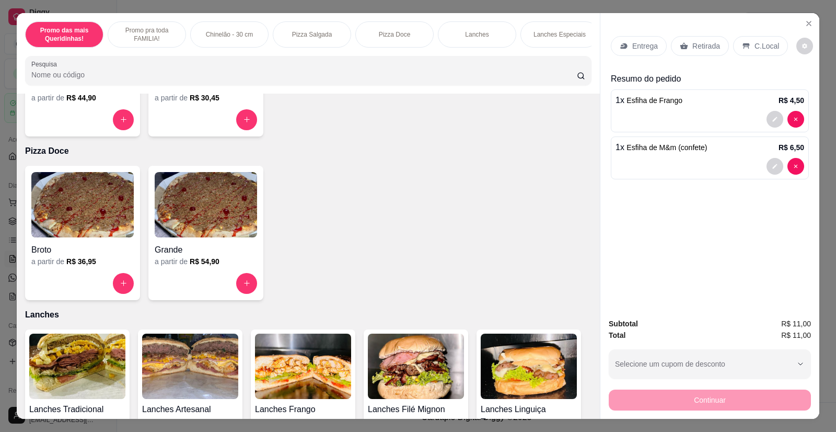
click at [86, 368] on img at bounding box center [77, 365] width 96 height 65
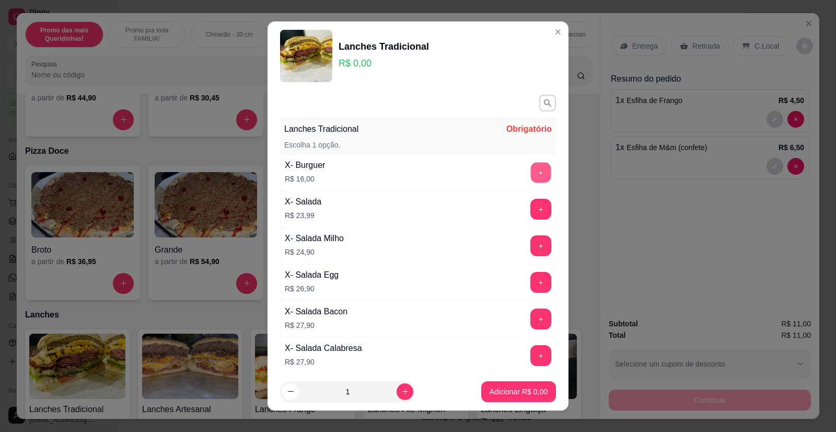
click at [531, 174] on button "+" at bounding box center [541, 173] width 20 height 20
click at [506, 390] on p "Adicionar R$ 16,00" at bounding box center [517, 391] width 61 height 10
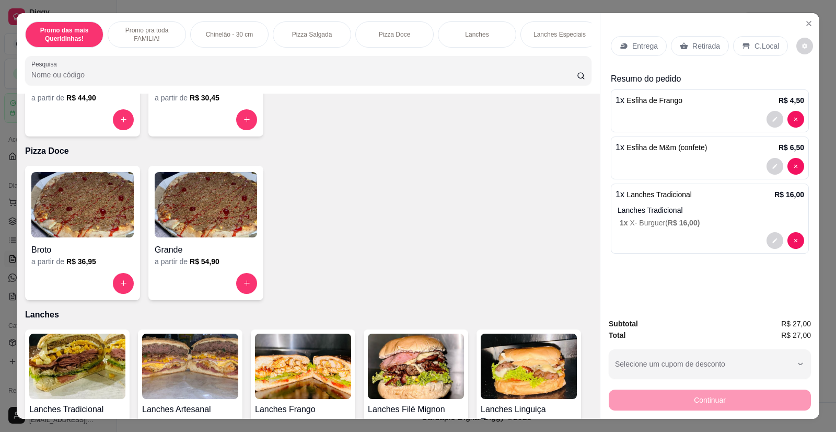
click at [701, 43] on p "Retirada" at bounding box center [707, 46] width 28 height 10
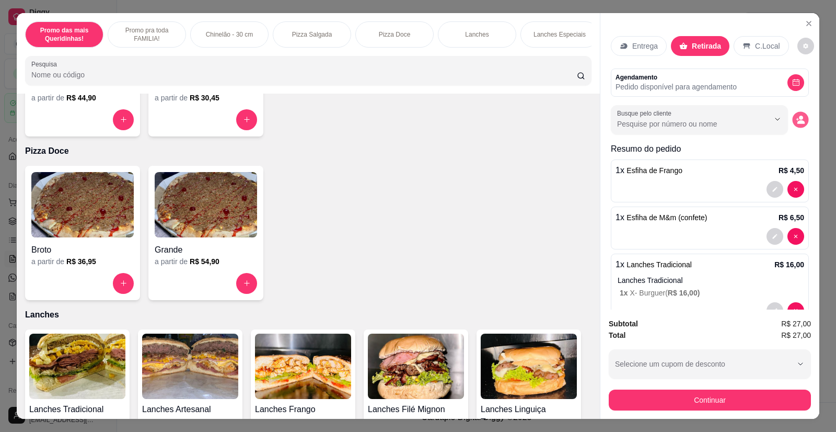
click at [798, 123] on icon "decrease-product-quantity" at bounding box center [801, 122] width 7 height 4
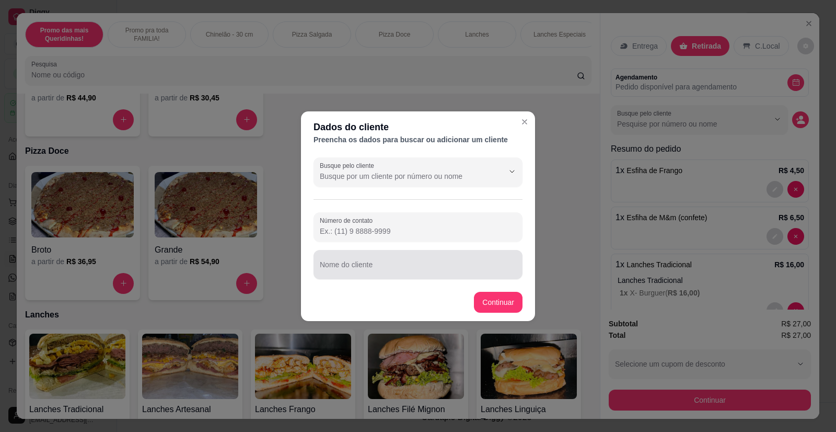
click at [381, 267] on input "Nome do cliente" at bounding box center [418, 268] width 197 height 10
type input "[PERSON_NAME]"
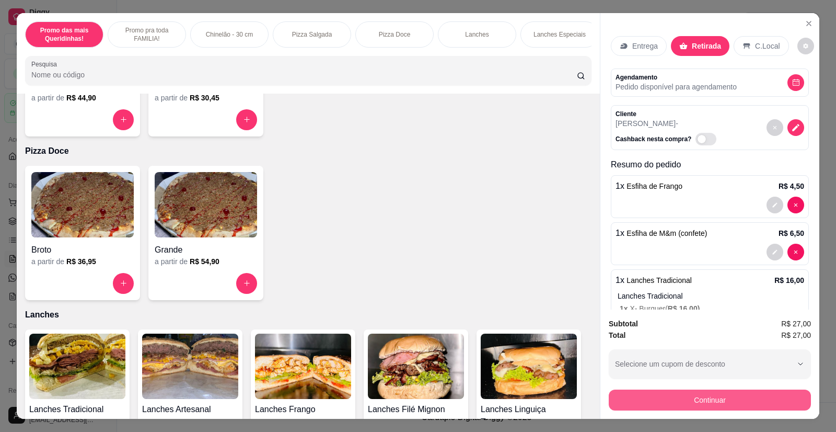
click at [668, 408] on button "Continuar" at bounding box center [710, 399] width 202 height 21
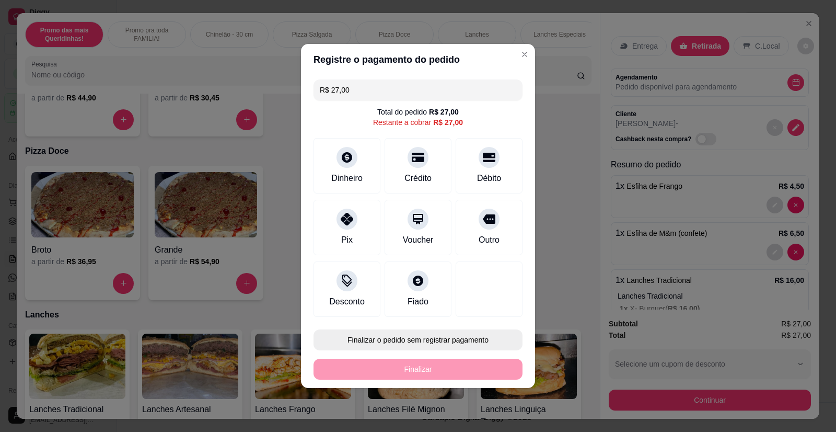
click at [422, 341] on button "Finalizar o pedido sem registrar pagamento" at bounding box center [418, 339] width 209 height 21
click at [487, 311] on button "Confirmar" at bounding box center [484, 310] width 39 height 16
type input "0"
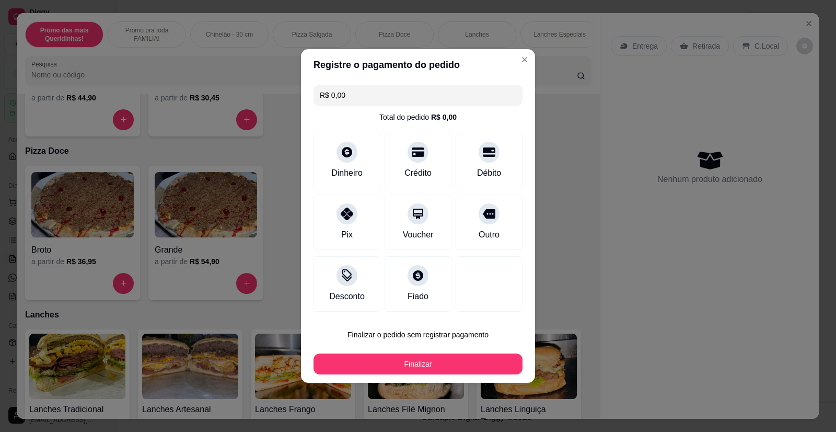
type input "R$ 0,00"
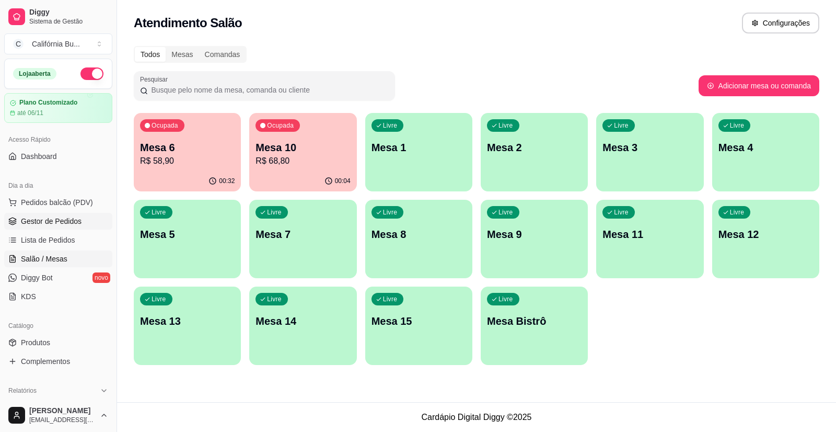
click at [63, 222] on span "Gestor de Pedidos" at bounding box center [51, 221] width 61 height 10
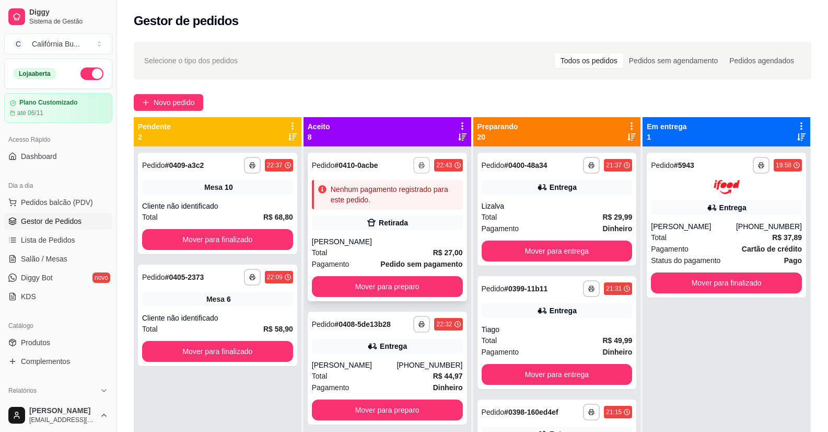
click at [419, 167] on icon "button" at bounding box center [421, 166] width 5 height 3
click at [384, 200] on button "Balcão" at bounding box center [382, 201] width 73 height 16
click at [374, 285] on button "Mover para preparo" at bounding box center [387, 286] width 151 height 21
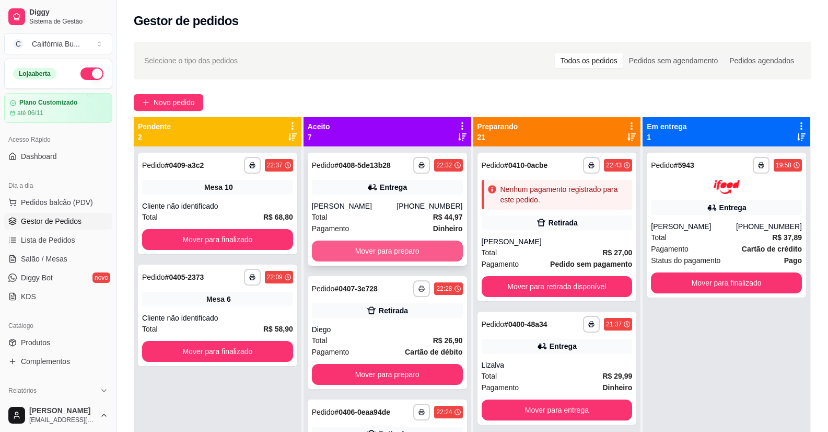
click at [371, 258] on button "Mover para preparo" at bounding box center [387, 250] width 151 height 21
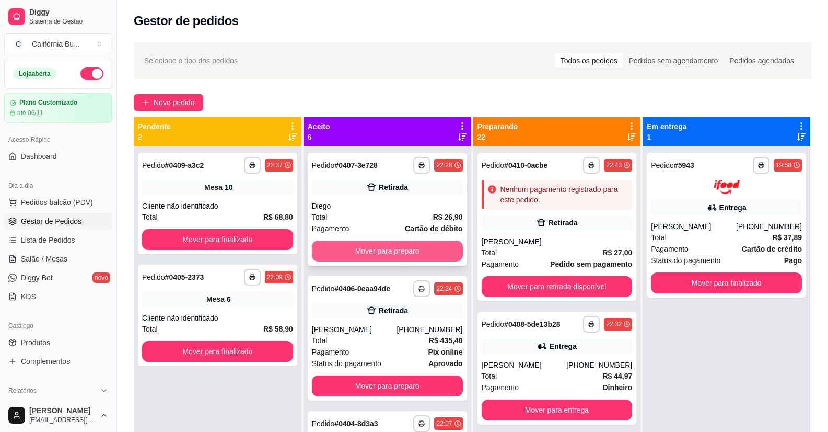
click at [376, 252] on button "Mover para preparo" at bounding box center [387, 250] width 151 height 21
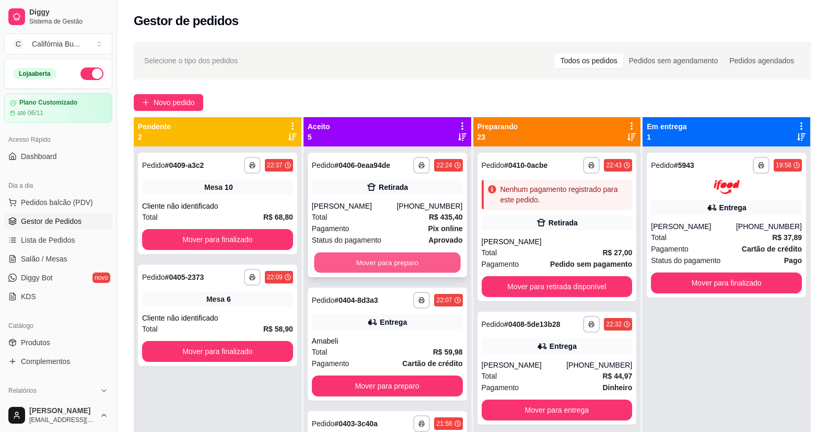
click at [378, 257] on button "Mover para preparo" at bounding box center [387, 262] width 146 height 20
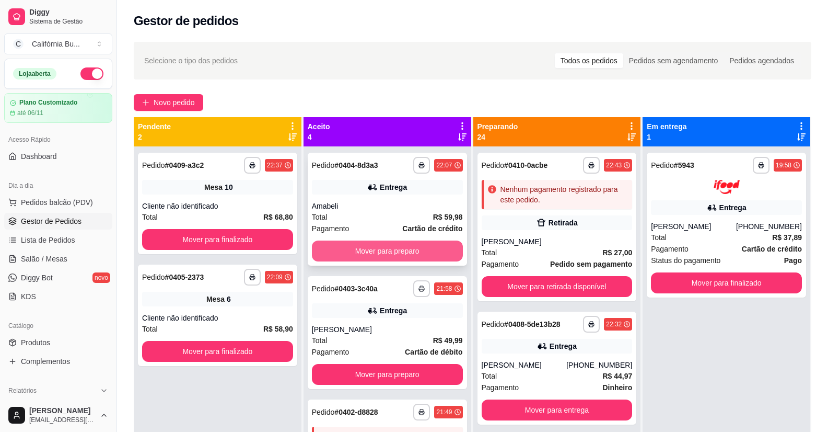
click at [382, 251] on button "Mover para preparo" at bounding box center [387, 250] width 151 height 21
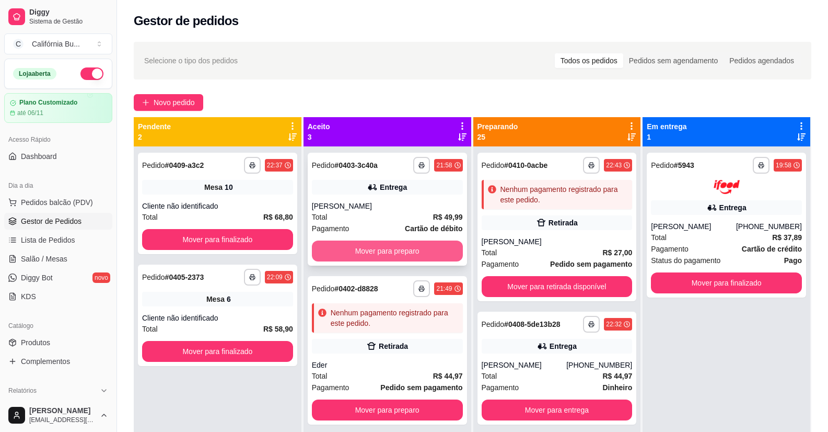
click at [388, 251] on button "Mover para preparo" at bounding box center [387, 250] width 151 height 21
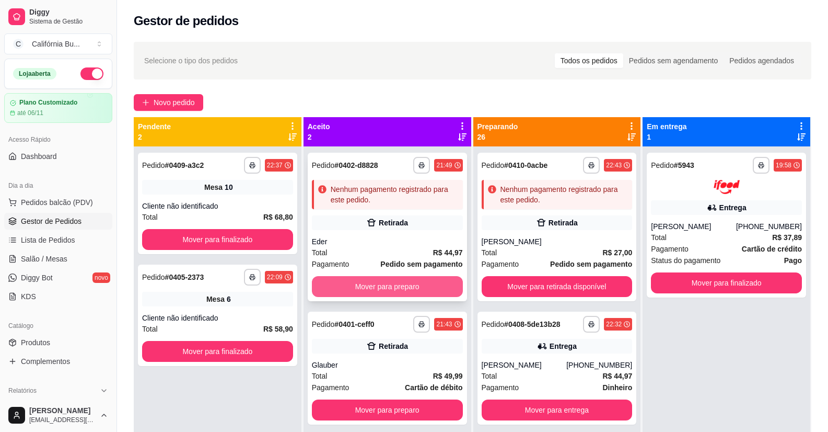
click at [377, 286] on button "Mover para preparo" at bounding box center [387, 286] width 151 height 21
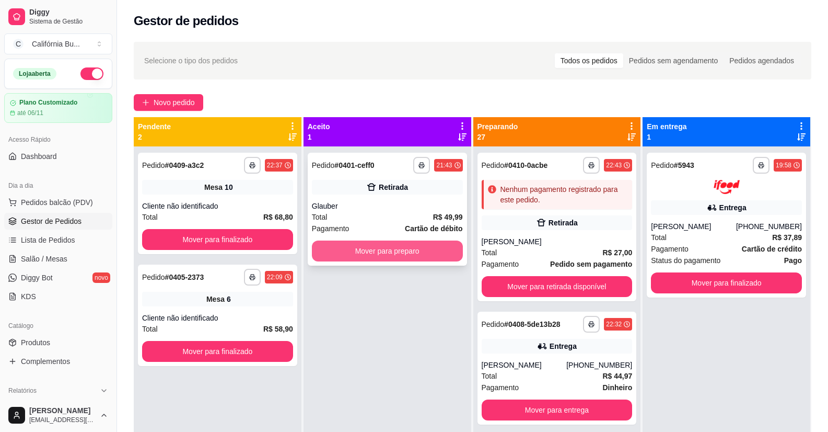
click at [384, 257] on button "Mover para preparo" at bounding box center [387, 250] width 151 height 21
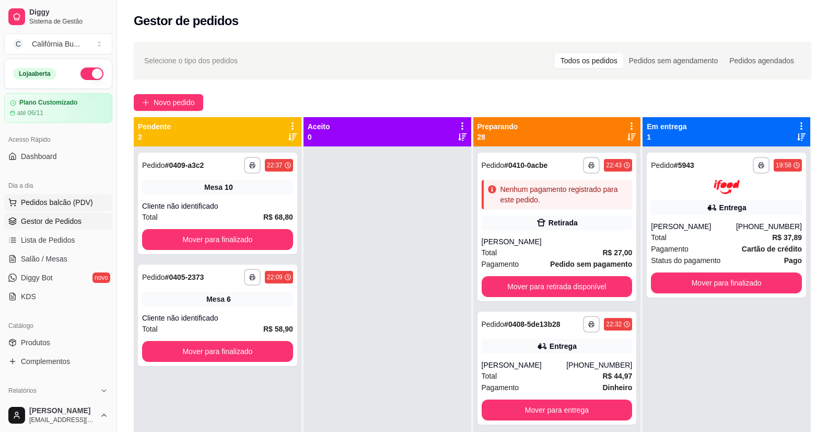
click at [90, 205] on button "Pedidos balcão (PDV)" at bounding box center [58, 202] width 108 height 17
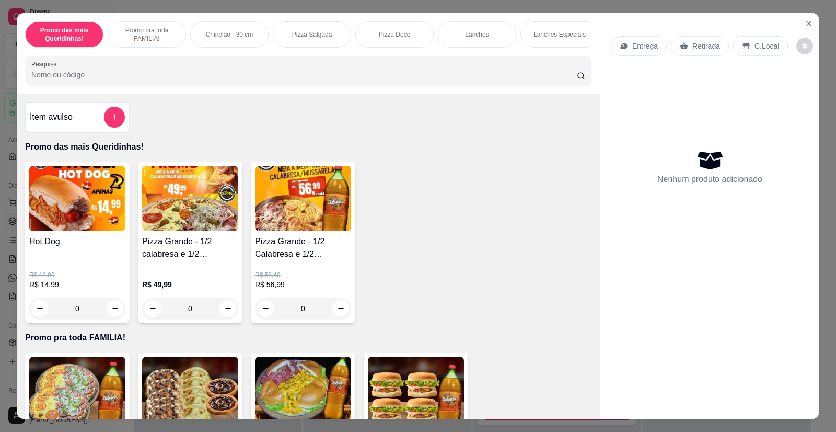
click at [223, 317] on div "0" at bounding box center [190, 308] width 96 height 21
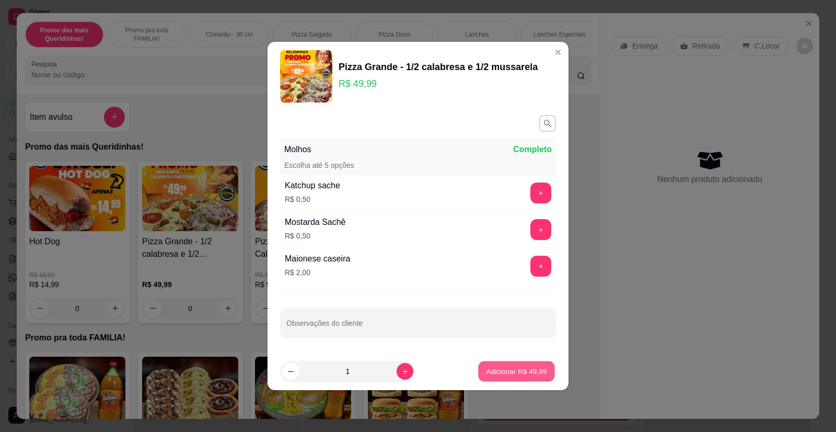
click at [509, 364] on button "Adicionar R$ 49,99" at bounding box center [516, 371] width 77 height 20
type input "1"
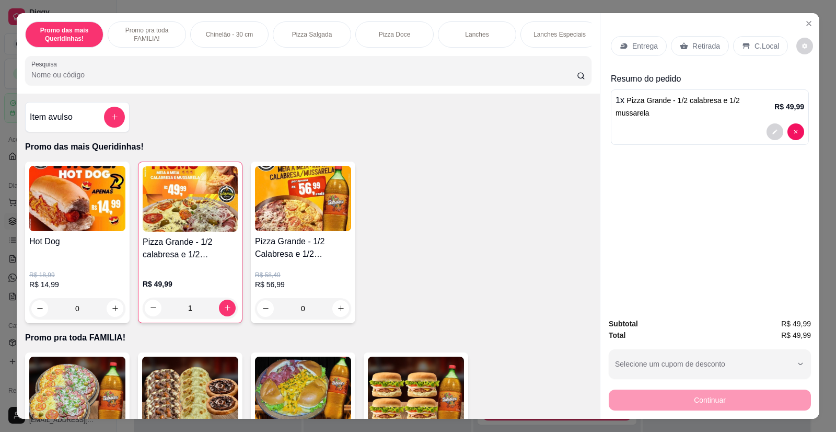
click at [640, 45] on p "Entrega" at bounding box center [645, 46] width 26 height 10
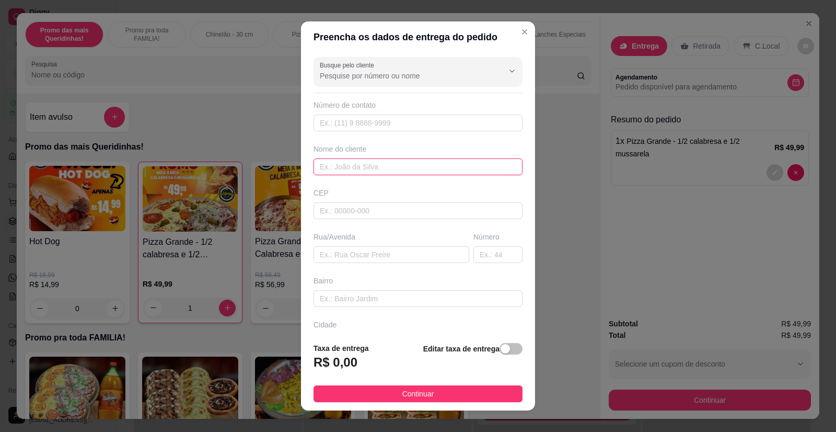
click at [373, 168] on input "text" at bounding box center [418, 166] width 209 height 17
type input "Gisa"
paste input "Taquaritinga 770"
type input "Taquaritinga 770"
click at [395, 297] on input "text" at bounding box center [418, 298] width 209 height 17
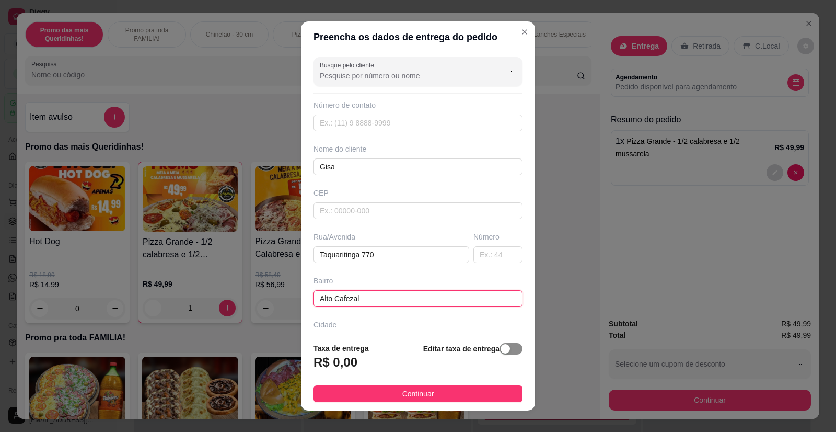
type input "Alto Cafezal"
click at [502, 349] on span "button" at bounding box center [511, 348] width 23 height 11
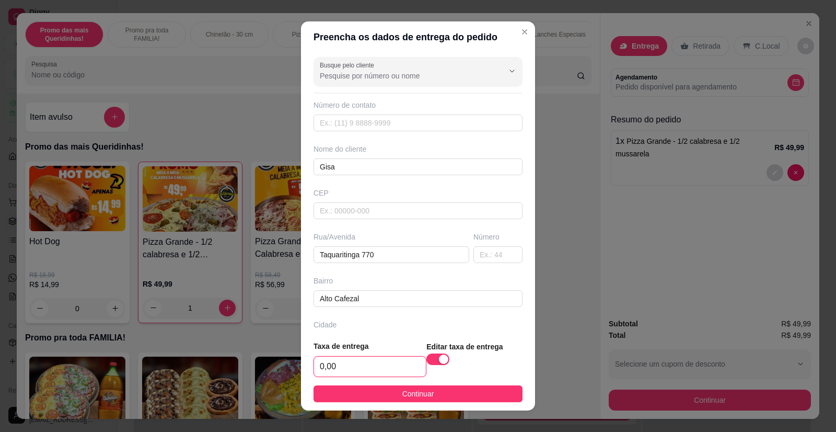
click at [395, 359] on input "0,00" at bounding box center [370, 366] width 112 height 20
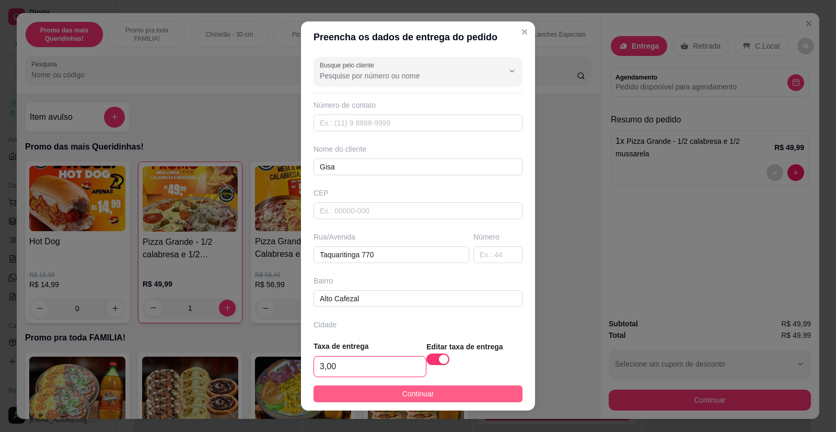
type input "3,00"
click at [417, 392] on span "Continuar" at bounding box center [418, 393] width 32 height 11
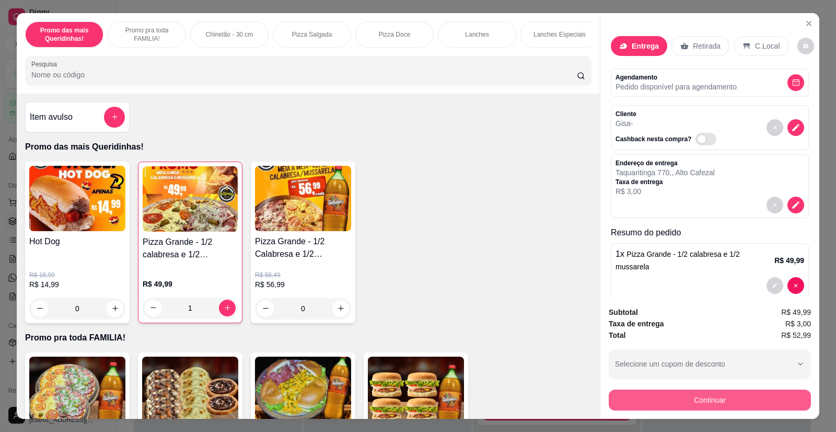
click at [678, 403] on button "Continuar" at bounding box center [710, 399] width 202 height 21
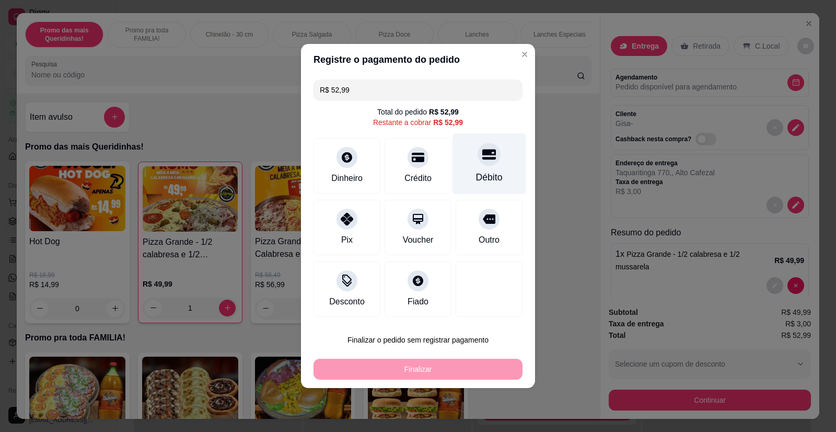
click at [486, 154] on icon at bounding box center [489, 154] width 14 height 10
type input "R$ 0,00"
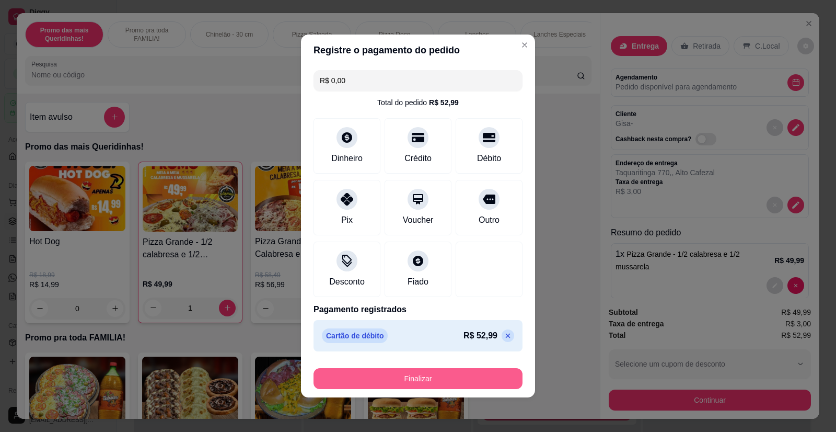
click at [432, 374] on button "Finalizar" at bounding box center [418, 378] width 209 height 21
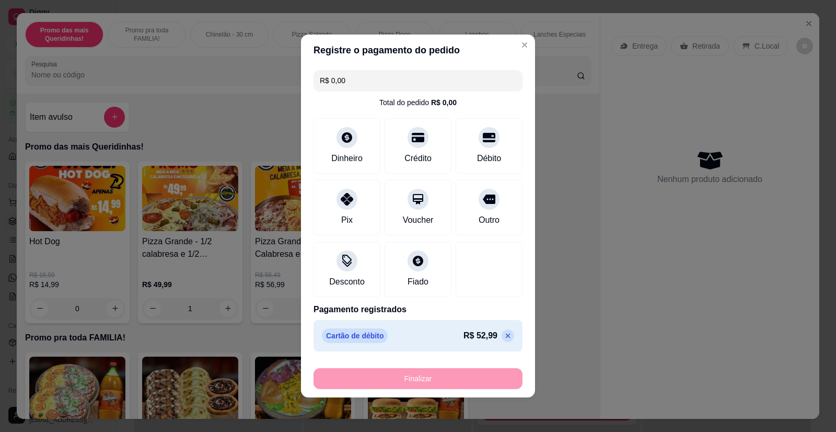
type input "0"
type input "-R$ 52,99"
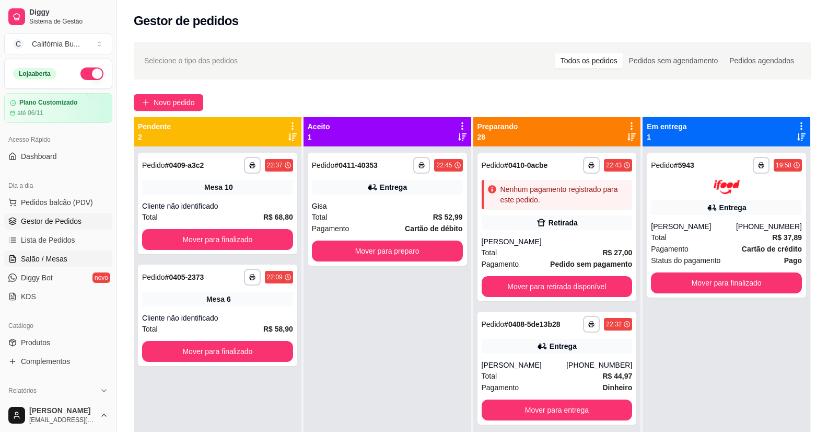
click at [53, 259] on span "Salão / Mesas" at bounding box center [44, 259] width 47 height 10
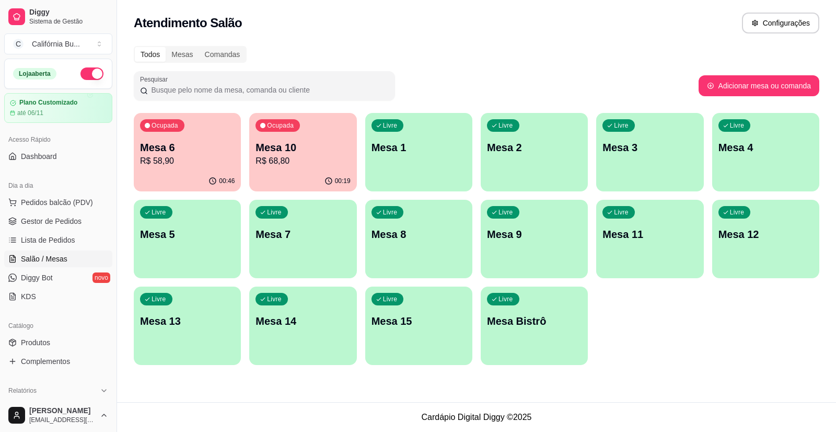
click at [296, 233] on p "Mesa 7" at bounding box center [303, 234] width 95 height 15
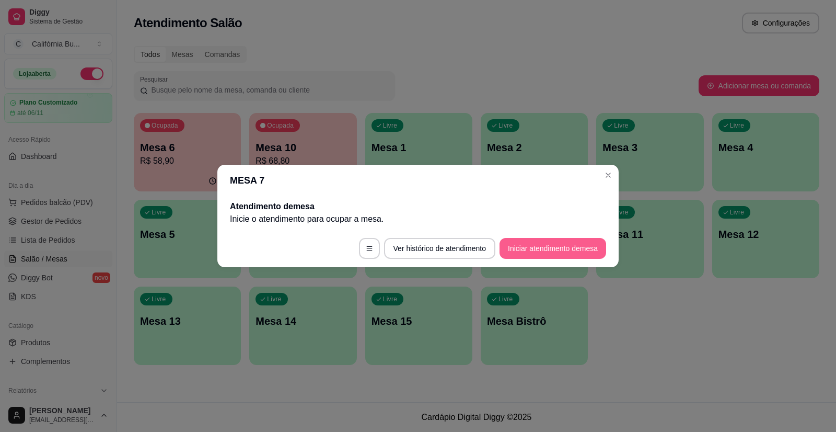
click at [580, 250] on button "Iniciar atendimento de mesa" at bounding box center [553, 248] width 107 height 21
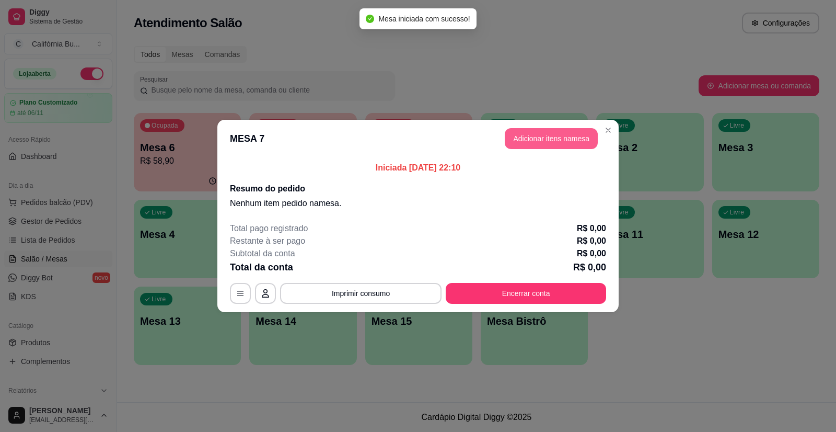
click at [533, 140] on button "Adicionar itens na mesa" at bounding box center [551, 138] width 93 height 21
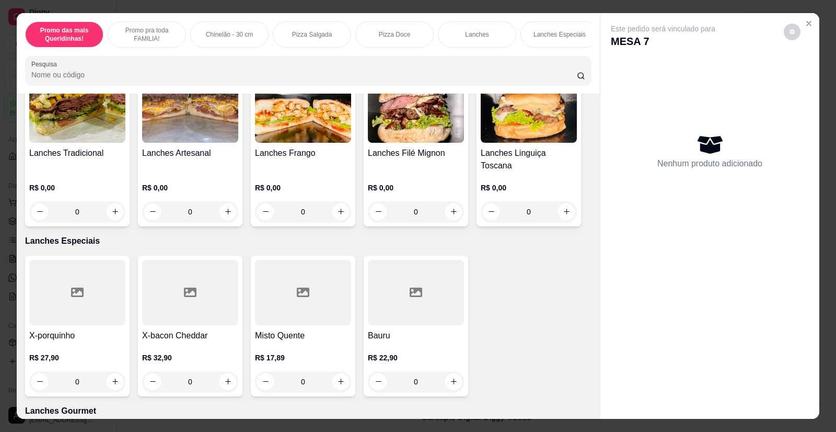
scroll to position [941, 0]
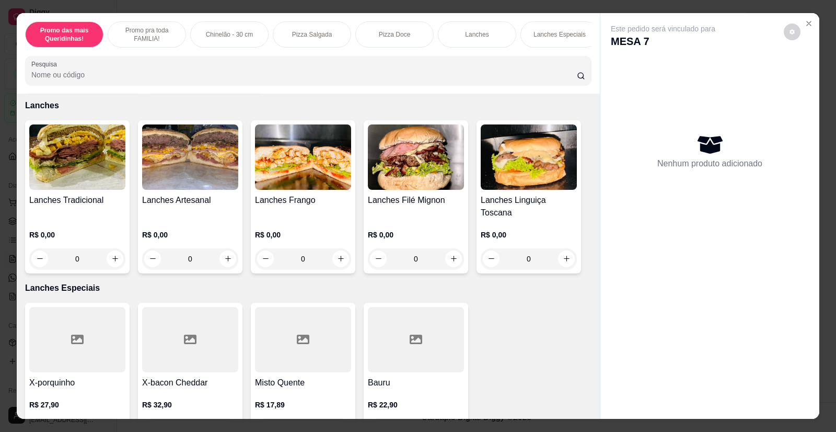
click at [84, 166] on img at bounding box center [77, 156] width 96 height 65
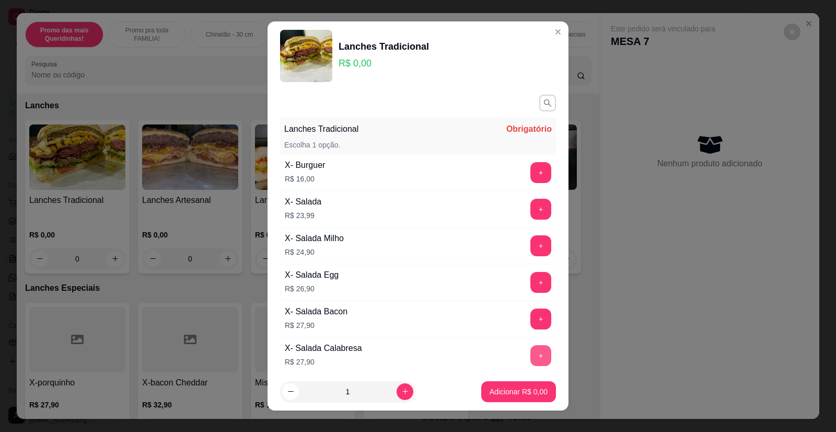
click at [531, 355] on button "+" at bounding box center [541, 355] width 21 height 21
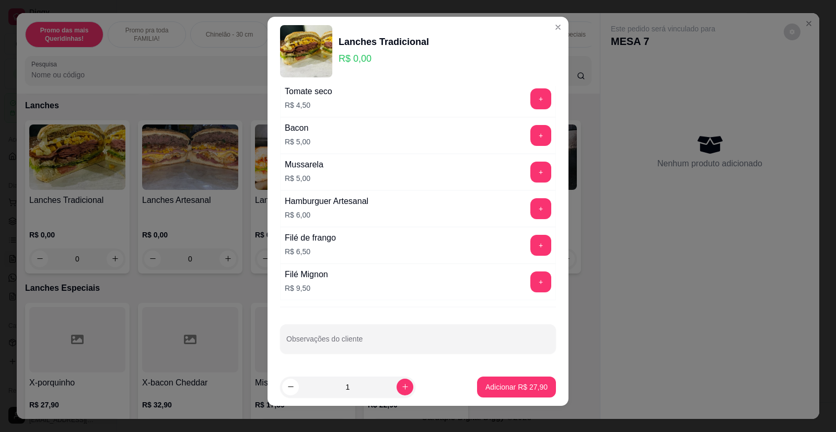
scroll to position [12, 0]
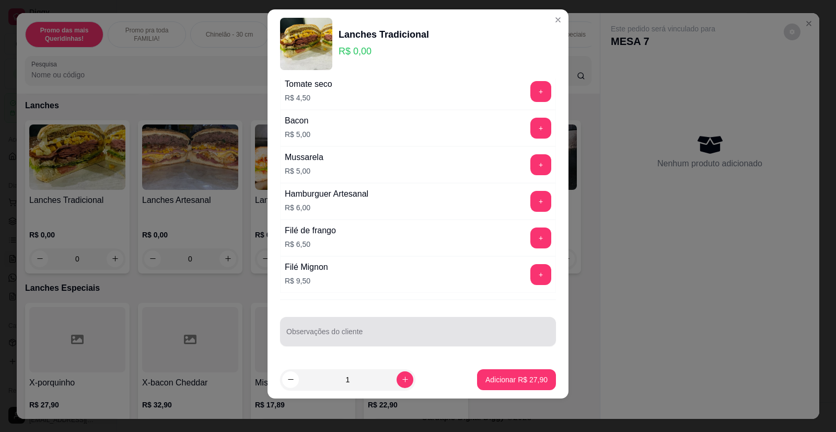
click at [378, 330] on input "Observações do cliente" at bounding box center [417, 335] width 263 height 10
type input "SEM HAMBURGUER"
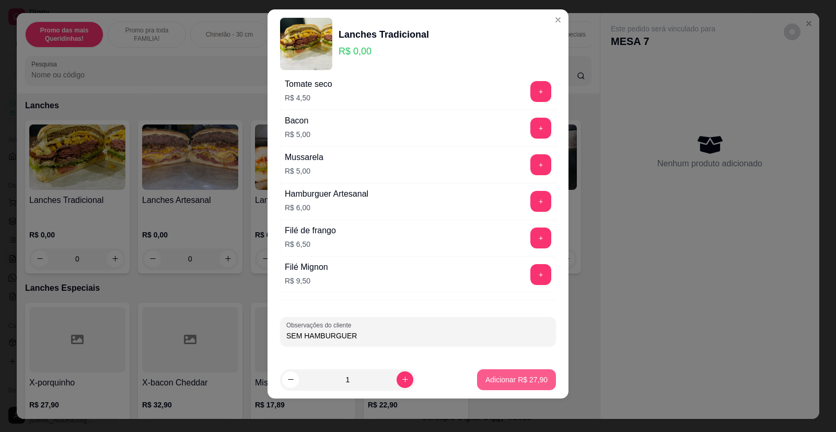
click at [508, 384] on p "Adicionar R$ 27,90" at bounding box center [517, 379] width 62 height 10
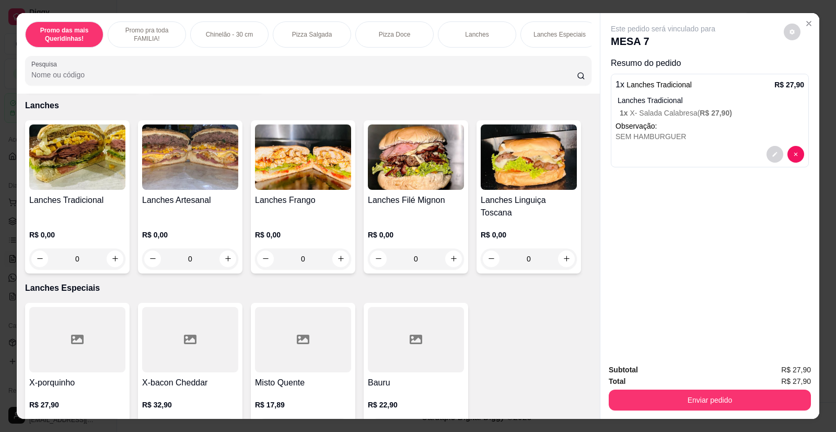
click at [588, 48] on div "Promo das mais Queridinhas! Promo pra toda FAMILIA! Chinelão - 30 cm Pizza Salg…" at bounding box center [308, 34] width 567 height 26
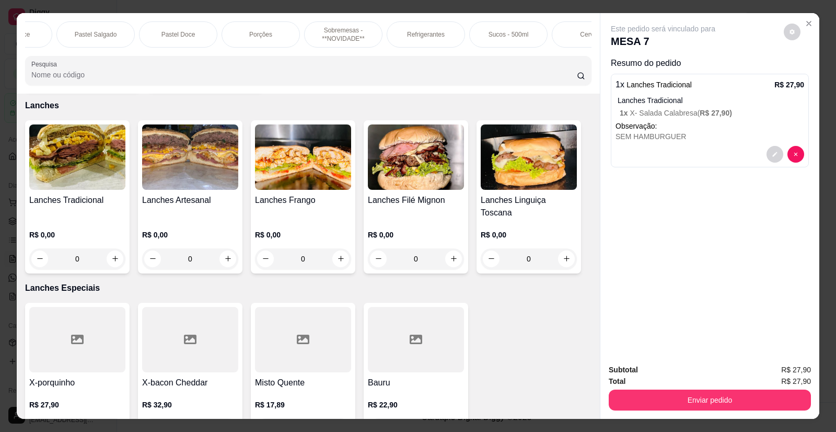
scroll to position [0, 998]
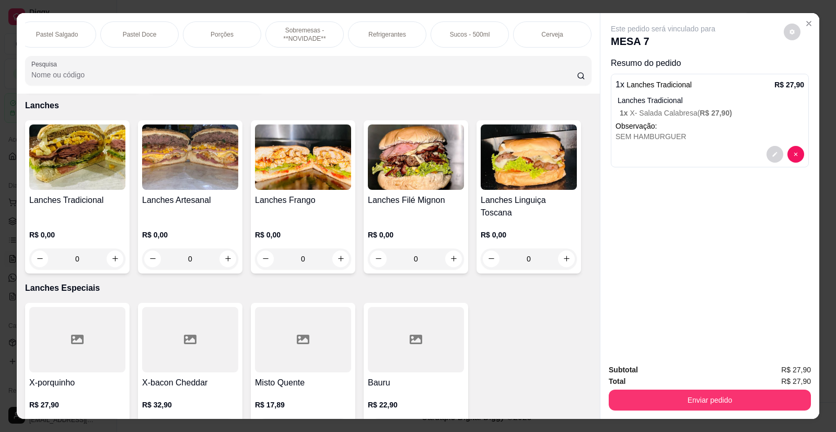
click at [549, 31] on p "Cerveja" at bounding box center [552, 34] width 21 height 8
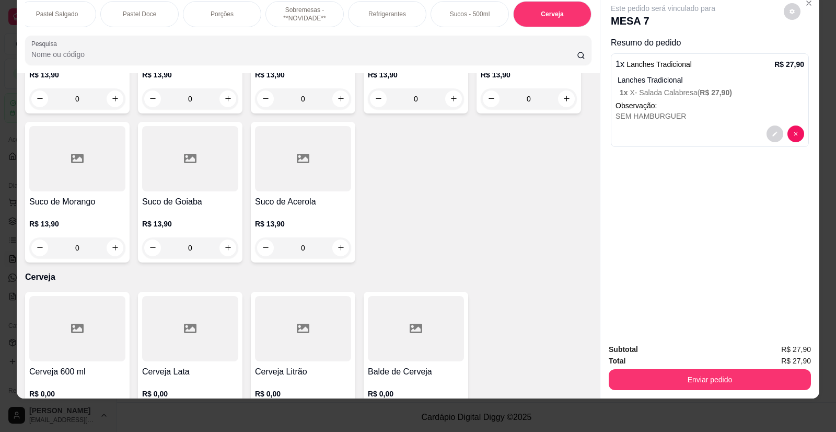
click at [314, 301] on div at bounding box center [303, 328] width 96 height 65
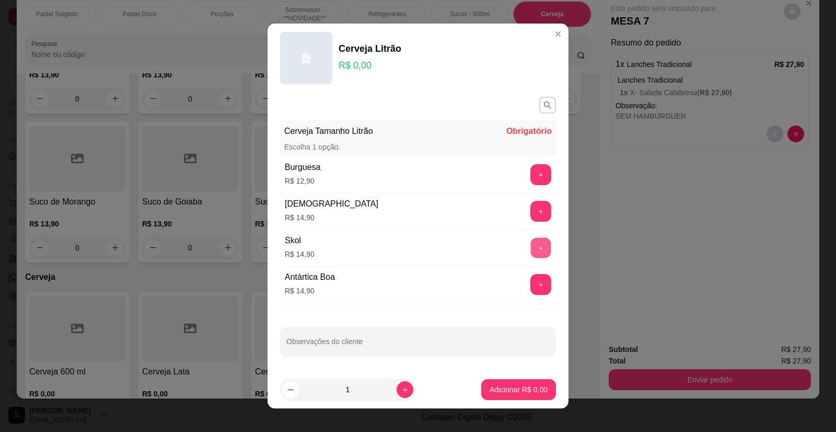
click at [539, 248] on button "+" at bounding box center [541, 248] width 20 height 20
click at [502, 390] on p "Adicionar R$ 14,90" at bounding box center [517, 389] width 61 height 10
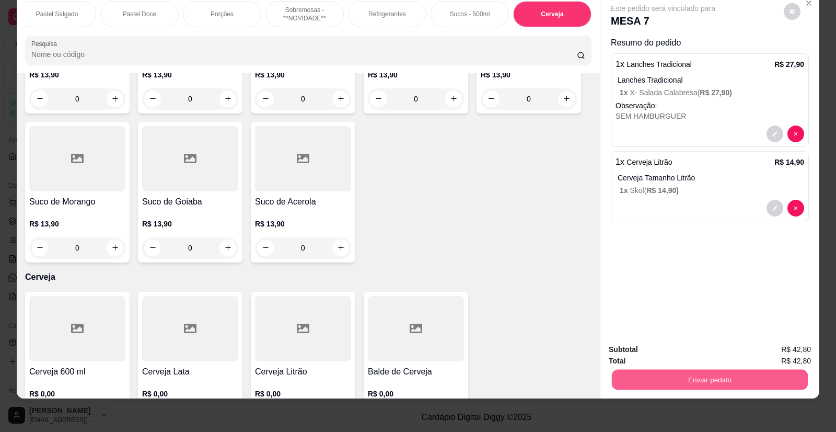
click at [712, 378] on button "Enviar pedido" at bounding box center [710, 380] width 196 height 20
click at [791, 350] on button "Enviar pedido" at bounding box center [784, 354] width 59 height 20
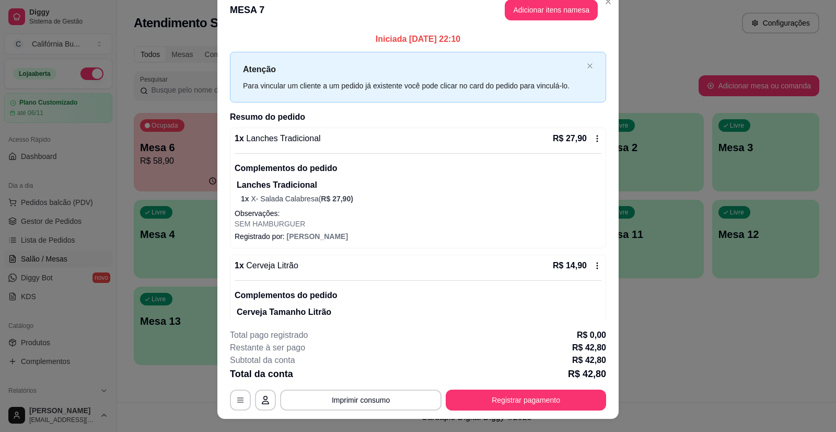
scroll to position [0, 0]
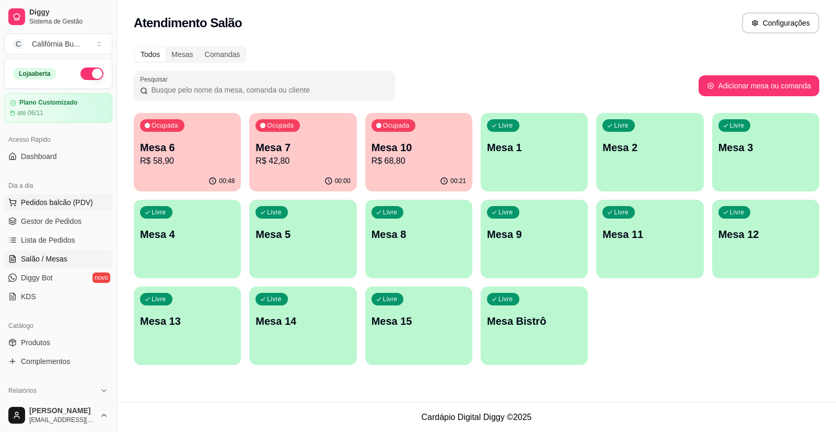
click at [70, 199] on span "Pedidos balcão (PDV)" at bounding box center [57, 202] width 72 height 10
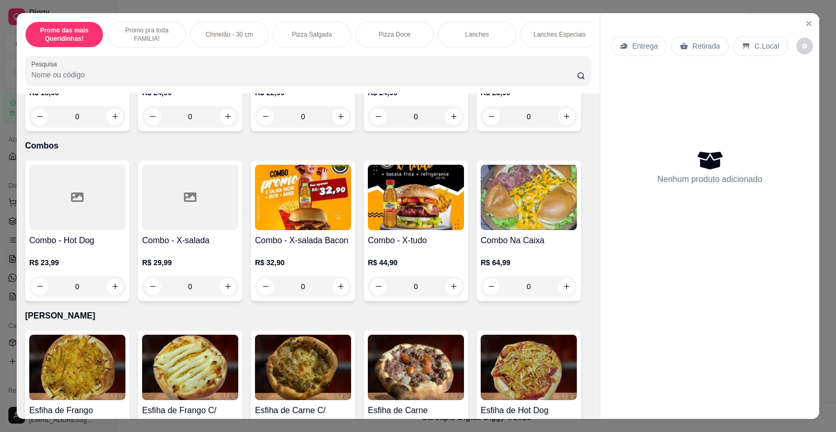
scroll to position [1620, 0]
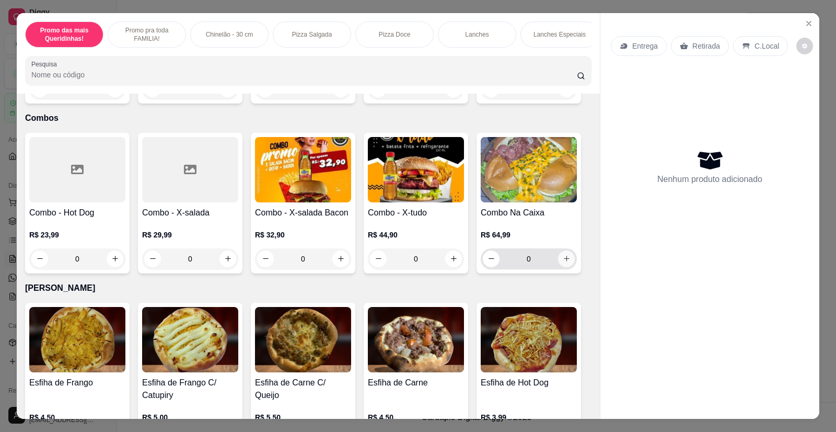
click at [563, 257] on icon "increase-product-quantity" at bounding box center [567, 259] width 8 height 8
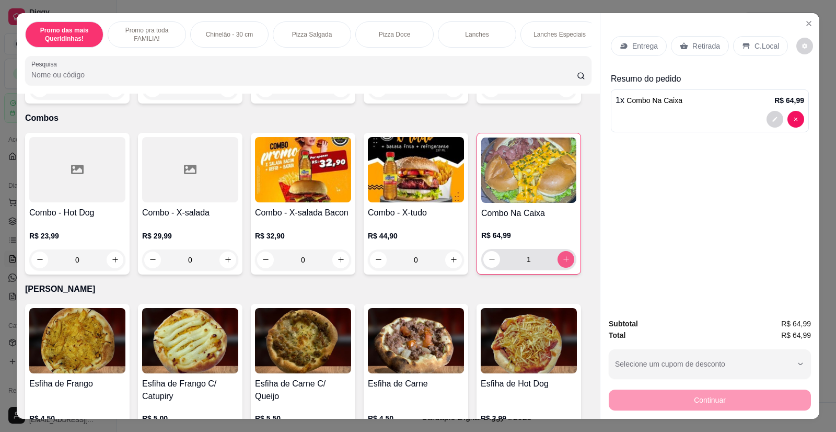
click at [567, 252] on button "increase-product-quantity" at bounding box center [566, 259] width 17 height 17
type input "2"
click at [772, 123] on button "decrease-product-quantity" at bounding box center [775, 119] width 17 height 17
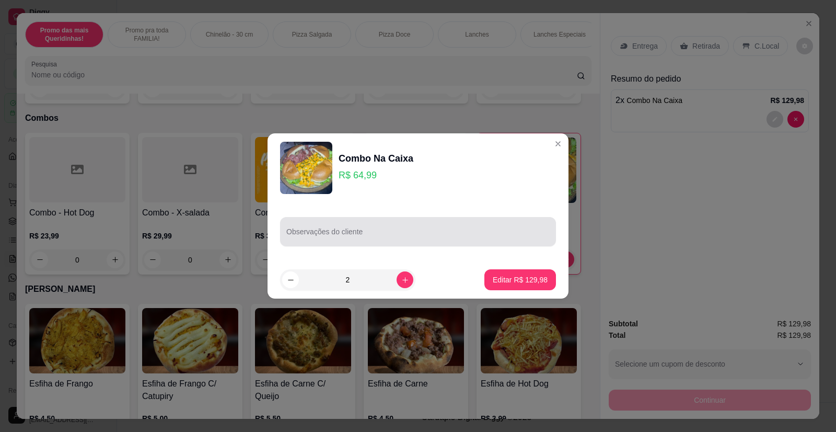
click at [341, 234] on input "Observações do cliente" at bounding box center [417, 236] width 263 height 10
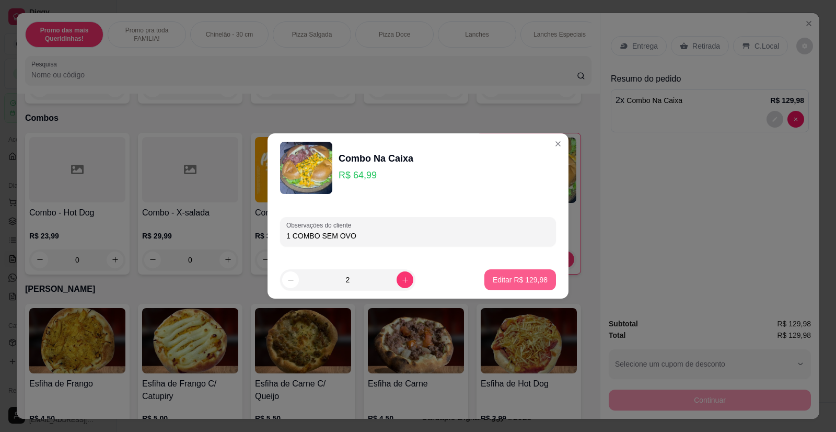
type input "1 COMBO SEM OVO"
click at [493, 271] on button "Editar R$ 129,98" at bounding box center [521, 279] width 72 height 21
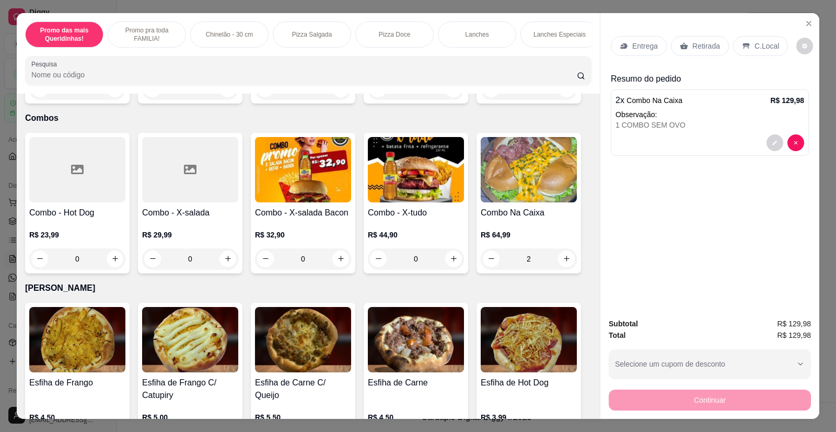
type input "0"
click at [633, 46] on p "Entrega" at bounding box center [645, 46] width 26 height 10
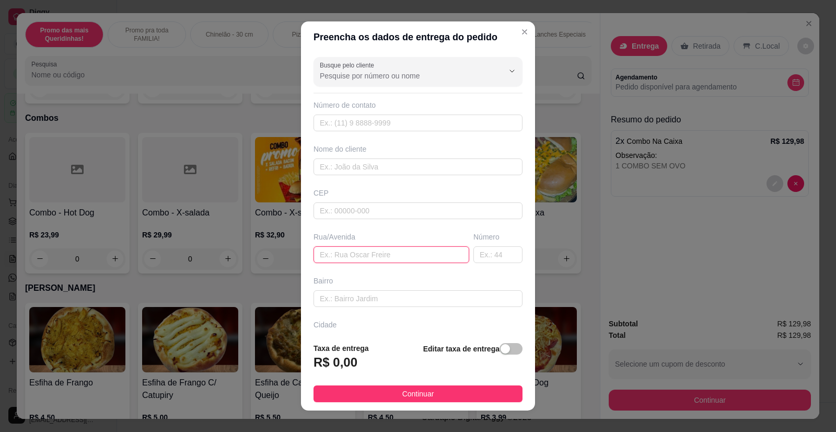
click at [331, 257] on input "text" at bounding box center [392, 254] width 156 height 17
drag, startPoint x: 408, startPoint y: 257, endPoint x: 310, endPoint y: 258, distance: 97.2
click at [314, 258] on input "jOAO fRANCO nASCIMENTO 425" at bounding box center [392, 254] width 156 height 17
type input "[PERSON_NAME] 425"
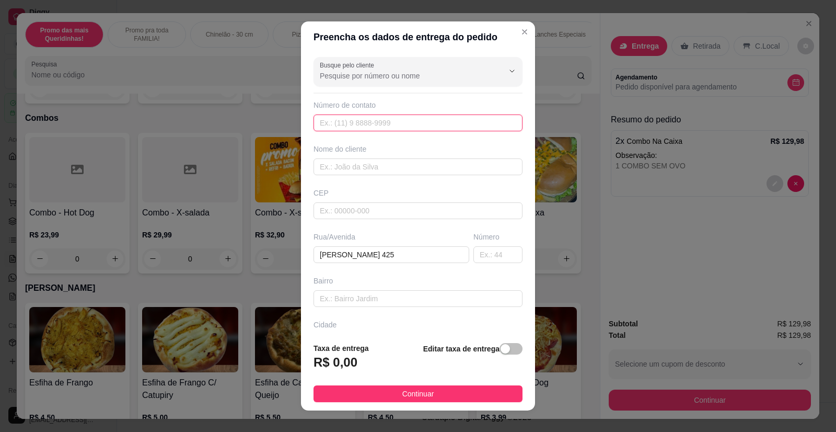
click at [364, 121] on input "text" at bounding box center [418, 122] width 209 height 17
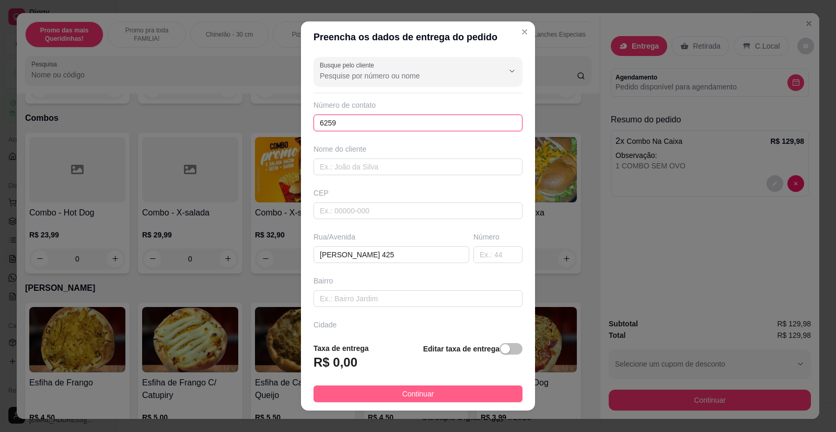
type input "6259"
click at [410, 396] on span "Continuar" at bounding box center [418, 393] width 32 height 11
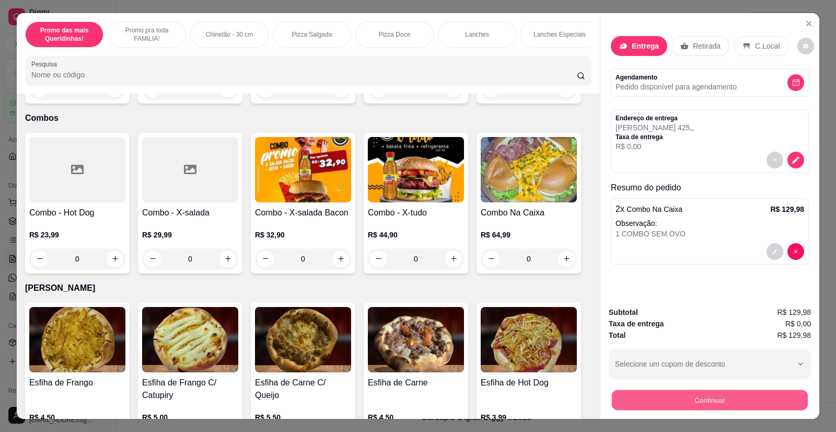
click at [659, 400] on button "Continuar" at bounding box center [710, 400] width 196 height 20
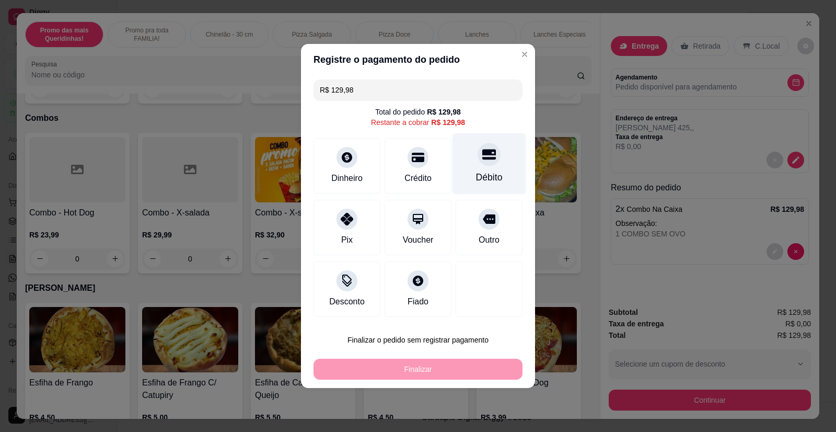
click at [488, 175] on div "Débito" at bounding box center [489, 177] width 27 height 14
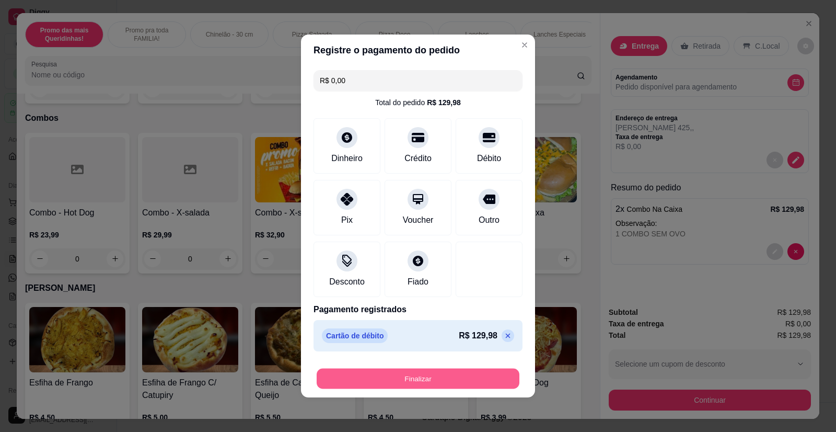
click at [422, 375] on button "Finalizar" at bounding box center [418, 379] width 203 height 20
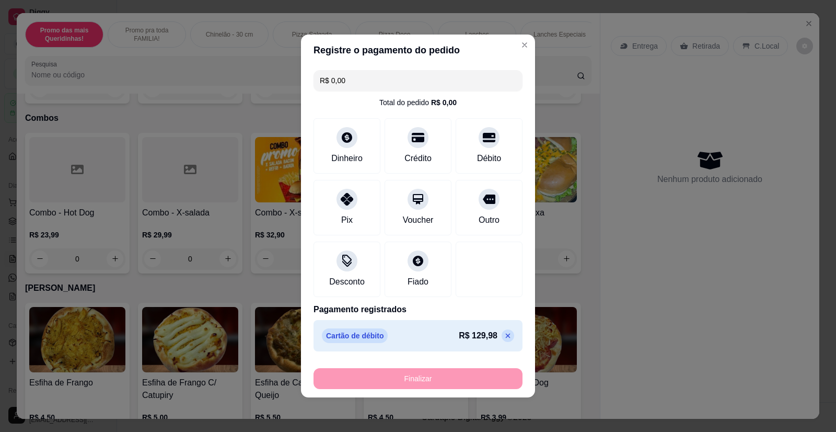
type input "-R$ 129,98"
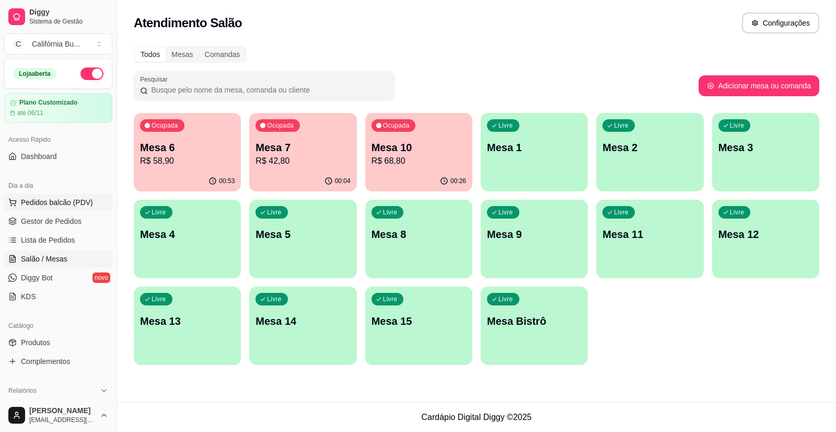
click at [85, 206] on span "Pedidos balcão (PDV)" at bounding box center [57, 202] width 72 height 10
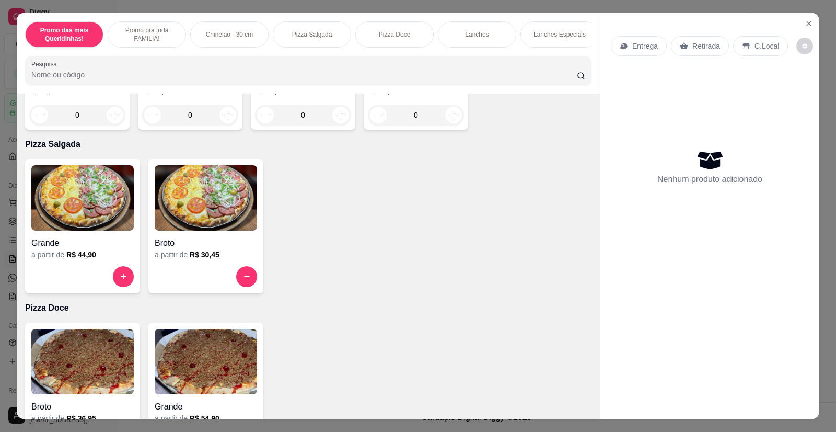
scroll to position [836, 0]
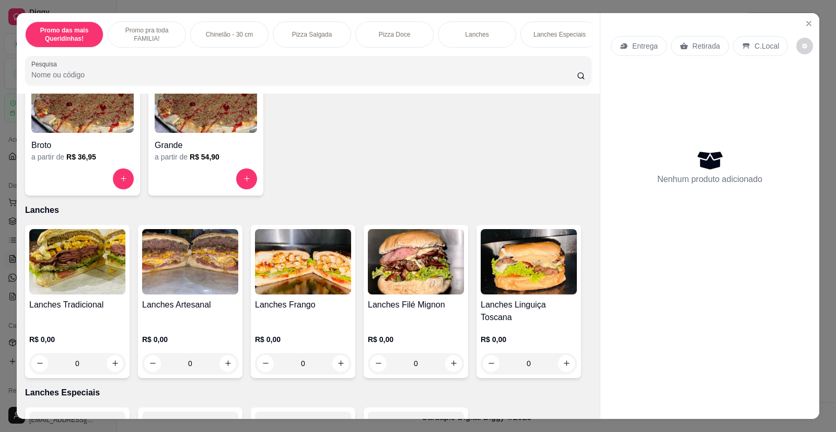
click at [93, 264] on img at bounding box center [77, 261] width 96 height 65
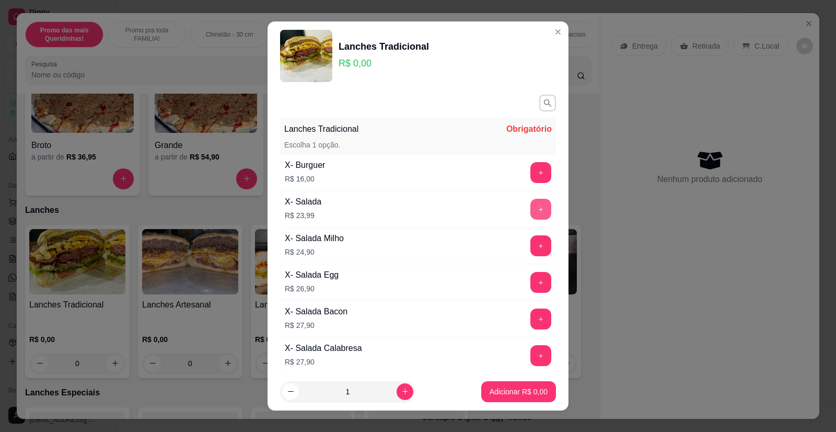
click at [531, 213] on button "+" at bounding box center [541, 209] width 21 height 21
click at [531, 168] on button "+" at bounding box center [541, 172] width 21 height 21
click at [525, 397] on button "Adicionar R$ 39,99" at bounding box center [516, 391] width 79 height 21
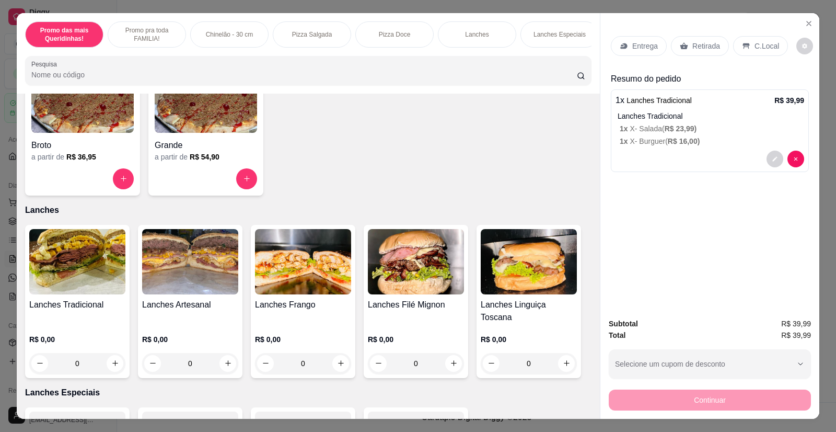
click at [641, 52] on div "Entrega" at bounding box center [639, 46] width 56 height 20
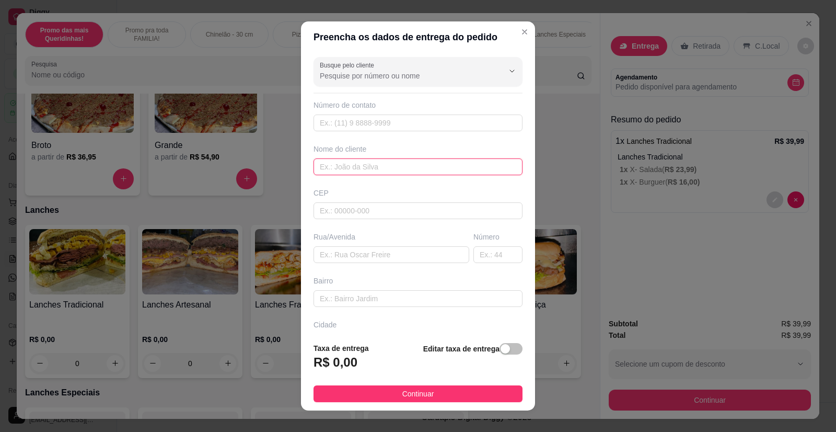
click at [352, 166] on input "text" at bounding box center [418, 166] width 209 height 17
type input "Lidia"
paste input "[STREET_ADDRESS]"
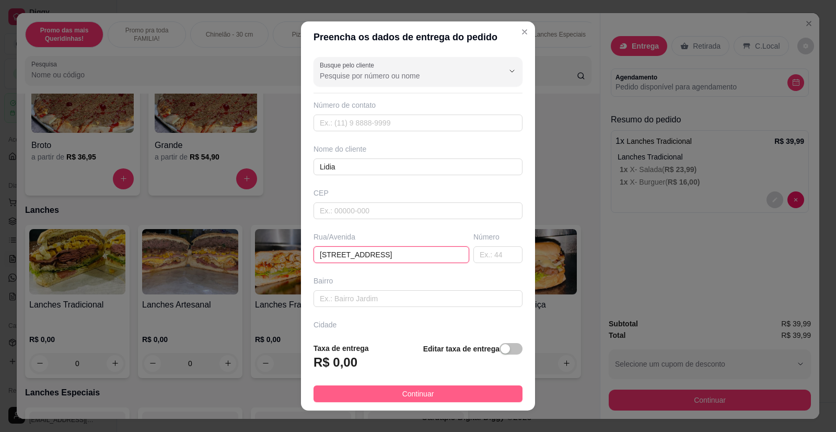
type input "[STREET_ADDRESS]"
click at [416, 397] on span "Continuar" at bounding box center [418, 393] width 32 height 11
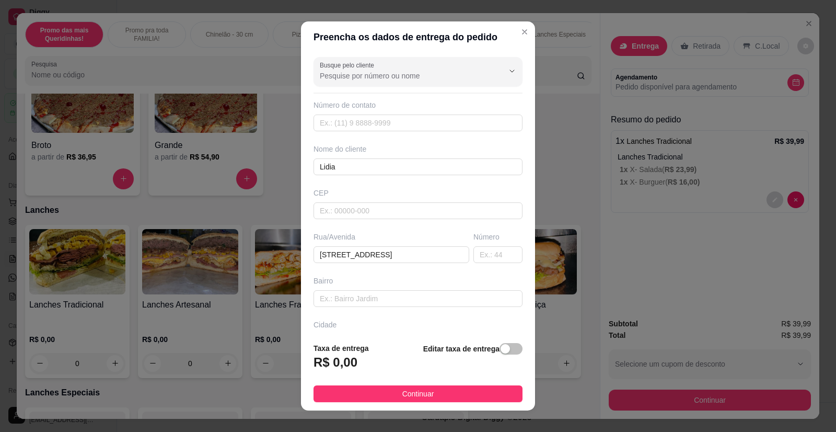
scroll to position [0, 0]
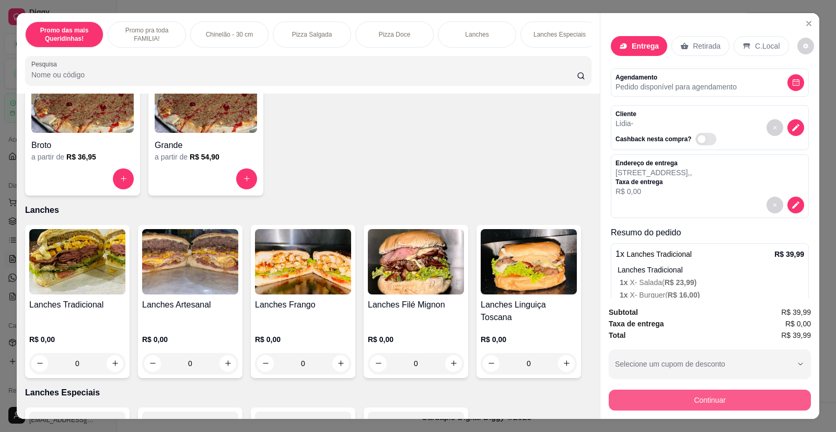
click at [660, 400] on button "Continuar" at bounding box center [710, 399] width 202 height 21
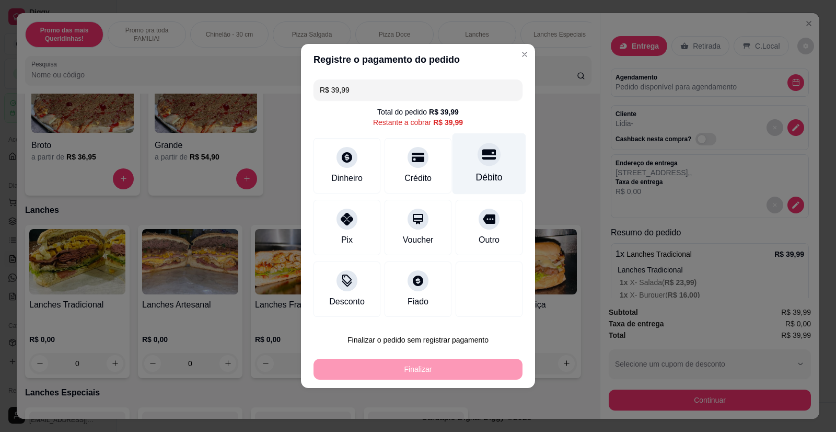
click at [486, 168] on div "Débito" at bounding box center [490, 163] width 74 height 61
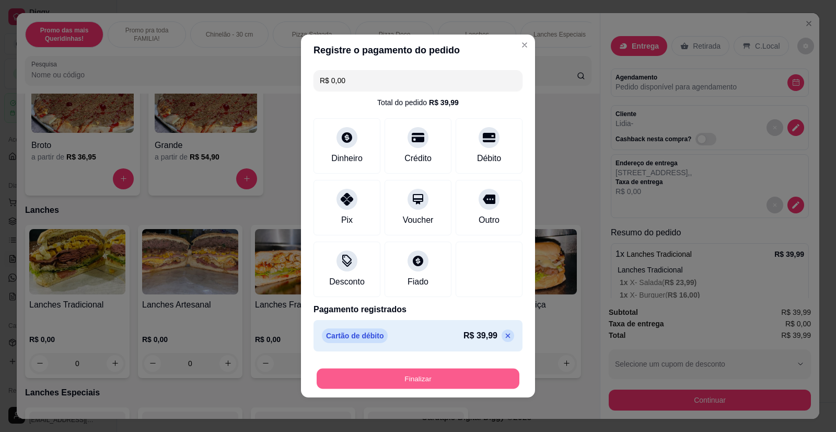
click at [421, 379] on button "Finalizar" at bounding box center [418, 379] width 203 height 20
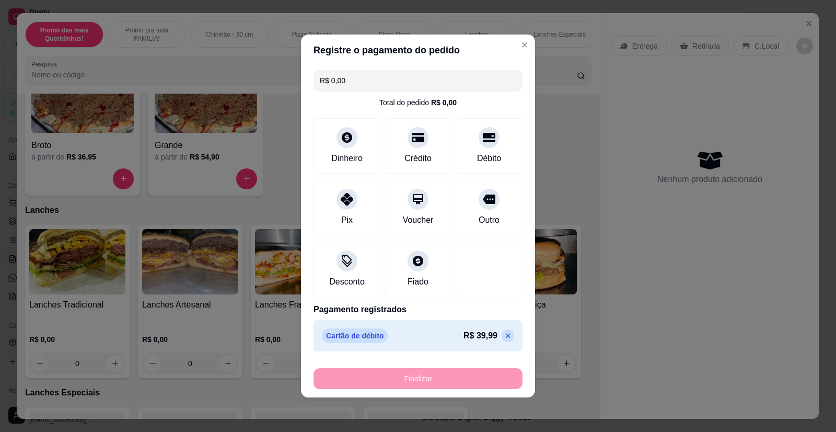
type input "-R$ 39,99"
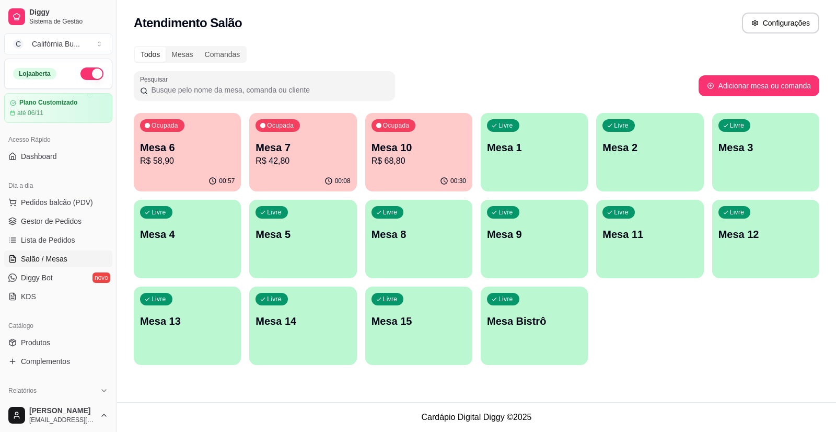
click at [208, 244] on div "Livre Mesa 4" at bounding box center [187, 233] width 107 height 66
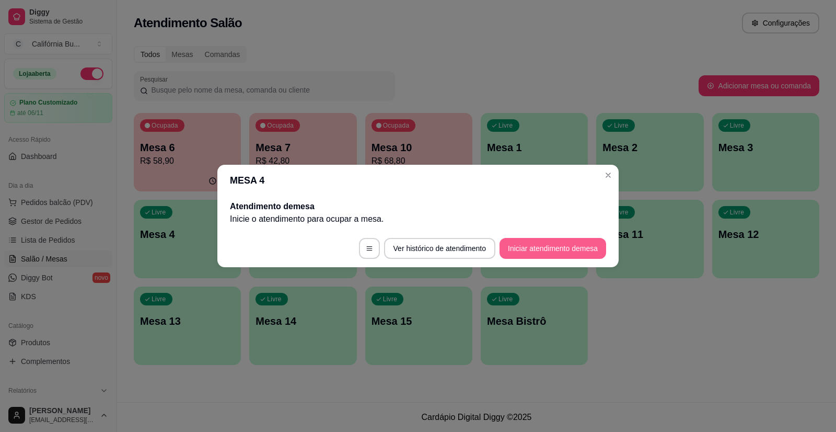
click at [534, 240] on button "Iniciar atendimento de mesa" at bounding box center [553, 248] width 107 height 21
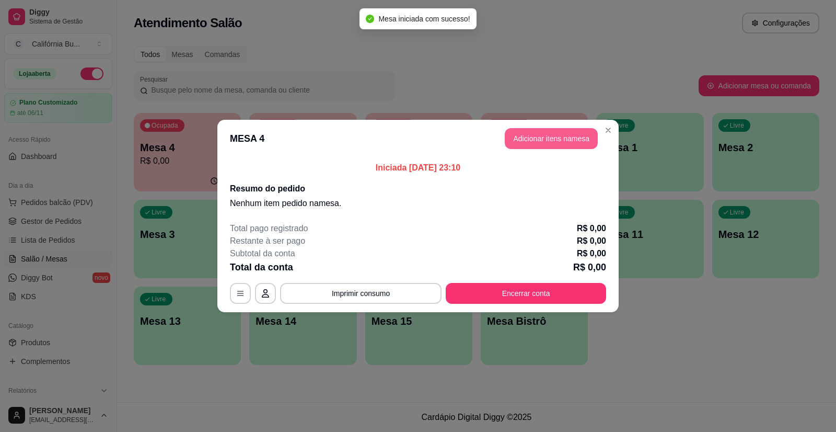
click at [561, 137] on button "Adicionar itens na mesa" at bounding box center [551, 138] width 93 height 21
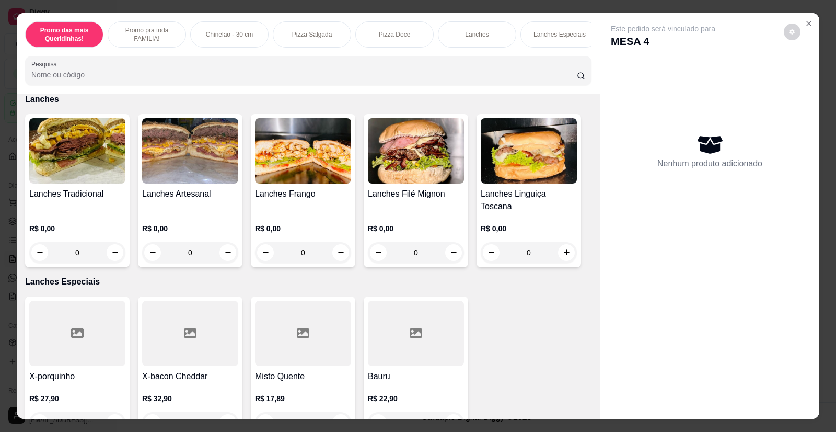
scroll to position [941, 0]
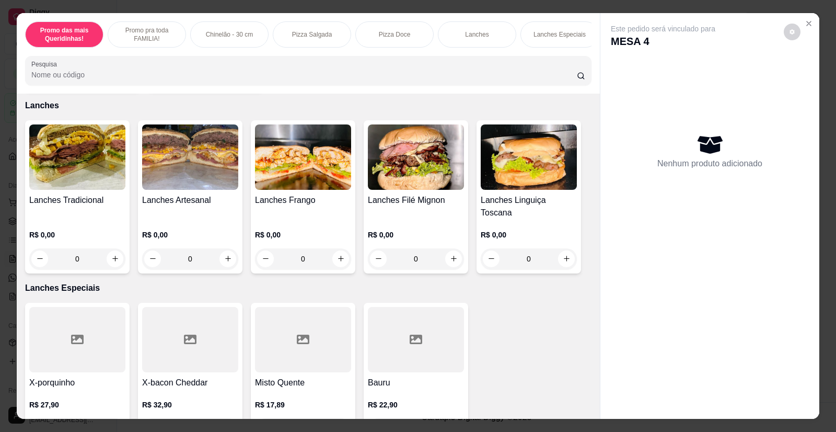
click at [194, 161] on img at bounding box center [190, 156] width 96 height 65
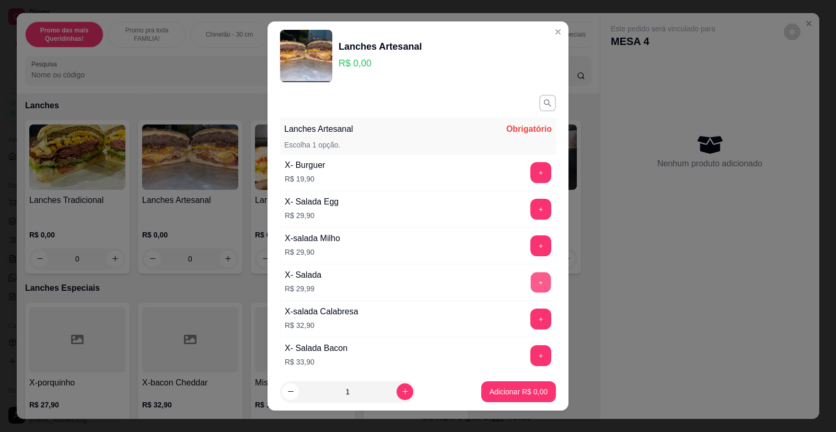
click at [531, 280] on button "+" at bounding box center [541, 282] width 20 height 20
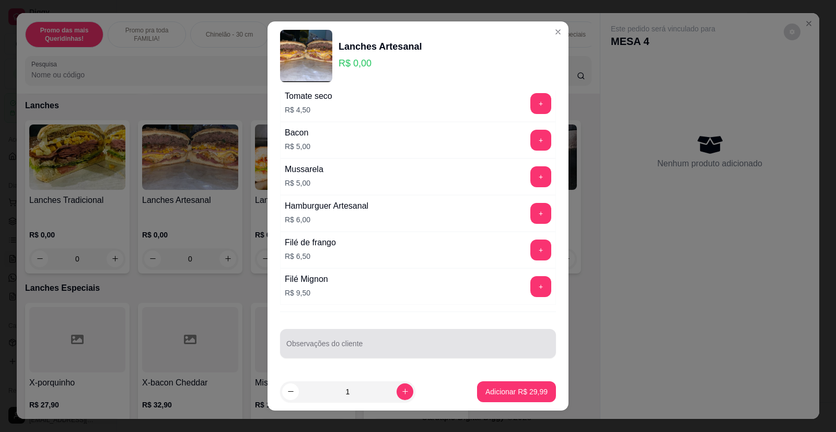
scroll to position [12, 0]
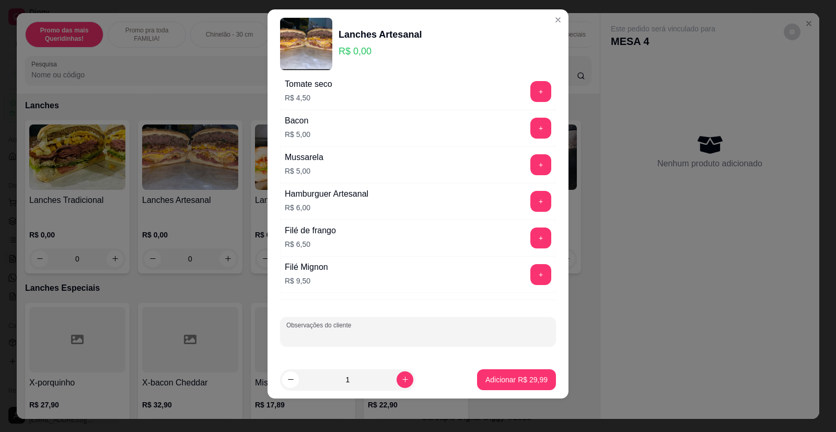
click at [358, 335] on input "Observações do cliente" at bounding box center [417, 335] width 263 height 10
type input "CORTADO"
click at [525, 383] on p "Adicionar R$ 29,99" at bounding box center [517, 379] width 61 height 10
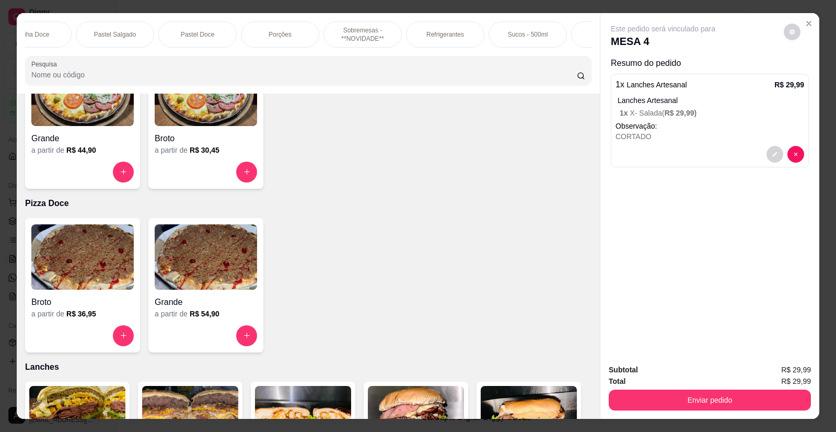
scroll to position [0, 941]
click at [444, 31] on p "Refrigerantes" at bounding box center [445, 34] width 38 height 8
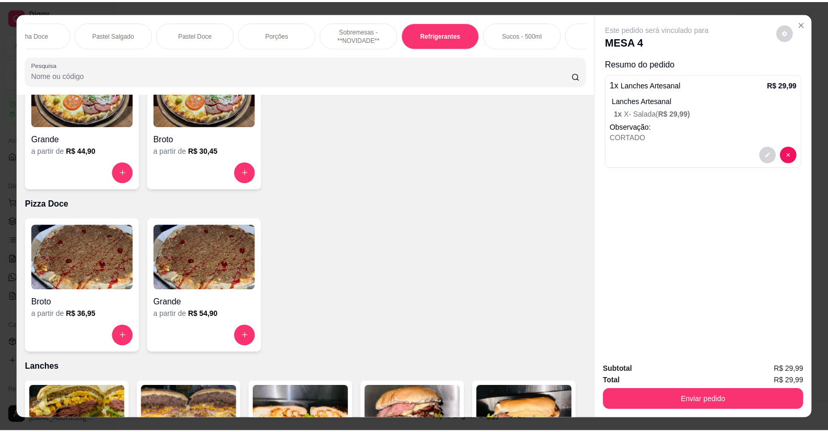
scroll to position [20, 0]
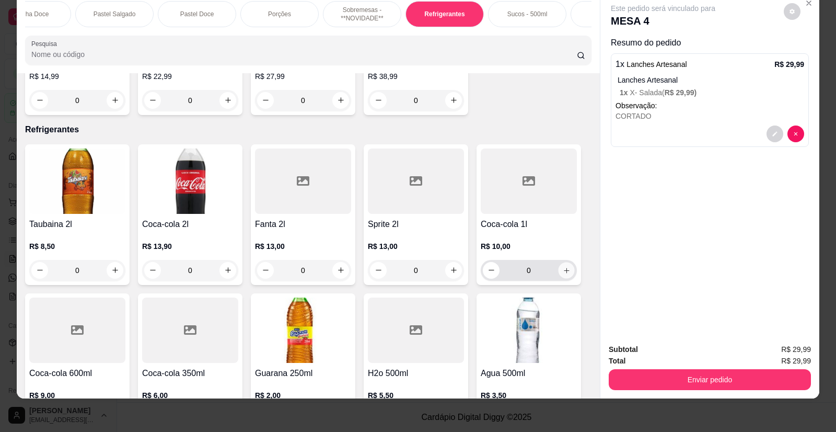
click at [566, 262] on button "increase-product-quantity" at bounding box center [566, 270] width 16 height 16
type input "1"
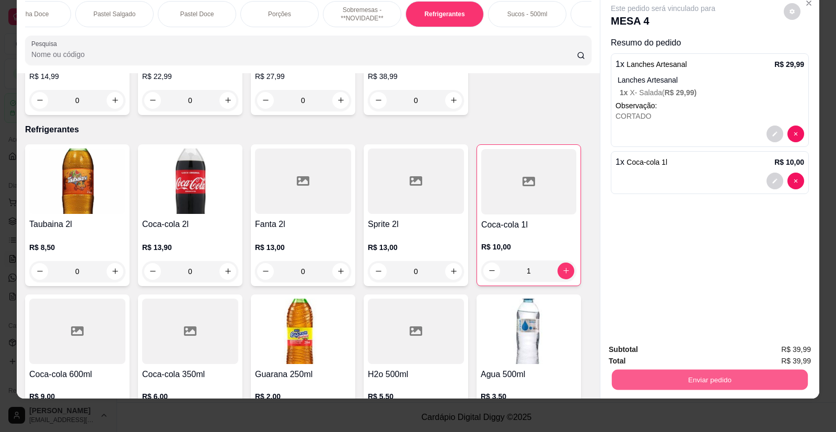
click at [680, 377] on button "Enviar pedido" at bounding box center [710, 380] width 196 height 20
click at [783, 351] on button "Enviar pedido" at bounding box center [784, 354] width 59 height 20
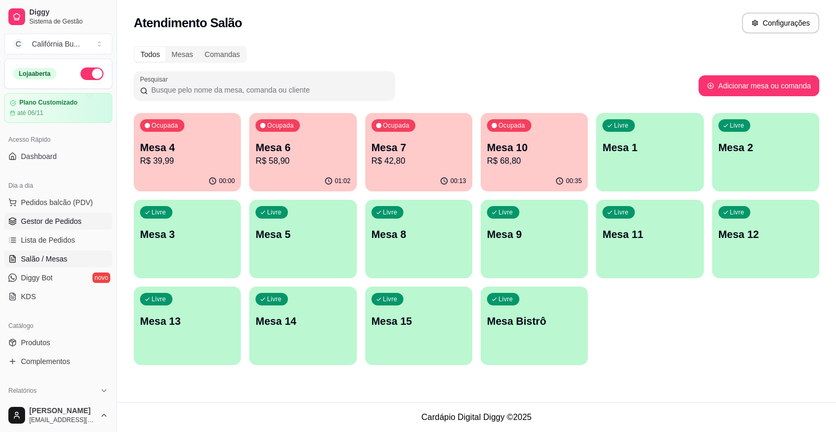
click at [54, 224] on span "Gestor de Pedidos" at bounding box center [51, 221] width 61 height 10
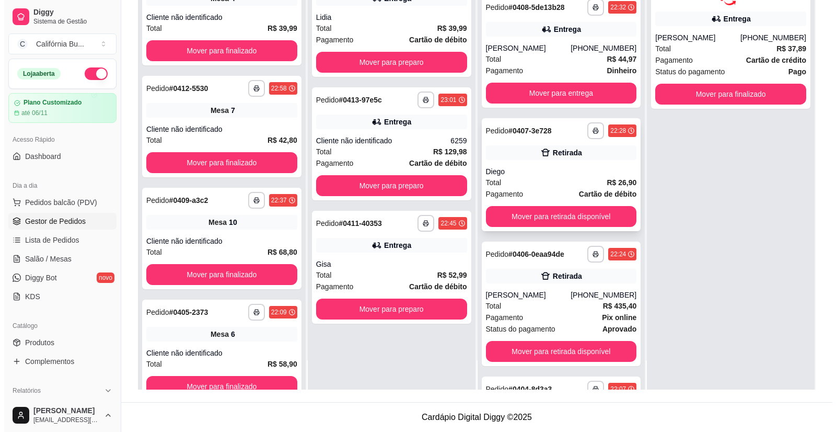
scroll to position [157, 0]
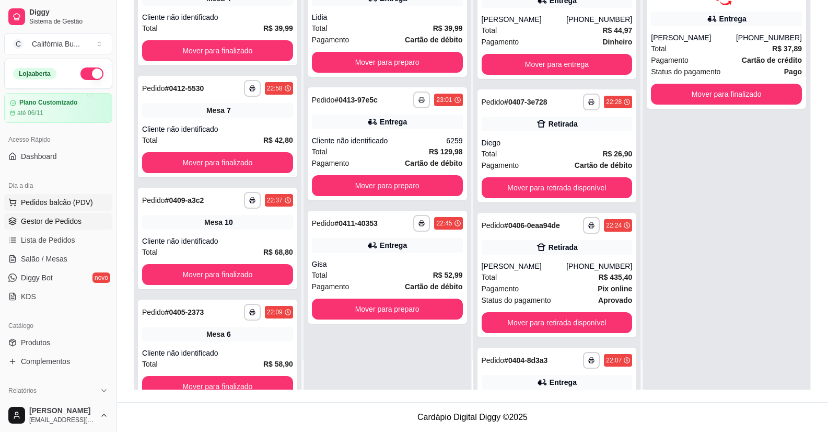
click at [62, 199] on span "Pedidos balcão (PDV)" at bounding box center [57, 202] width 72 height 10
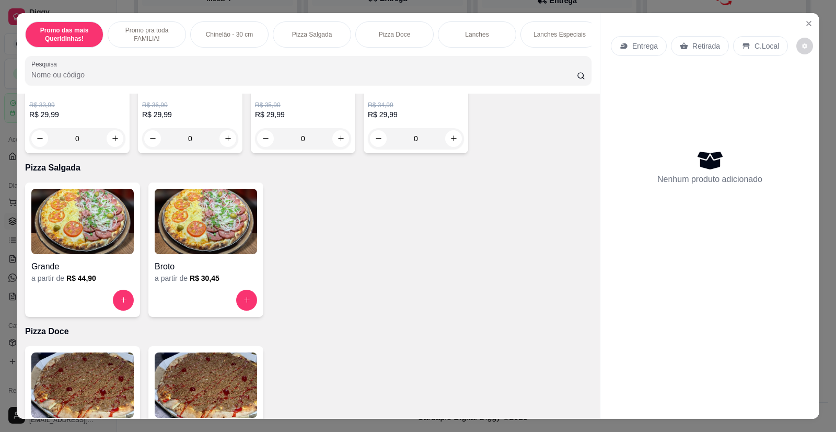
scroll to position [575, 0]
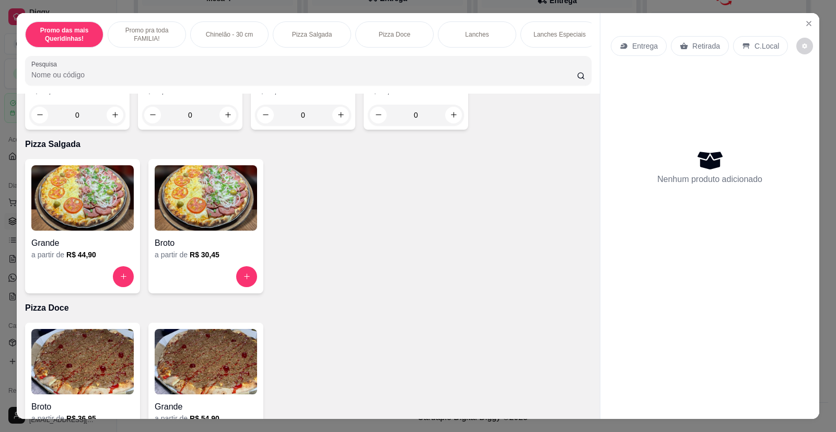
click at [83, 228] on img at bounding box center [82, 197] width 102 height 65
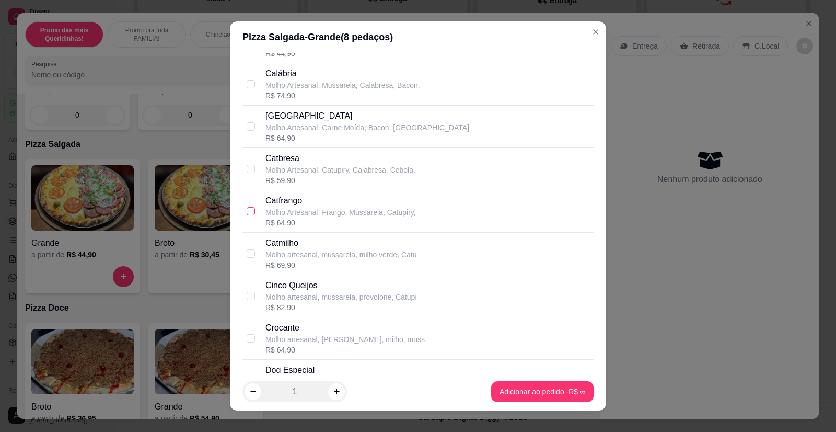
click at [247, 211] on input "checkbox" at bounding box center [251, 211] width 8 height 8
checkbox input "true"
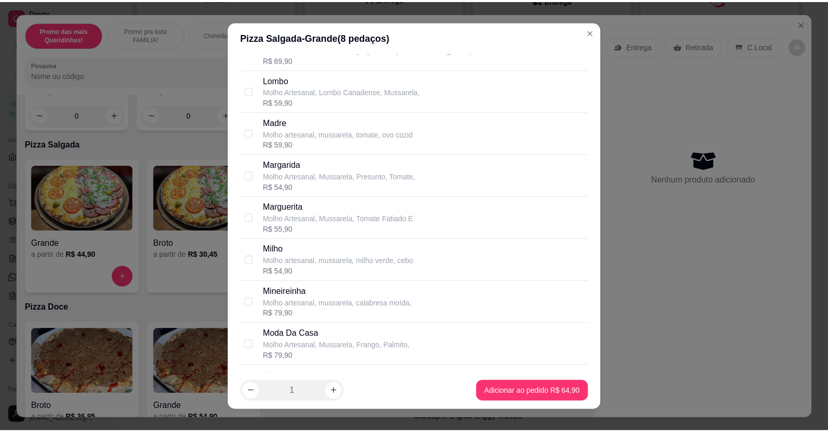
scroll to position [1254, 0]
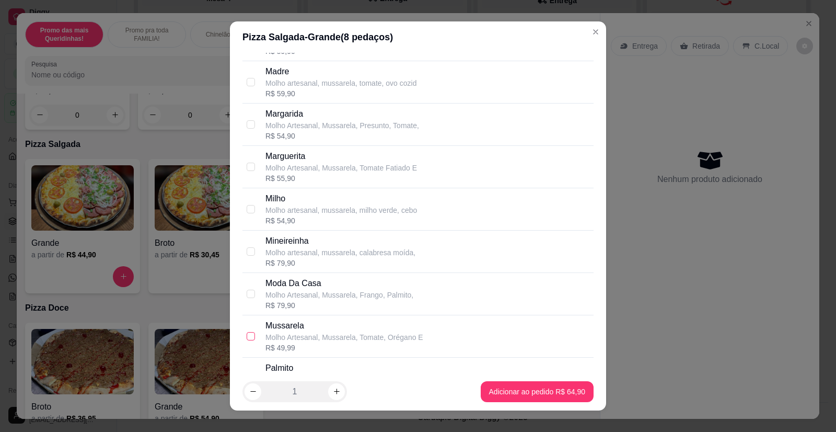
click at [249, 338] on input "checkbox" at bounding box center [251, 336] width 8 height 8
checkbox input "true"
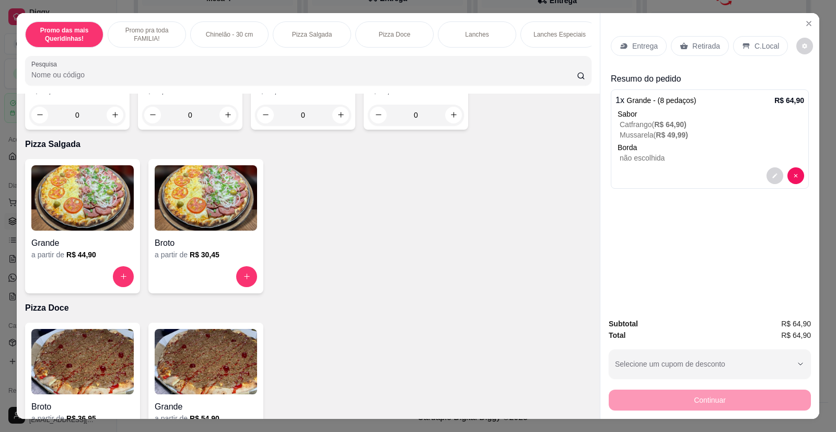
click at [706, 49] on p "Retirada" at bounding box center [707, 46] width 28 height 10
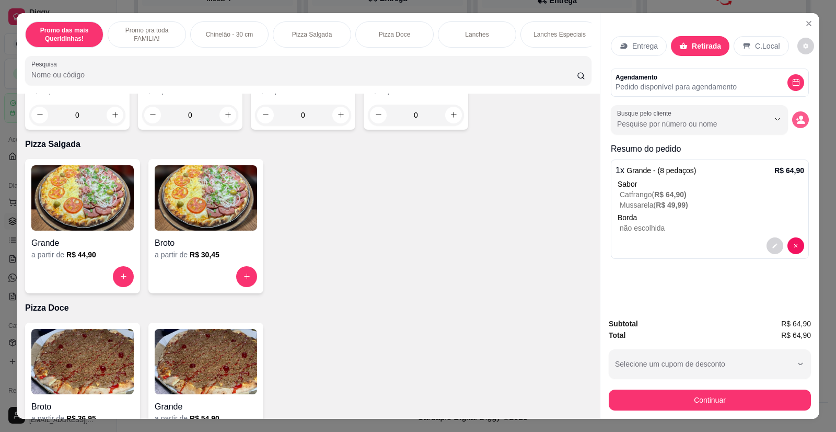
click at [799, 122] on icon "decrease-product-quantity" at bounding box center [802, 122] width 8 height 4
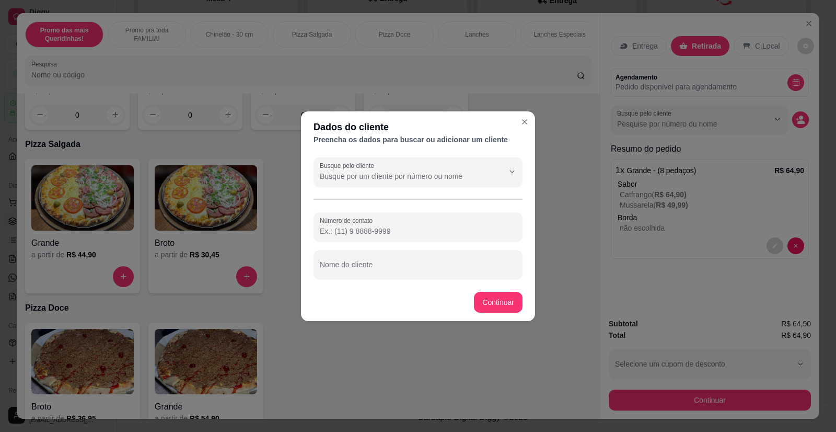
click at [412, 231] on input "Número de contato" at bounding box center [418, 231] width 197 height 10
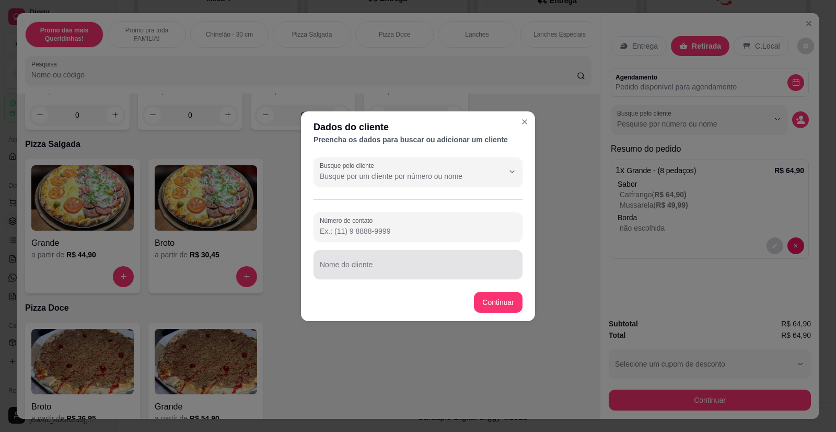
click at [392, 271] on input "Nome do cliente" at bounding box center [418, 268] width 197 height 10
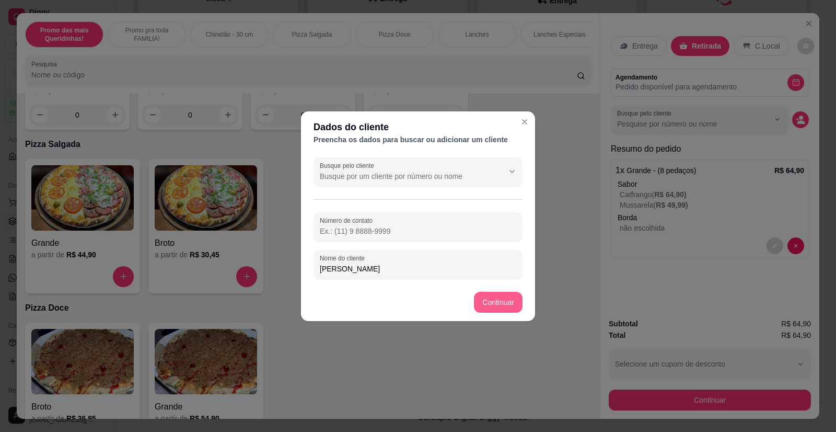
type input "[PERSON_NAME]"
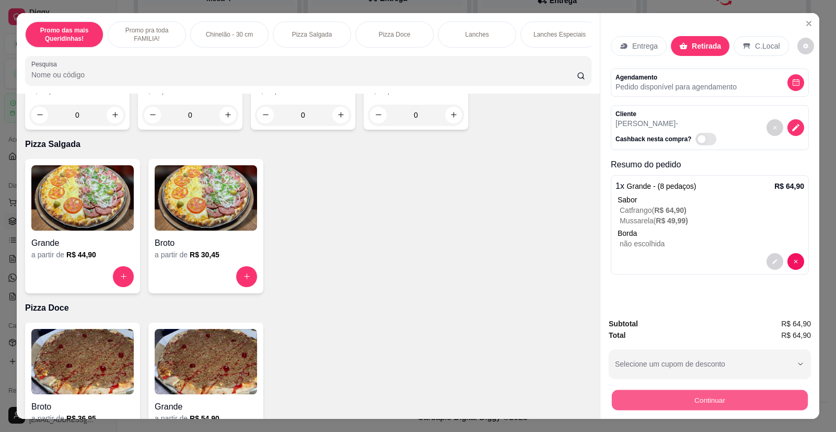
click at [681, 396] on button "Continuar" at bounding box center [710, 400] width 196 height 20
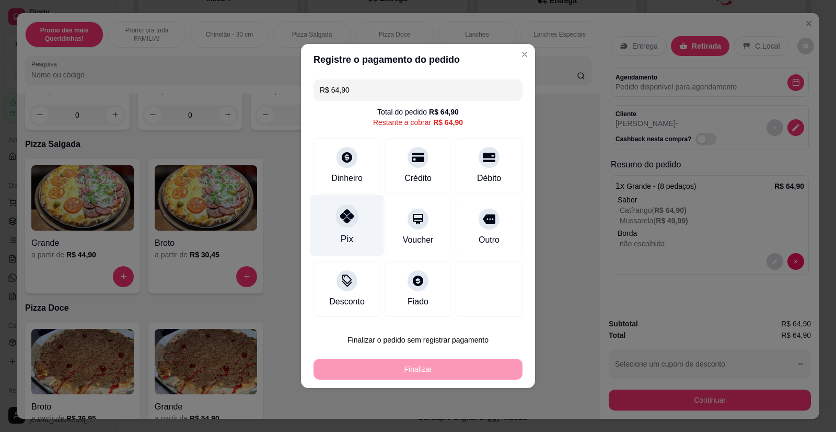
click at [355, 222] on div at bounding box center [347, 215] width 23 height 23
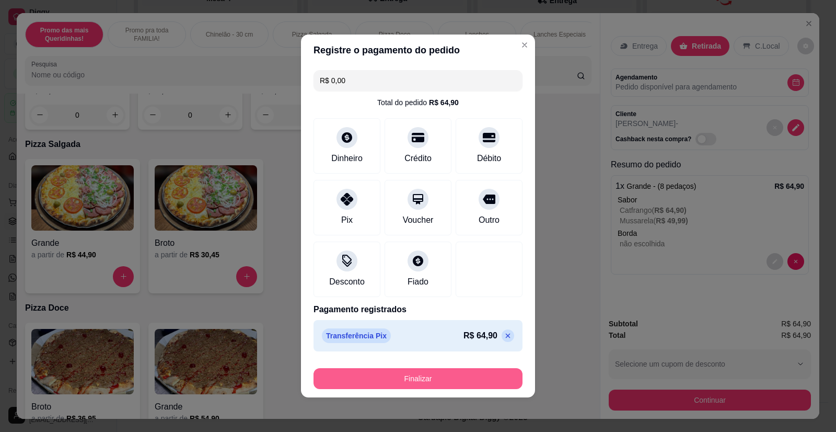
click at [420, 377] on button "Finalizar" at bounding box center [418, 378] width 209 height 21
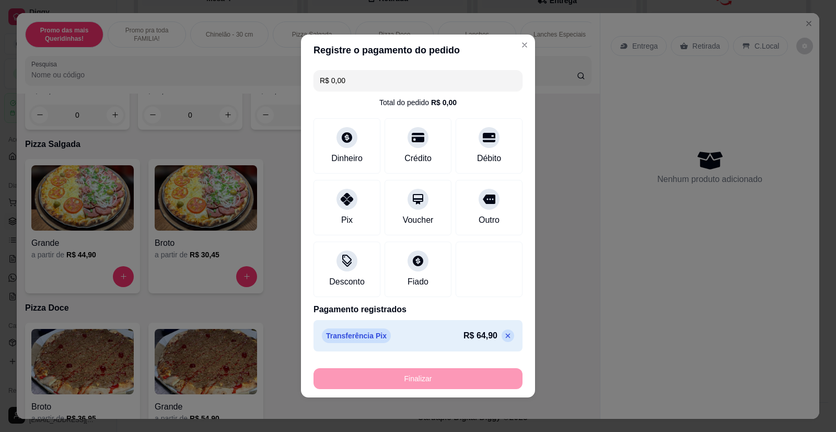
type input "-R$ 64,90"
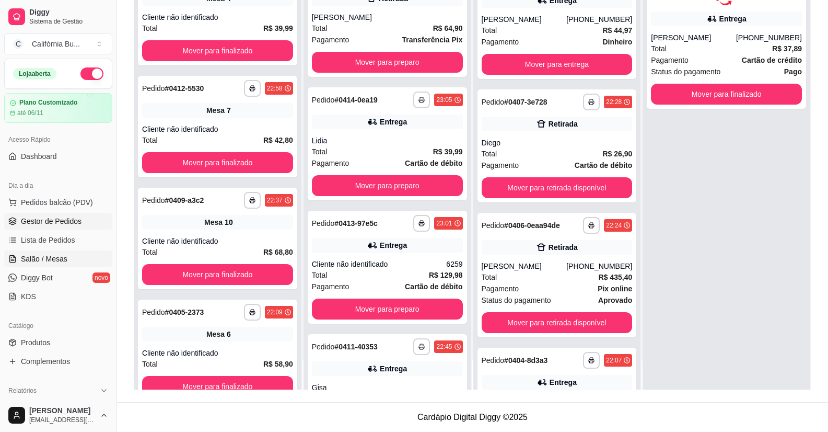
click at [51, 263] on span "Salão / Mesas" at bounding box center [44, 259] width 47 height 10
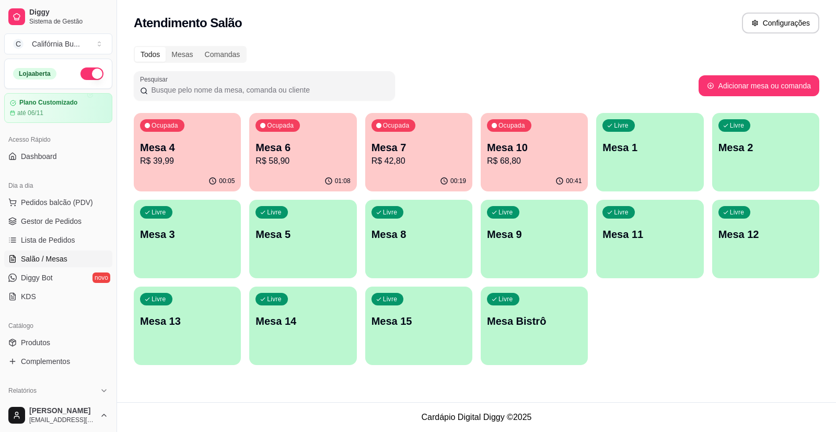
click at [427, 158] on p "R$ 42,80" at bounding box center [419, 161] width 95 height 13
click at [200, 158] on p "R$ 39,99" at bounding box center [187, 161] width 95 height 13
click at [443, 159] on p "R$ 42,80" at bounding box center [419, 161] width 95 height 13
click at [294, 155] on p "R$ 58,90" at bounding box center [303, 161] width 92 height 12
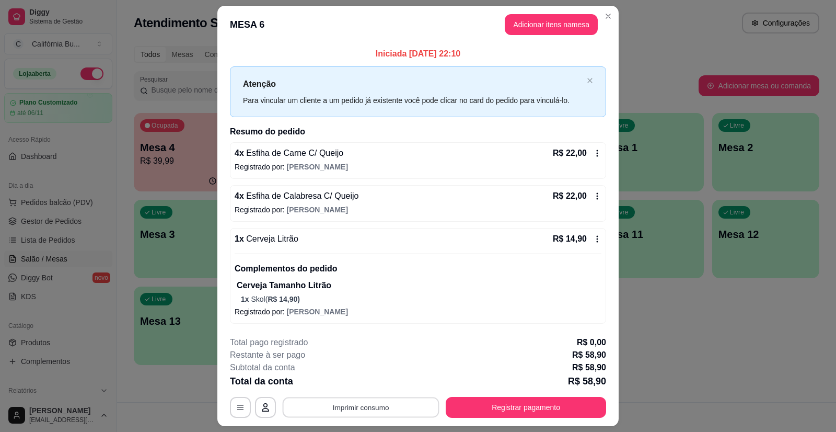
click at [386, 400] on button "Imprimir consumo" at bounding box center [361, 407] width 157 height 20
click at [372, 364] on button "Balcão" at bounding box center [360, 362] width 73 height 16
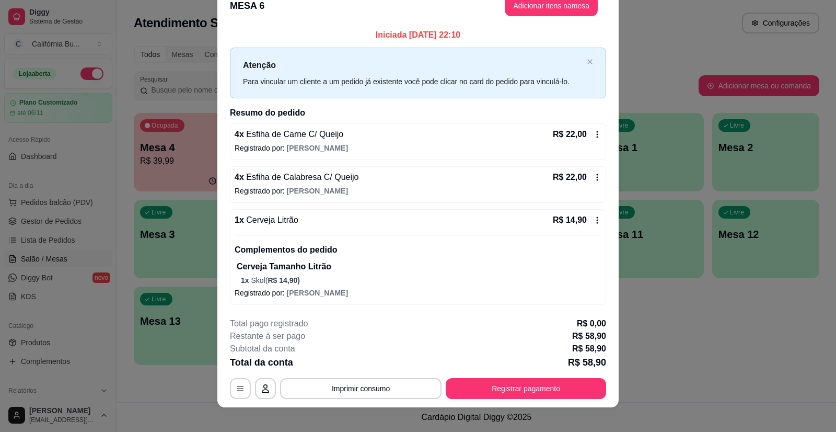
scroll to position [28, 0]
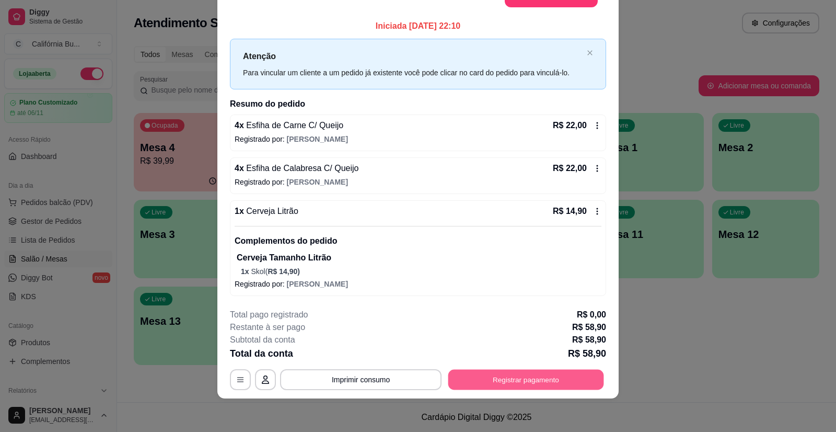
click at [536, 382] on button "Registrar pagamento" at bounding box center [526, 380] width 156 height 20
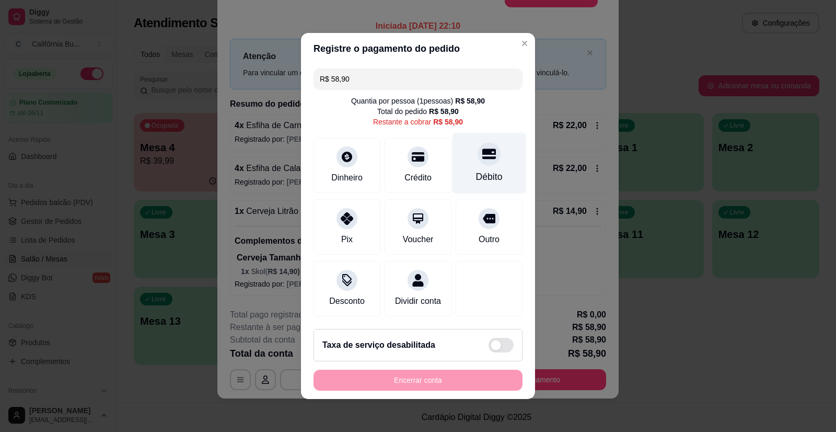
click at [486, 170] on div "Débito" at bounding box center [489, 177] width 27 height 14
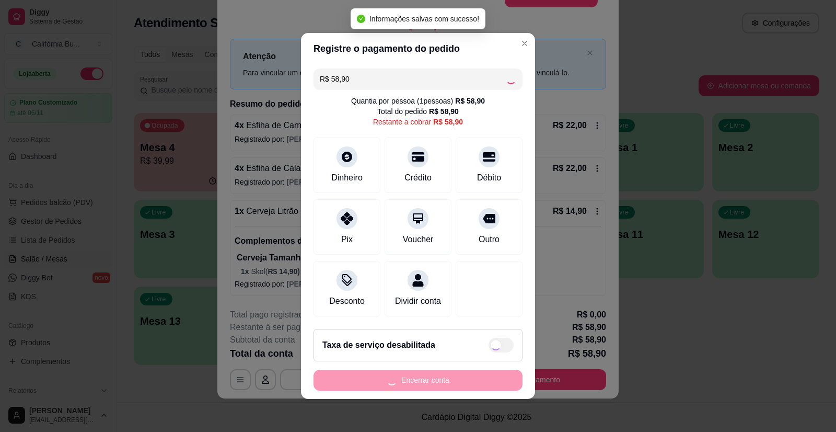
type input "R$ 0,00"
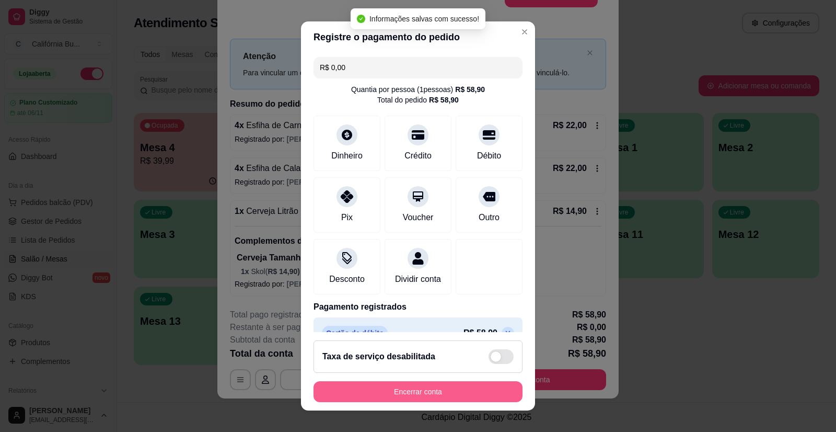
click at [429, 386] on button "Encerrar conta" at bounding box center [418, 391] width 209 height 21
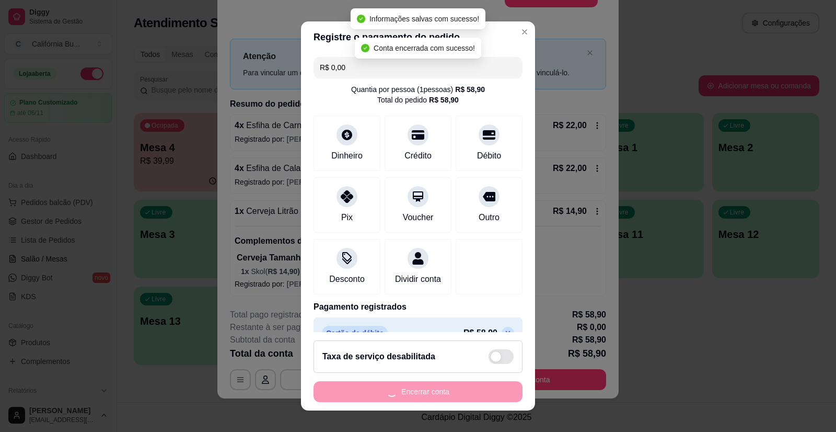
scroll to position [0, 0]
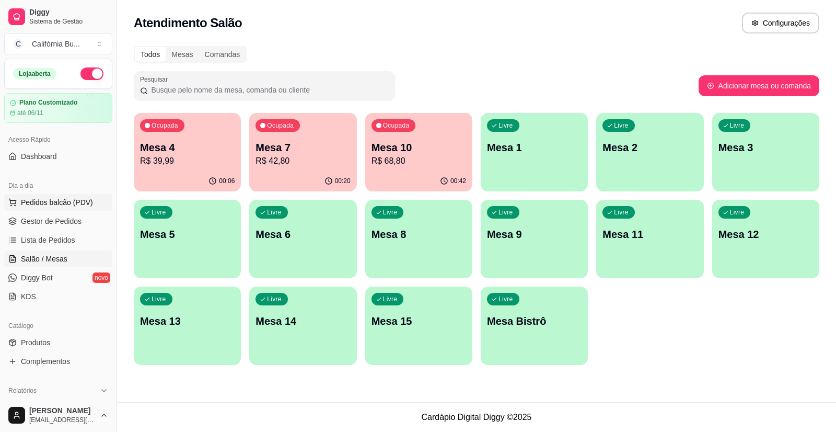
click at [48, 198] on span "Pedidos balcão (PDV)" at bounding box center [57, 202] width 72 height 10
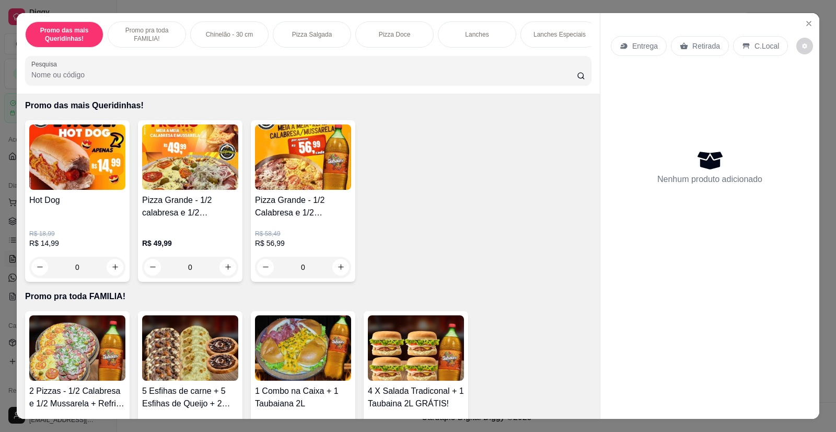
scroll to position [52, 0]
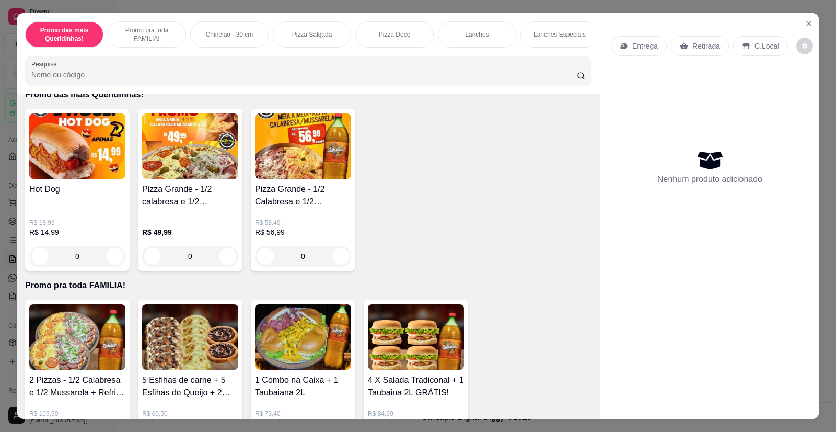
click at [224, 265] on div "0" at bounding box center [190, 256] width 96 height 21
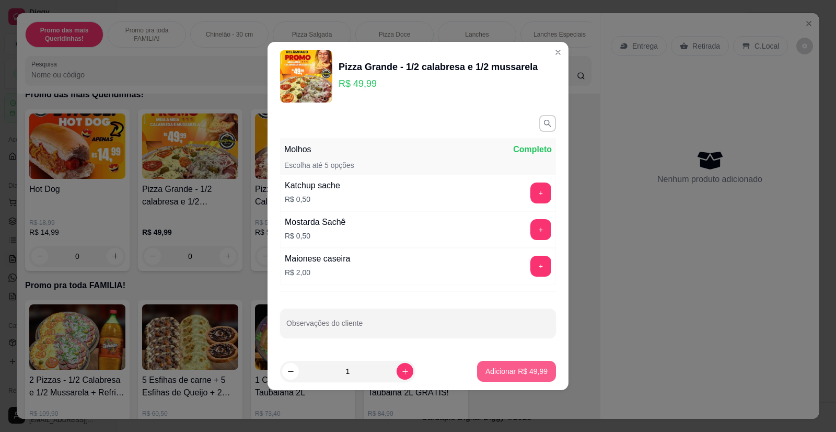
click at [502, 365] on button "Adicionar R$ 49,99" at bounding box center [516, 371] width 79 height 21
type input "1"
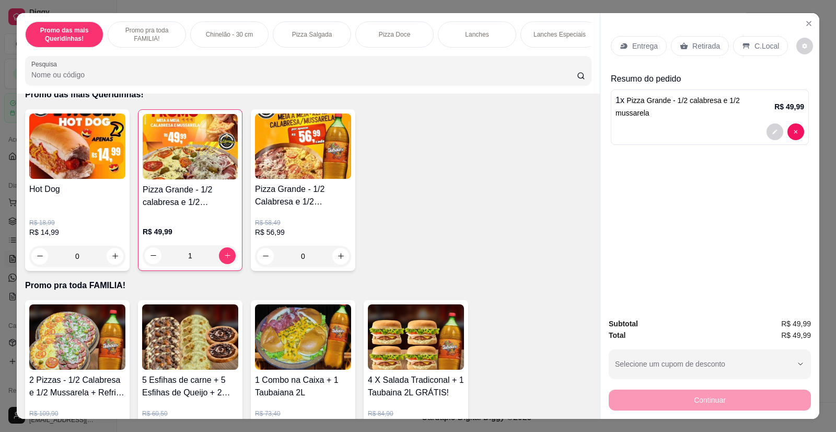
click at [639, 44] on p "Entrega" at bounding box center [645, 46] width 26 height 10
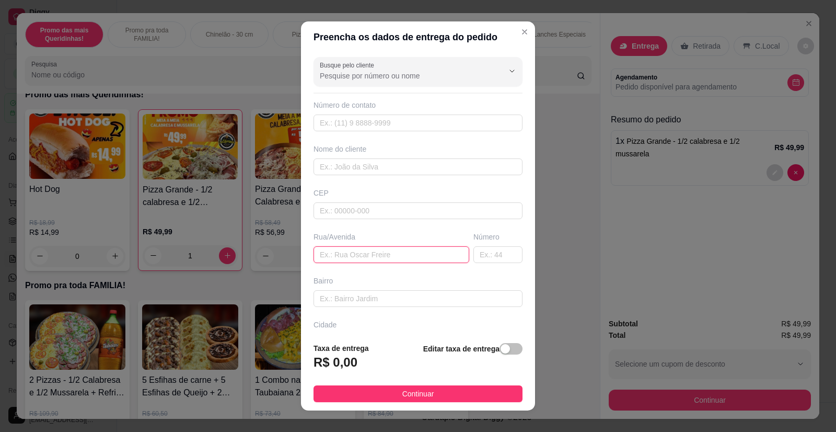
click at [350, 253] on input "text" at bounding box center [392, 254] width 156 height 17
type input "[PERSON_NAME] 160"
click at [343, 167] on input "text" at bounding box center [418, 166] width 209 height 17
type input "Lucilene"
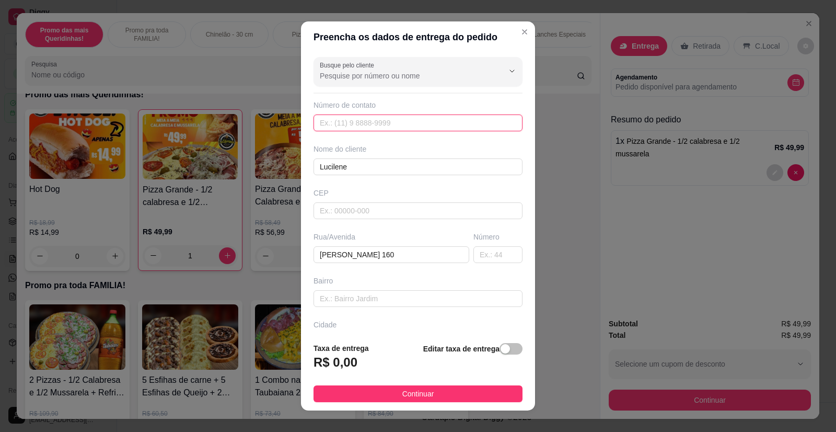
click at [380, 124] on input "text" at bounding box center [418, 122] width 209 height 17
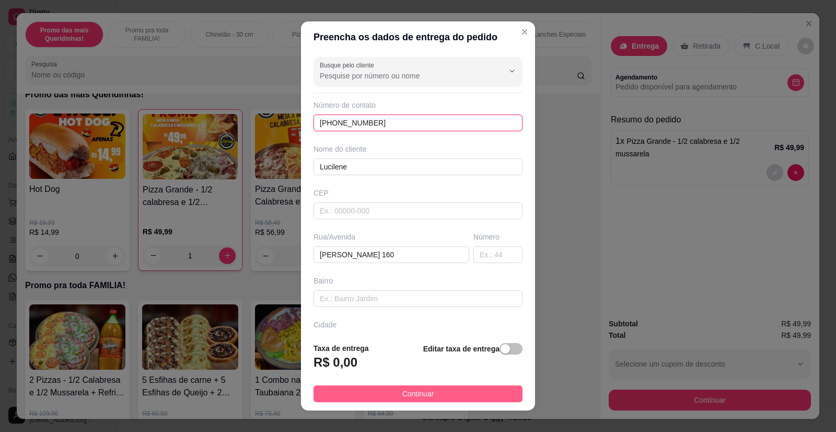
type input "[PHONE_NUMBER]"
click at [390, 393] on button "Continuar" at bounding box center [418, 393] width 209 height 17
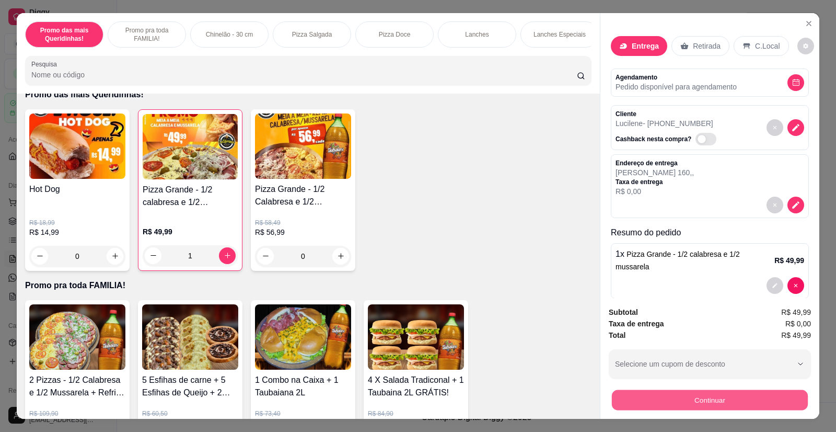
click at [706, 396] on button "Continuar" at bounding box center [710, 400] width 196 height 20
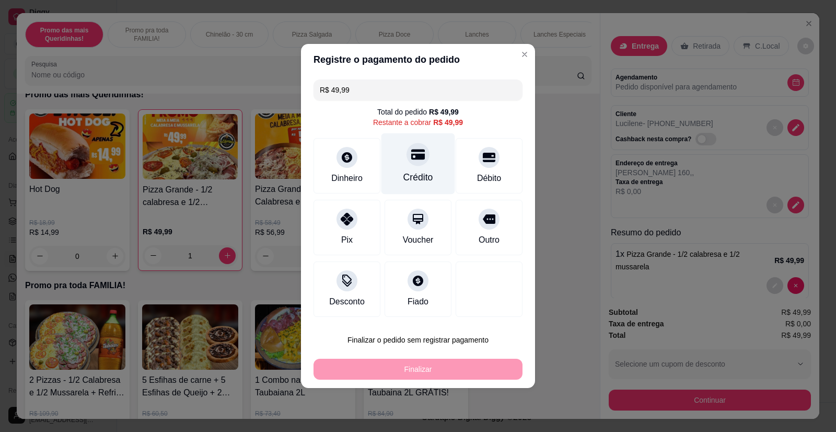
click at [419, 170] on div "Crédito" at bounding box center [419, 163] width 74 height 61
type input "R$ 0,00"
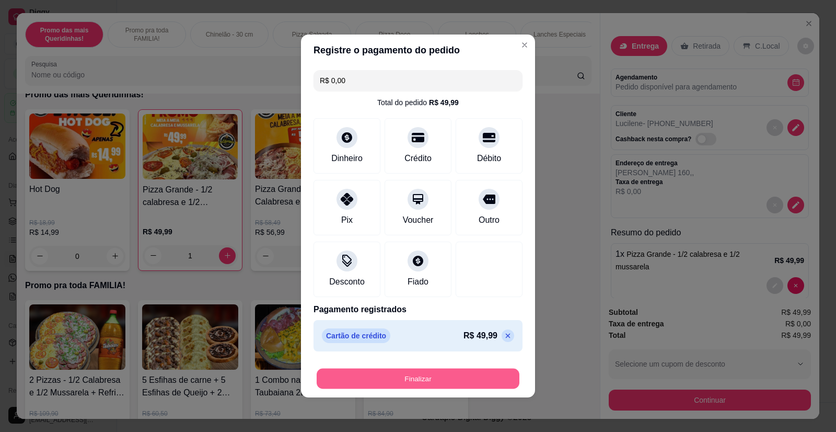
click at [440, 378] on button "Finalizar" at bounding box center [418, 379] width 203 height 20
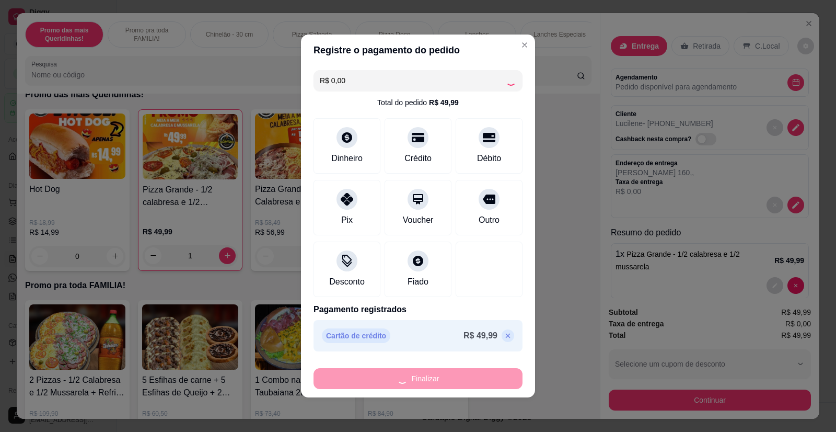
type input "0"
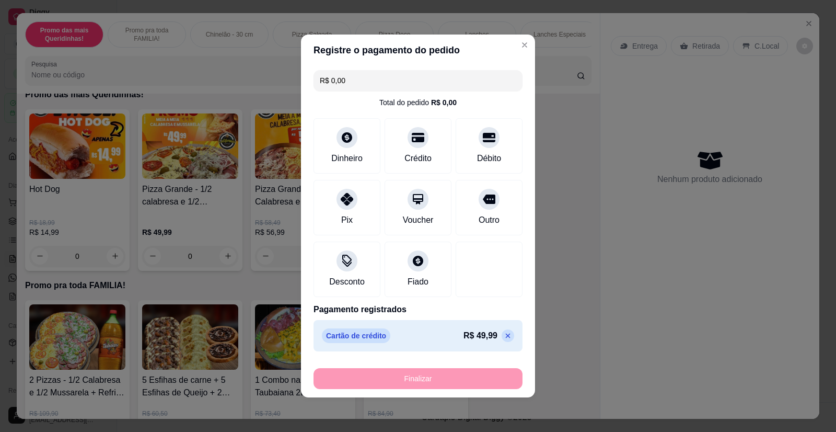
type input "-R$ 49,99"
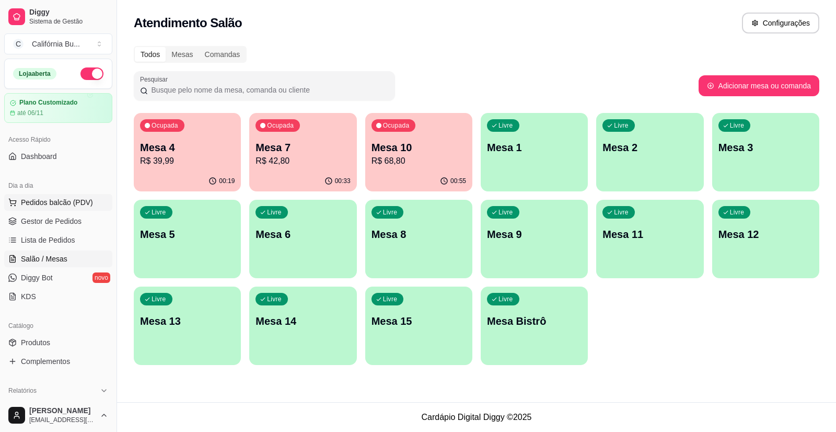
click at [68, 199] on span "Pedidos balcão (PDV)" at bounding box center [57, 202] width 72 height 10
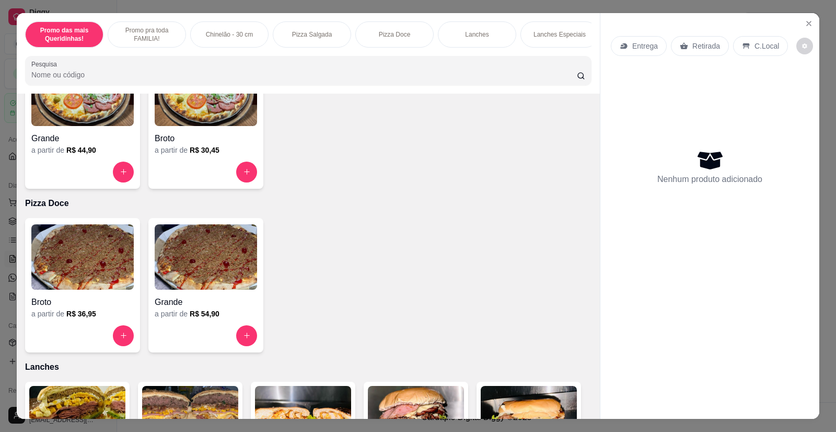
scroll to position [836, 0]
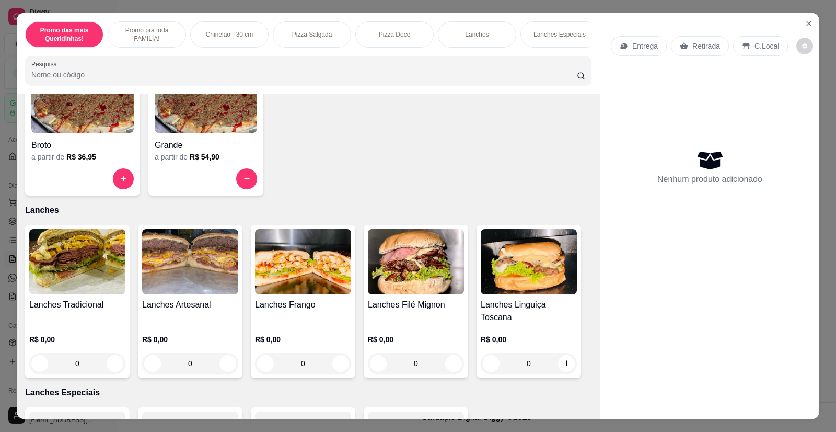
click at [168, 276] on img at bounding box center [190, 261] width 96 height 65
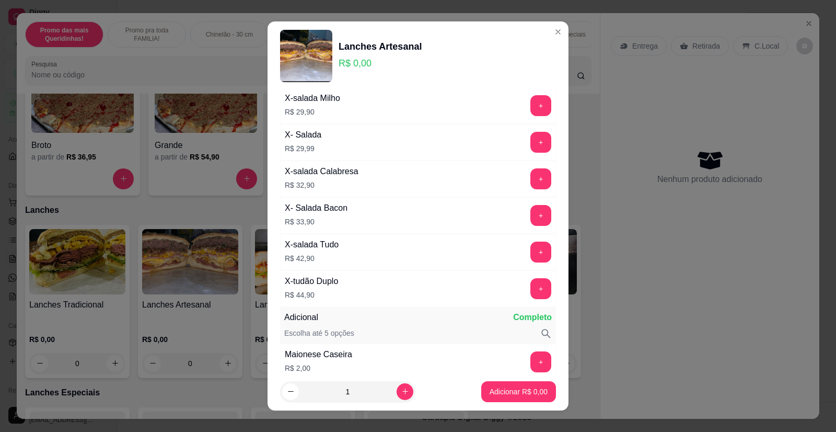
scroll to position [157, 0]
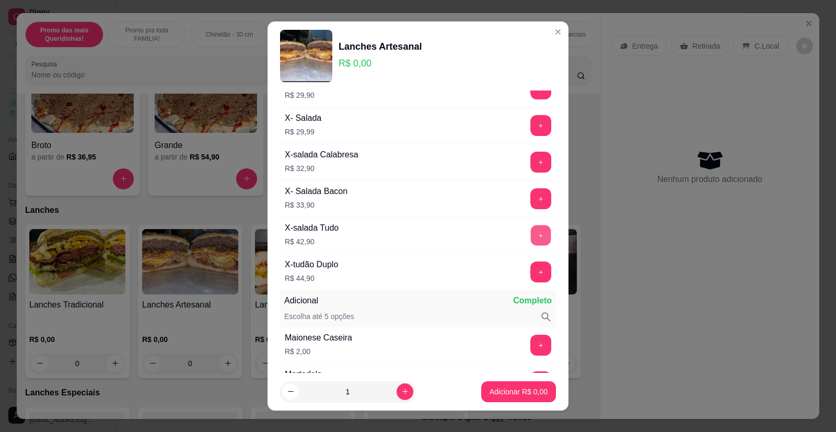
click at [531, 235] on button "+" at bounding box center [541, 235] width 20 height 20
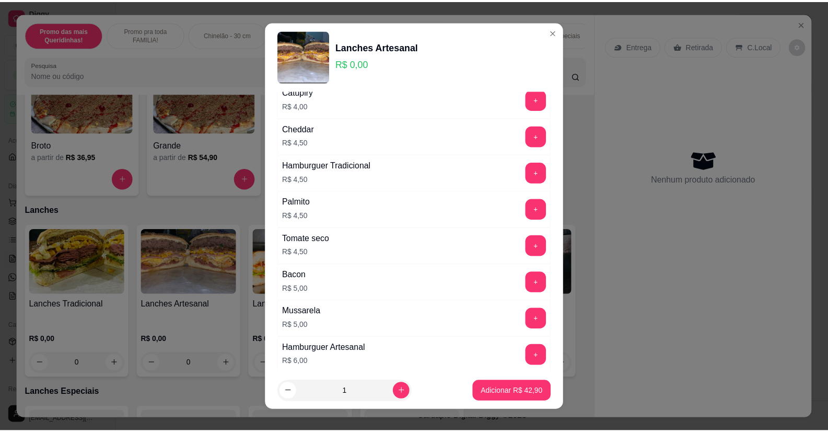
scroll to position [784, 0]
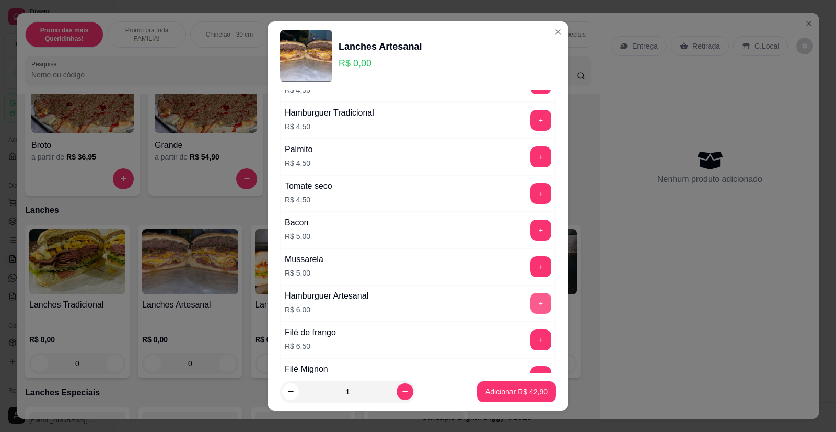
click at [531, 302] on button "+" at bounding box center [541, 303] width 21 height 21
click at [500, 393] on p "Adicionar R$ 48,90" at bounding box center [517, 391] width 62 height 10
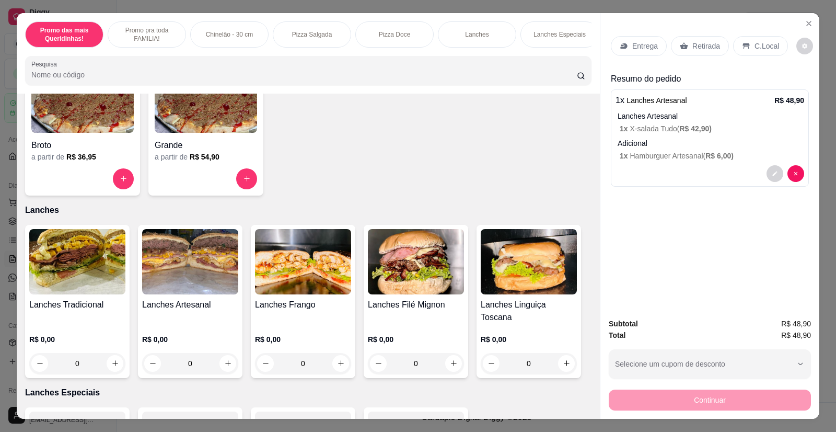
click at [705, 47] on p "Retirada" at bounding box center [707, 46] width 28 height 10
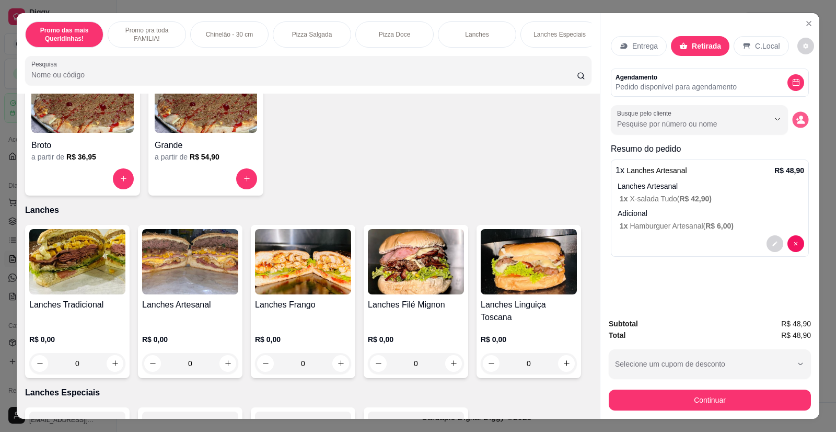
click at [801, 122] on icon "decrease-product-quantity" at bounding box center [801, 122] width 7 height 4
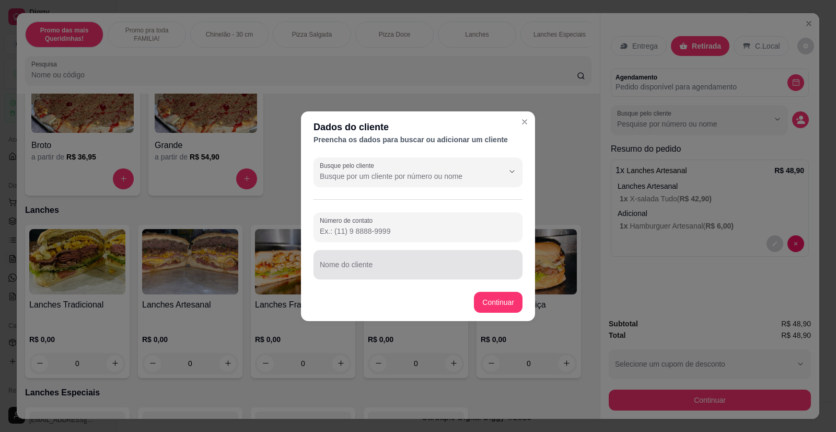
click at [372, 269] on input "Nome do cliente" at bounding box center [418, 268] width 197 height 10
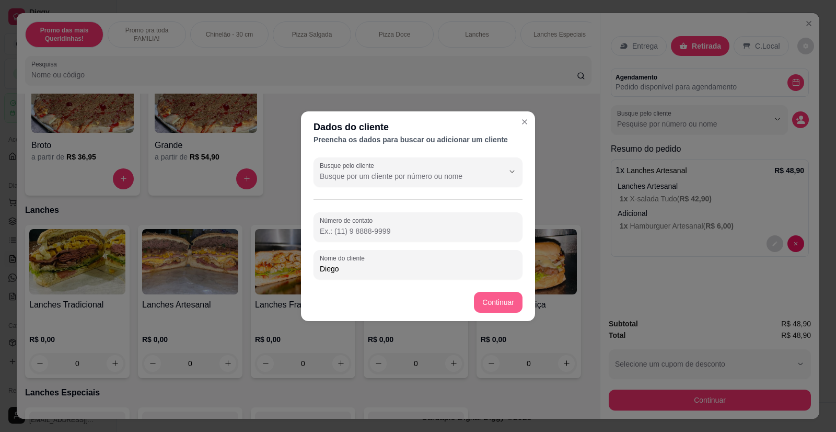
type input "Diego"
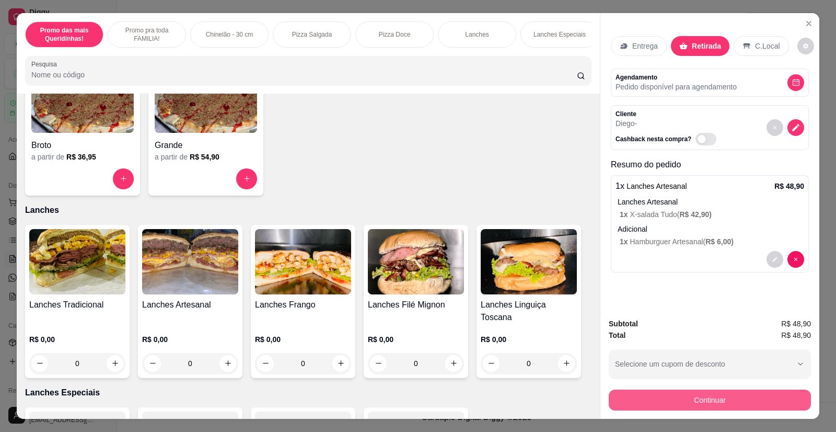
click at [684, 404] on button "Continuar" at bounding box center [710, 399] width 202 height 21
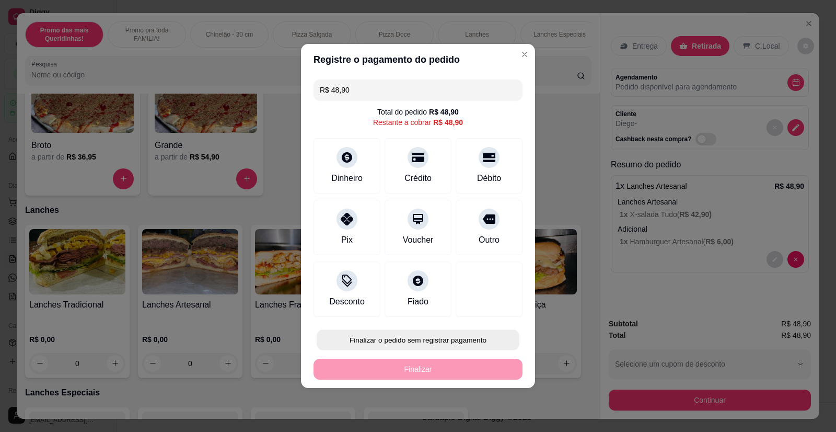
click at [447, 339] on button "Finalizar o pedido sem registrar pagamento" at bounding box center [418, 340] width 203 height 20
click at [478, 314] on button "Confirmar" at bounding box center [482, 310] width 39 height 16
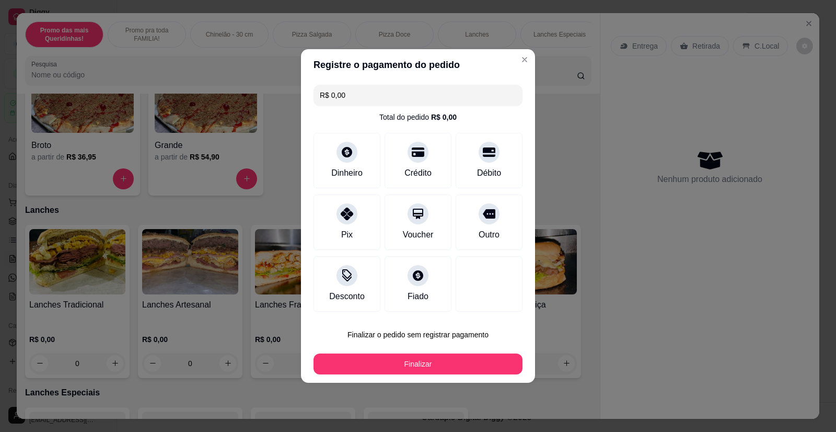
type input "R$ 0,00"
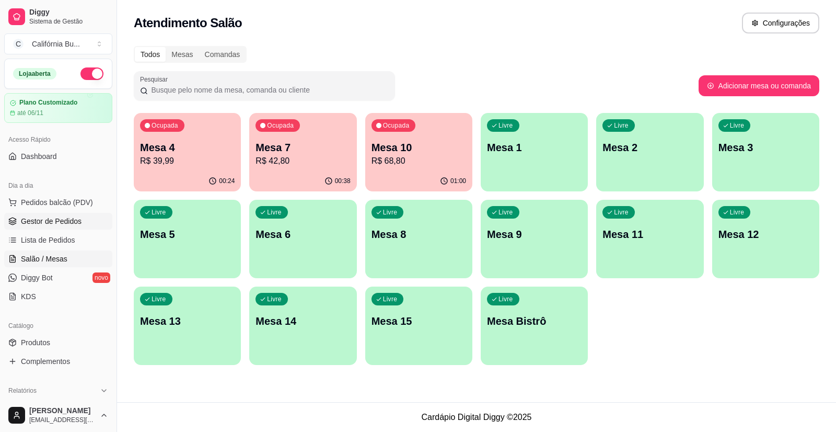
click at [33, 220] on span "Gestor de Pedidos" at bounding box center [51, 221] width 61 height 10
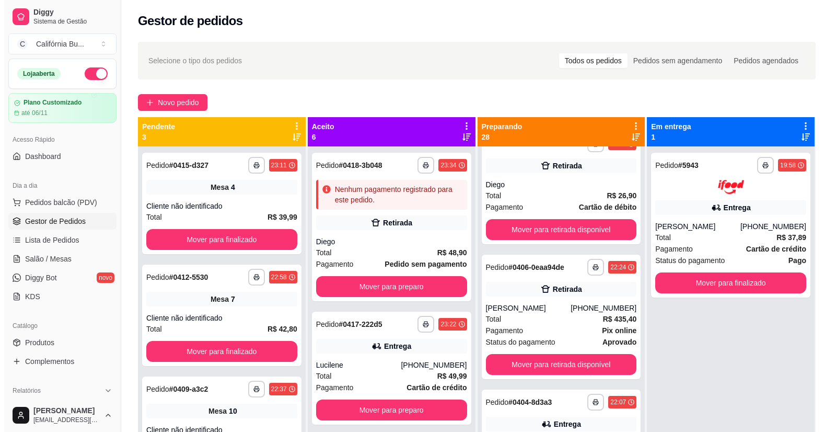
scroll to position [366, 0]
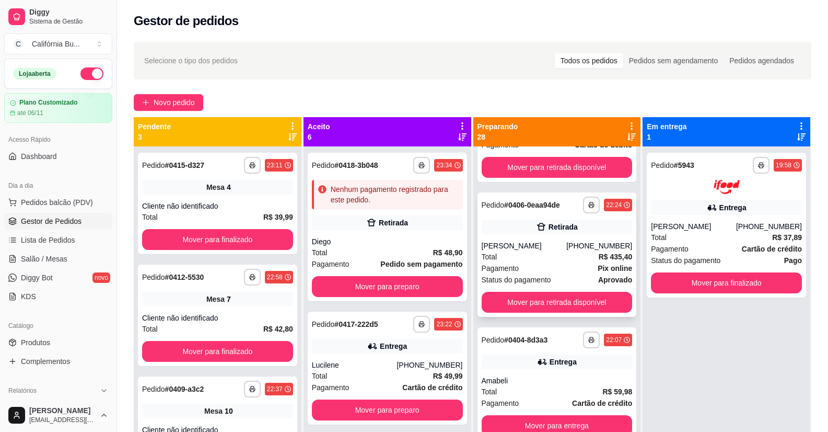
click at [528, 258] on div "Total R$ 435,40" at bounding box center [557, 256] width 151 height 11
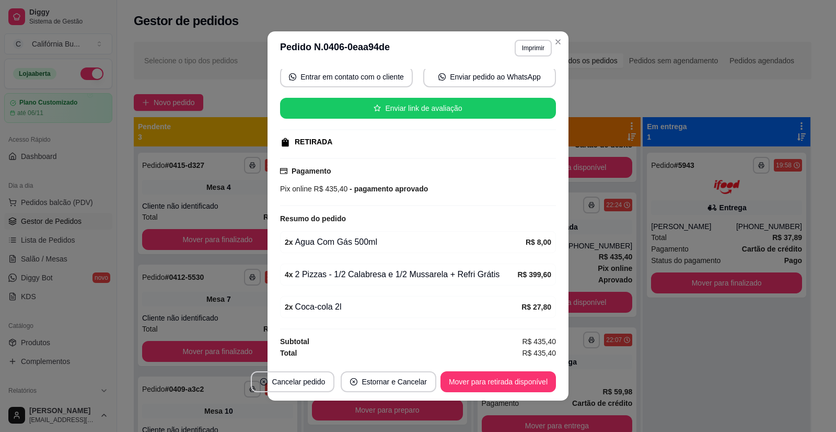
scroll to position [2, 0]
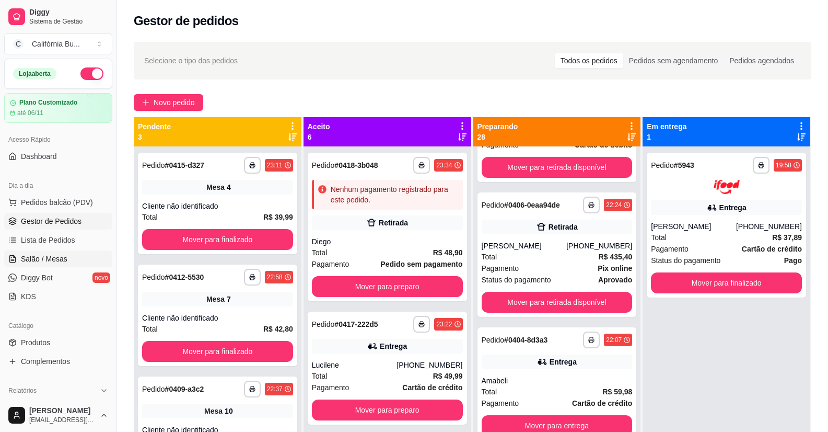
click at [50, 261] on span "Salão / Mesas" at bounding box center [44, 259] width 47 height 10
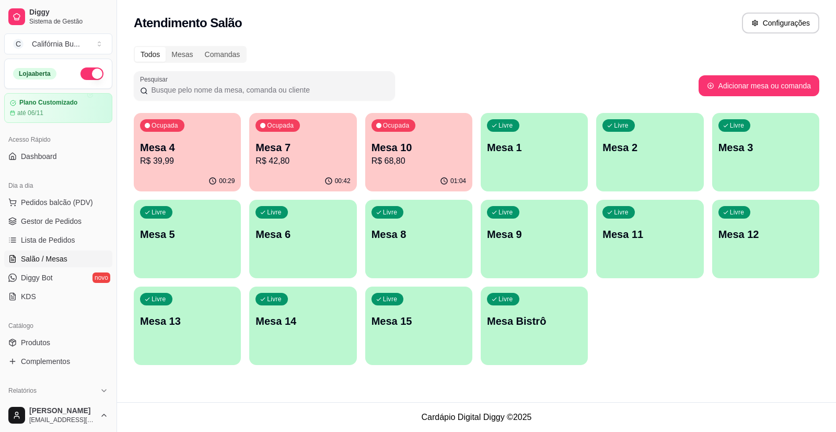
click at [198, 152] on p "Mesa 4" at bounding box center [187, 147] width 95 height 15
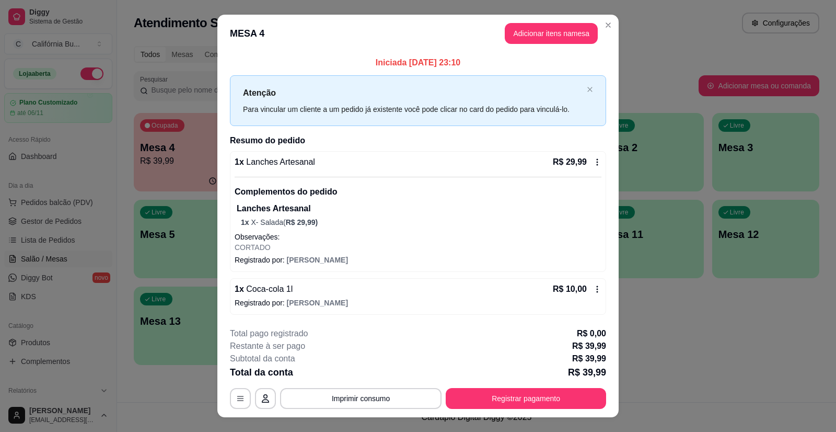
scroll to position [19, 0]
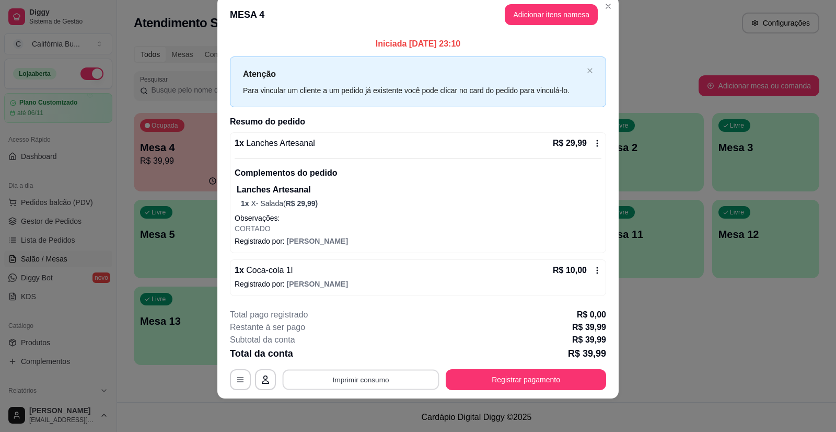
click at [366, 381] on button "Imprimir consumo" at bounding box center [361, 380] width 157 height 20
click at [346, 333] on button "Balcão" at bounding box center [360, 334] width 73 height 16
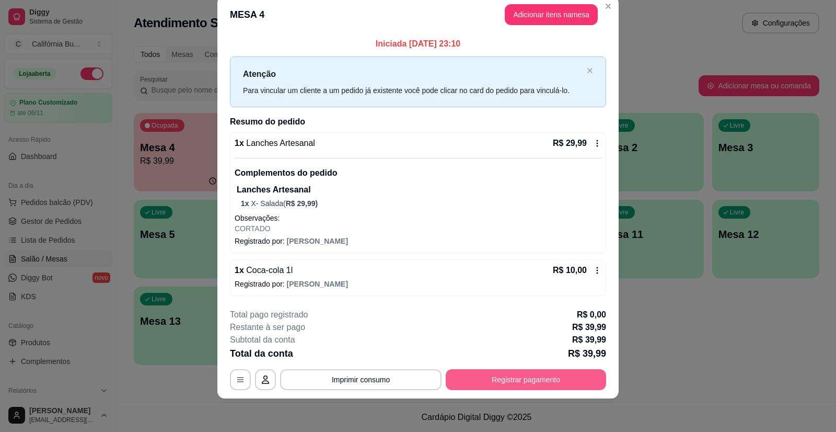
click at [505, 387] on button "Registrar pagamento" at bounding box center [526, 379] width 160 height 21
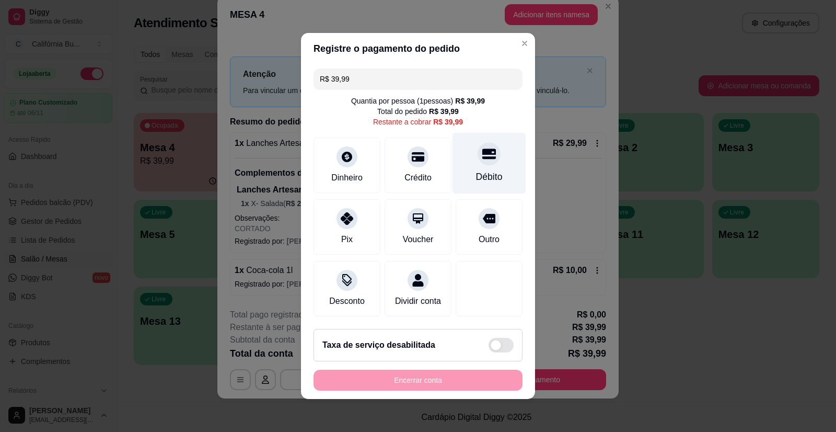
click at [481, 170] on div "Débito" at bounding box center [489, 177] width 27 height 14
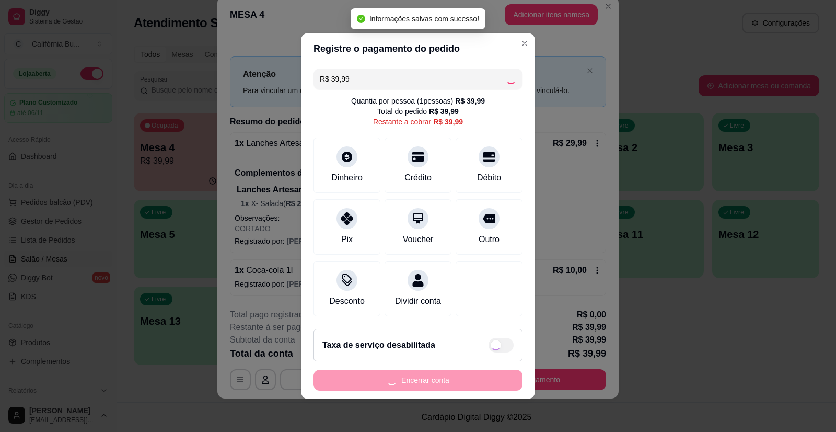
type input "R$ 0,00"
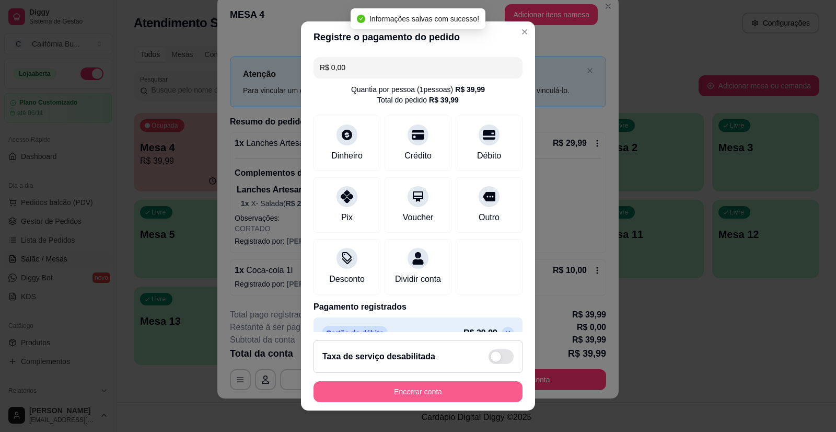
click at [425, 392] on button "Encerrar conta" at bounding box center [418, 391] width 209 height 21
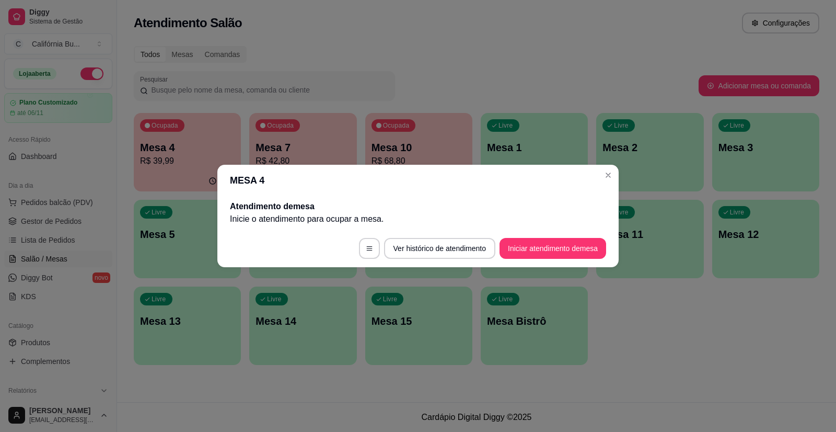
scroll to position [0, 0]
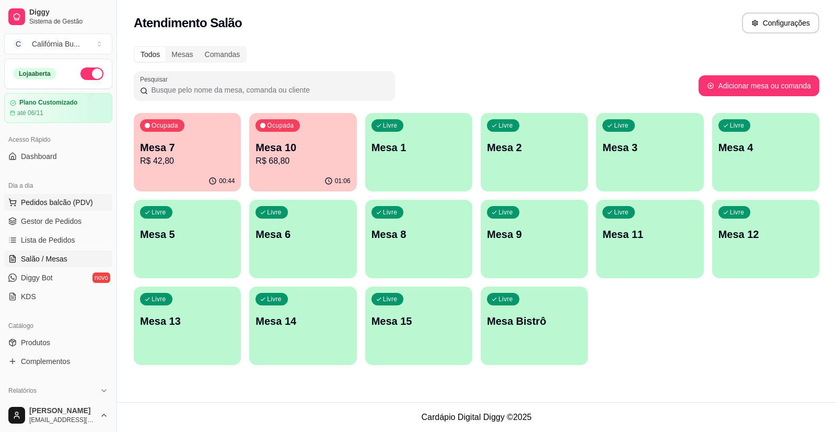
click at [78, 204] on span "Pedidos balcão (PDV)" at bounding box center [57, 202] width 72 height 10
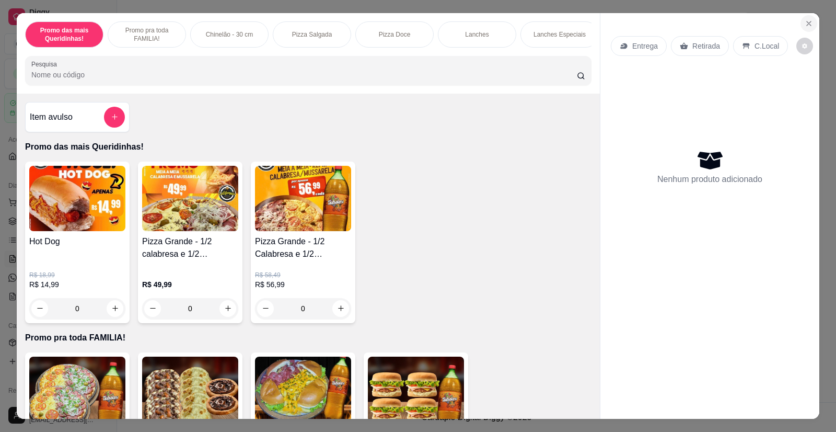
click at [805, 25] on icon "Close" at bounding box center [809, 23] width 8 height 8
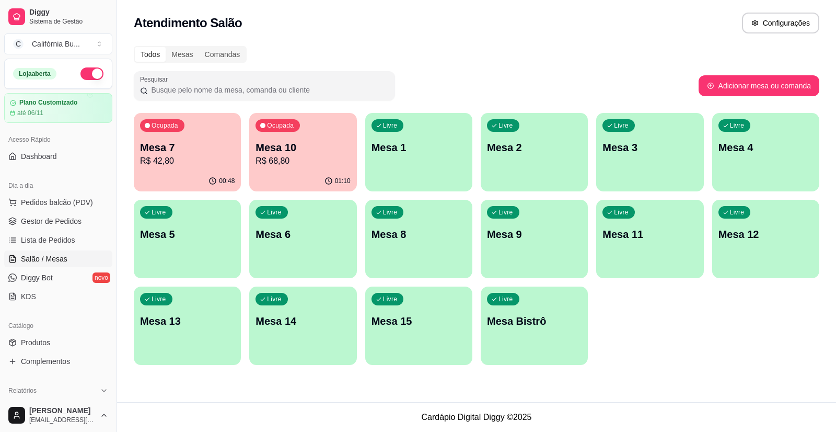
click at [204, 154] on div "Mesa 7 R$ 42,80" at bounding box center [187, 153] width 95 height 27
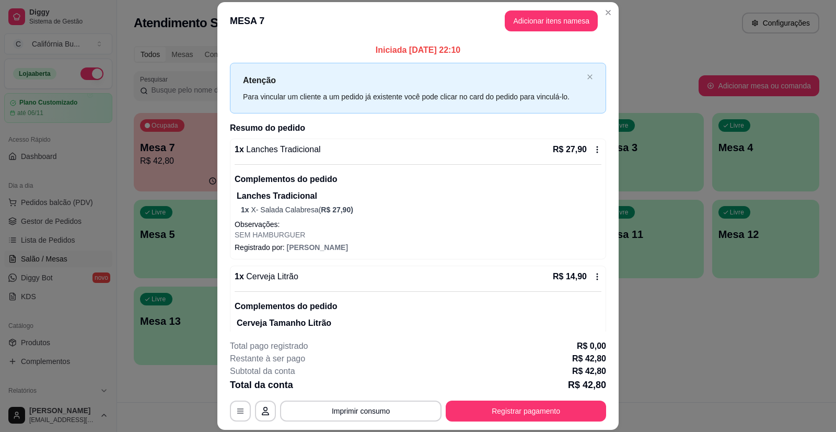
scroll to position [34, 0]
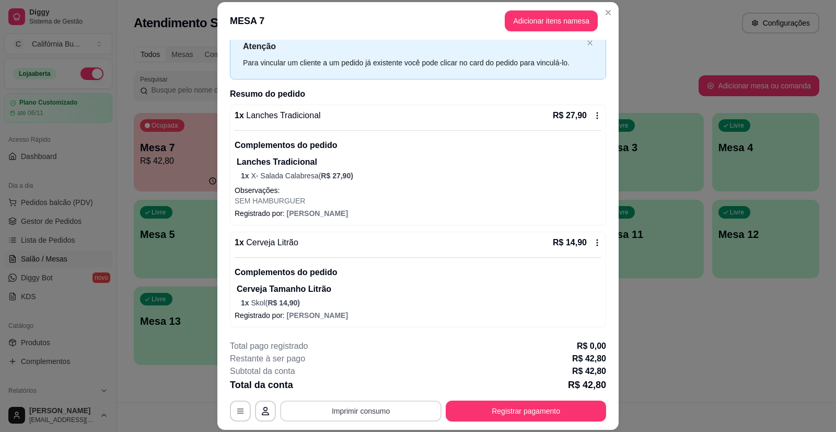
click at [355, 404] on button "Imprimir consumo" at bounding box center [361, 410] width 162 height 21
click at [345, 364] on button "Balcão" at bounding box center [360, 366] width 73 height 16
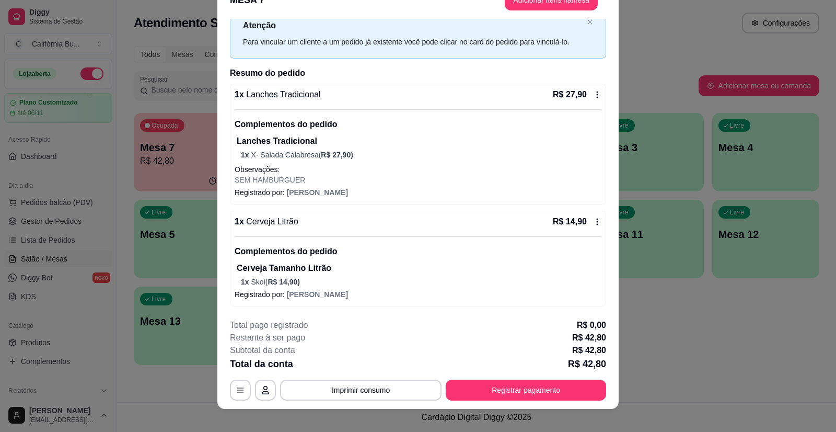
scroll to position [31, 0]
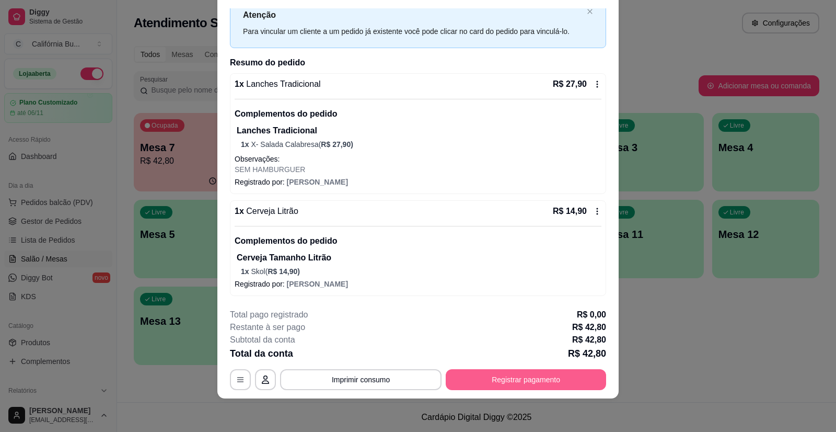
click at [496, 379] on button "Registrar pagamento" at bounding box center [526, 379] width 160 height 21
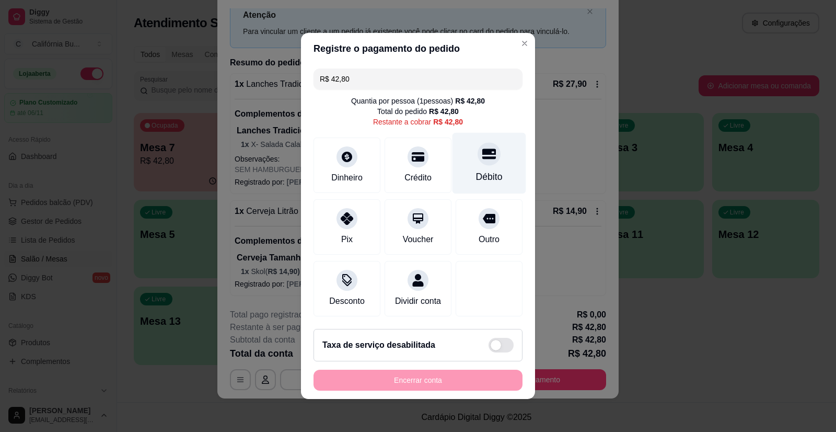
click at [491, 170] on div "Débito" at bounding box center [489, 177] width 27 height 14
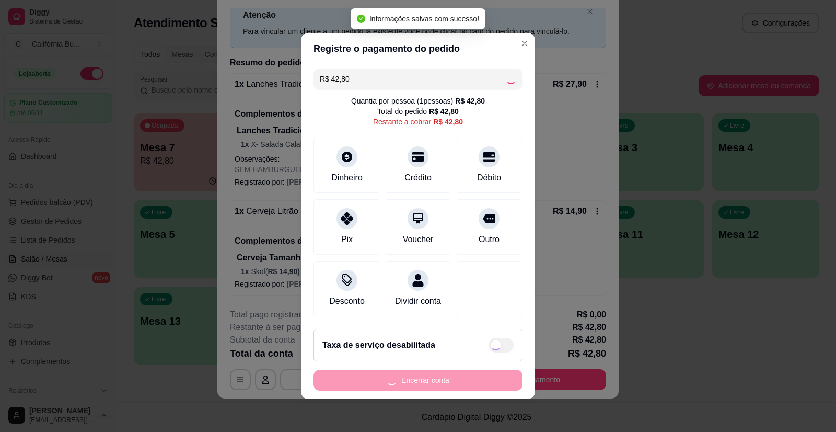
type input "R$ 0,00"
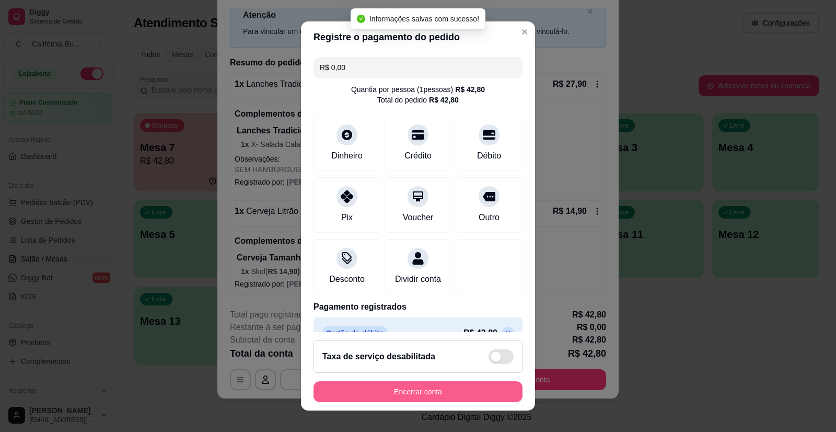
click at [433, 392] on button "Encerrar conta" at bounding box center [418, 391] width 209 height 21
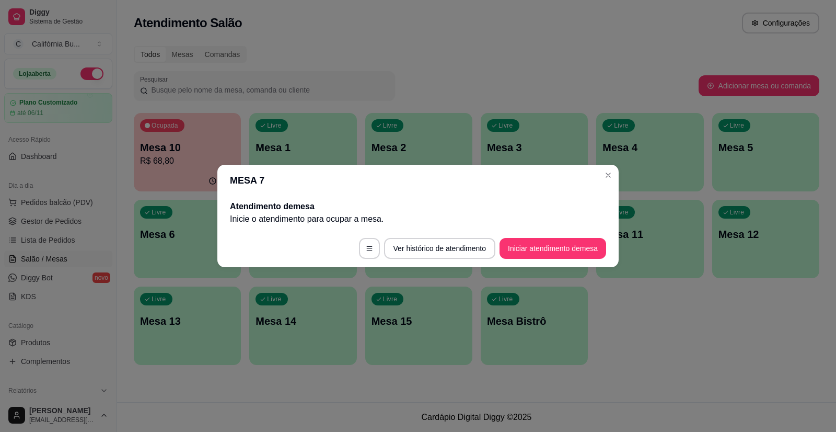
scroll to position [0, 0]
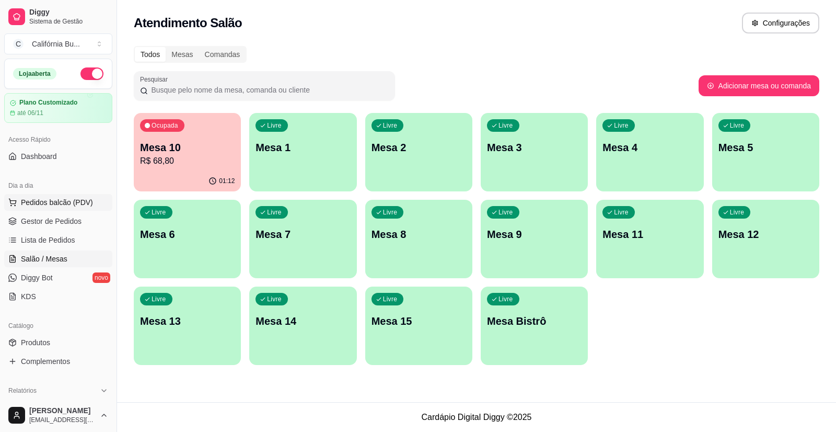
click at [79, 204] on span "Pedidos balcão (PDV)" at bounding box center [57, 202] width 72 height 10
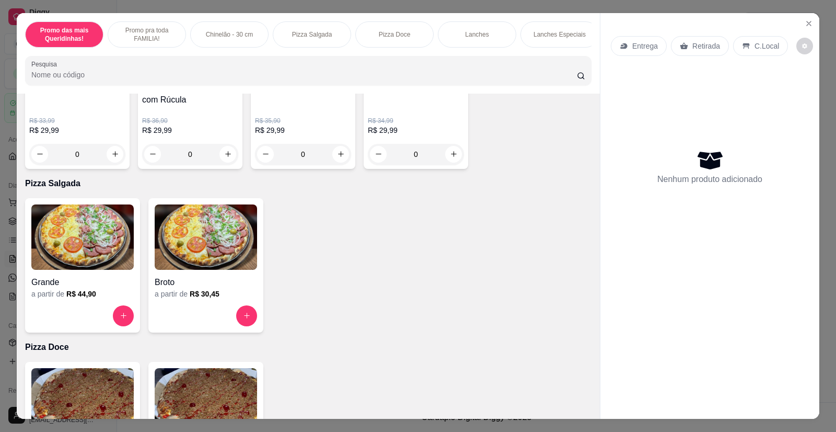
scroll to position [627, 0]
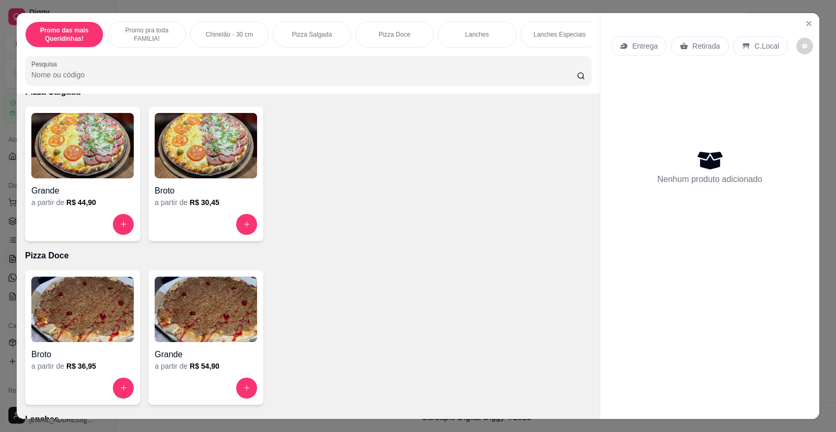
click at [195, 154] on img at bounding box center [206, 145] width 102 height 65
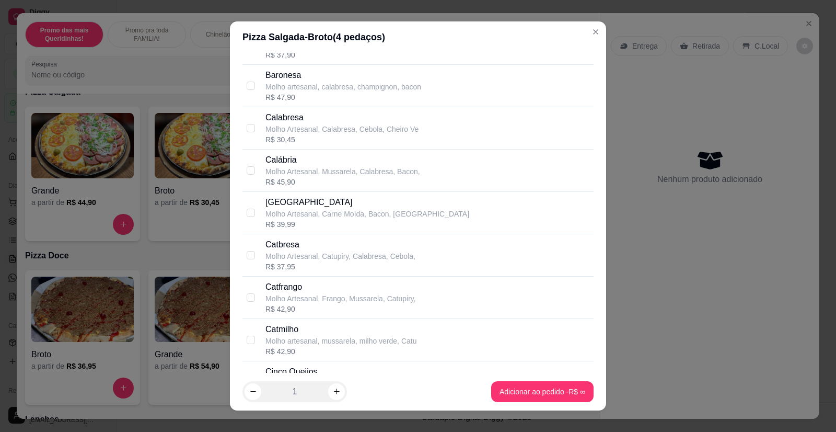
scroll to position [470, 0]
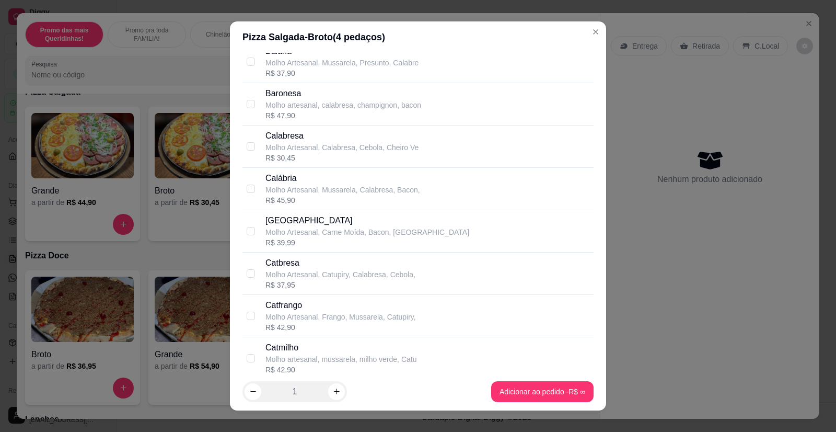
click at [243, 147] on div "Calabresa Molho Artesanal, Calabresa, Cebola, Cheiro Ve R$ 30,45" at bounding box center [418, 146] width 351 height 42
checkbox input "true"
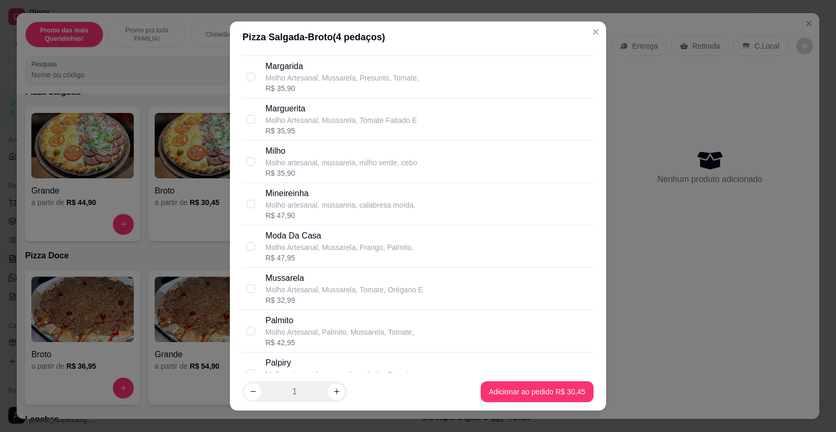
scroll to position [1359, 0]
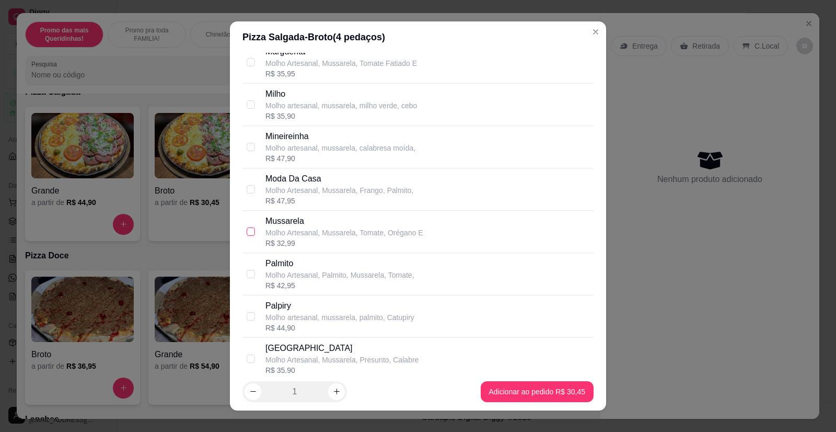
click at [247, 232] on input "checkbox" at bounding box center [251, 231] width 8 height 8
checkbox input "true"
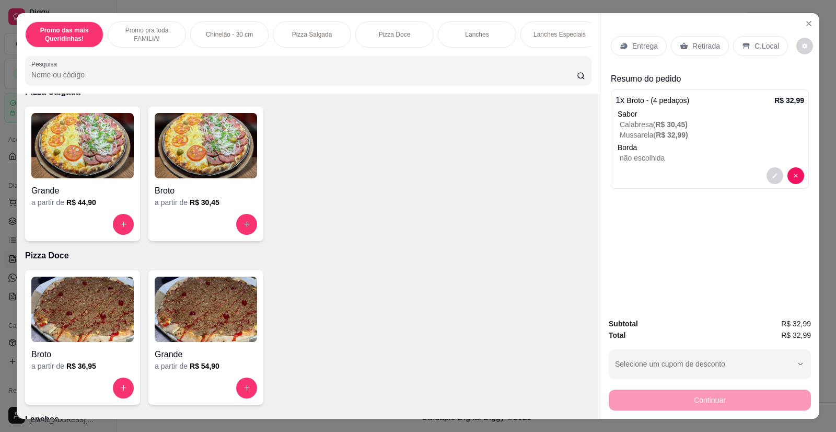
click at [632, 45] on p "Entrega" at bounding box center [645, 46] width 26 height 10
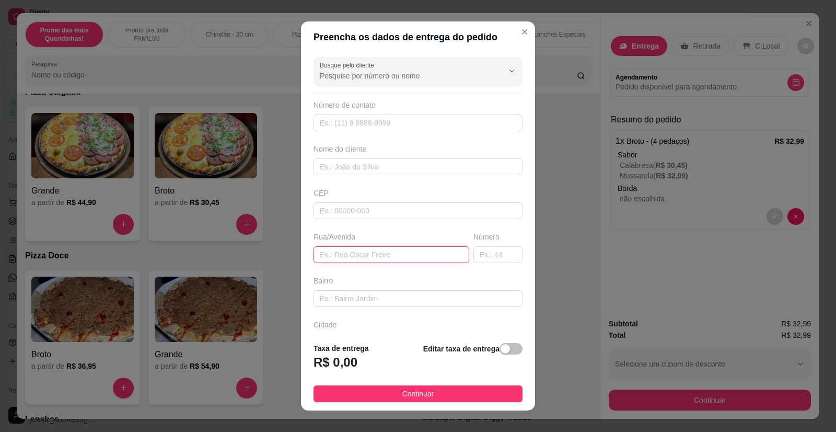
click at [347, 257] on input "text" at bounding box center [392, 254] width 156 height 17
paste input "Endereço residencial cambuí- [PERSON_NAME] 26 jd Morumbi"
type input "Endereço residencial cambuí- [PERSON_NAME] 26 jd Morumbi"
click at [505, 354] on span "button" at bounding box center [511, 348] width 23 height 11
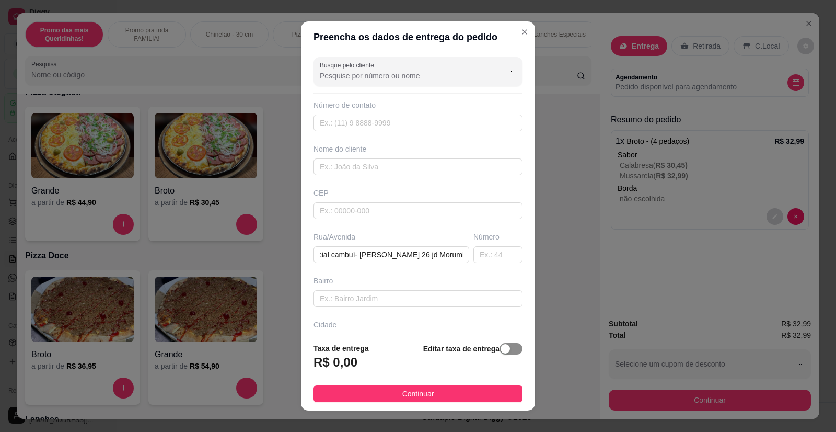
scroll to position [0, 0]
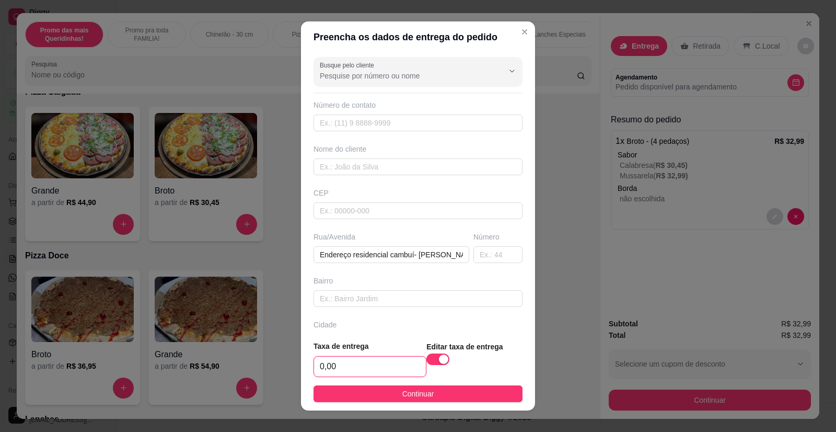
click at [366, 362] on input "0,00" at bounding box center [370, 366] width 112 height 20
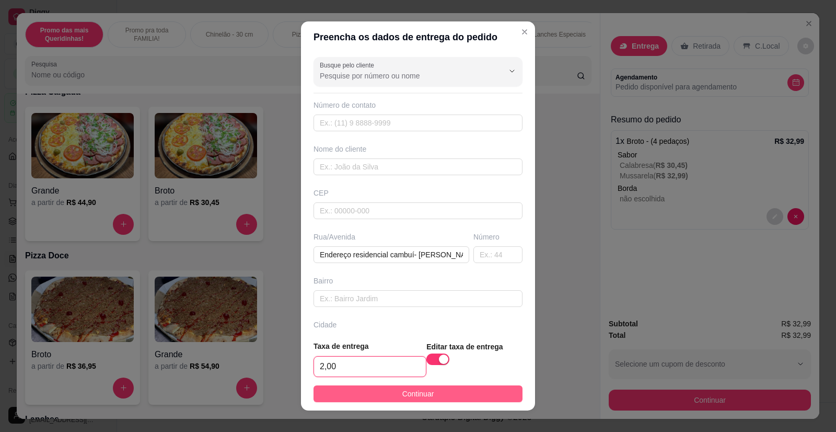
type input "2,00"
click at [424, 392] on span "Continuar" at bounding box center [418, 393] width 32 height 11
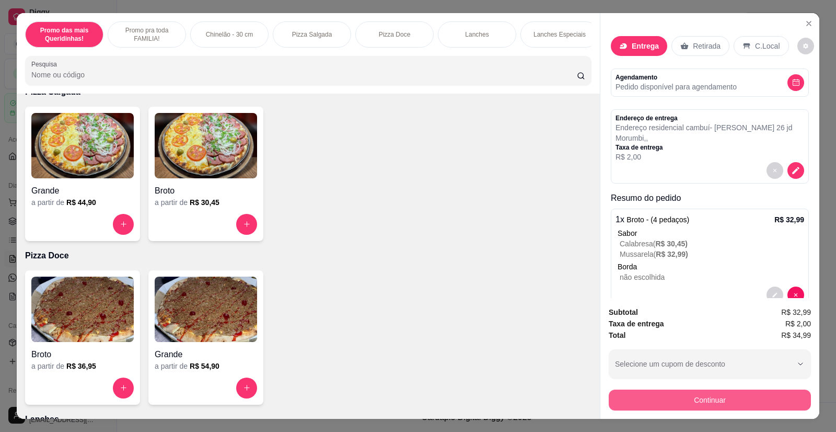
click at [644, 398] on button "Continuar" at bounding box center [710, 399] width 202 height 21
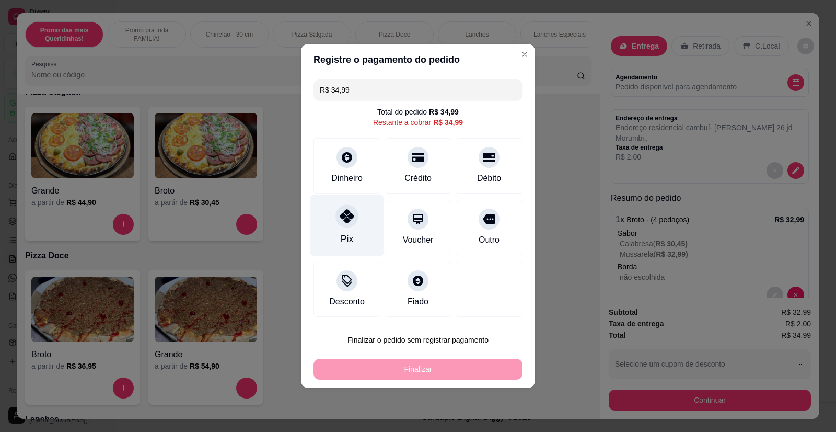
click at [346, 222] on icon at bounding box center [347, 216] width 14 height 14
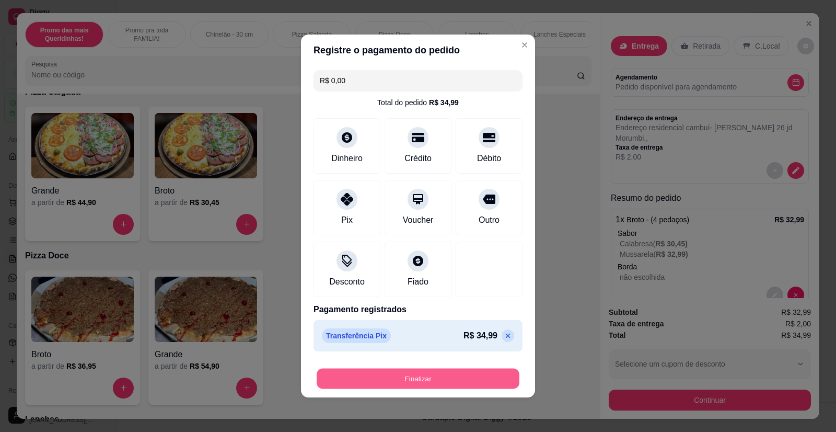
click at [398, 380] on button "Finalizar" at bounding box center [418, 379] width 203 height 20
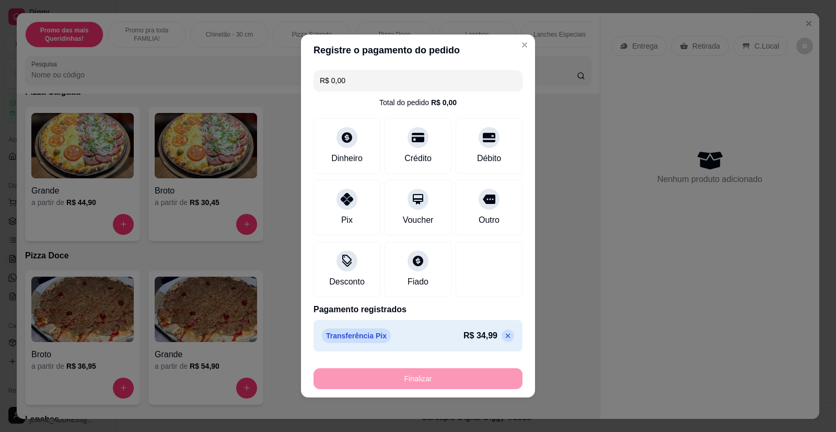
type input "-R$ 34,99"
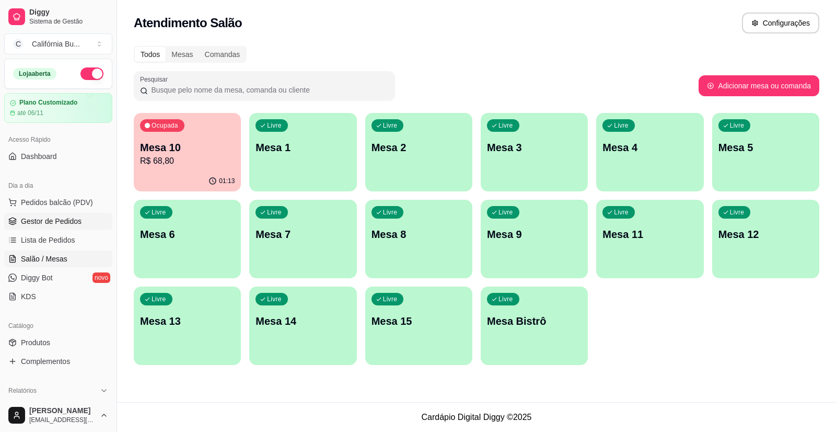
click at [45, 226] on span "Gestor de Pedidos" at bounding box center [51, 221] width 61 height 10
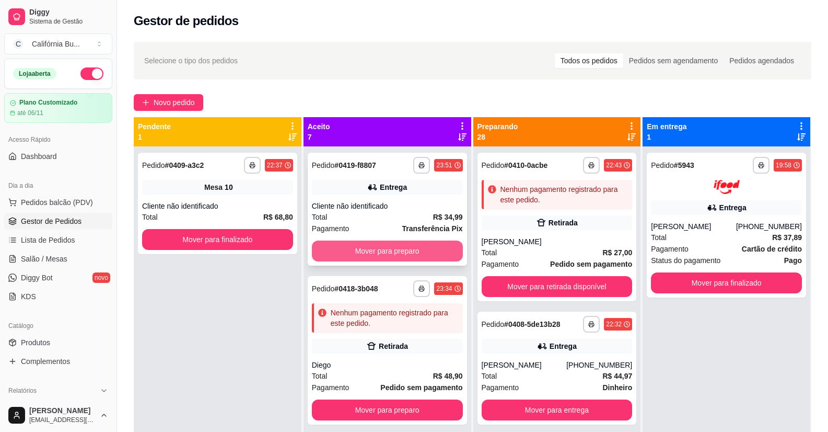
click at [370, 249] on button "Mover para preparo" at bounding box center [387, 250] width 151 height 21
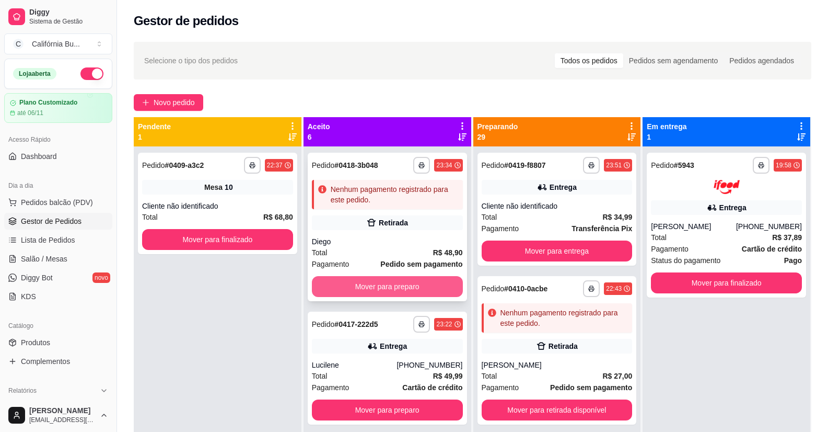
click at [357, 285] on button "Mover para preparo" at bounding box center [387, 286] width 151 height 21
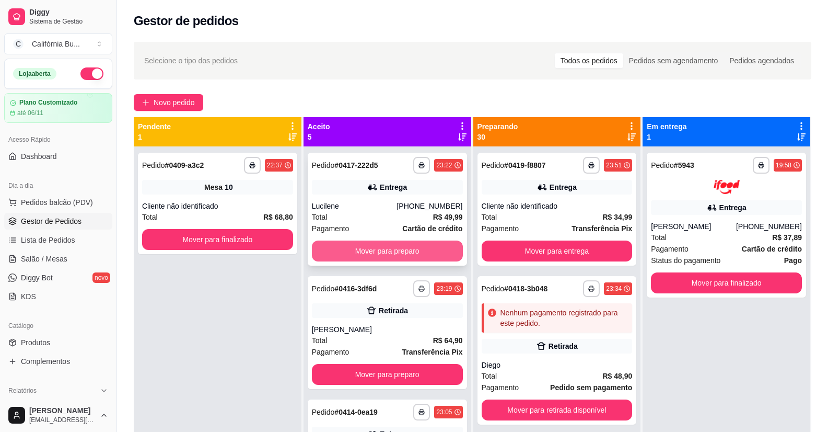
click at [374, 251] on button "Mover para preparo" at bounding box center [387, 250] width 151 height 21
click at [379, 251] on button "Mover para preparo" at bounding box center [387, 250] width 151 height 21
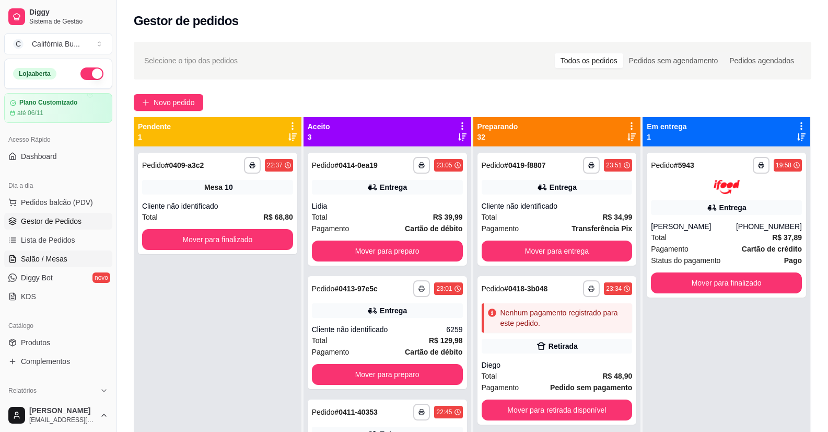
click at [52, 254] on span "Salão / Mesas" at bounding box center [44, 259] width 47 height 10
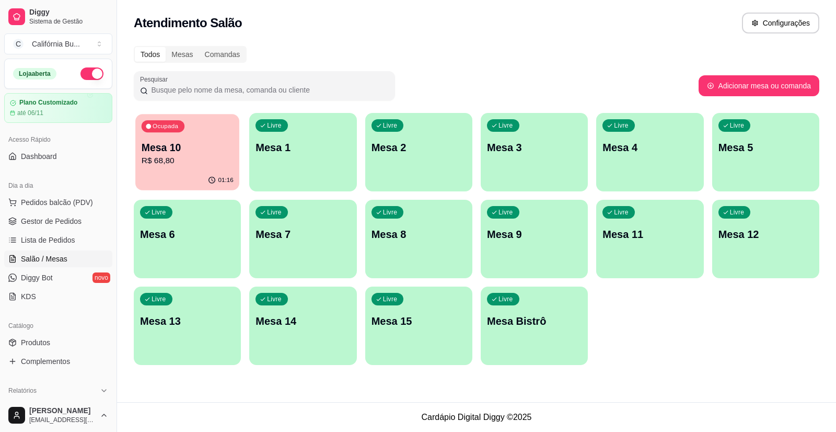
click at [167, 174] on div "01:16" at bounding box center [187, 180] width 104 height 20
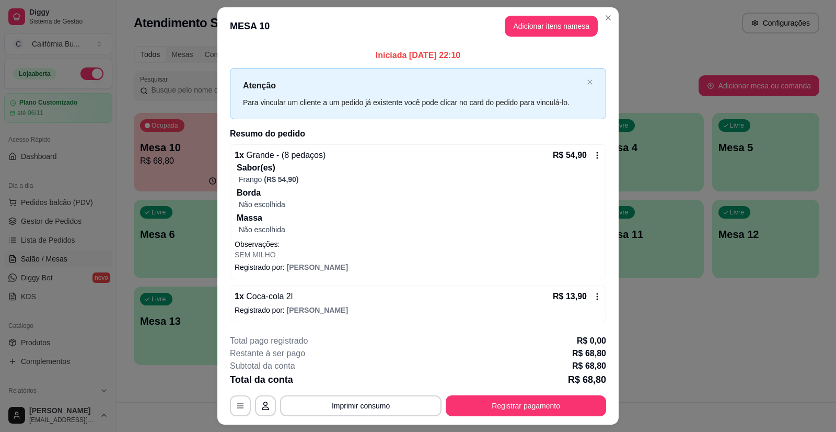
scroll to position [26, 0]
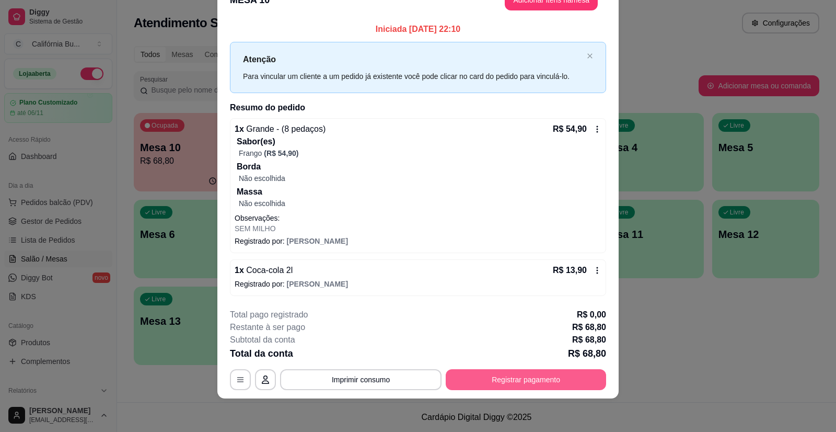
click at [481, 372] on button "Registrar pagamento" at bounding box center [526, 379] width 160 height 21
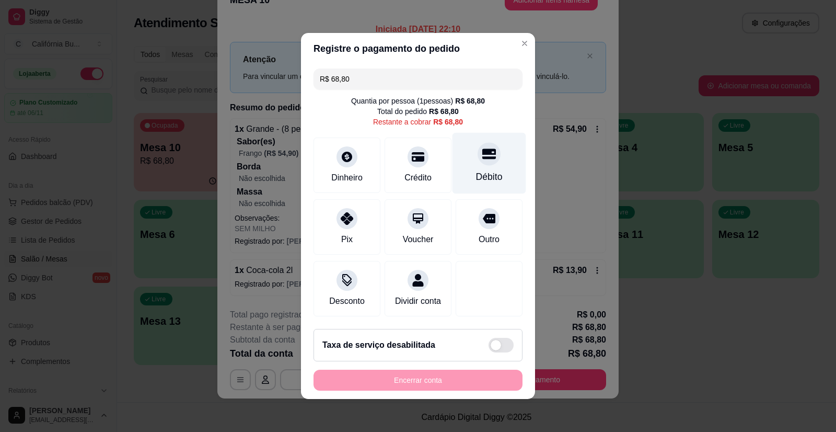
click at [485, 159] on div "Débito" at bounding box center [490, 163] width 74 height 61
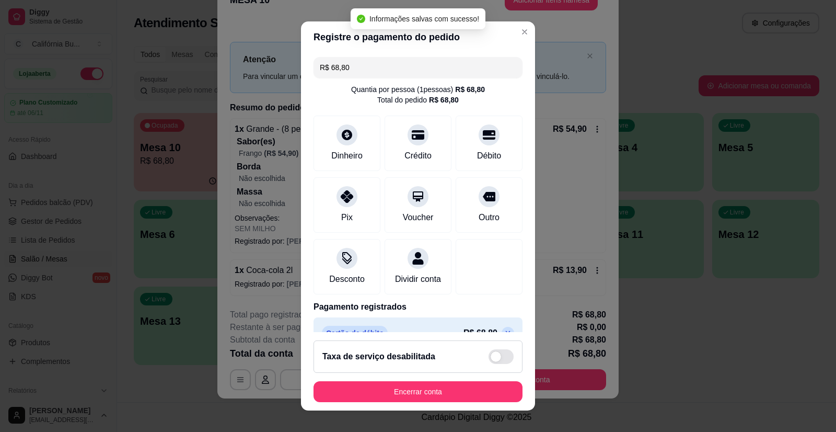
type input "R$ 0,00"
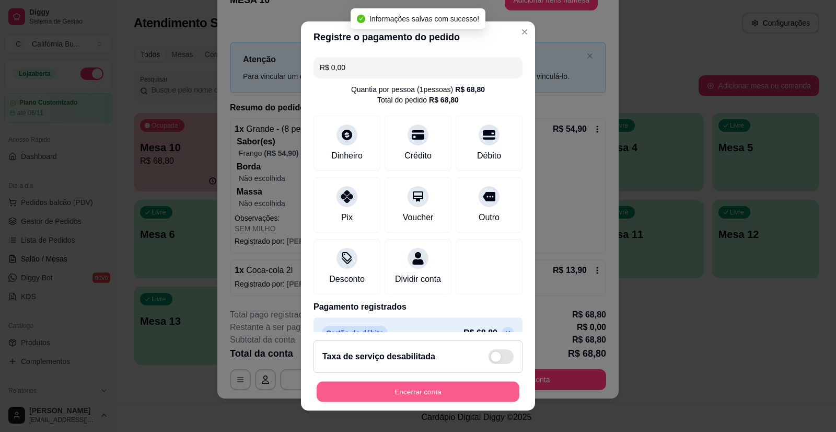
click at [470, 389] on button "Encerrar conta" at bounding box center [418, 391] width 203 height 20
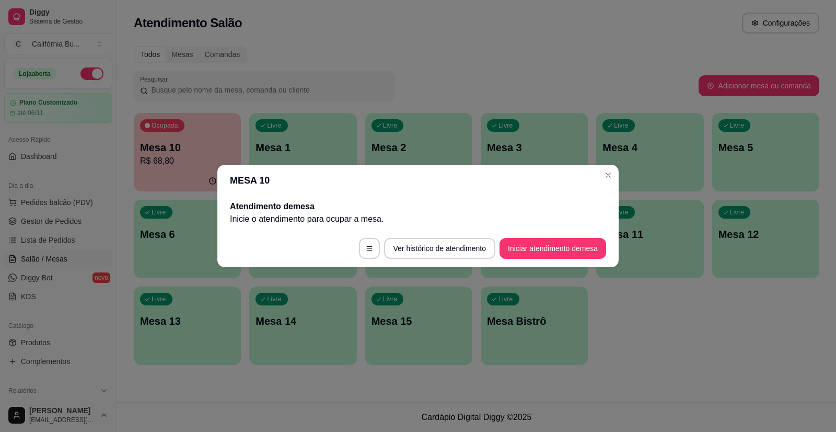
scroll to position [0, 0]
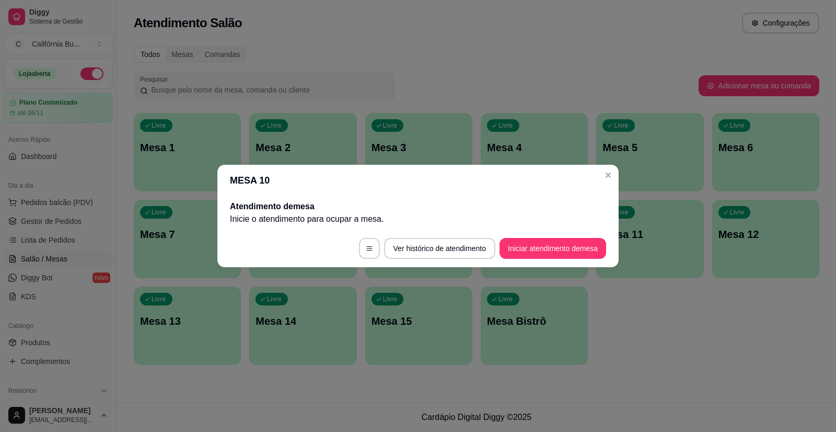
drag, startPoint x: 505, startPoint y: 231, endPoint x: 512, endPoint y: 235, distance: 7.3
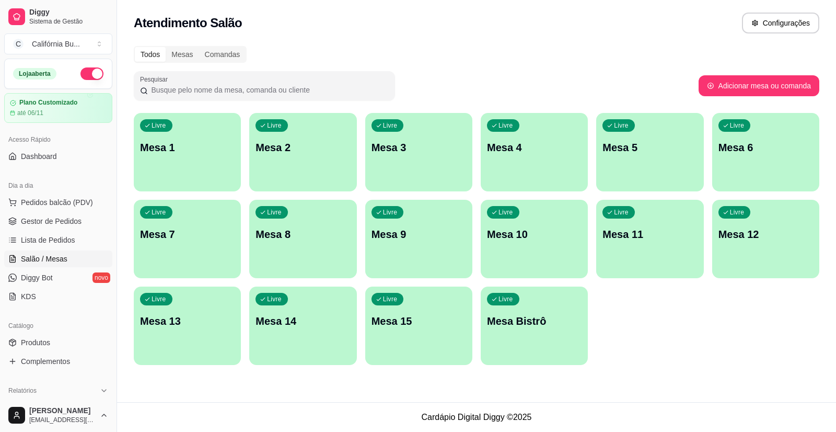
click at [665, 151] on p "Mesa 5" at bounding box center [650, 147] width 95 height 15
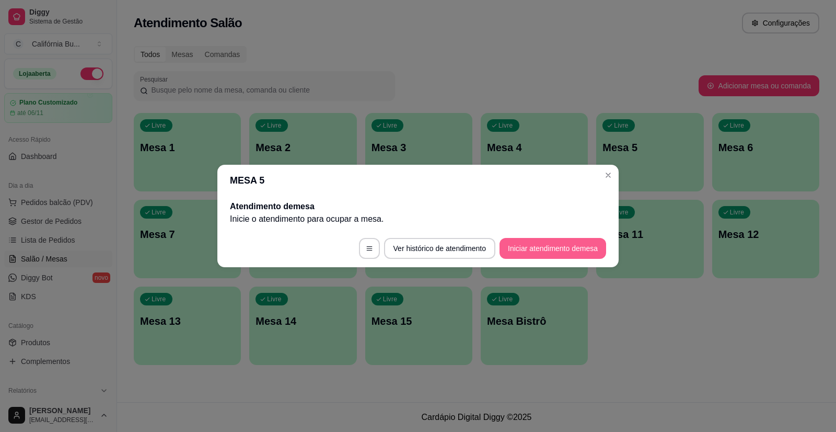
click at [527, 248] on button "Iniciar atendimento de mesa" at bounding box center [553, 248] width 107 height 21
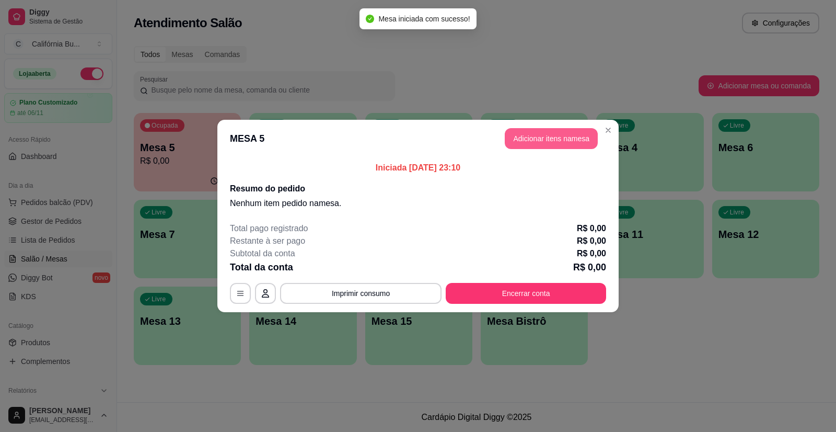
click at [545, 140] on button "Adicionar itens na mesa" at bounding box center [551, 138] width 93 height 21
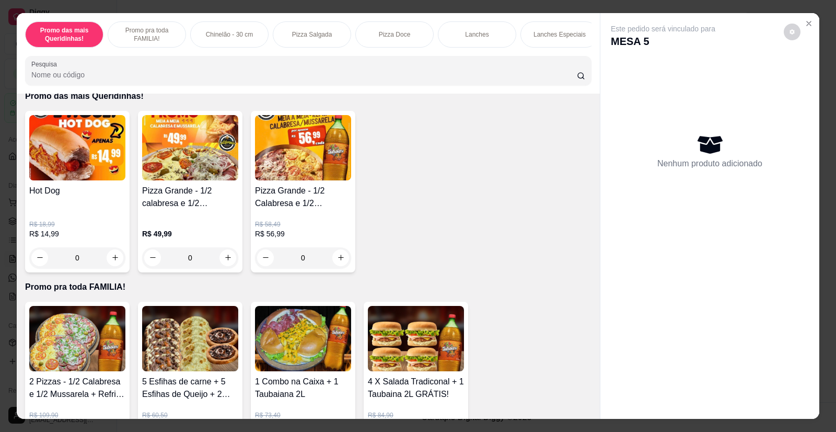
scroll to position [52, 0]
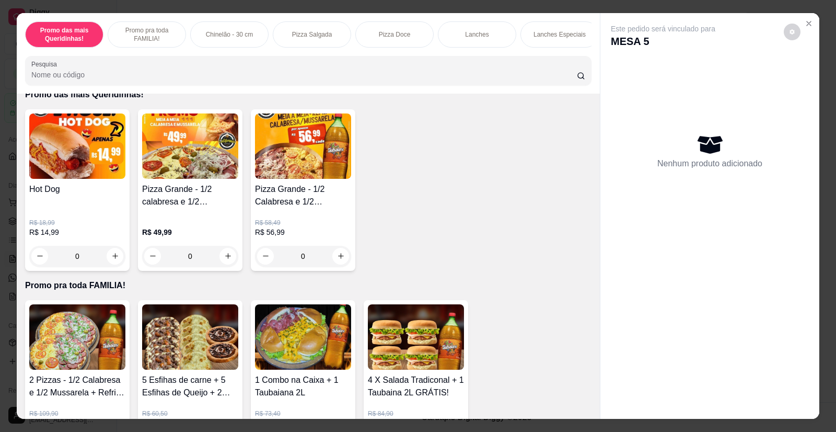
click at [110, 261] on div "0" at bounding box center [77, 256] width 96 height 21
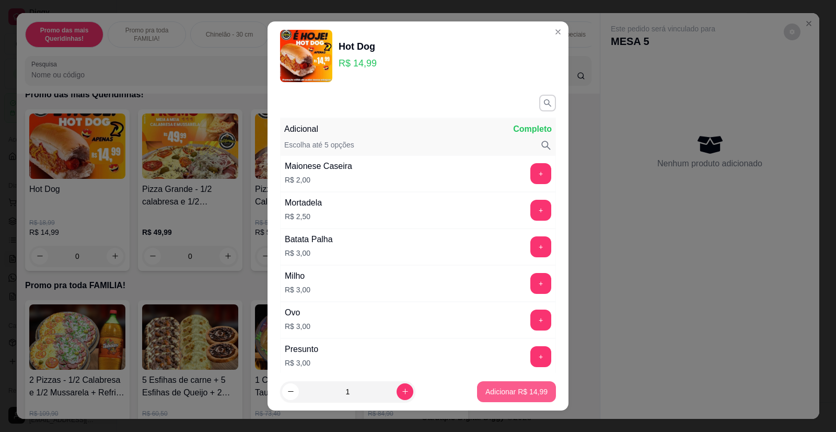
click at [511, 391] on p "Adicionar R$ 14,99" at bounding box center [517, 391] width 62 height 10
type input "1"
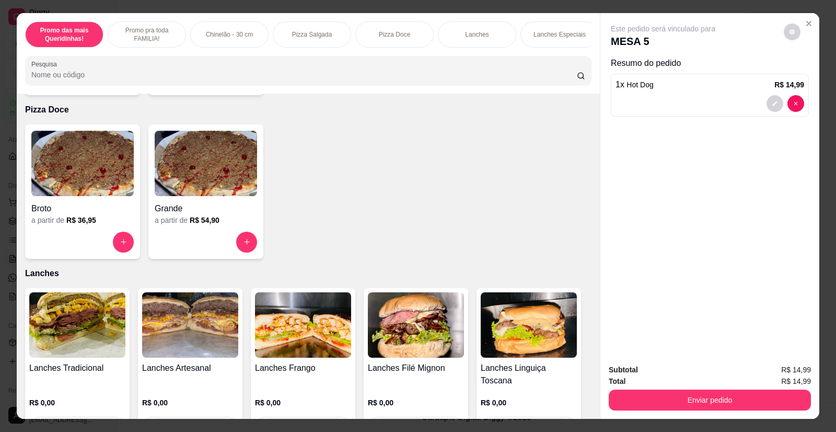
scroll to position [784, 0]
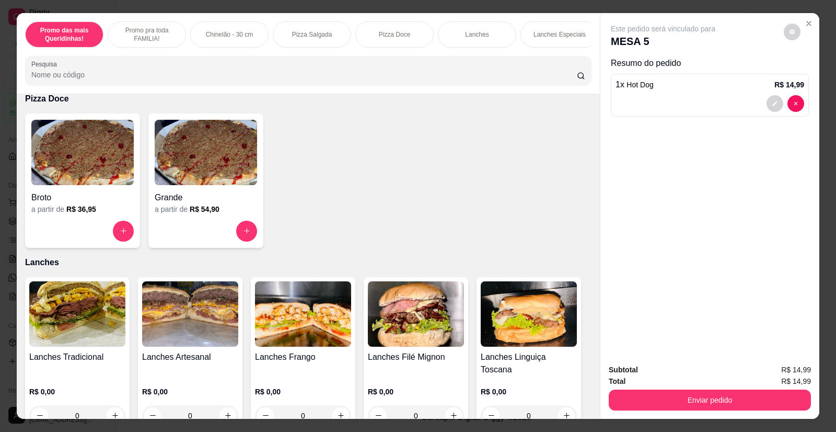
click at [90, 302] on img at bounding box center [77, 313] width 96 height 65
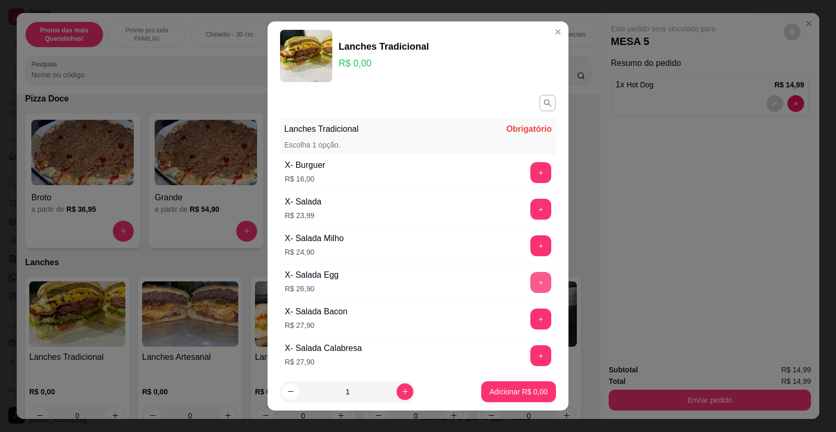
click at [531, 274] on button "+" at bounding box center [541, 282] width 21 height 21
click at [506, 398] on button "Adicionar R$ 26,90" at bounding box center [516, 391] width 77 height 20
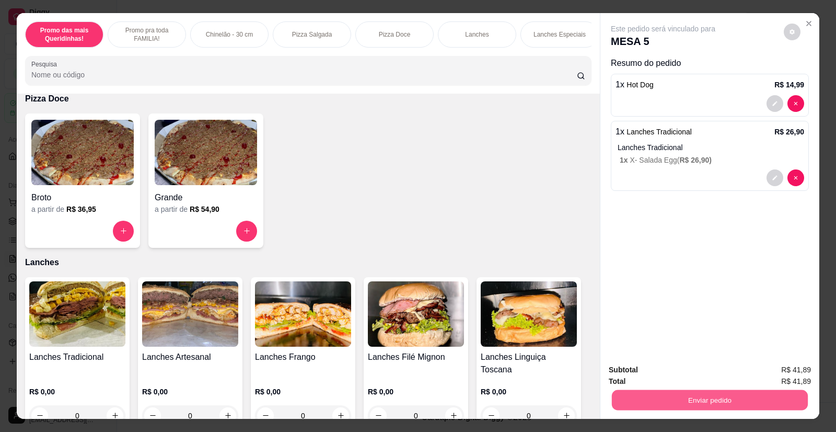
click at [683, 398] on button "Enviar pedido" at bounding box center [710, 400] width 196 height 20
click at [798, 372] on button "Enviar pedido" at bounding box center [783, 373] width 57 height 19
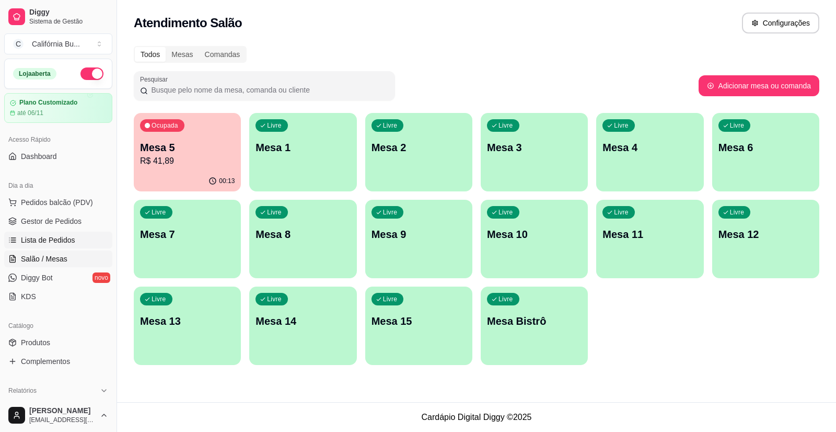
click at [42, 241] on span "Lista de Pedidos" at bounding box center [48, 240] width 54 height 10
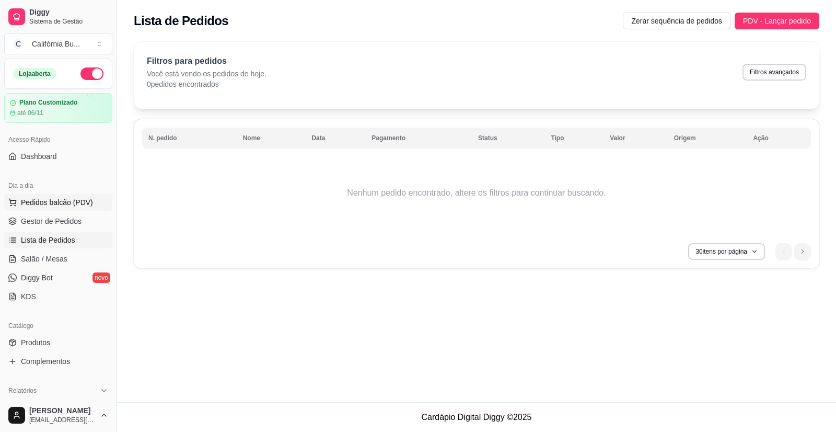
click at [50, 203] on span "Pedidos balcão (PDV)" at bounding box center [57, 202] width 72 height 10
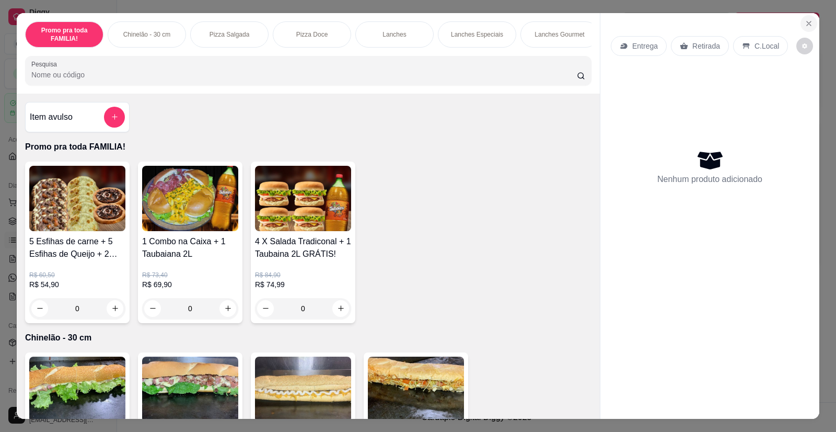
click at [808, 24] on icon "Close" at bounding box center [809, 23] width 8 height 8
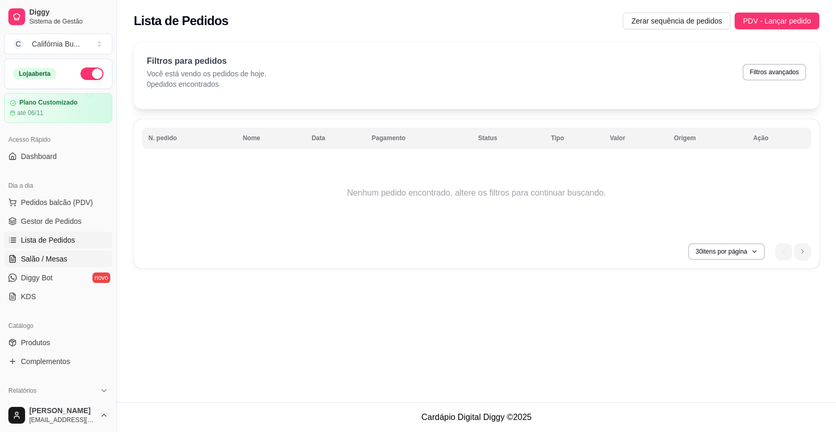
click at [43, 256] on span "Salão / Mesas" at bounding box center [44, 259] width 47 height 10
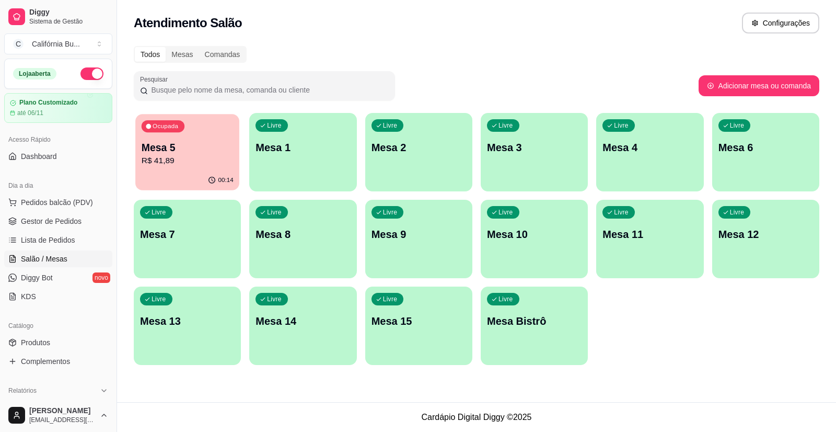
click at [187, 167] on p "R$ 41,89" at bounding box center [188, 161] width 92 height 12
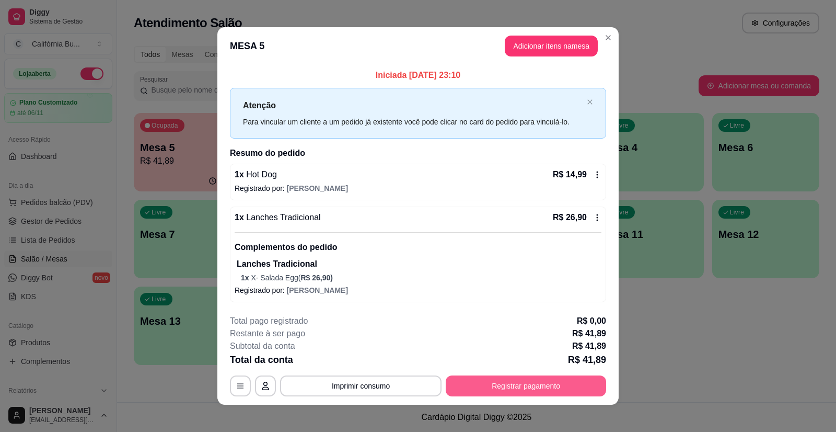
click at [517, 393] on button "Registrar pagamento" at bounding box center [526, 385] width 160 height 21
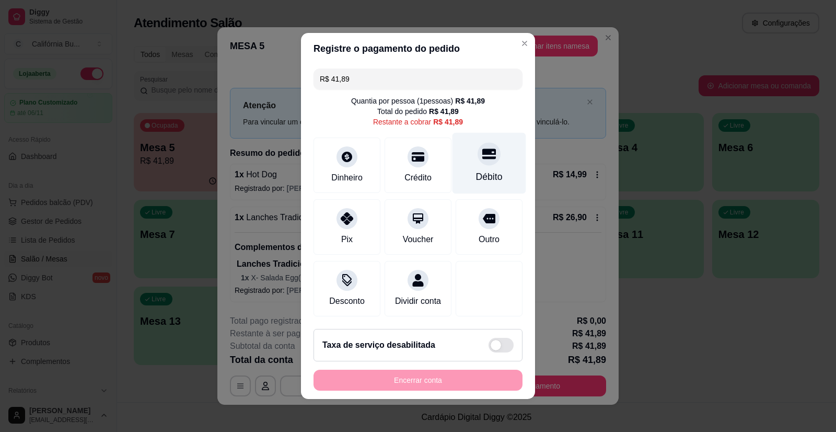
click at [482, 154] on icon at bounding box center [489, 154] width 14 height 14
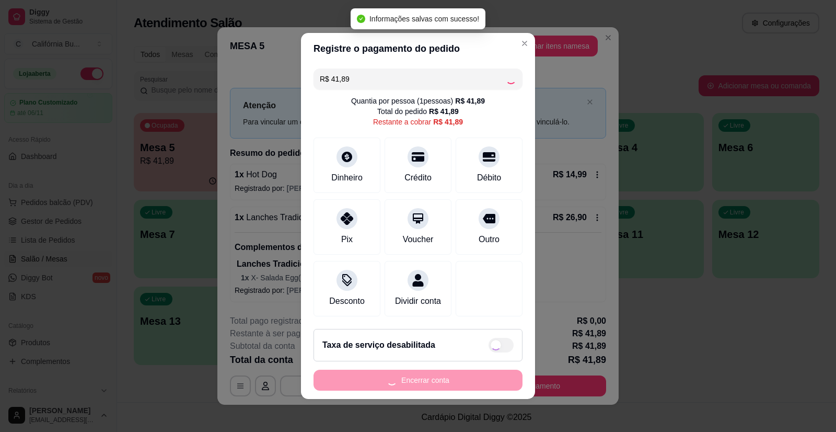
type input "R$ 0,00"
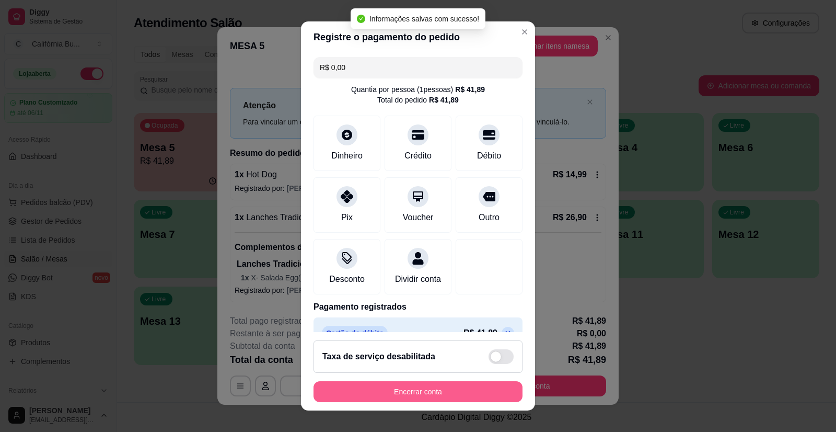
click at [429, 384] on button "Encerrar conta" at bounding box center [418, 391] width 209 height 21
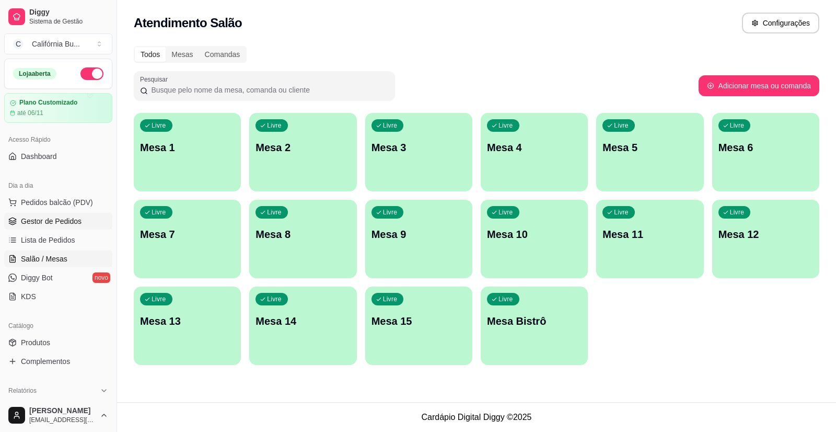
click at [47, 221] on span "Gestor de Pedidos" at bounding box center [51, 221] width 61 height 10
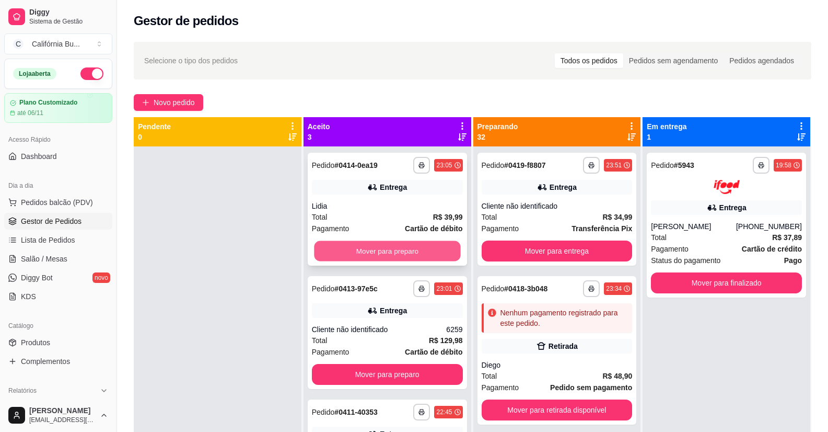
click at [384, 252] on button "Mover para preparo" at bounding box center [387, 251] width 146 height 20
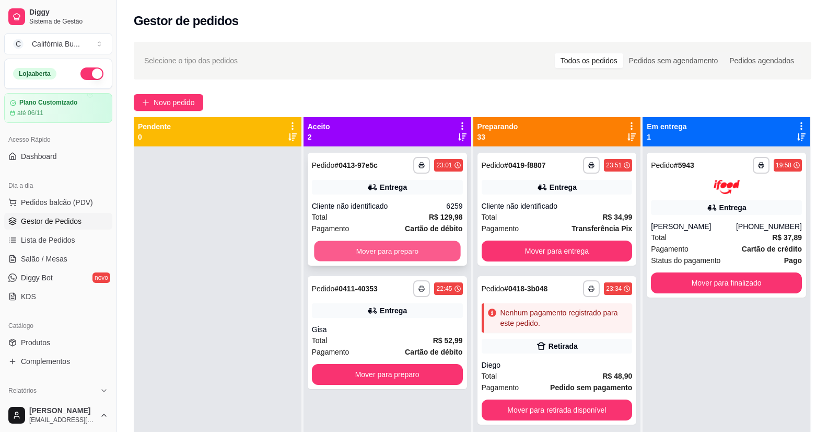
click at [385, 252] on button "Mover para preparo" at bounding box center [387, 251] width 146 height 20
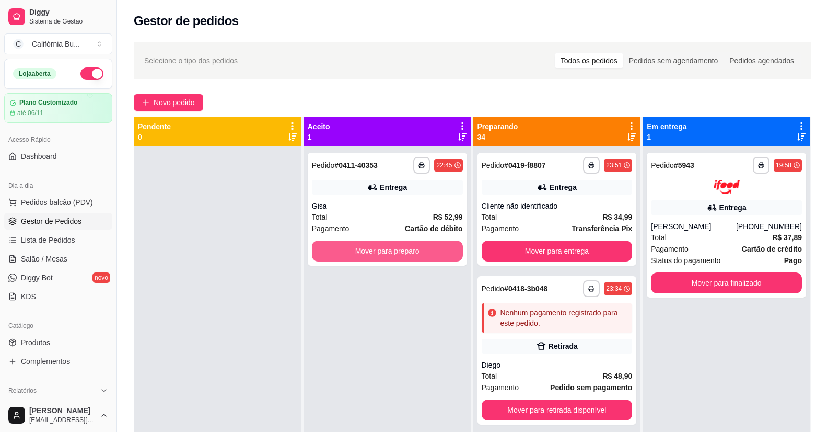
click at [385, 252] on button "Mover para preparo" at bounding box center [387, 250] width 151 height 21
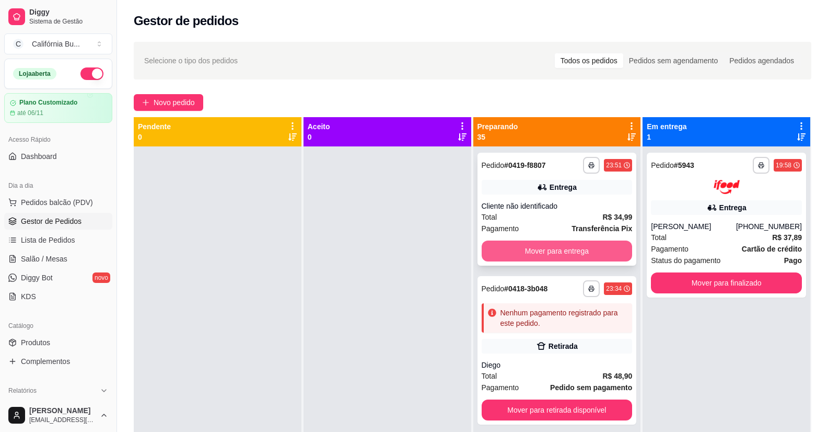
click at [533, 252] on button "Mover para entrega" at bounding box center [557, 250] width 151 height 21
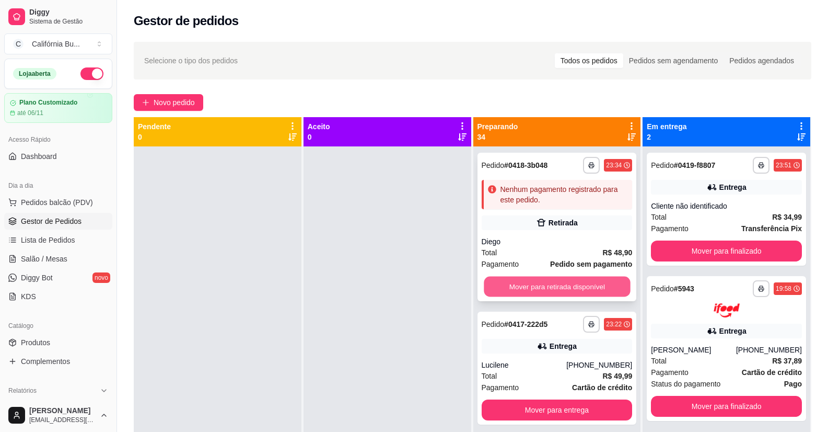
click at [546, 293] on button "Mover para retirada disponível" at bounding box center [557, 287] width 146 height 20
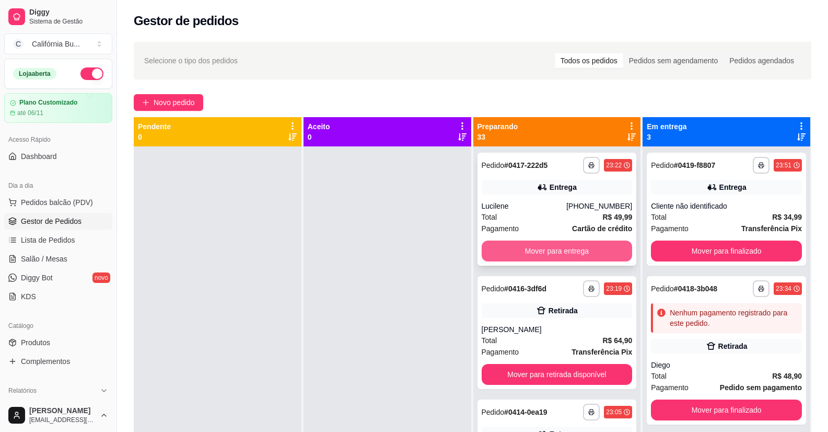
click at [540, 249] on button "Mover para entrega" at bounding box center [557, 250] width 151 height 21
click at [549, 249] on button "Mover para retirada disponível" at bounding box center [557, 250] width 151 height 21
click at [554, 253] on button "Mover para entrega" at bounding box center [557, 250] width 151 height 21
click at [549, 254] on button "Mover para entrega" at bounding box center [557, 250] width 151 height 21
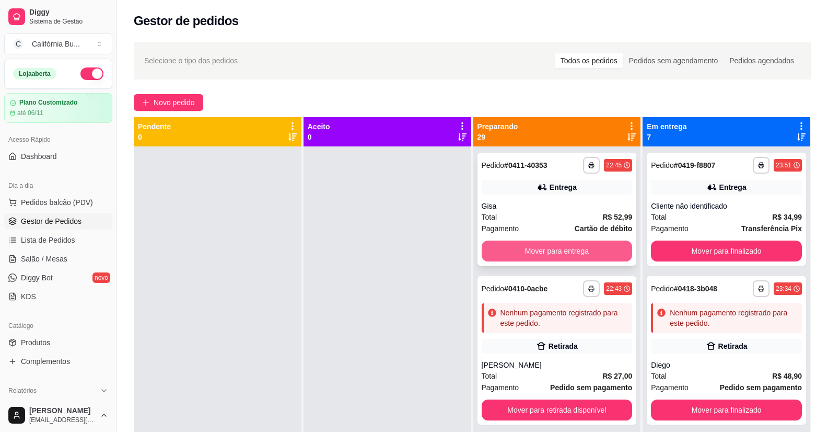
click at [546, 256] on button "Mover para entrega" at bounding box center [557, 250] width 151 height 21
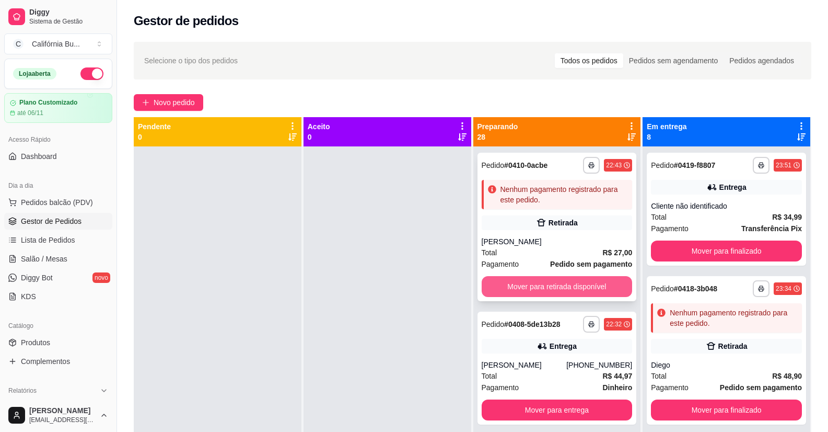
click at [550, 282] on button "Mover para retirada disponível" at bounding box center [557, 286] width 151 height 21
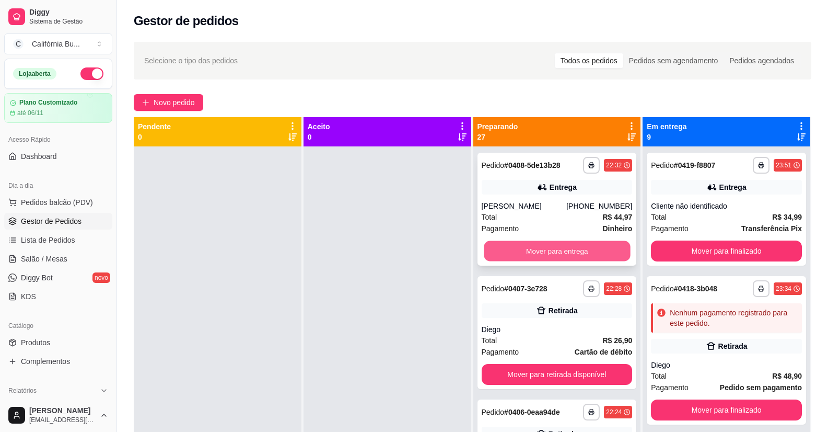
click at [544, 254] on button "Mover para entrega" at bounding box center [557, 251] width 146 height 20
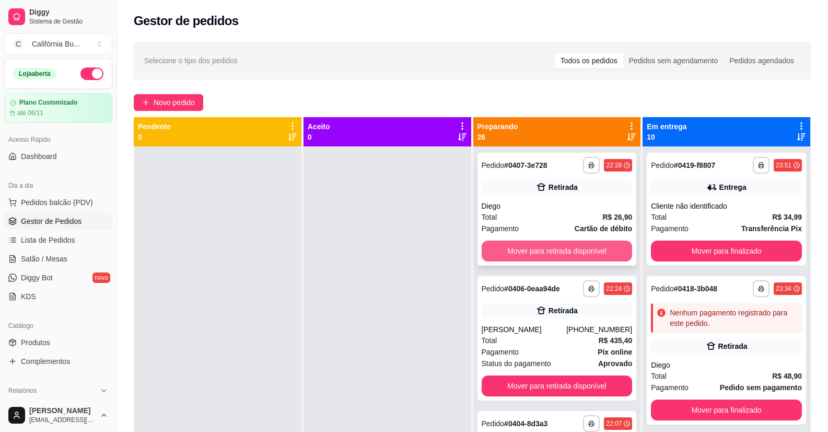
click at [546, 256] on button "Mover para retirada disponível" at bounding box center [557, 250] width 151 height 21
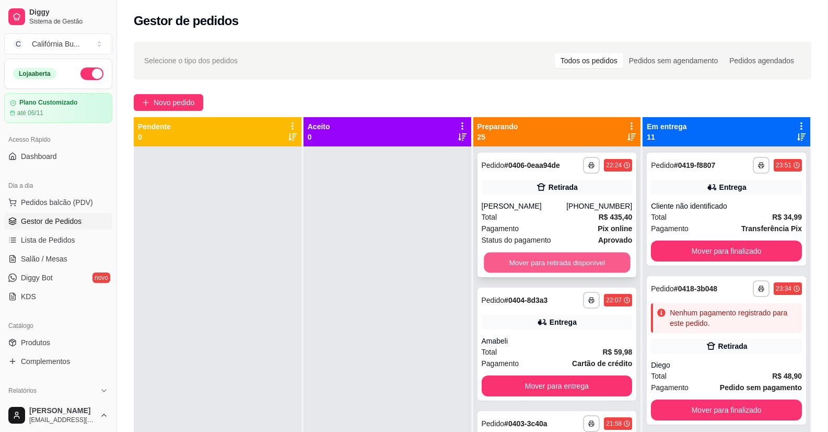
click at [546, 261] on button "Mover para retirada disponível" at bounding box center [557, 262] width 146 height 20
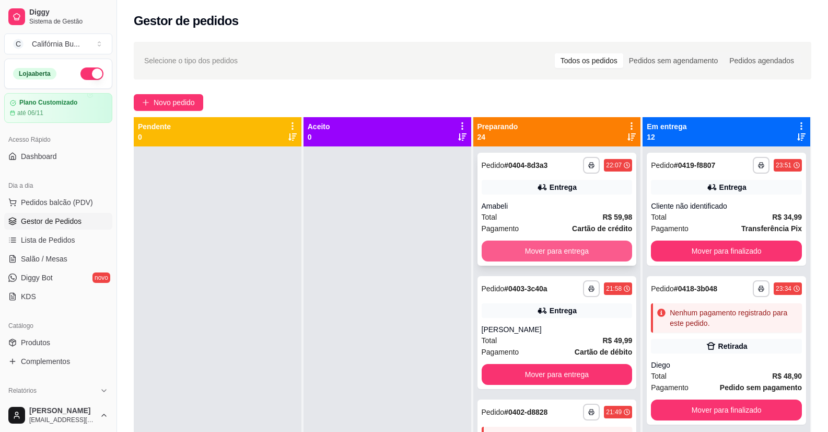
click at [549, 252] on button "Mover para entrega" at bounding box center [557, 250] width 151 height 21
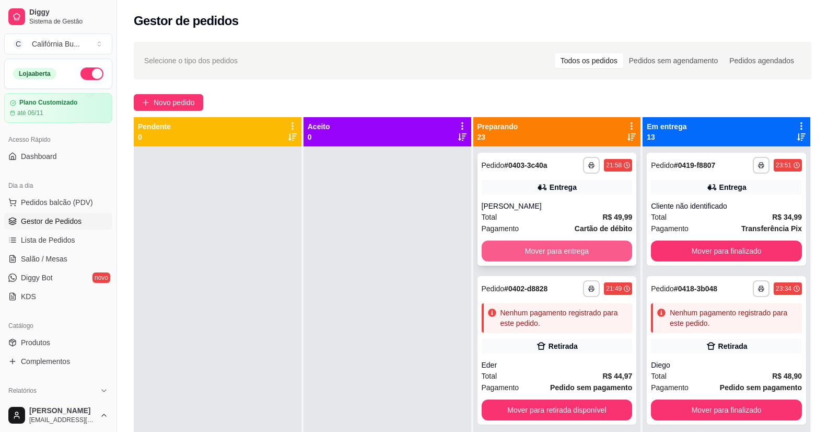
click at [550, 255] on button "Mover para entrega" at bounding box center [557, 250] width 151 height 21
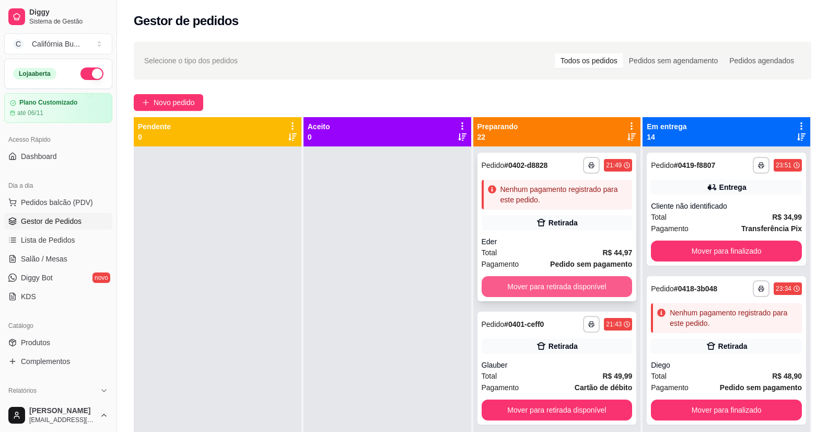
click at [549, 284] on button "Mover para retirada disponível" at bounding box center [557, 286] width 151 height 21
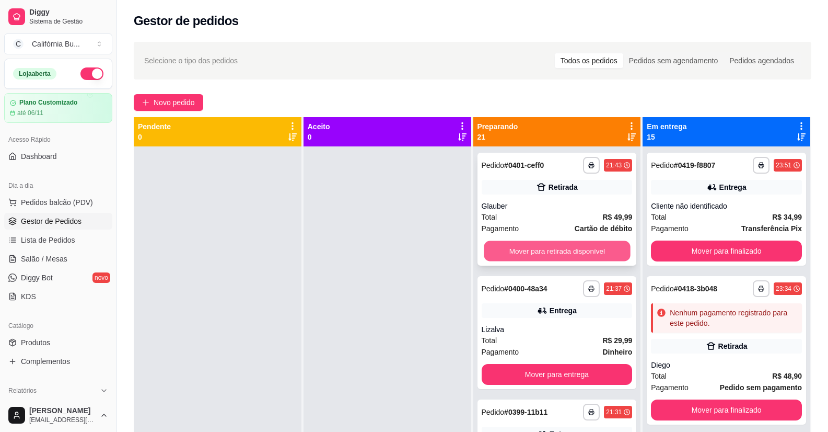
click at [554, 251] on button "Mover para retirada disponível" at bounding box center [557, 251] width 146 height 20
click at [553, 251] on button "Mover para entrega" at bounding box center [557, 250] width 151 height 21
click at [553, 251] on div "Mover para entrega" at bounding box center [557, 250] width 151 height 21
click at [559, 249] on button "Mover para entrega" at bounding box center [557, 250] width 151 height 21
click at [569, 250] on button "Mover para entrega" at bounding box center [557, 250] width 151 height 21
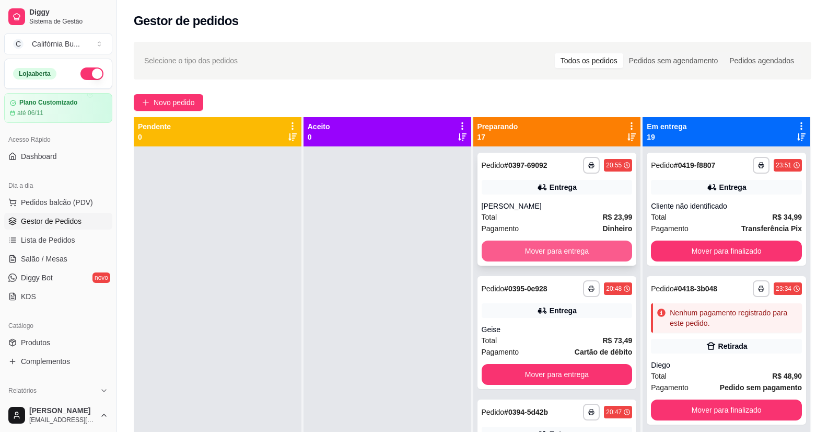
click at [565, 250] on button "Mover para entrega" at bounding box center [557, 250] width 151 height 21
click at [560, 251] on button "Mover para entrega" at bounding box center [557, 250] width 151 height 21
click at [560, 251] on button "Mover para entrega" at bounding box center [557, 251] width 146 height 20
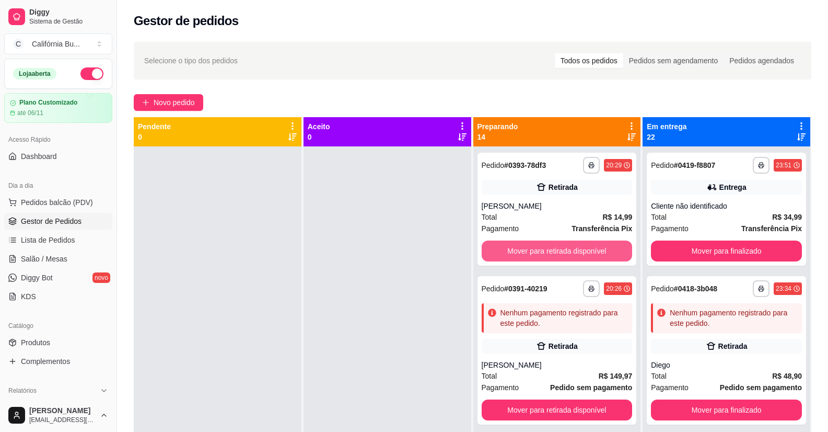
click at [560, 251] on button "Mover para retirada disponível" at bounding box center [557, 250] width 151 height 21
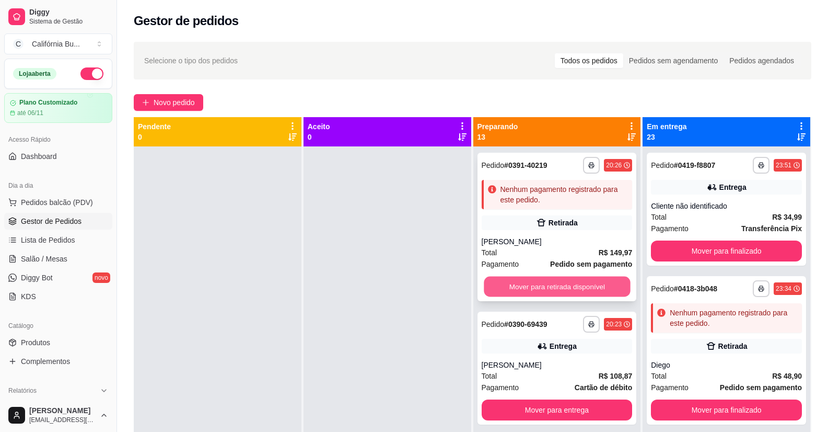
click at [532, 287] on button "Mover para retirada disponível" at bounding box center [557, 287] width 146 height 20
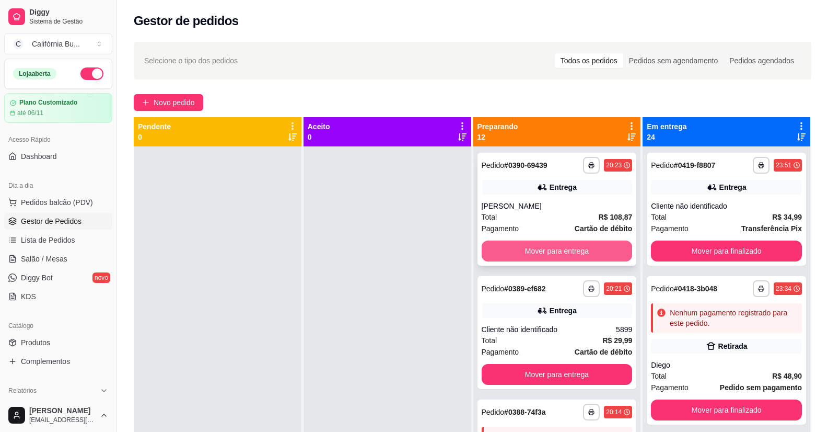
click at [560, 248] on button "Mover para entrega" at bounding box center [557, 250] width 151 height 21
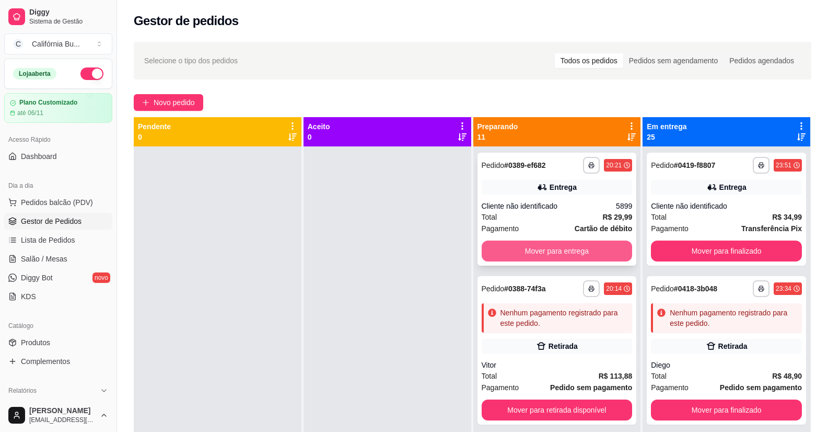
click at [565, 249] on button "Mover para entrega" at bounding box center [557, 250] width 151 height 21
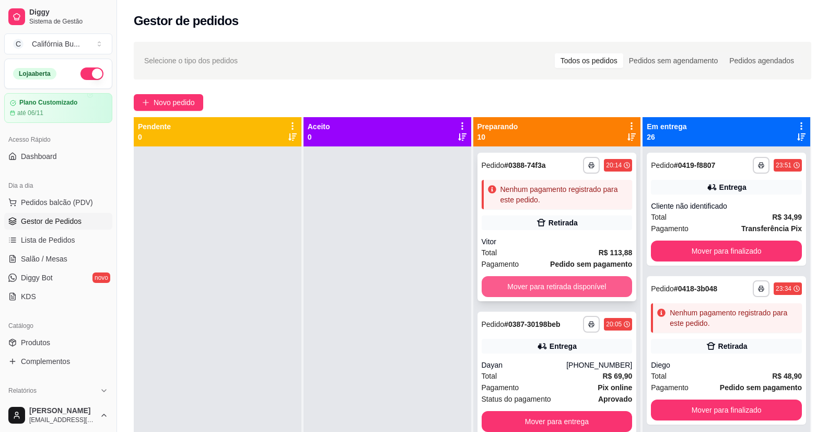
click at [553, 282] on button "Mover para retirada disponível" at bounding box center [557, 286] width 151 height 21
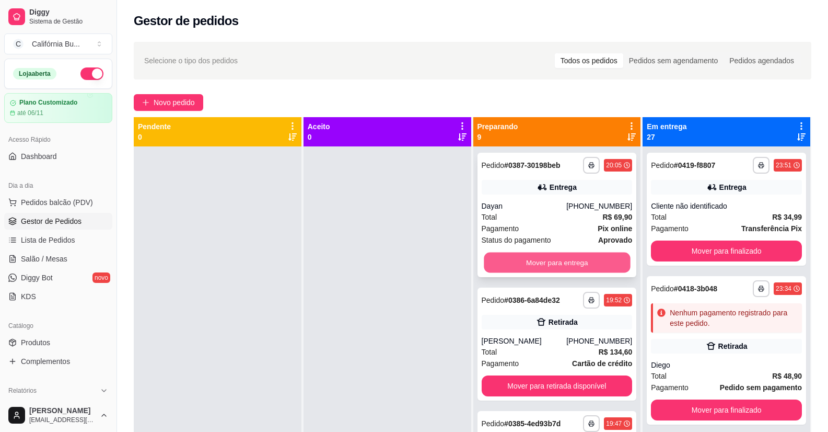
click at [558, 269] on button "Mover para entrega" at bounding box center [557, 262] width 146 height 20
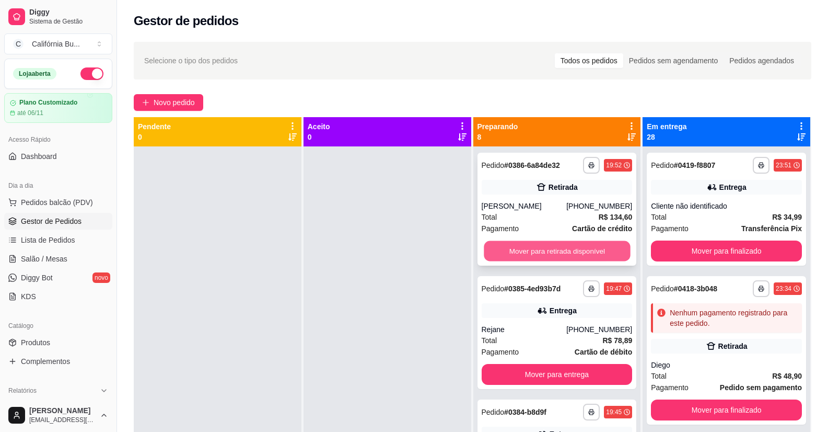
click at [562, 250] on button "Mover para retirada disponível" at bounding box center [557, 251] width 146 height 20
click at [571, 251] on button "Mover para entrega" at bounding box center [557, 250] width 151 height 21
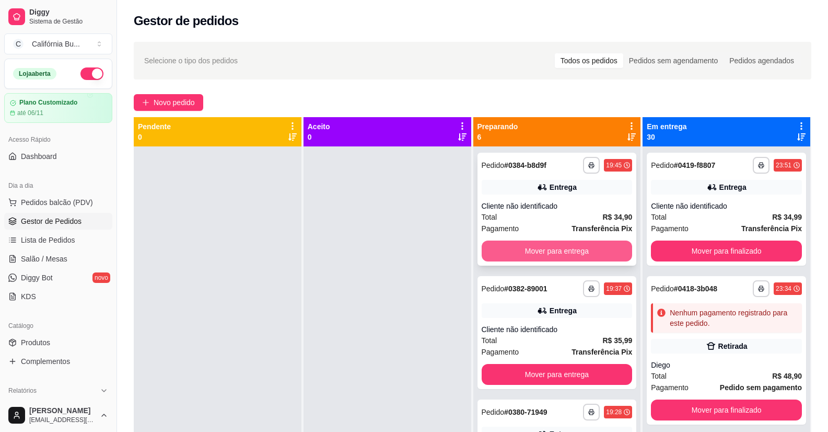
click at [570, 251] on button "Mover para entrega" at bounding box center [557, 250] width 151 height 21
click at [570, 252] on button "Mover para entrega" at bounding box center [557, 250] width 151 height 21
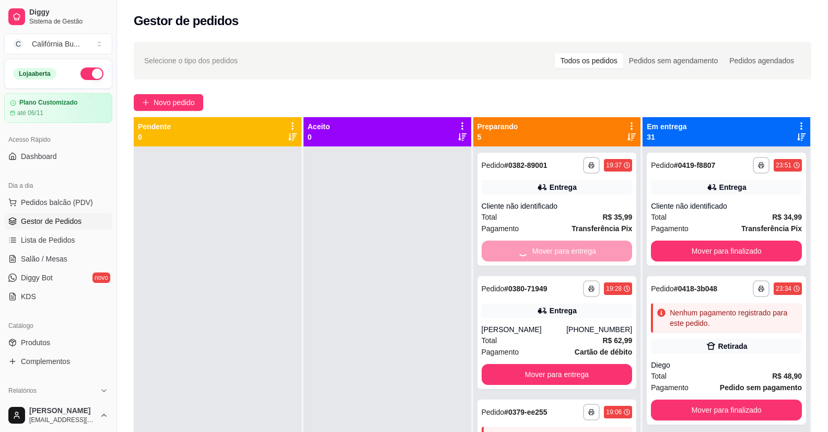
click at [570, 252] on div "Mover para entrega" at bounding box center [557, 250] width 151 height 21
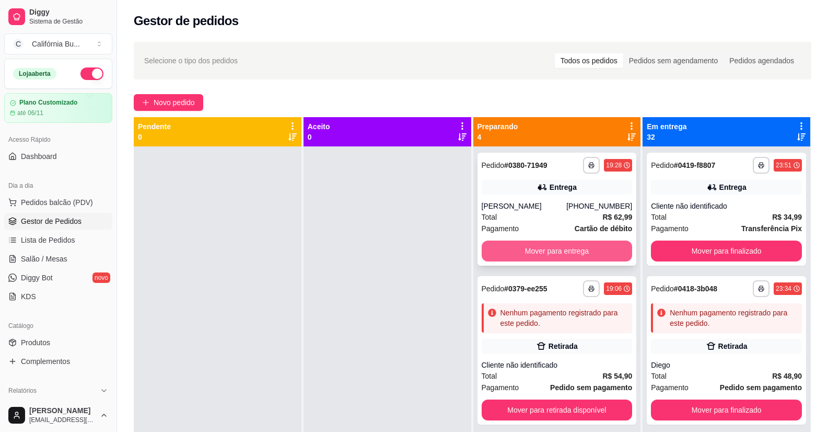
click at [562, 249] on button "Mover para entrega" at bounding box center [557, 250] width 151 height 21
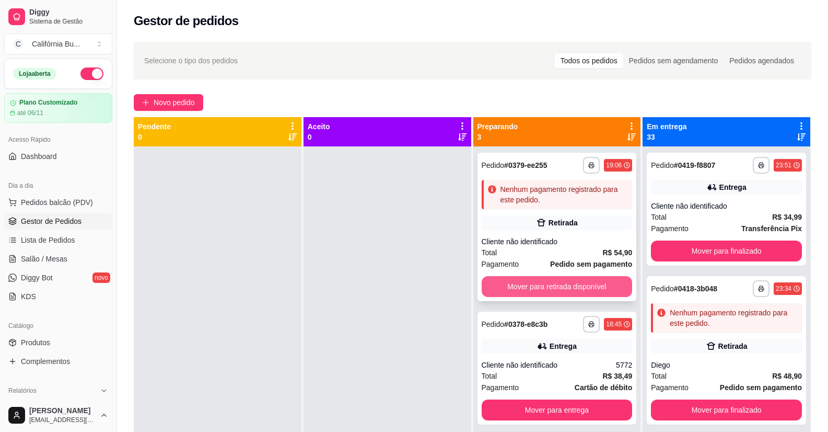
click at [554, 285] on button "Mover para retirada disponível" at bounding box center [557, 286] width 151 height 21
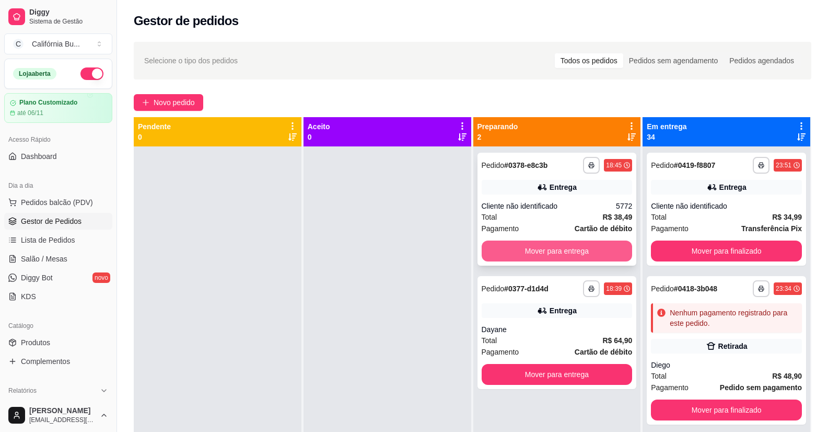
click at [566, 247] on button "Mover para entrega" at bounding box center [557, 250] width 151 height 21
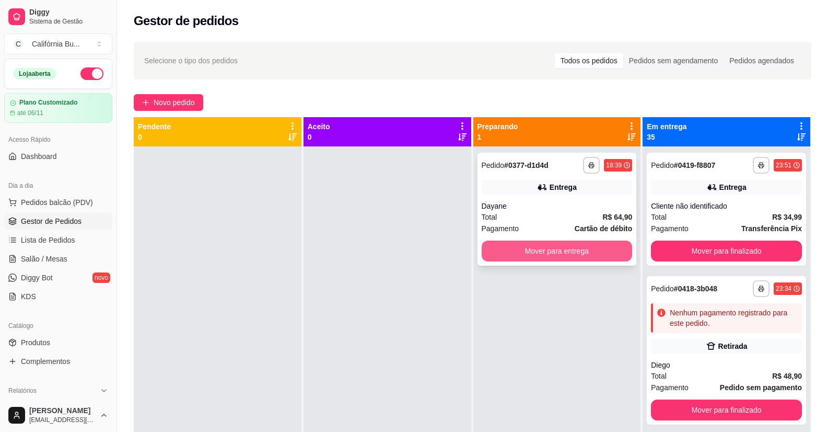
click at [565, 251] on button "Mover para entrega" at bounding box center [557, 250] width 151 height 21
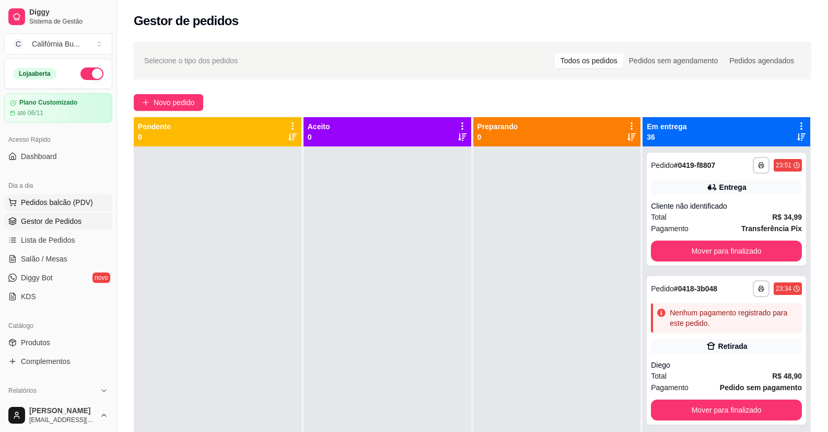
click at [95, 203] on button "Pedidos balcão (PDV)" at bounding box center [58, 202] width 108 height 17
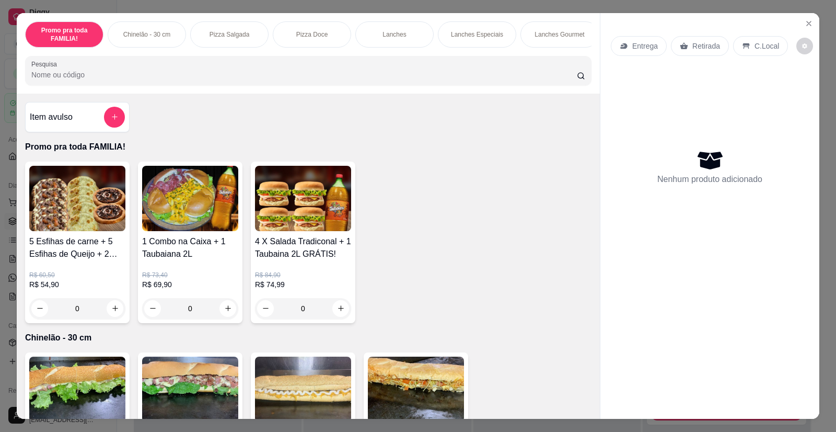
click at [59, 203] on img at bounding box center [77, 198] width 96 height 65
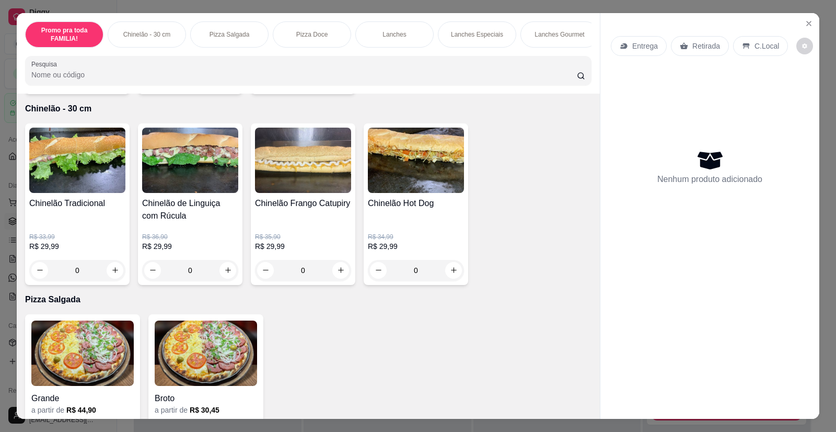
scroll to position [261, 0]
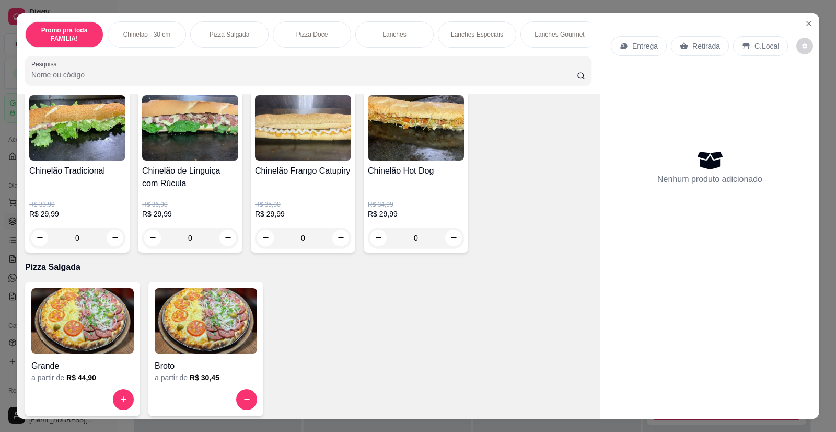
click at [85, 338] on img at bounding box center [82, 320] width 102 height 65
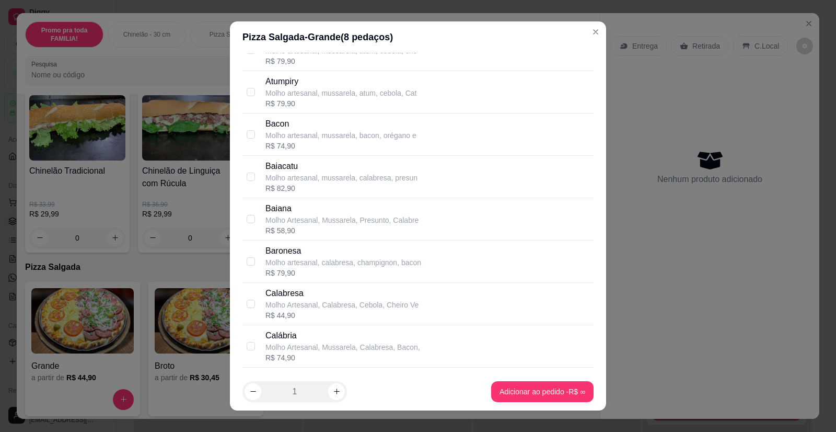
scroll to position [314, 0]
click at [247, 304] on input "checkbox" at bounding box center [251, 303] width 8 height 8
checkbox input "true"
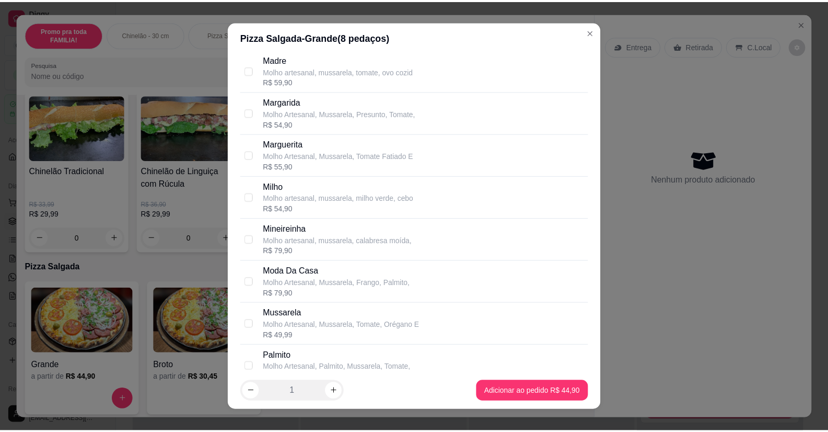
scroll to position [1307, 0]
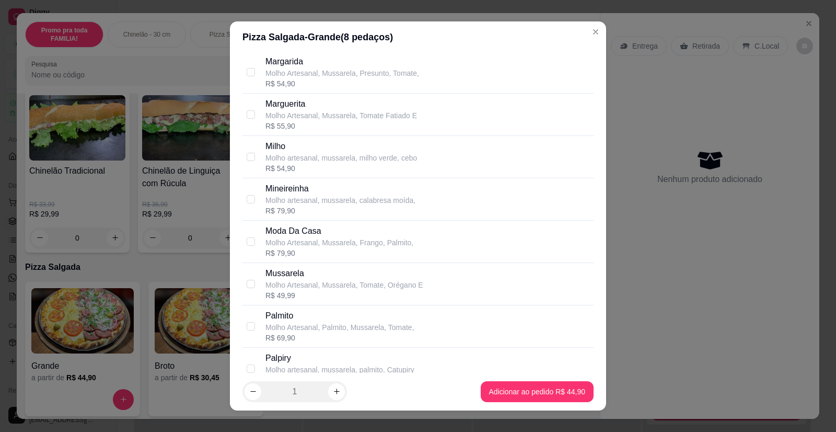
click at [243, 284] on div "Mussarela Molho Artesanal, Mussarela, Tomate, Orégano E R$ 49,99" at bounding box center [418, 284] width 351 height 42
checkbox input "true"
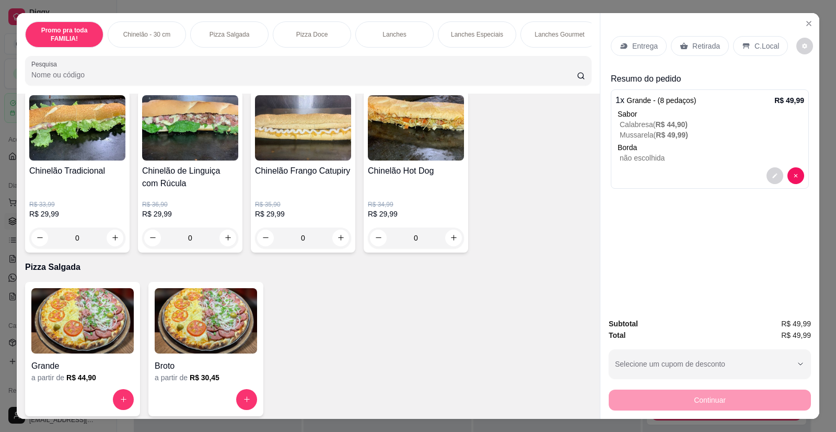
click at [698, 44] on p "Retirada" at bounding box center [707, 46] width 28 height 10
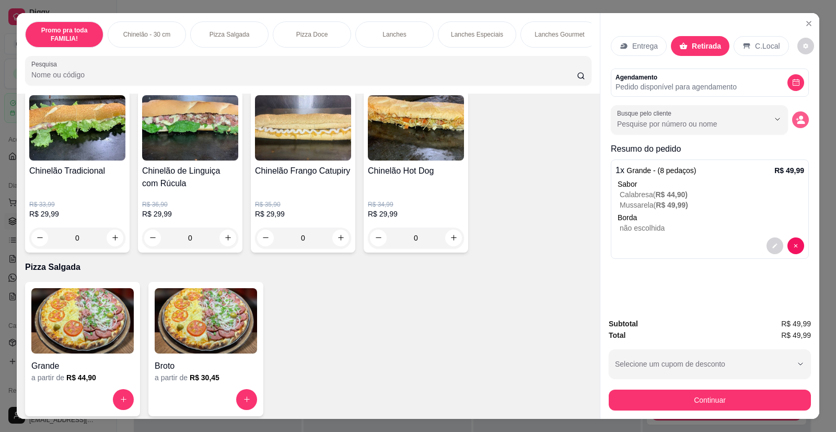
click at [800, 118] on icon "decrease-product-quantity" at bounding box center [800, 119] width 9 height 9
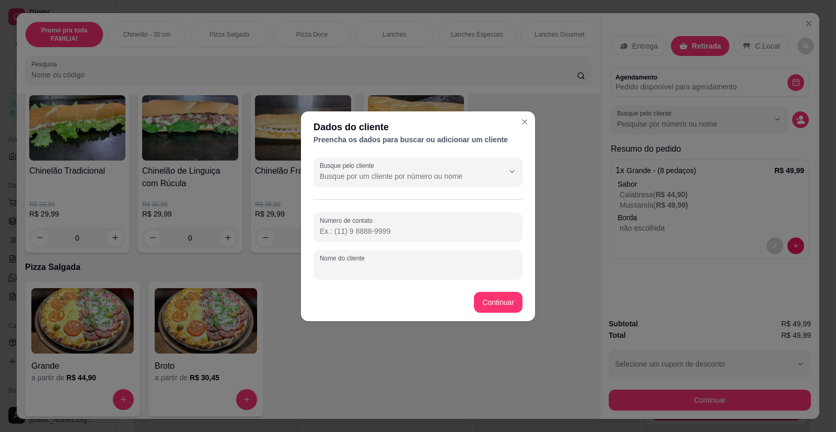
click at [387, 266] on input "Nome do cliente" at bounding box center [418, 268] width 197 height 10
type input "[PERSON_NAME]"
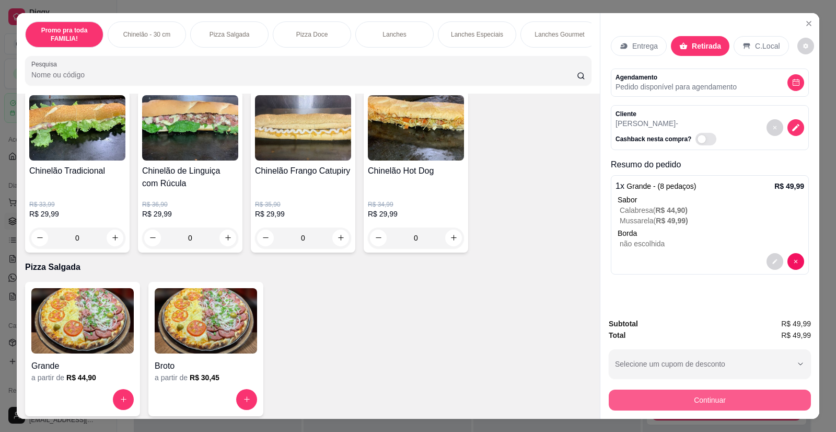
click at [719, 406] on button "Continuar" at bounding box center [710, 399] width 202 height 21
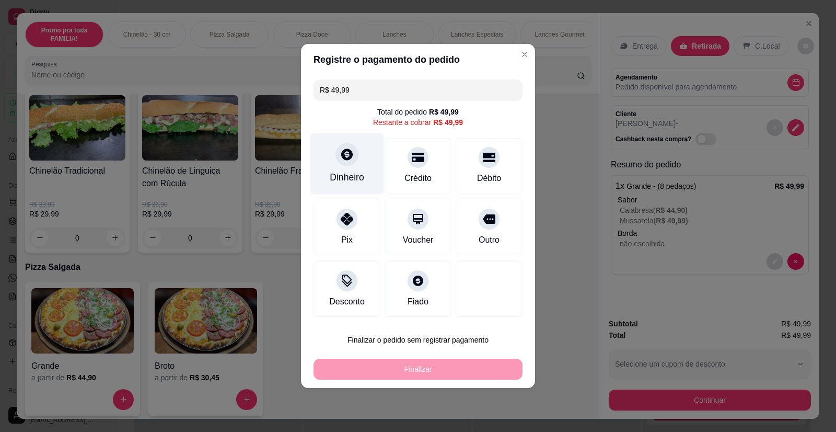
click at [351, 167] on div "Dinheiro" at bounding box center [347, 163] width 74 height 61
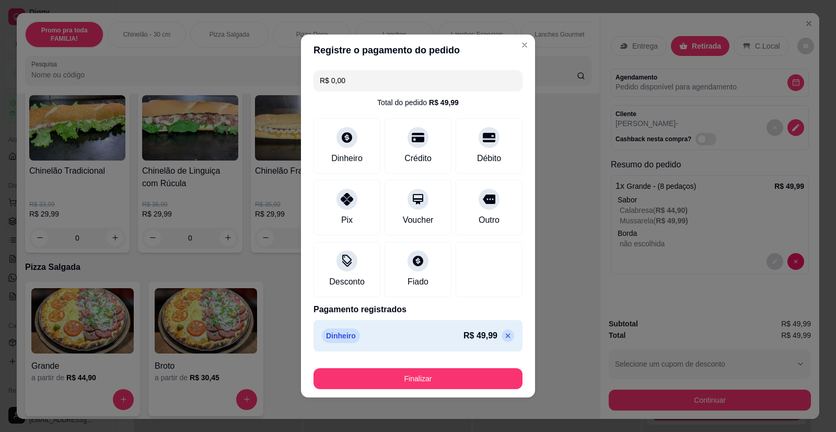
click at [425, 367] on div "Finalizar" at bounding box center [418, 376] width 209 height 25
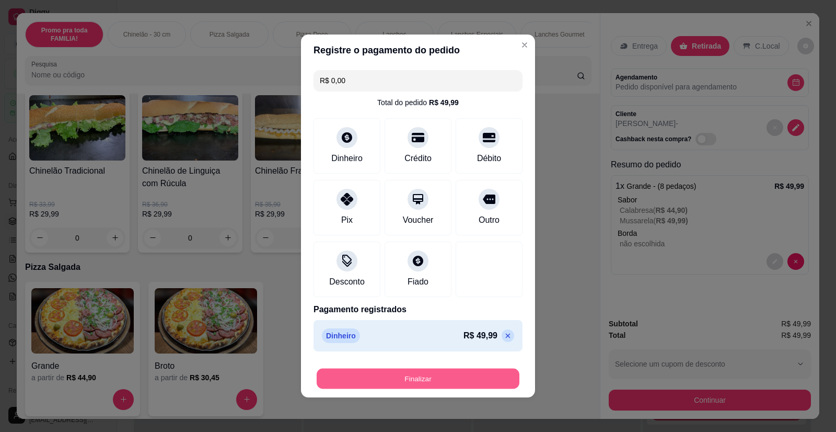
click at [426, 378] on button "Finalizar" at bounding box center [418, 379] width 203 height 20
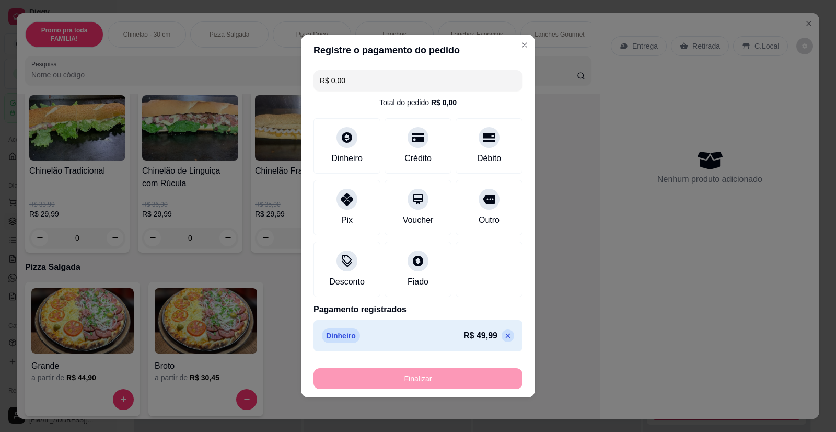
type input "-R$ 49,99"
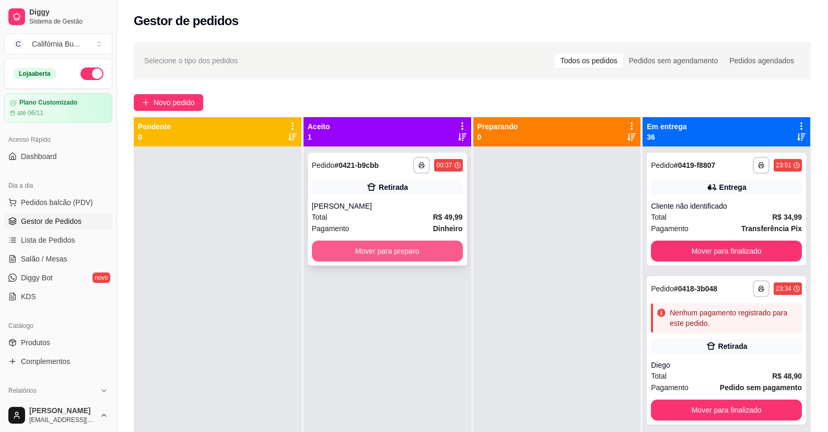
click at [409, 251] on button "Mover para preparo" at bounding box center [387, 250] width 151 height 21
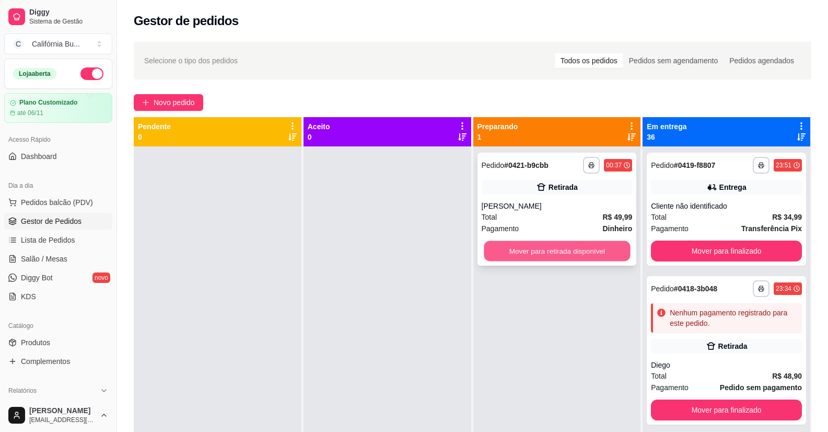
click at [557, 255] on button "Mover para retirada disponível" at bounding box center [557, 251] width 146 height 20
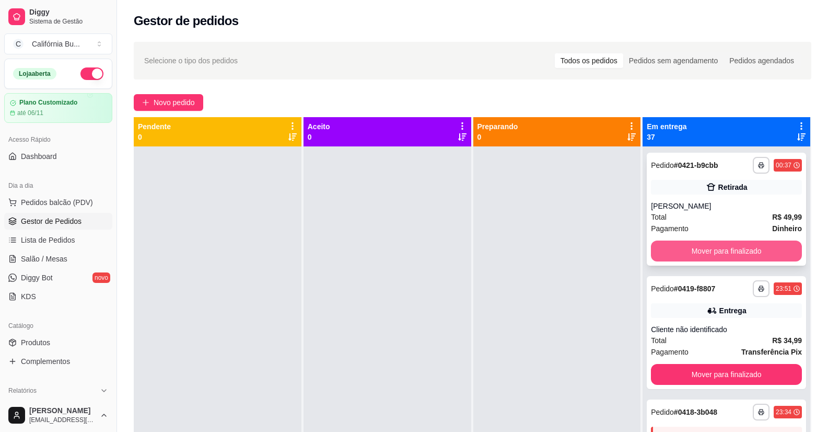
click at [715, 256] on button "Mover para finalizado" at bounding box center [726, 250] width 151 height 21
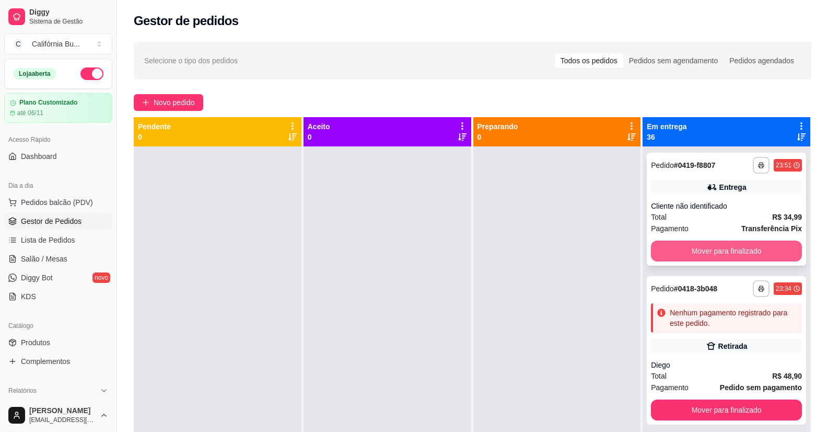
click at [719, 256] on button "Mover para finalizado" at bounding box center [726, 250] width 151 height 21
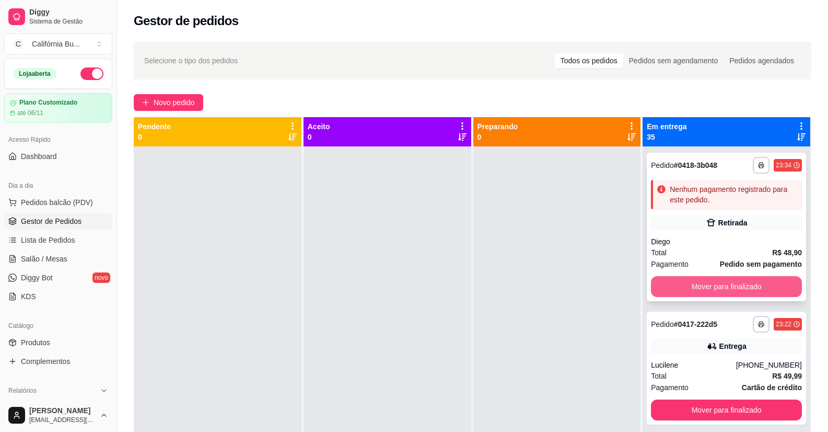
click at [714, 287] on button "Mover para finalizado" at bounding box center [726, 286] width 151 height 21
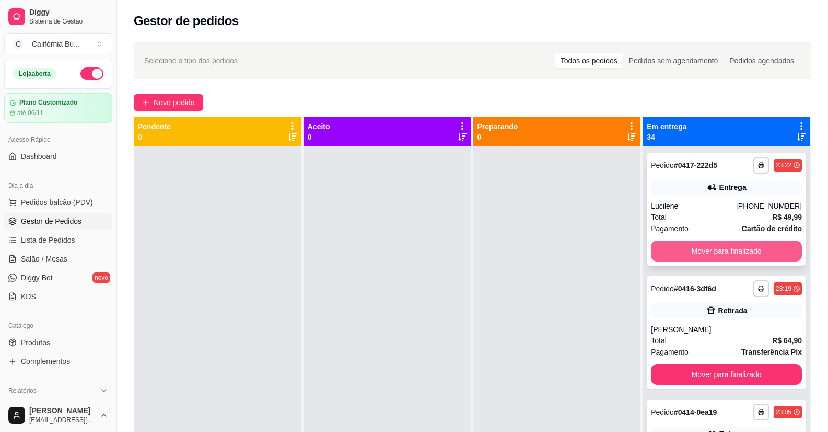
click at [727, 251] on button "Mover para finalizado" at bounding box center [726, 250] width 151 height 21
click at [732, 254] on button "Mover para finalizado" at bounding box center [726, 250] width 151 height 21
click at [734, 254] on button "Mover para finalizado" at bounding box center [726, 250] width 151 height 21
click at [740, 253] on button "Mover para finalizado" at bounding box center [726, 250] width 151 height 21
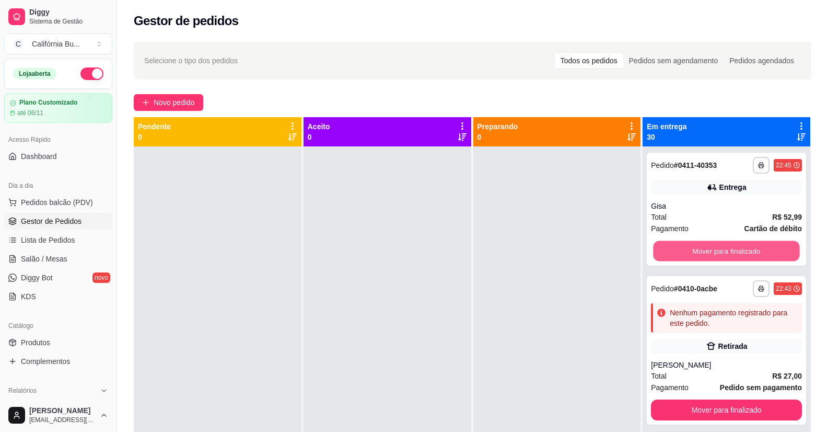
click at [740, 253] on button "Mover para finalizado" at bounding box center [727, 251] width 146 height 20
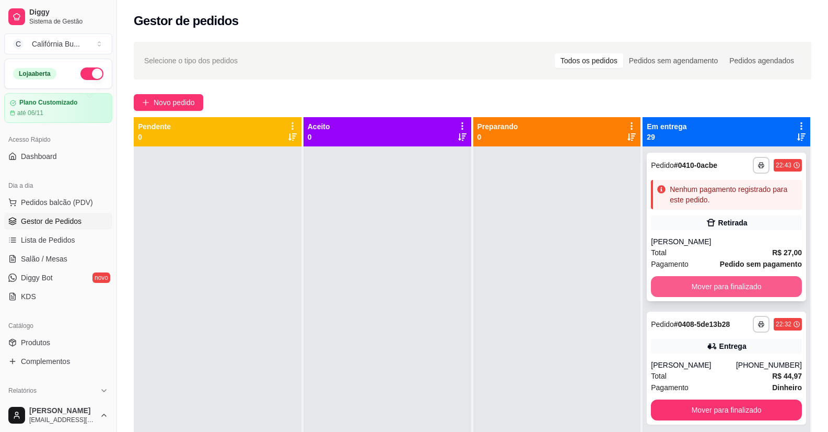
click at [718, 286] on button "Mover para finalizado" at bounding box center [726, 286] width 151 height 21
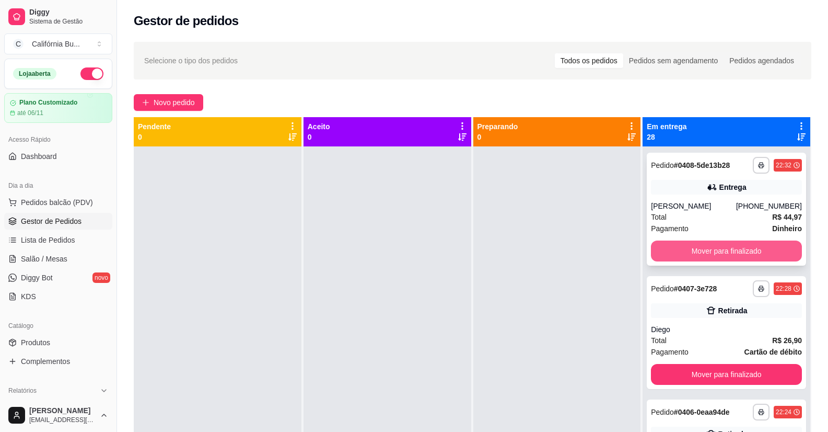
click at [730, 250] on button "Mover para finalizado" at bounding box center [726, 250] width 151 height 21
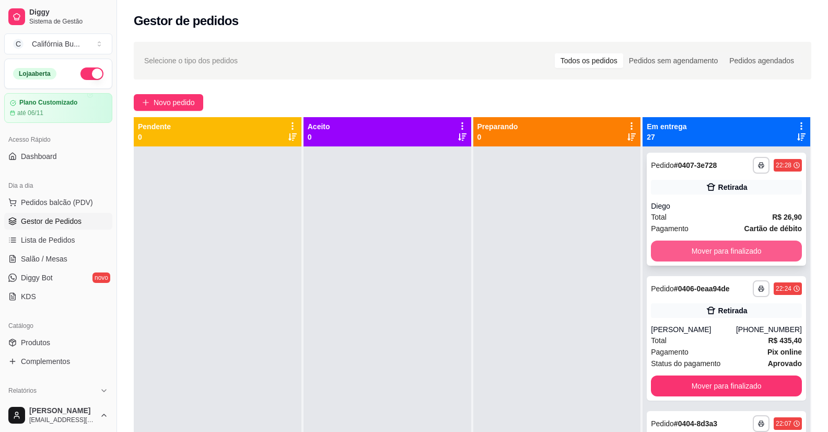
click at [741, 252] on button "Mover para finalizado" at bounding box center [726, 250] width 151 height 21
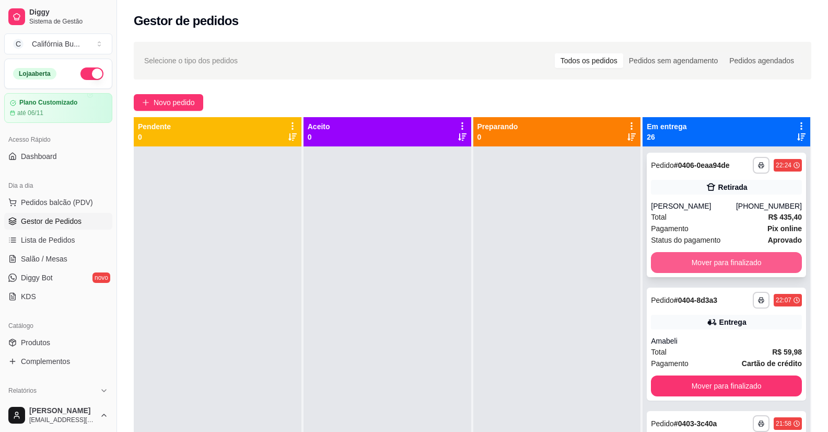
click at [735, 263] on button "Mover para finalizado" at bounding box center [726, 262] width 151 height 21
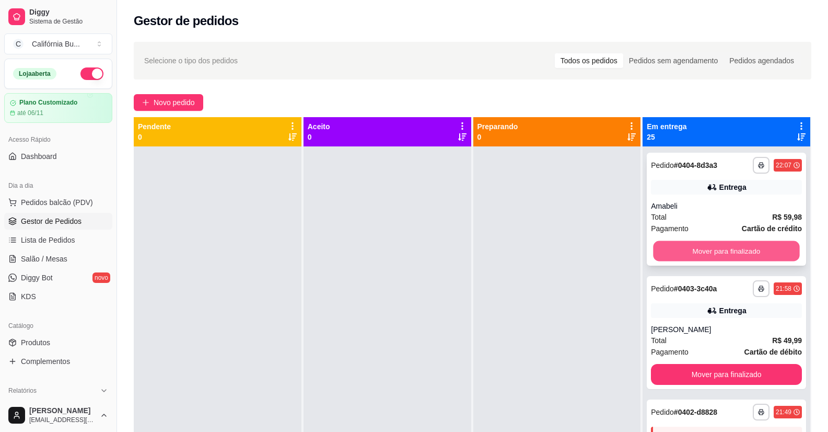
click at [742, 252] on button "Mover para finalizado" at bounding box center [727, 251] width 146 height 20
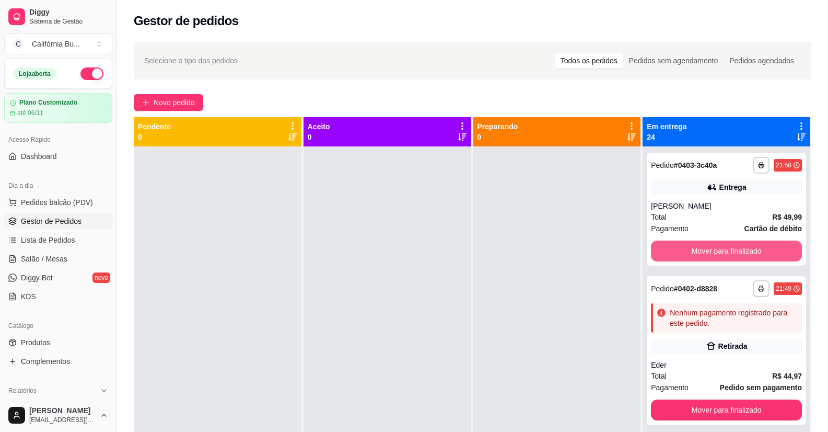
click at [742, 252] on button "Mover para finalizado" at bounding box center [726, 250] width 151 height 21
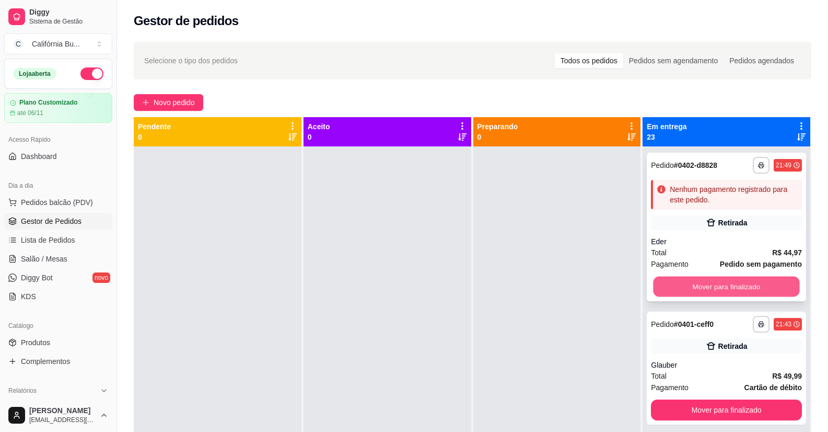
click at [726, 284] on button "Mover para finalizado" at bounding box center [727, 287] width 146 height 20
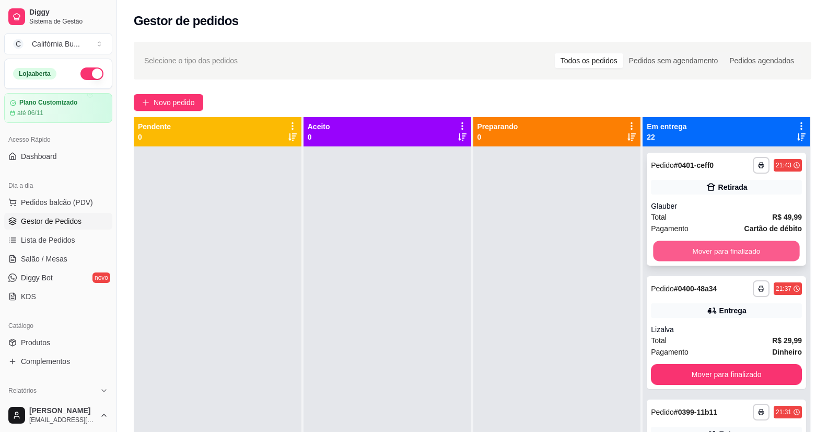
click at [734, 255] on button "Mover para finalizado" at bounding box center [727, 251] width 146 height 20
click at [742, 252] on button "Mover para finalizado" at bounding box center [727, 251] width 146 height 20
click at [746, 251] on button "Mover para finalizado" at bounding box center [726, 250] width 151 height 21
click at [744, 251] on button "Mover para finalizado" at bounding box center [726, 250] width 151 height 21
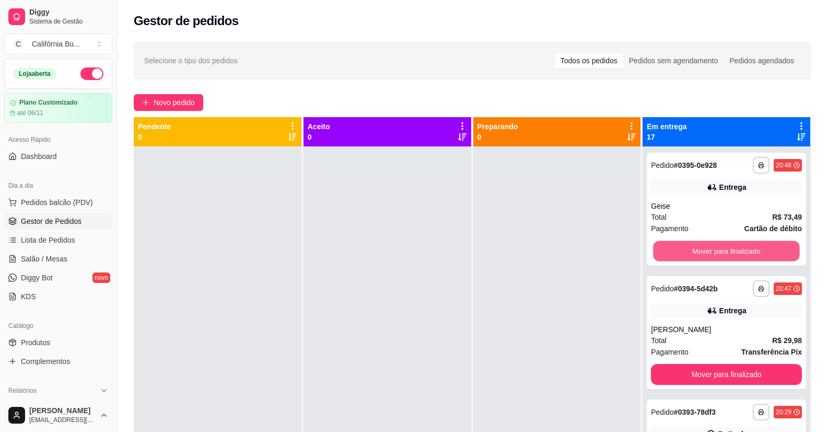
click at [744, 251] on button "Mover para finalizado" at bounding box center [727, 251] width 146 height 20
click at [744, 251] on button "Mover para finalizado" at bounding box center [726, 250] width 151 height 21
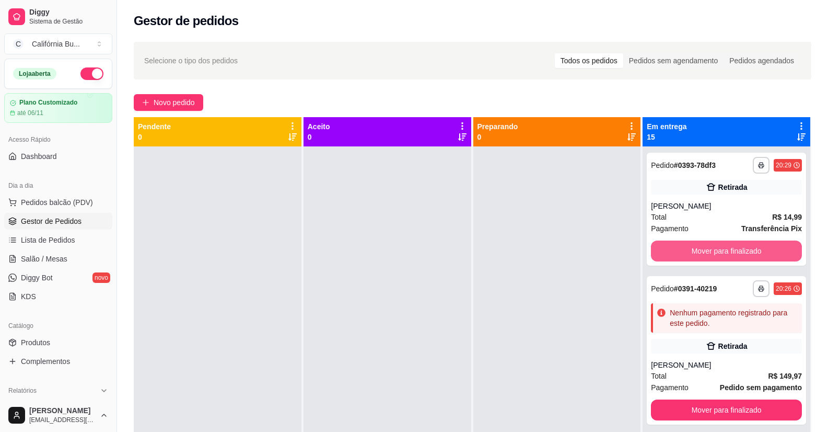
click at [744, 251] on button "Mover para finalizado" at bounding box center [726, 250] width 151 height 21
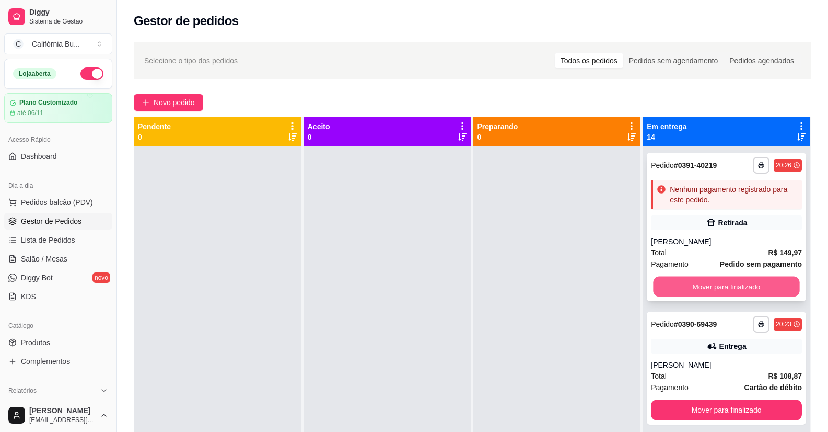
click at [733, 283] on button "Mover para finalizado" at bounding box center [727, 287] width 146 height 20
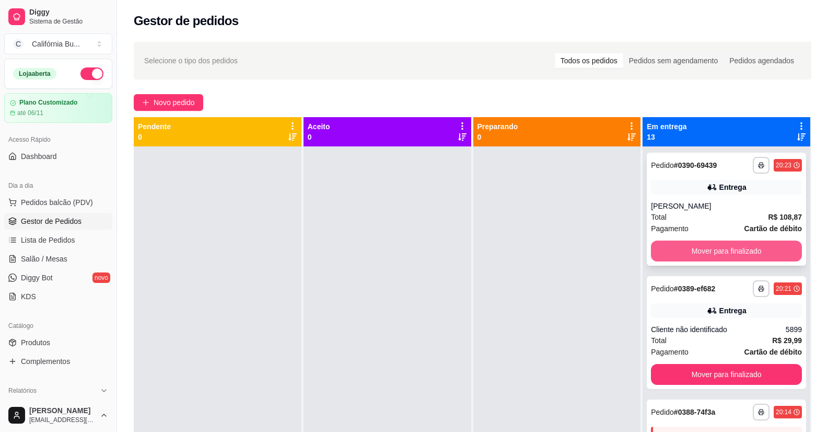
click at [736, 255] on button "Mover para finalizado" at bounding box center [726, 250] width 151 height 21
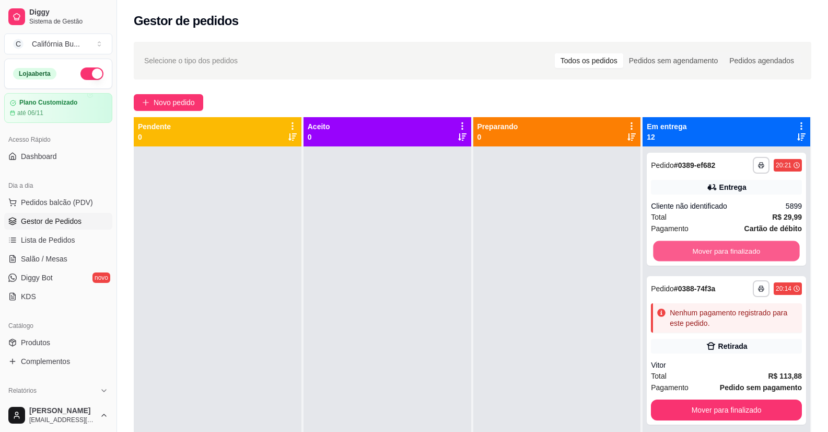
click at [736, 255] on button "Mover para finalizado" at bounding box center [727, 251] width 146 height 20
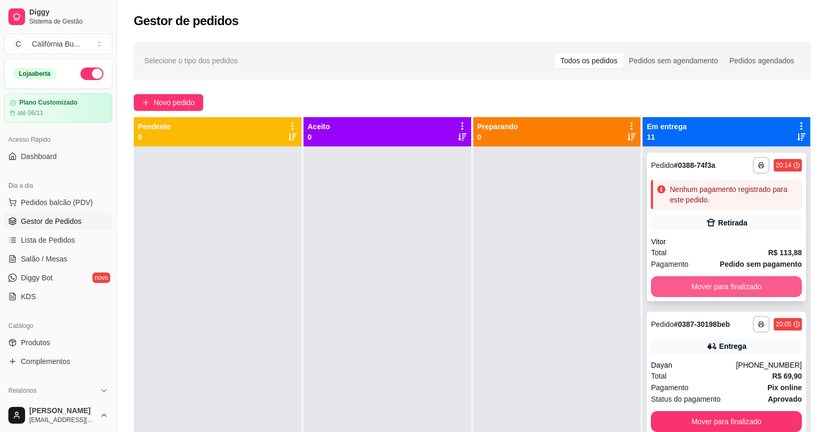
click at [726, 279] on button "Mover para finalizado" at bounding box center [726, 286] width 151 height 21
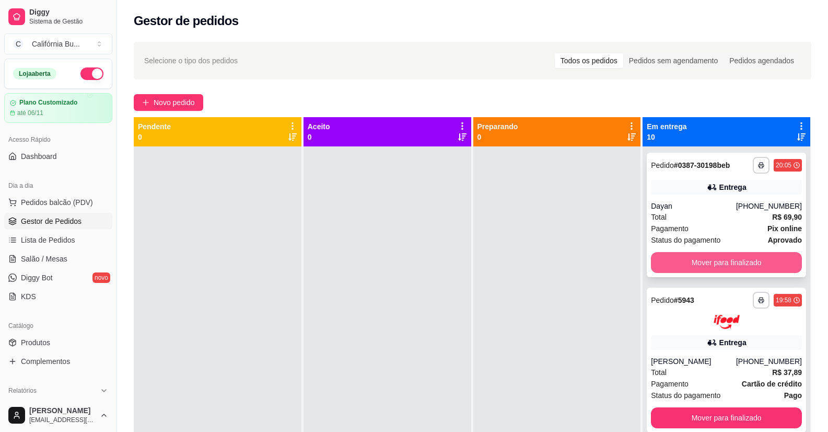
click at [711, 262] on button "Mover para finalizado" at bounding box center [726, 262] width 151 height 21
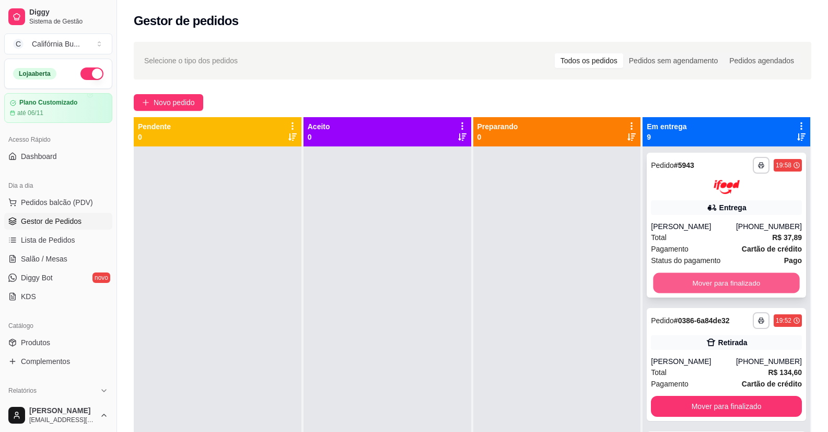
click at [726, 278] on button "Mover para finalizado" at bounding box center [727, 282] width 146 height 20
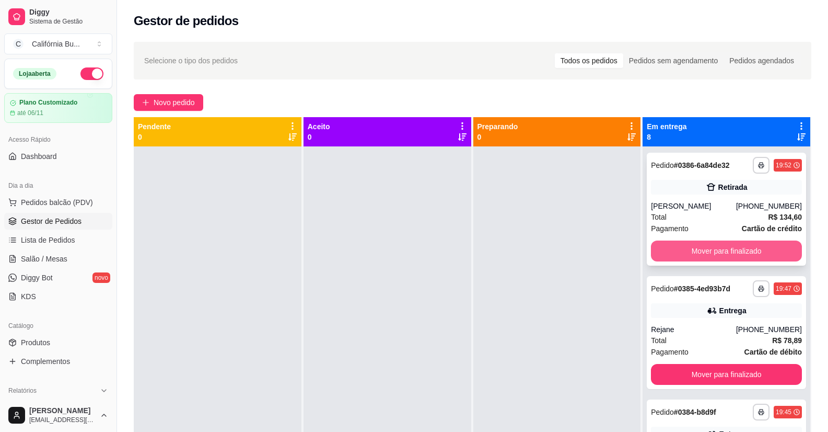
click at [728, 251] on button "Mover para finalizado" at bounding box center [726, 250] width 151 height 21
click at [729, 255] on button "Mover para finalizado" at bounding box center [727, 251] width 146 height 20
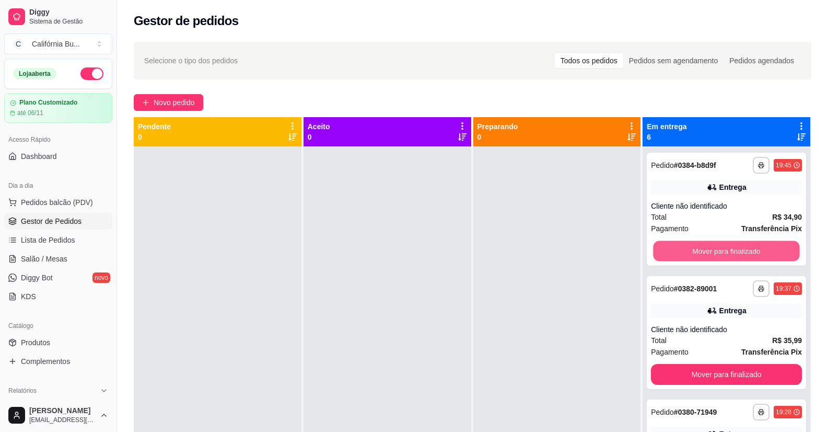
click at [729, 255] on button "Mover para finalizado" at bounding box center [727, 251] width 146 height 20
click at [729, 255] on button "Mover para finalizado" at bounding box center [726, 250] width 151 height 21
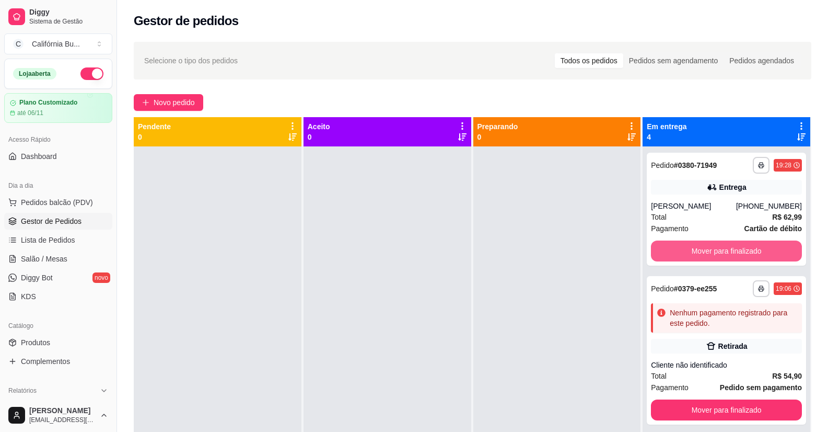
click at [729, 255] on button "Mover para finalizado" at bounding box center [726, 250] width 151 height 21
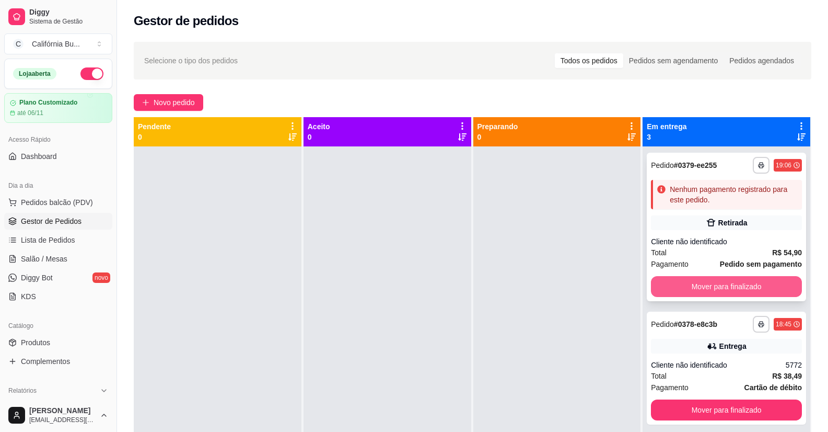
click at [715, 286] on button "Mover para finalizado" at bounding box center [726, 286] width 151 height 21
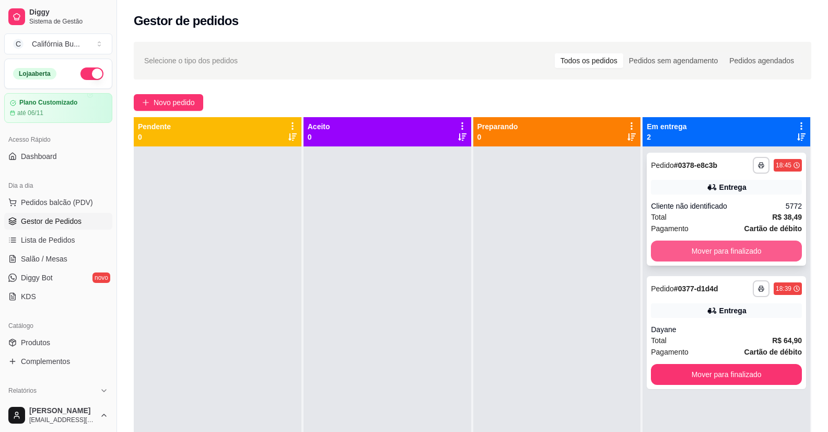
click at [736, 255] on button "Mover para finalizado" at bounding box center [726, 250] width 151 height 21
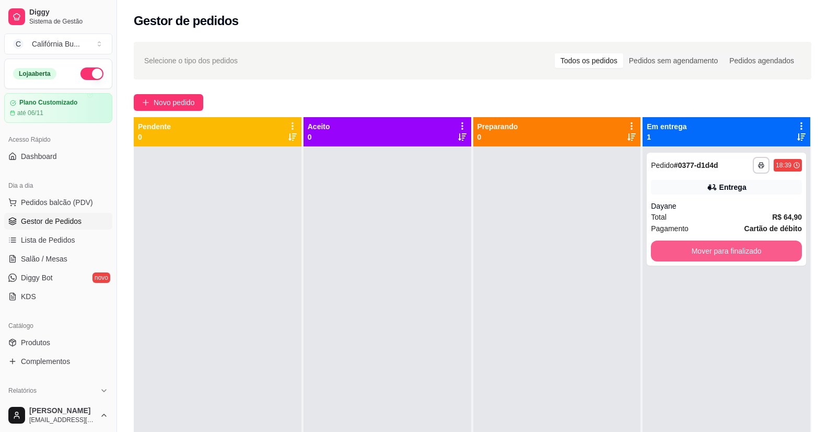
click at [736, 255] on button "Mover para finalizado" at bounding box center [726, 250] width 151 height 21
